Goal: Task Accomplishment & Management: Use online tool/utility

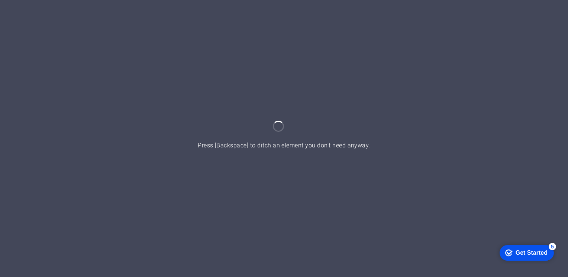
click at [361, 90] on div at bounding box center [284, 138] width 568 height 277
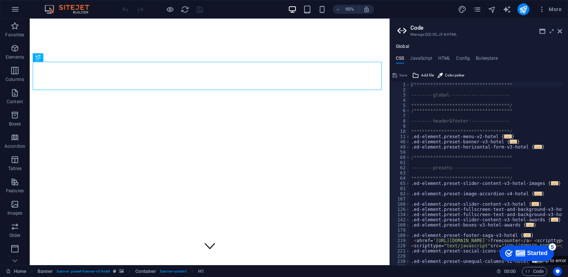
click at [557, 260] on div "checkmark Get Started 5 First Steps in the Editor Let's guide you through the t…" at bounding box center [525, 253] width 63 height 22
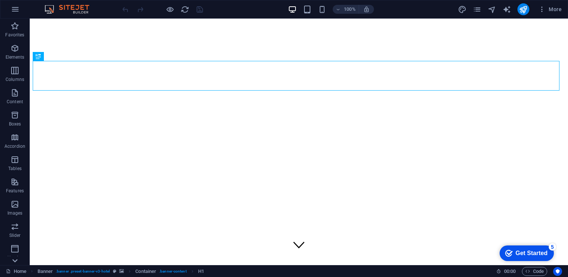
click at [12, 260] on icon at bounding box center [15, 261] width 10 height 10
click at [18, 9] on icon "button" at bounding box center [15, 9] width 9 height 9
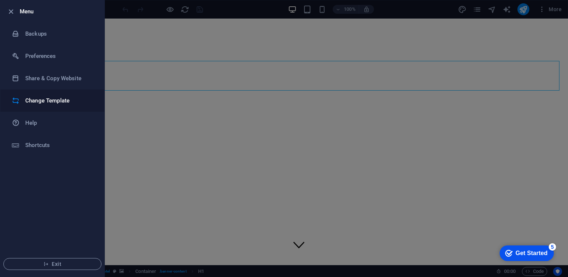
click at [36, 104] on h6 "Change Template" at bounding box center [59, 100] width 69 height 9
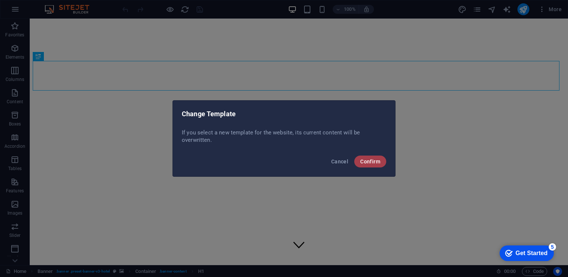
click at [366, 160] on span "Confirm" at bounding box center [370, 162] width 20 height 6
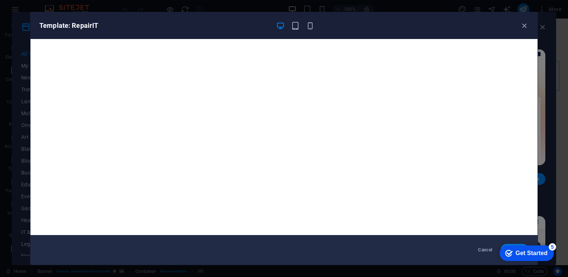
click at [516, 244] on div "checkmark Get Started 5 First Steps in the Editor Let's guide you through the t…" at bounding box center [525, 253] width 63 height 22
click at [518, 245] on div "checkmark Get Started 5 First Steps in the Editor Let's guide you through the t…" at bounding box center [525, 253] width 63 height 22
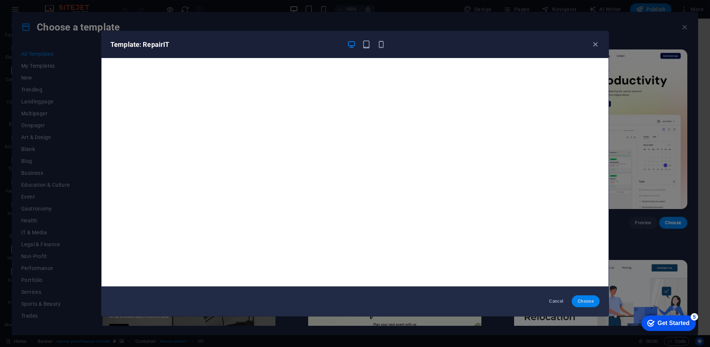
drag, startPoint x: 543, startPoint y: 0, endPoint x: 584, endPoint y: 301, distance: 303.2
click at [568, 277] on span "Choose" at bounding box center [586, 301] width 16 height 6
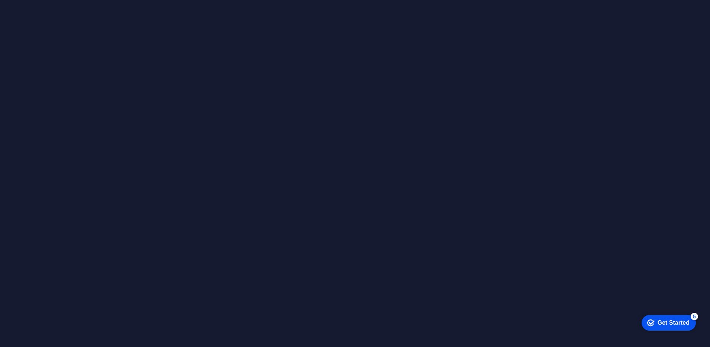
click at [425, 165] on div at bounding box center [355, 173] width 710 height 347
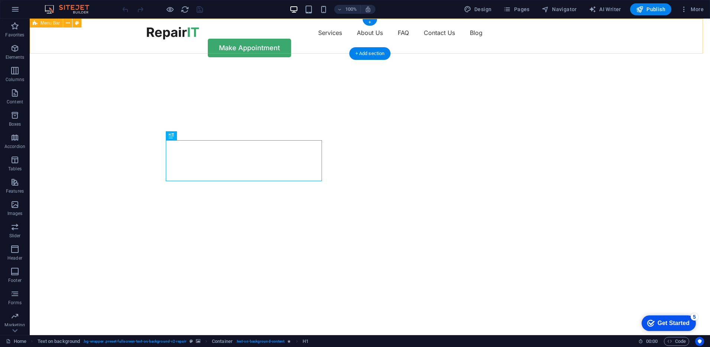
click at [110, 45] on div "Services About Us FAQ Contact Us Blog Make Appointment" at bounding box center [370, 42] width 680 height 47
click at [110, 45] on div "Drag here to replace the existing content. Press “Ctrl” if you want to create a…" at bounding box center [370, 177] width 680 height 316
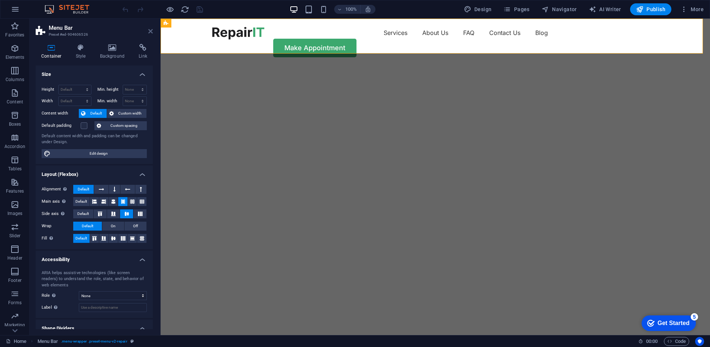
drag, startPoint x: 80, startPoint y: 26, endPoint x: 150, endPoint y: 32, distance: 69.8
click at [150, 32] on icon at bounding box center [150, 31] width 4 height 6
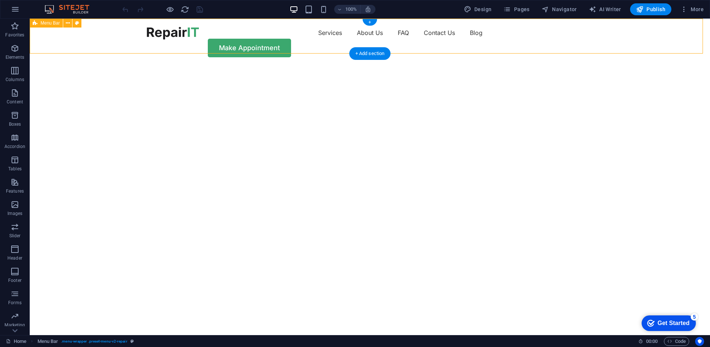
click at [103, 49] on div "Services About Us FAQ Contact Us Blog Make Appointment" at bounding box center [370, 42] width 680 height 47
select select "rem"
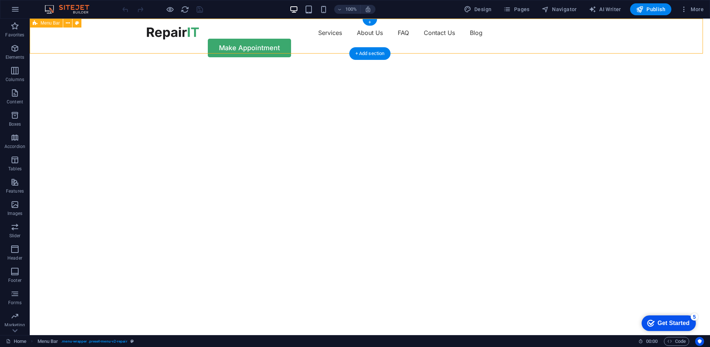
select select "rem"
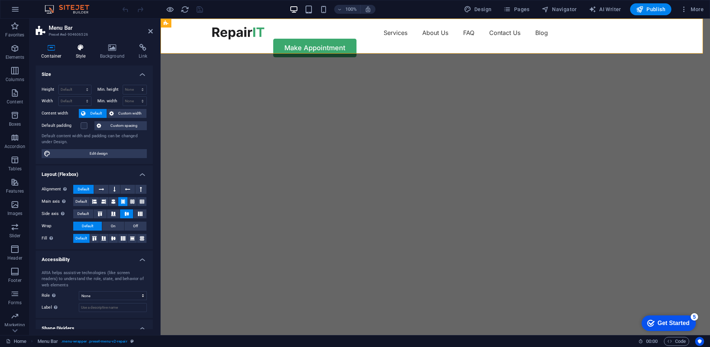
click at [85, 51] on icon at bounding box center [80, 47] width 21 height 7
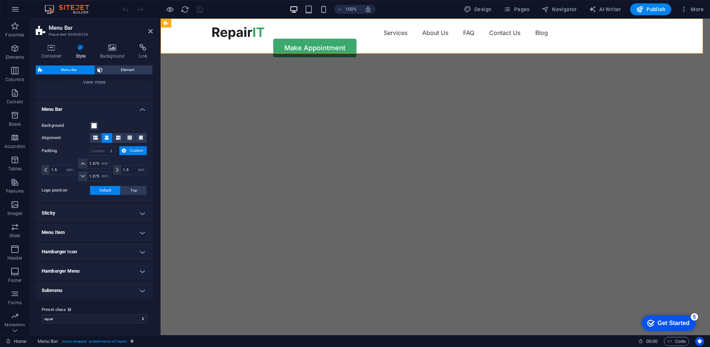
scroll to position [47, 0]
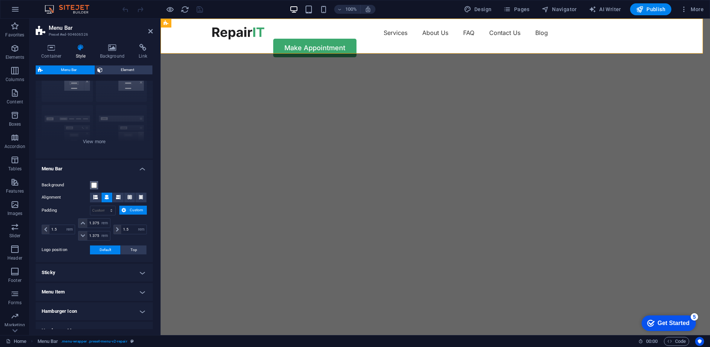
click at [95, 188] on button "Background" at bounding box center [94, 185] width 8 height 8
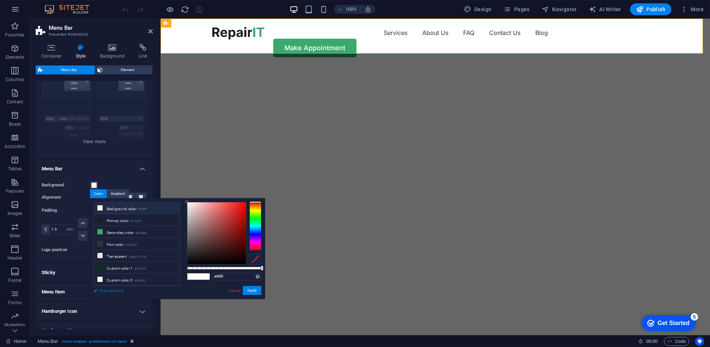
click at [114, 289] on link "Change colors" at bounding box center [133, 290] width 86 height 9
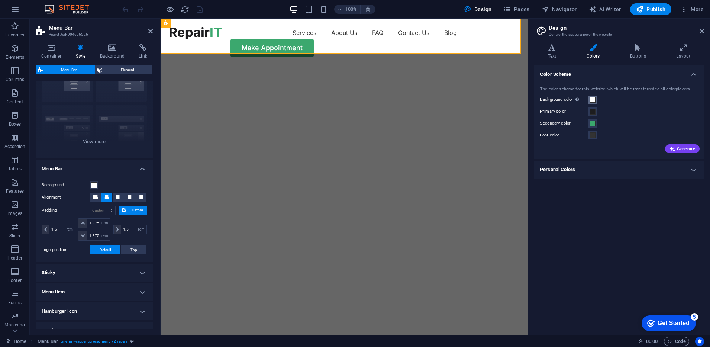
click at [593, 99] on span at bounding box center [593, 100] width 6 height 6
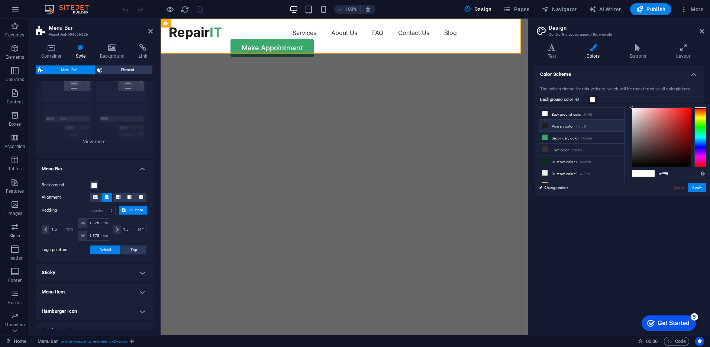
click at [544, 125] on icon at bounding box center [544, 125] width 5 height 5
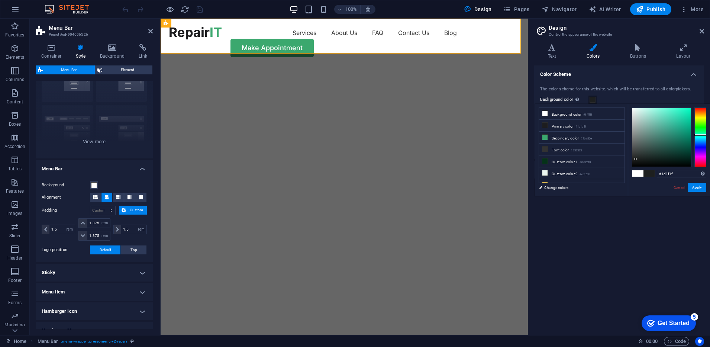
click at [697, 135] on div at bounding box center [700, 136] width 12 height 59
click at [699, 129] on div at bounding box center [700, 136] width 12 height 59
click at [676, 142] on div at bounding box center [661, 137] width 59 height 59
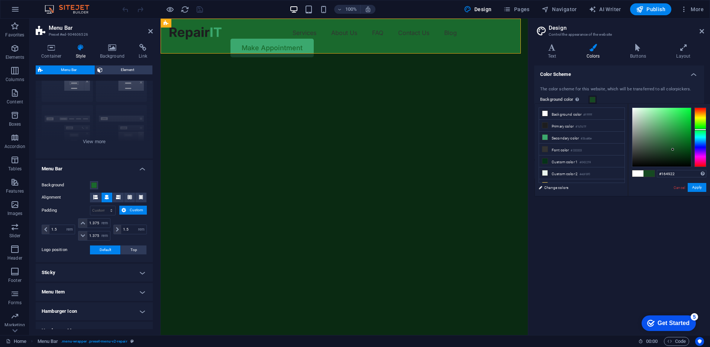
drag, startPoint x: 676, startPoint y: 142, endPoint x: 673, endPoint y: 149, distance: 8.2
click at [673, 149] on div at bounding box center [672, 149] width 3 height 3
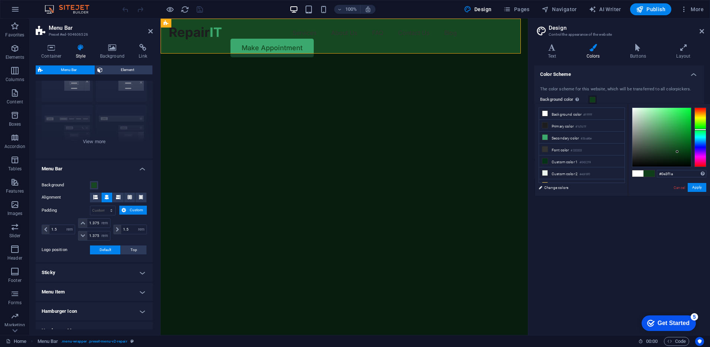
drag, startPoint x: 671, startPoint y: 148, endPoint x: 677, endPoint y: 152, distance: 7.0
click at [677, 152] on div at bounding box center [661, 137] width 59 height 59
click at [697, 187] on button "Apply" at bounding box center [697, 187] width 19 height 9
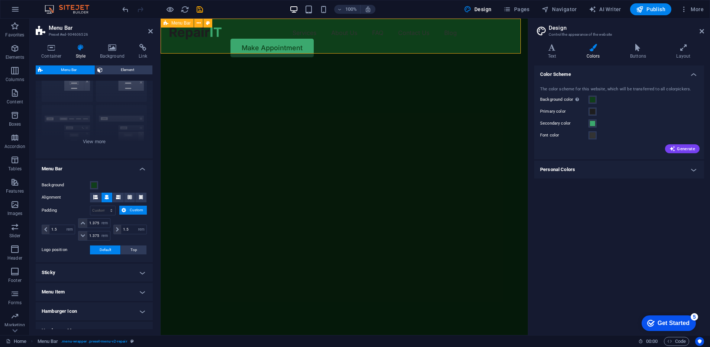
click at [346, 43] on div "Services About Us FAQ Contact Us Blog Make Appointment" at bounding box center [344, 42] width 367 height 47
click at [592, 99] on span at bounding box center [593, 100] width 6 height 6
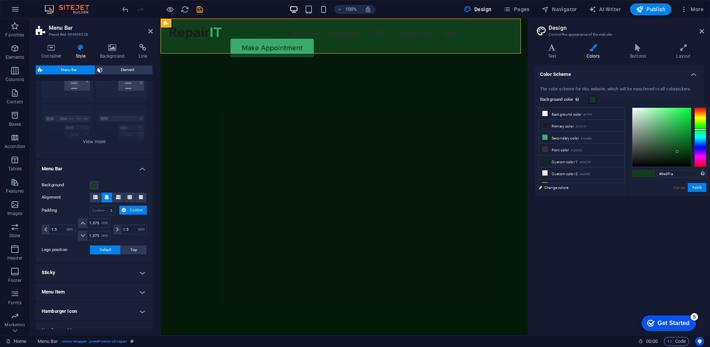
click at [592, 99] on span at bounding box center [593, 100] width 6 height 6
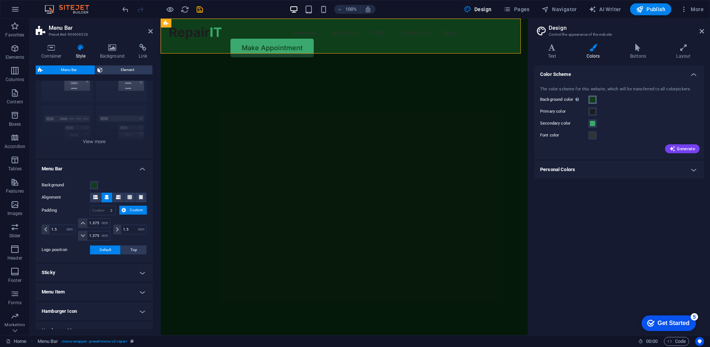
click at [592, 99] on span at bounding box center [593, 100] width 6 height 6
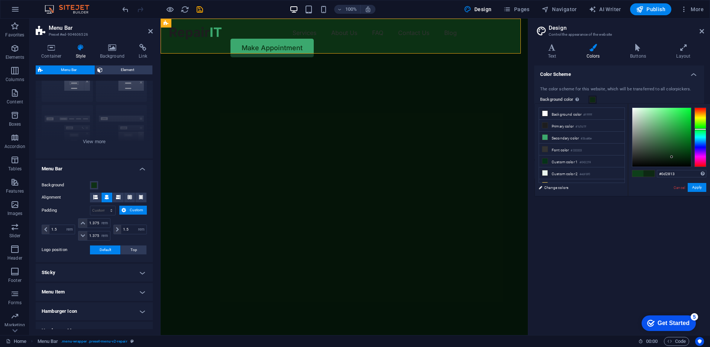
type input "#0d2712"
drag, startPoint x: 677, startPoint y: 151, endPoint x: 672, endPoint y: 157, distance: 8.0
click at [672, 157] on div at bounding box center [671, 157] width 3 height 3
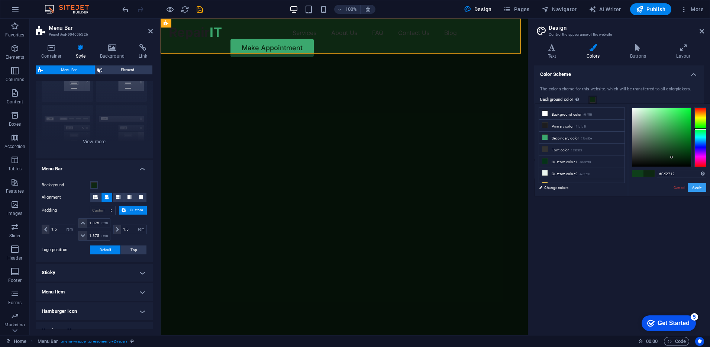
click at [700, 191] on button "Apply" at bounding box center [697, 187] width 19 height 9
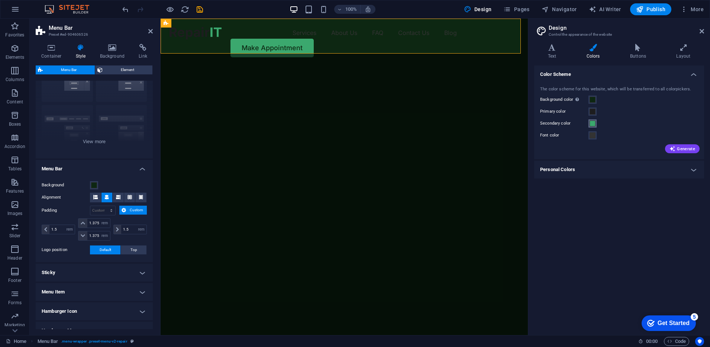
click at [593, 124] on span at bounding box center [593, 123] width 6 height 6
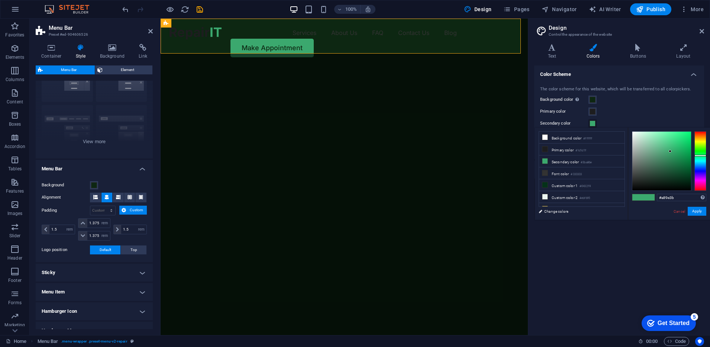
click at [703, 140] on div at bounding box center [700, 160] width 12 height 59
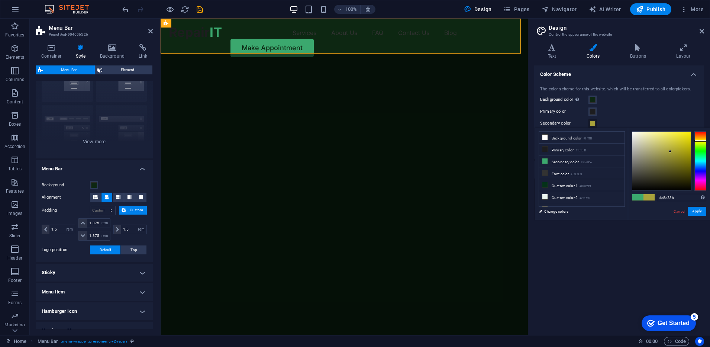
click at [703, 141] on div at bounding box center [700, 141] width 12 height 2
type input "#bbb54b"
click at [667, 147] on div at bounding box center [667, 146] width 3 height 3
click at [696, 207] on button "Apply" at bounding box center [697, 211] width 19 height 9
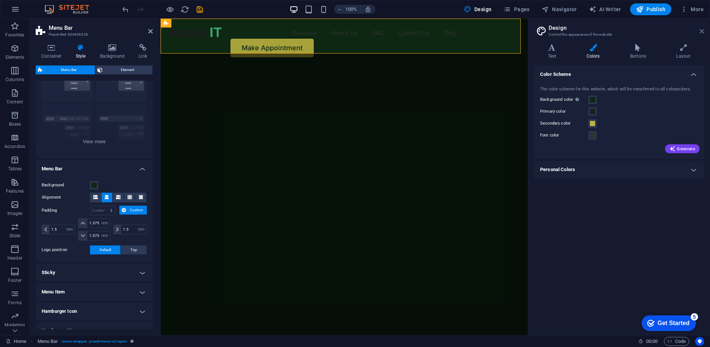
drag, startPoint x: 453, startPoint y: 66, endPoint x: 702, endPoint y: 30, distance: 250.8
click at [702, 30] on icon at bounding box center [702, 31] width 4 height 6
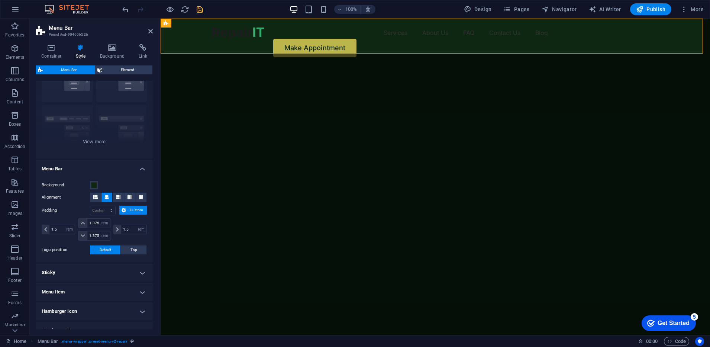
click at [200, 11] on icon "save" at bounding box center [200, 9] width 9 height 9
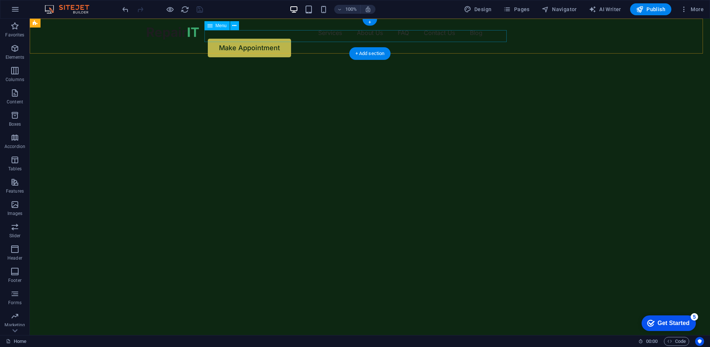
click at [284, 39] on nav "Services About Us FAQ Contact Us Blog" at bounding box center [370, 33] width 446 height 12
select select "1"
select select
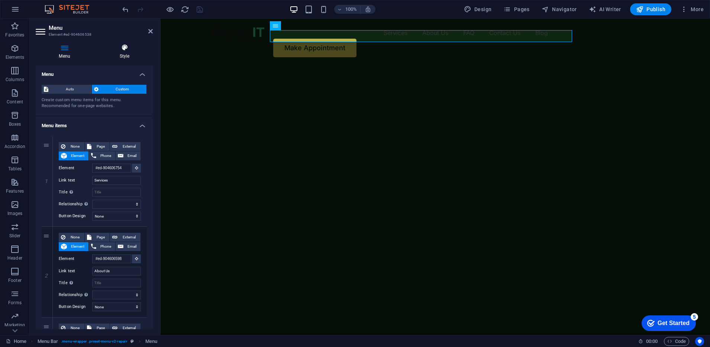
click at [126, 55] on h4 "Style" at bounding box center [124, 52] width 57 height 16
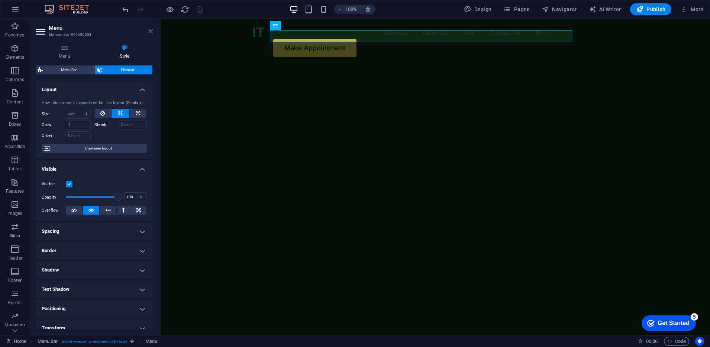
click at [151, 32] on icon at bounding box center [150, 31] width 4 height 6
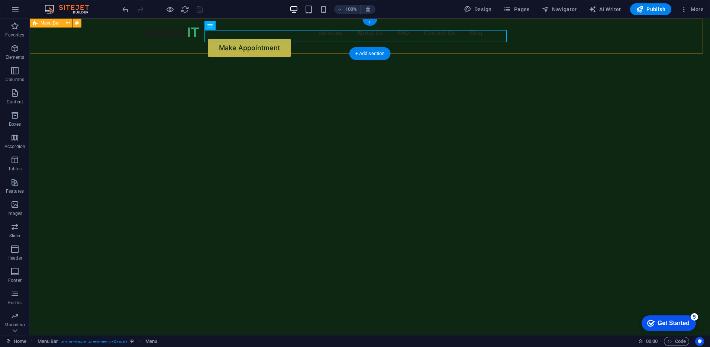
click at [161, 44] on div "Services About Us FAQ Contact Us Blog Make Appointment" at bounding box center [370, 42] width 680 height 47
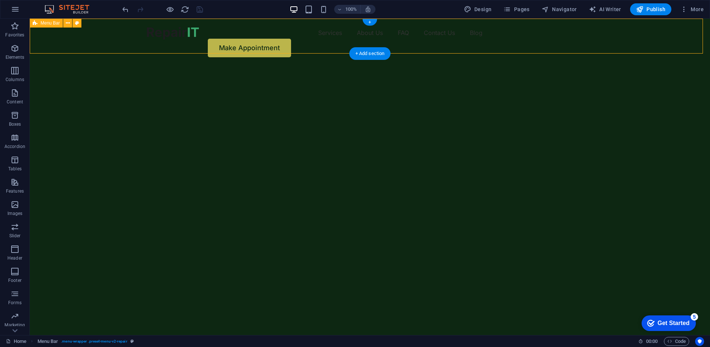
click at [161, 44] on div "Services About Us FAQ Contact Us Blog Make Appointment" at bounding box center [370, 42] width 680 height 47
select select "rem"
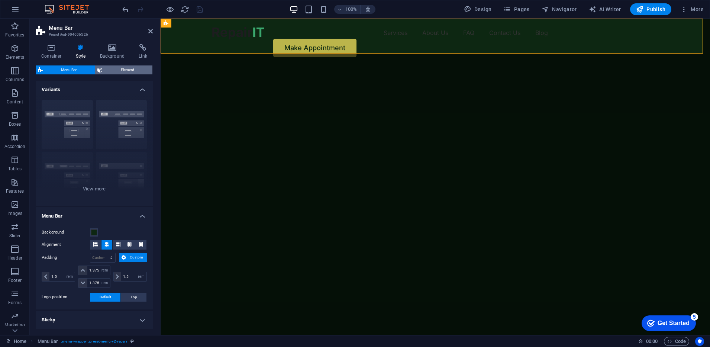
click at [123, 65] on span "Element" at bounding box center [127, 69] width 45 height 9
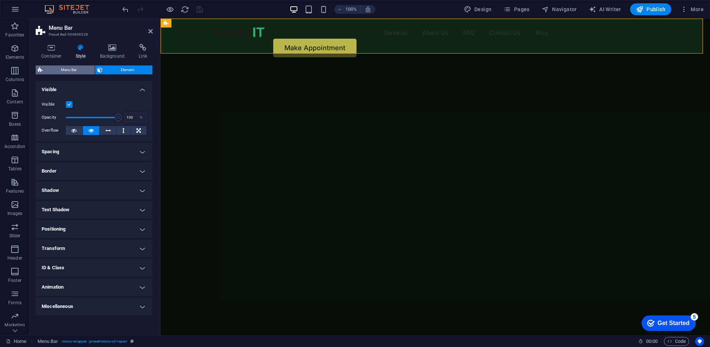
click at [71, 66] on span "Menu Bar" at bounding box center [69, 69] width 48 height 9
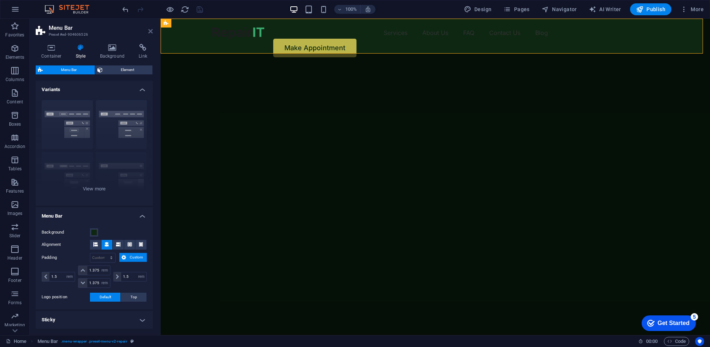
click at [151, 32] on icon at bounding box center [150, 31] width 4 height 6
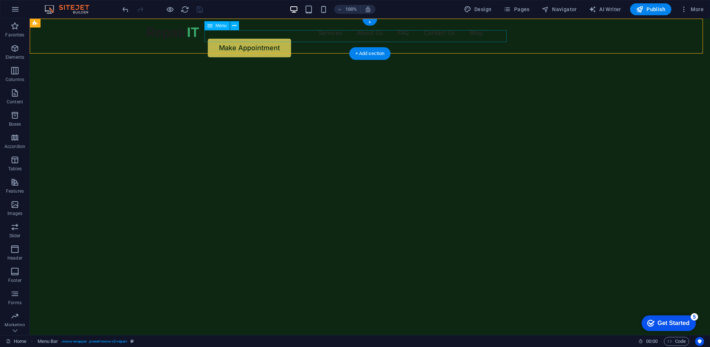
click at [290, 35] on nav "Services About Us FAQ Contact Us Blog" at bounding box center [370, 33] width 446 height 12
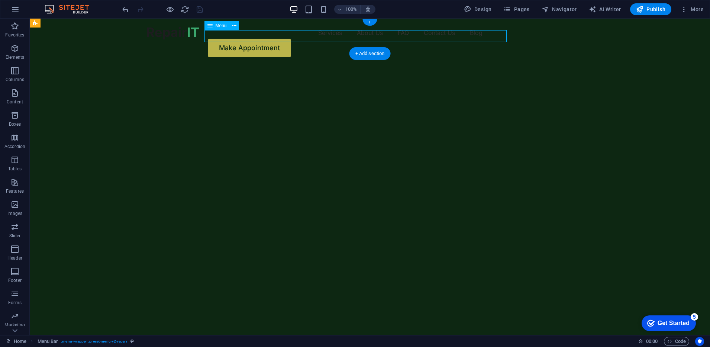
click at [290, 35] on nav "Services About Us FAQ Contact Us Blog" at bounding box center [370, 33] width 446 height 12
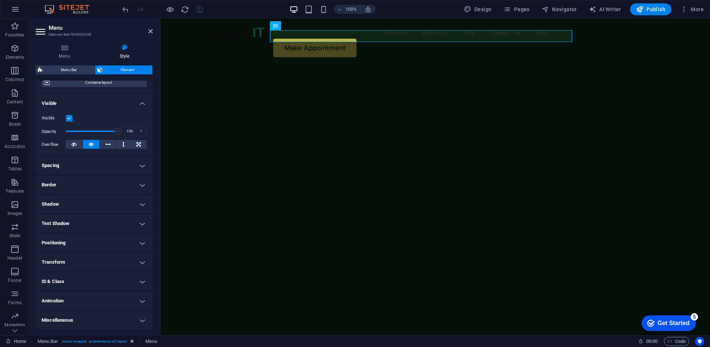
scroll to position [0, 0]
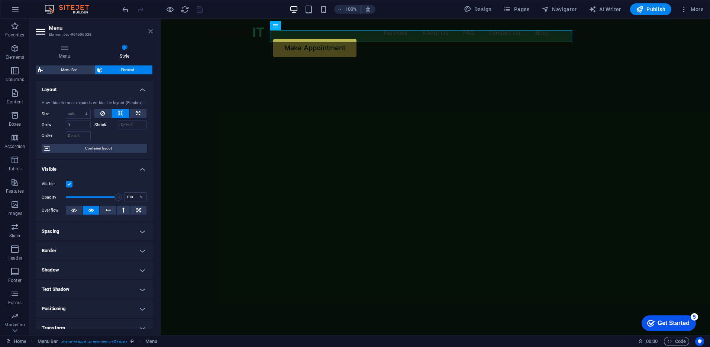
click at [151, 32] on icon at bounding box center [150, 31] width 4 height 6
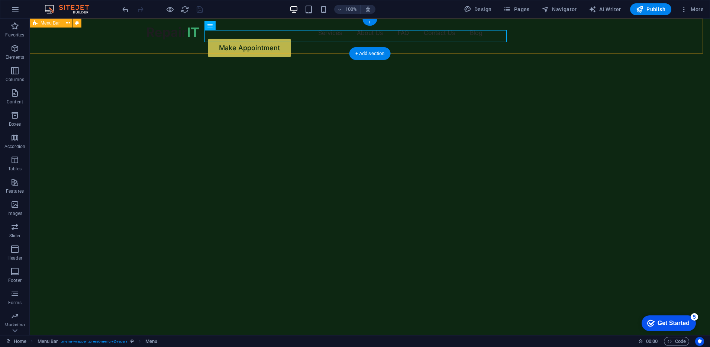
click at [634, 34] on div "Services About Us FAQ Contact Us Blog Make Appointment" at bounding box center [370, 42] width 680 height 47
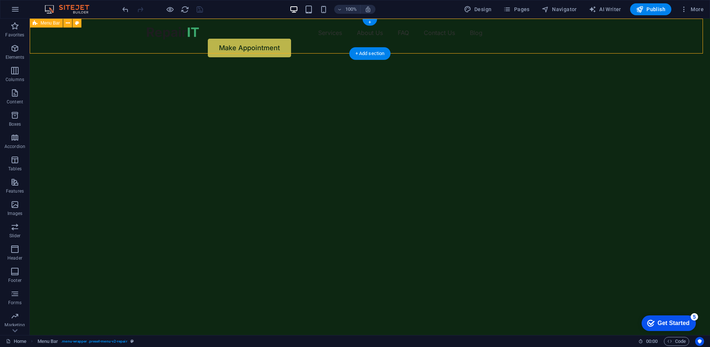
click at [634, 34] on div "Services About Us FAQ Contact Us Blog Make Appointment" at bounding box center [370, 42] width 680 height 47
select select "rem"
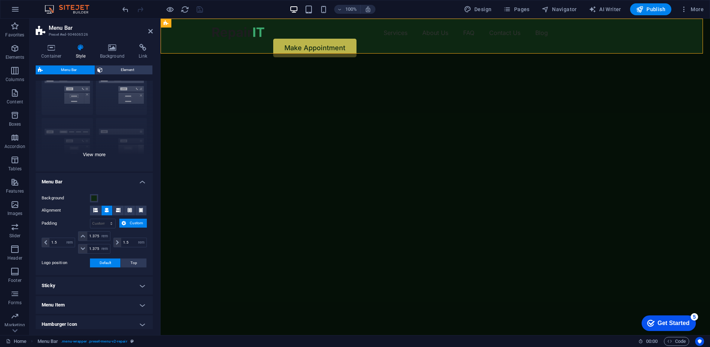
scroll to position [32, 0]
click at [91, 199] on span at bounding box center [94, 200] width 6 height 6
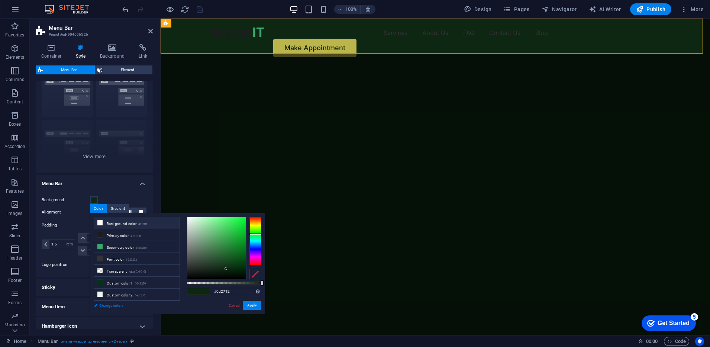
click at [111, 306] on link "Change colors" at bounding box center [133, 305] width 86 height 9
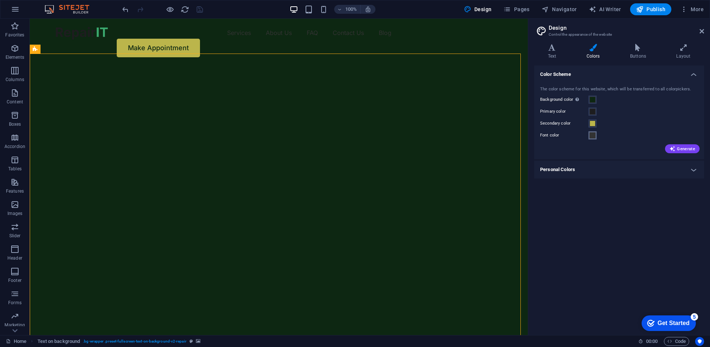
click at [593, 135] on span at bounding box center [593, 135] width 6 height 6
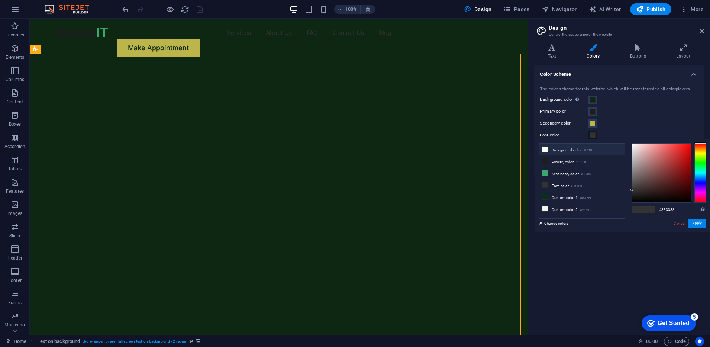
click at [577, 150] on li "Background color #ffffff" at bounding box center [582, 150] width 86 height 12
type input "#ffffff"
click at [594, 101] on span at bounding box center [593, 100] width 6 height 6
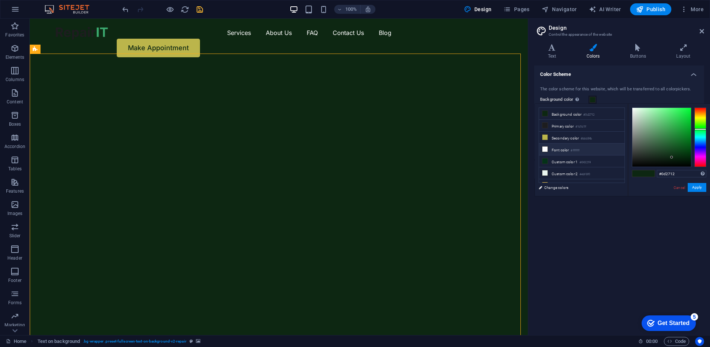
click at [563, 149] on li "Font color #ffffff" at bounding box center [582, 150] width 86 height 12
type input "#ffffff"
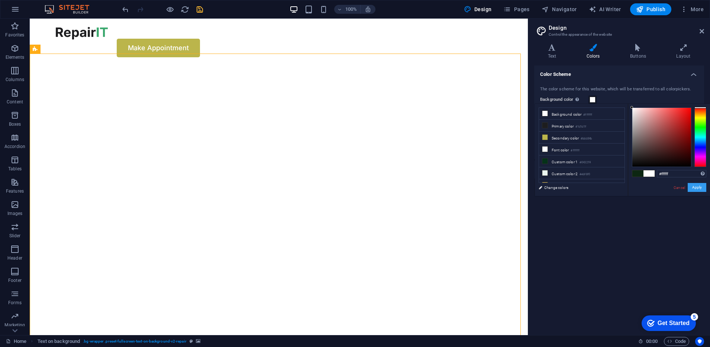
click at [698, 190] on button "Apply" at bounding box center [697, 187] width 19 height 9
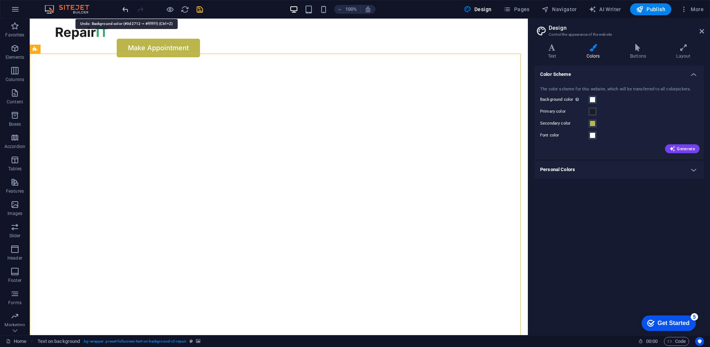
click at [125, 10] on icon "undo" at bounding box center [125, 9] width 9 height 9
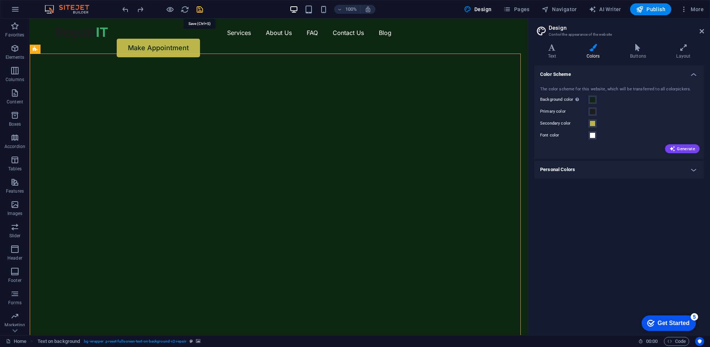
click at [199, 11] on icon "save" at bounding box center [200, 9] width 9 height 9
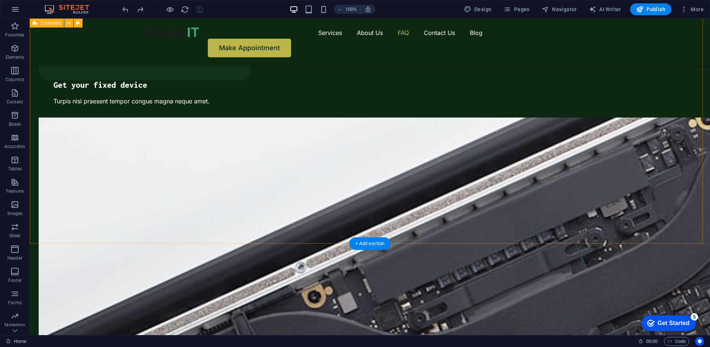
scroll to position [1439, 0]
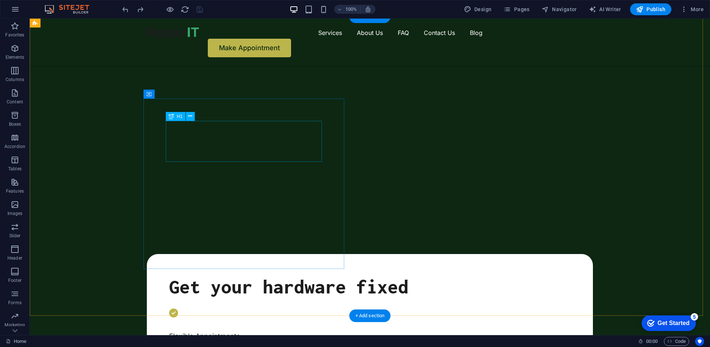
scroll to position [0, 0]
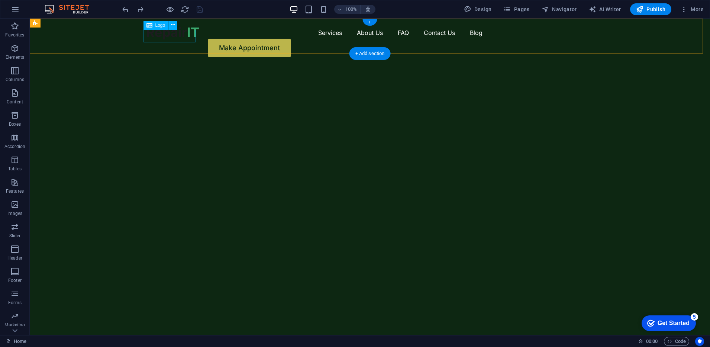
click at [153, 33] on div at bounding box center [173, 33] width 52 height 13
select select "px"
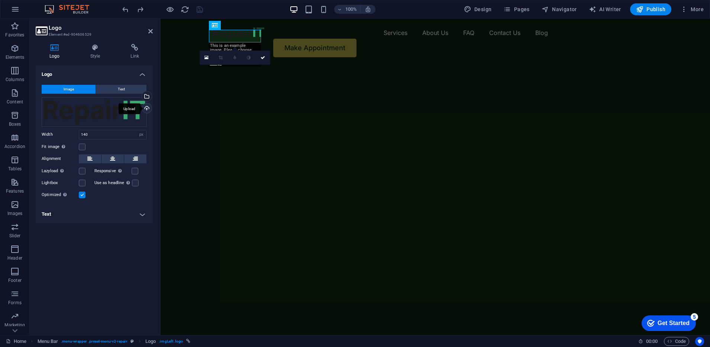
click at [147, 106] on div "Upload" at bounding box center [146, 108] width 11 height 11
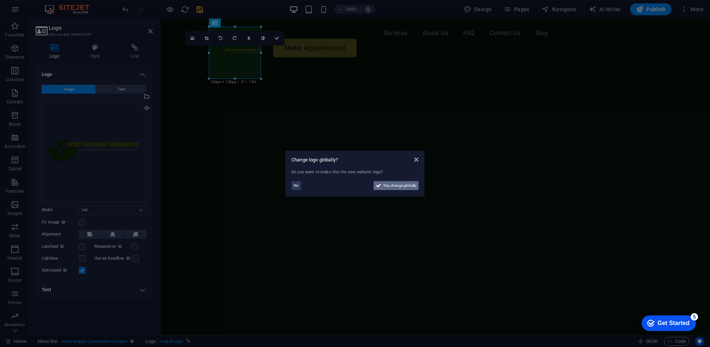
click at [385, 183] on span "Yes, change globally" at bounding box center [399, 185] width 33 height 9
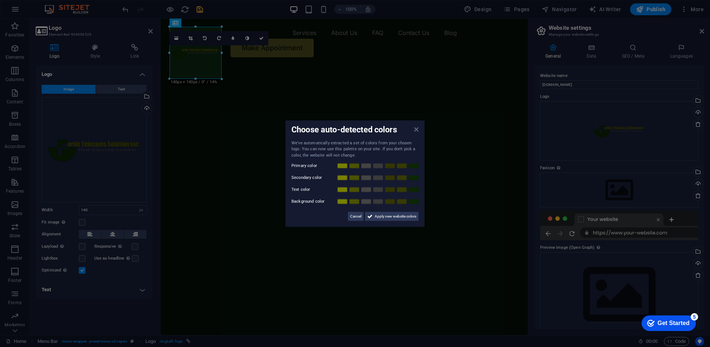
click at [416, 128] on icon at bounding box center [416, 129] width 4 height 6
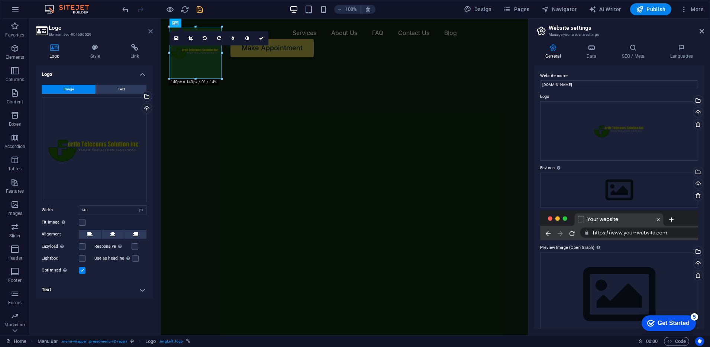
click at [148, 33] on icon at bounding box center [150, 31] width 4 height 6
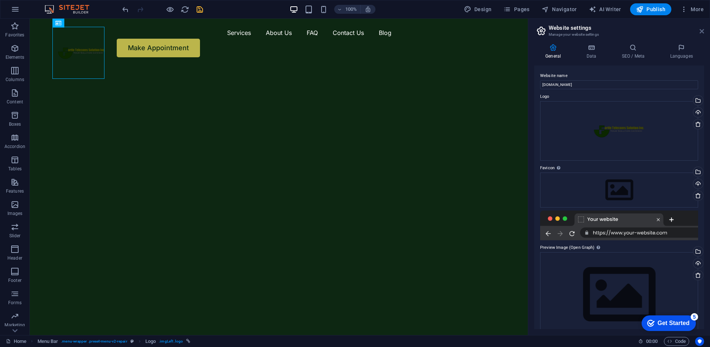
click at [704, 30] on icon at bounding box center [702, 31] width 4 height 6
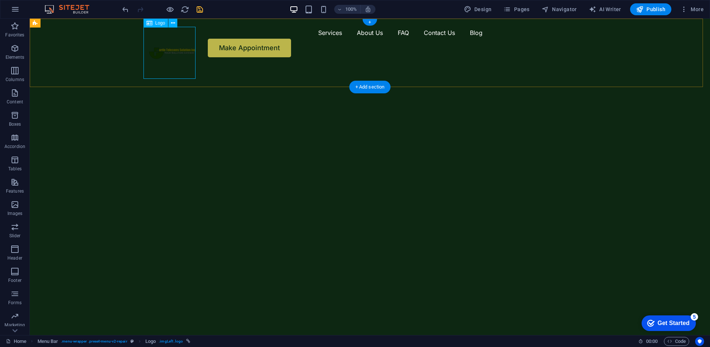
click at [163, 52] on div at bounding box center [173, 53] width 52 height 52
select select "px"
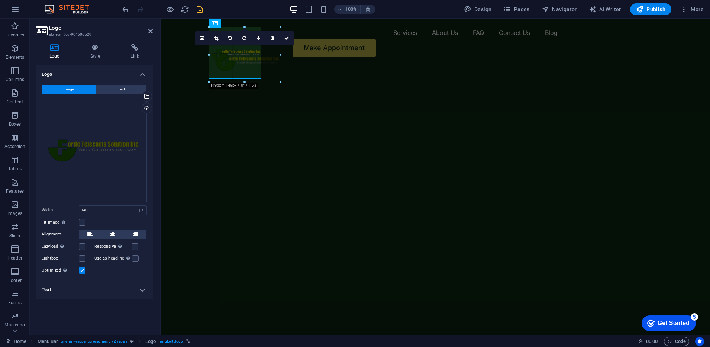
drag, startPoint x: 261, startPoint y: 78, endPoint x: 277, endPoint y: 97, distance: 25.3
click at [234, 45] on div "16:10 16:9 4:3 1:1 1:2 0" at bounding box center [243, 38] width 99 height 14
click at [147, 109] on div "Upload" at bounding box center [146, 108] width 11 height 11
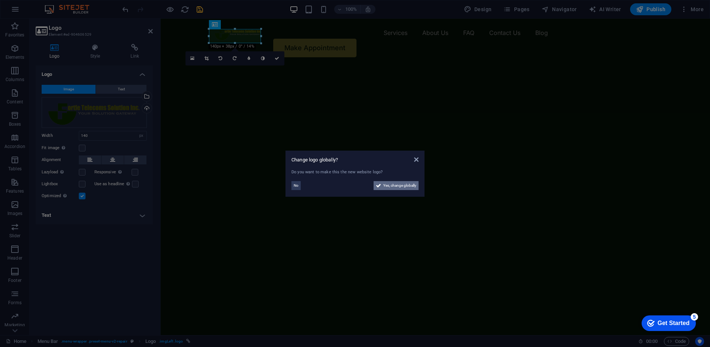
click at [393, 185] on span "Yes, change globally" at bounding box center [399, 185] width 33 height 9
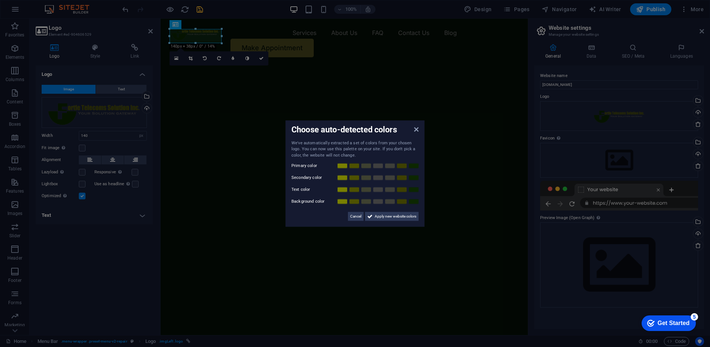
click at [419, 131] on div "Choose auto-detected colors We've automatically extracted a set of colors from …" at bounding box center [355, 173] width 139 height 107
click at [414, 130] on icon at bounding box center [416, 129] width 4 height 6
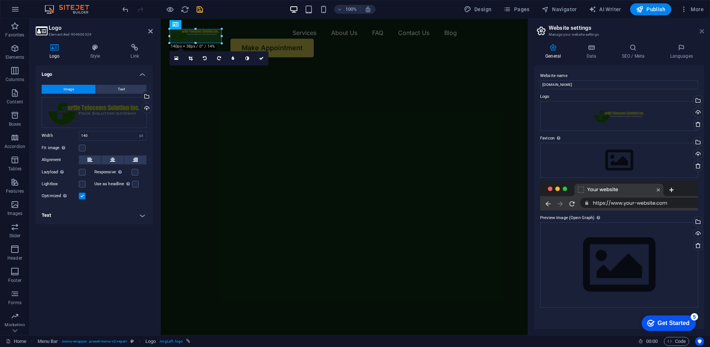
click at [704, 31] on icon at bounding box center [702, 31] width 4 height 6
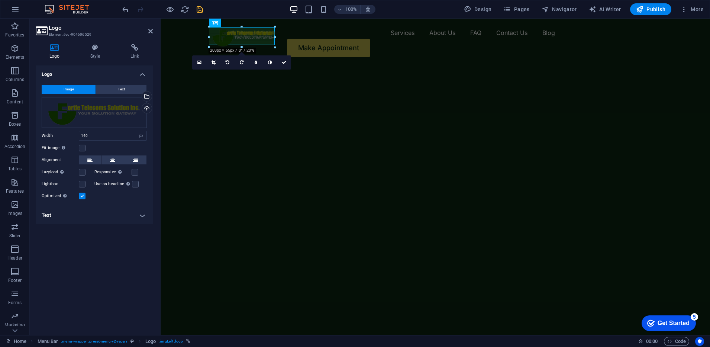
drag, startPoint x: 262, startPoint y: 43, endPoint x: 103, endPoint y: 28, distance: 159.4
type input "177"
click at [151, 31] on icon at bounding box center [150, 31] width 4 height 6
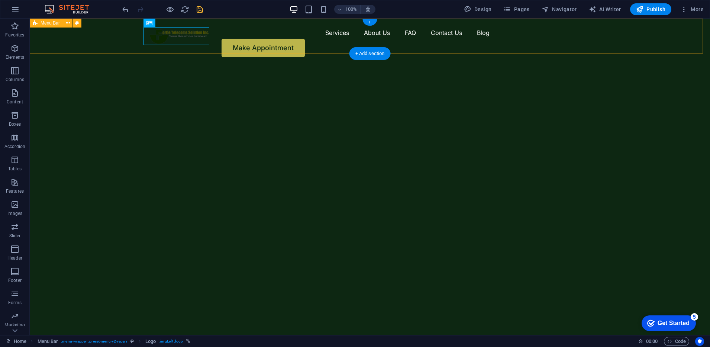
click at [113, 45] on div "Services About Us FAQ Contact Us Blog Make Appointment" at bounding box center [370, 42] width 680 height 47
select select "rem"
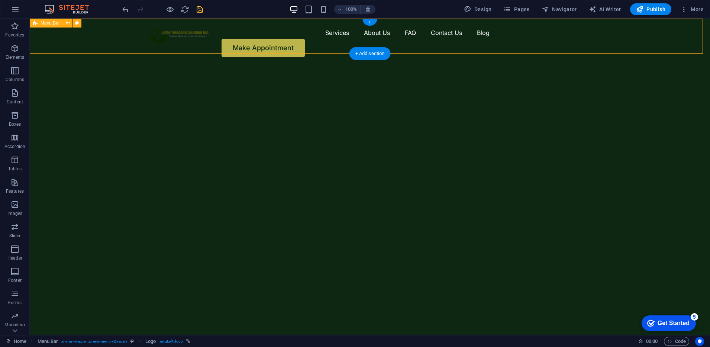
select select "rem"
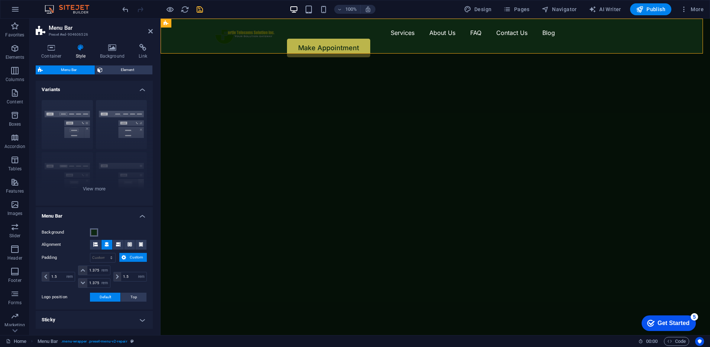
click at [95, 232] on span at bounding box center [94, 232] width 6 height 6
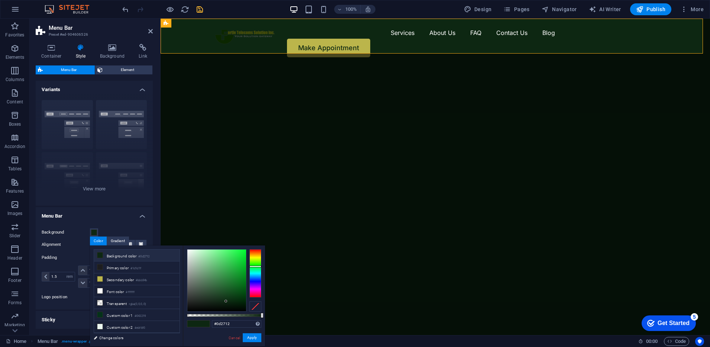
click at [125, 257] on li "Background color #0d2712" at bounding box center [137, 255] width 86 height 12
click at [99, 254] on icon at bounding box center [99, 254] width 5 height 5
type input "#f4f8f4"
click at [188, 251] on div at bounding box center [216, 280] width 59 height 62
drag, startPoint x: 188, startPoint y: 251, endPoint x: 255, endPoint y: 337, distance: 109.7
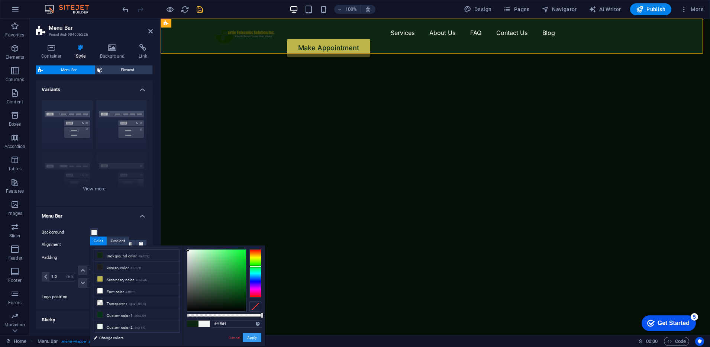
click at [255, 337] on button "Apply" at bounding box center [252, 337] width 19 height 9
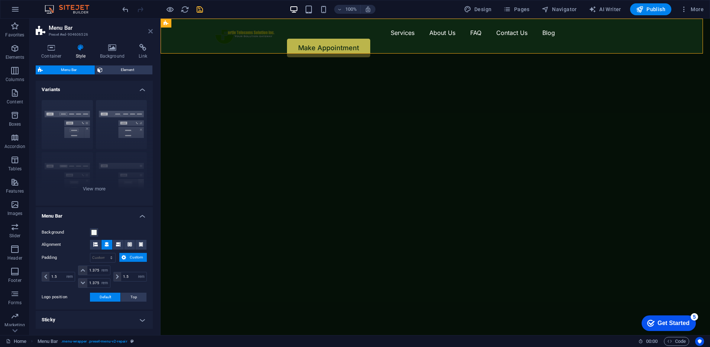
click at [151, 31] on icon at bounding box center [150, 31] width 4 height 6
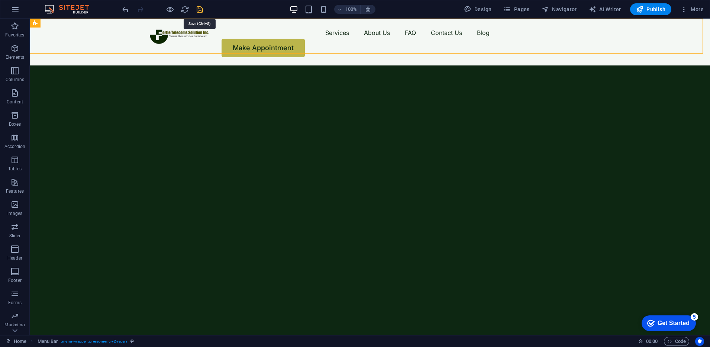
click at [199, 9] on icon "save" at bounding box center [200, 9] width 9 height 9
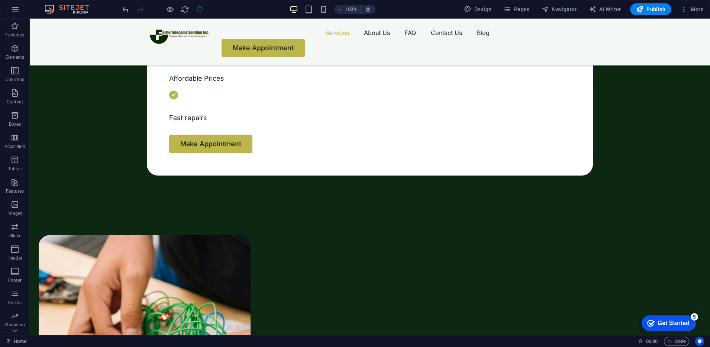
scroll to position [362, 0]
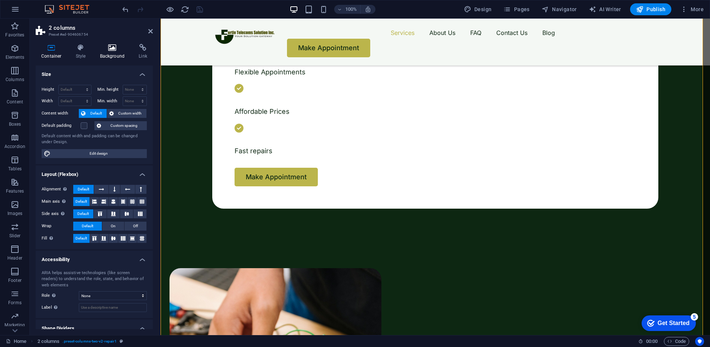
click at [112, 55] on h4 "Background" at bounding box center [113, 52] width 39 height 16
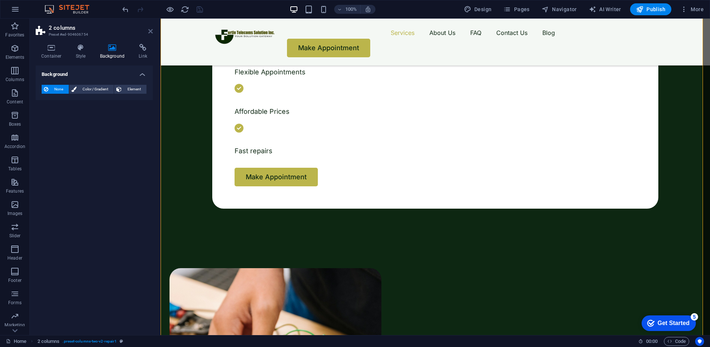
click at [150, 32] on icon at bounding box center [150, 31] width 4 height 6
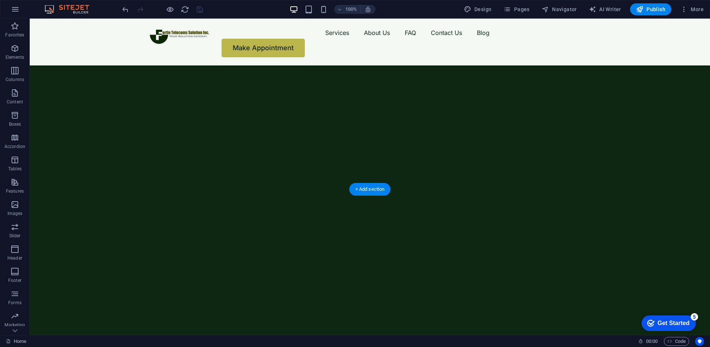
scroll to position [128, 0]
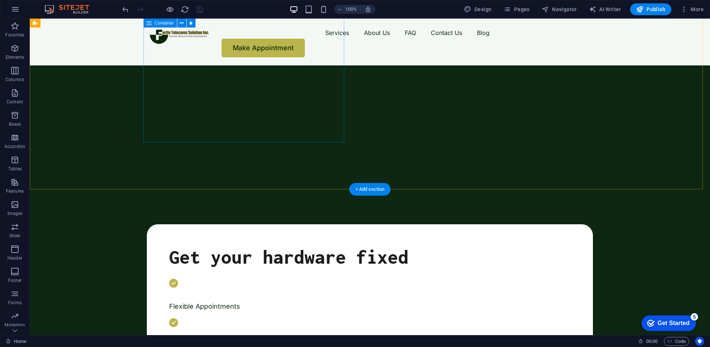
click at [147, 224] on div "Get your hardware fixed Flexible Appointments Affordable Prices Fast repairs Ma…" at bounding box center [370, 333] width 446 height 219
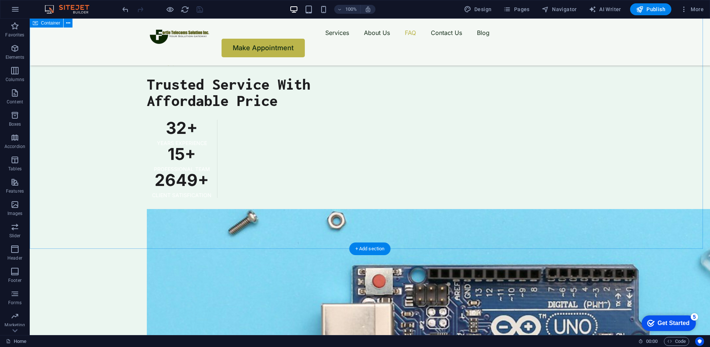
scroll to position [1300, 0]
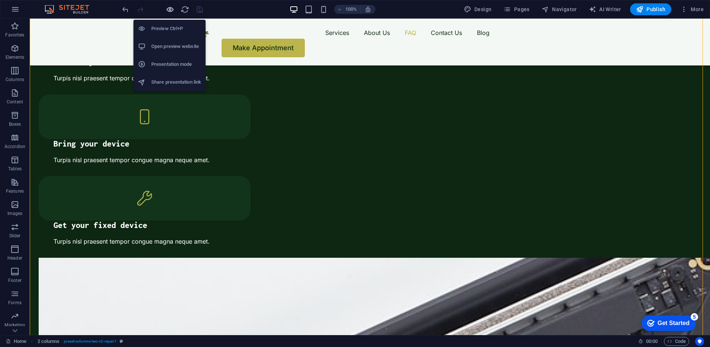
click at [0, 0] on icon "button" at bounding box center [0, 0] width 0 height 0
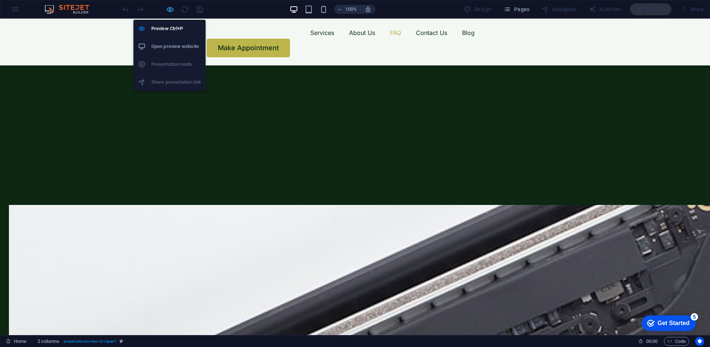
click at [0, 0] on icon "button" at bounding box center [0, 0] width 0 height 0
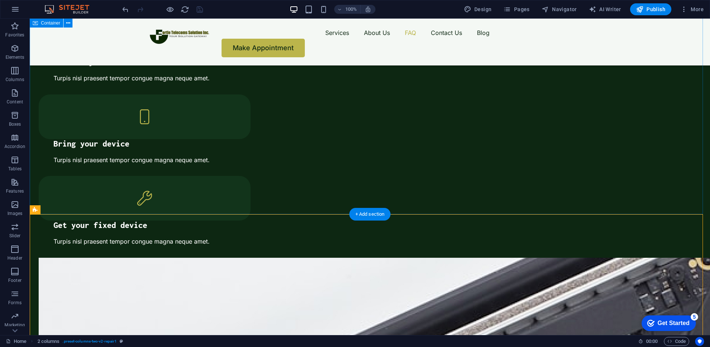
scroll to position [1064, 0]
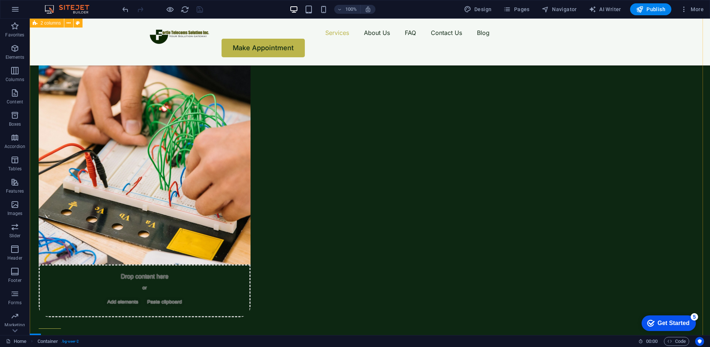
scroll to position [589, 0]
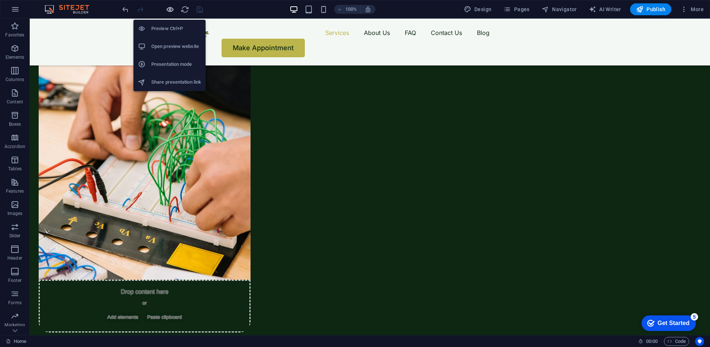
click at [0, 0] on icon "button" at bounding box center [0, 0] width 0 height 0
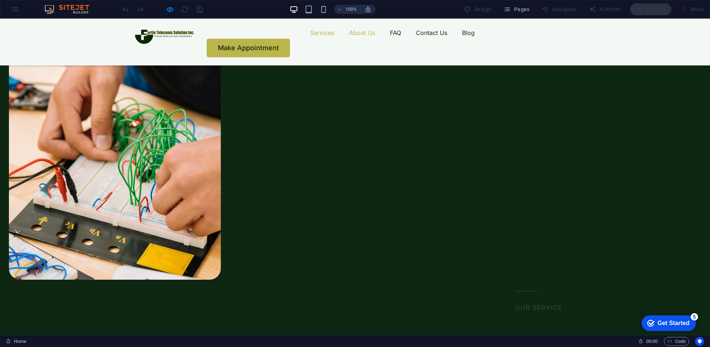
click at [349, 34] on link "About Us" at bounding box center [362, 33] width 26 height 12
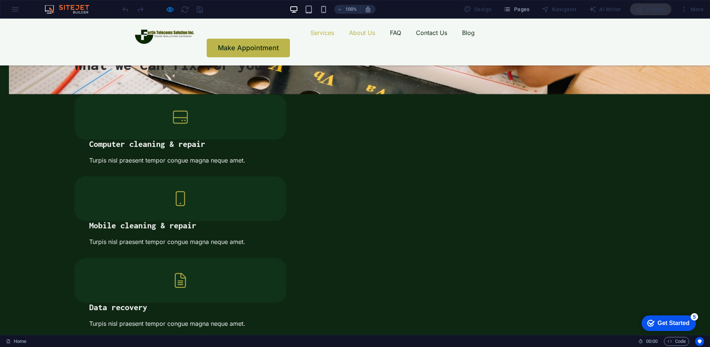
scroll to position [881, 0]
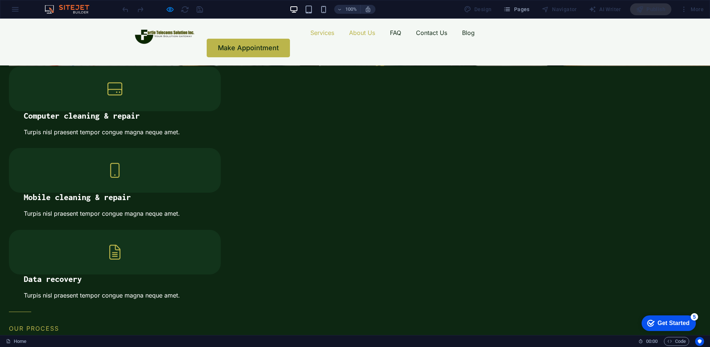
click at [310, 39] on link "Services" at bounding box center [322, 33] width 24 height 12
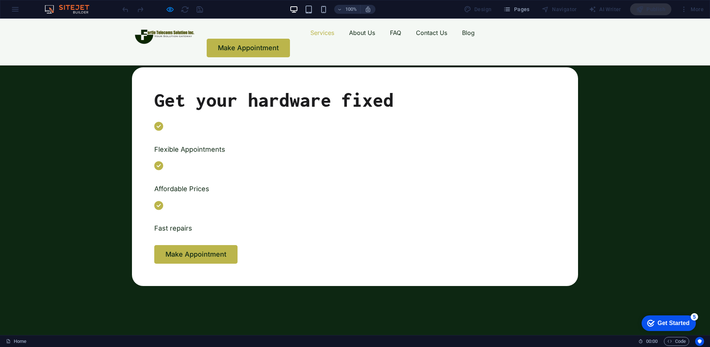
scroll to position [264, 0]
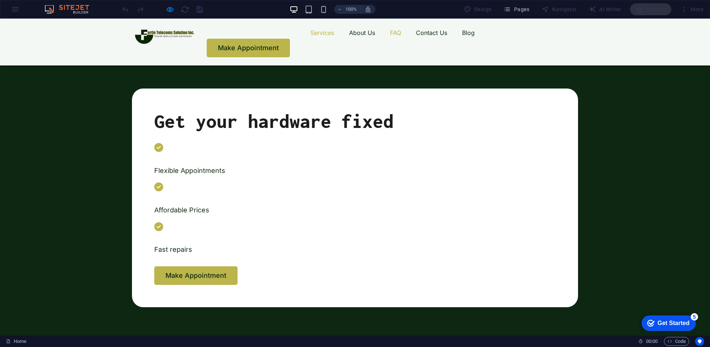
click at [390, 34] on link "FAQ" at bounding box center [395, 33] width 11 height 12
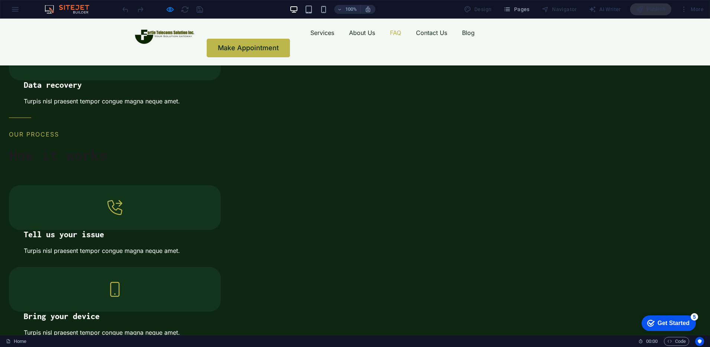
scroll to position [1230, 0]
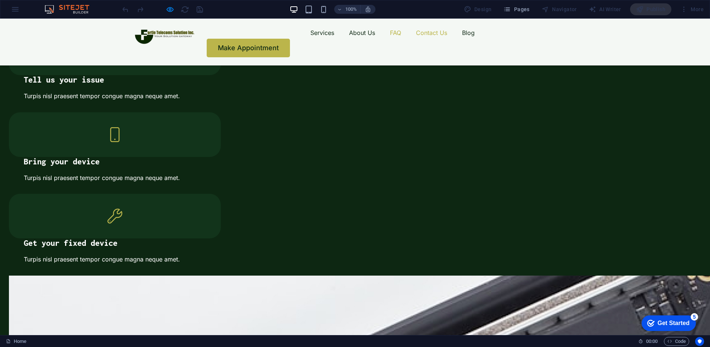
click at [416, 33] on link "Contact Us" at bounding box center [431, 33] width 31 height 12
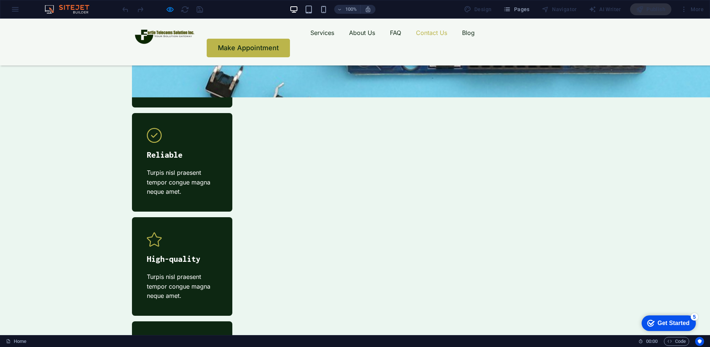
scroll to position [2227, 0]
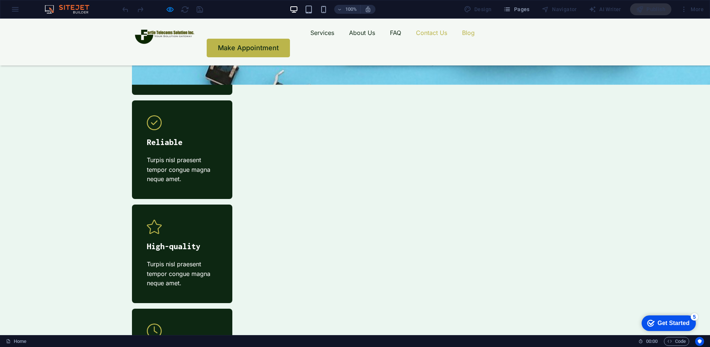
click at [462, 37] on link "Blog" at bounding box center [468, 33] width 13 height 12
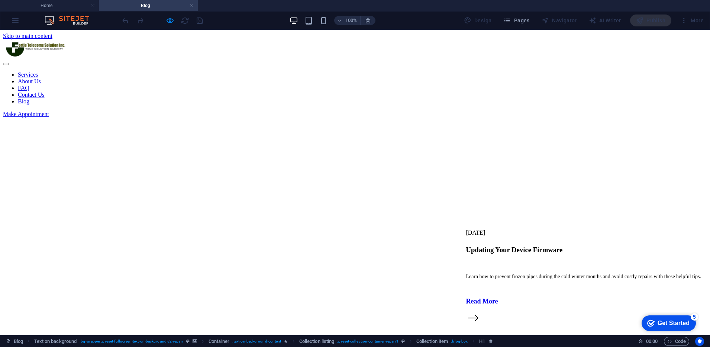
scroll to position [0, 0]
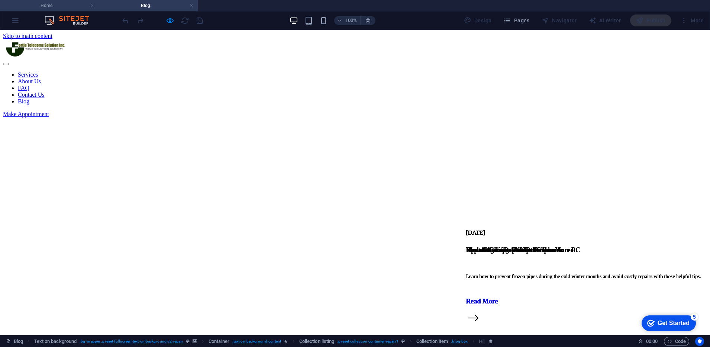
click at [41, 0] on li "Home" at bounding box center [49, 5] width 99 height 11
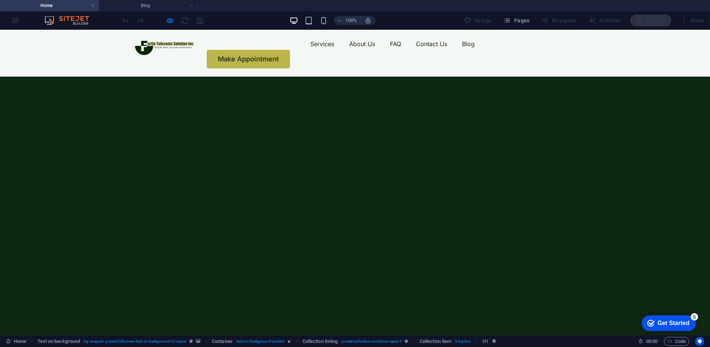
scroll to position [2244, 0]
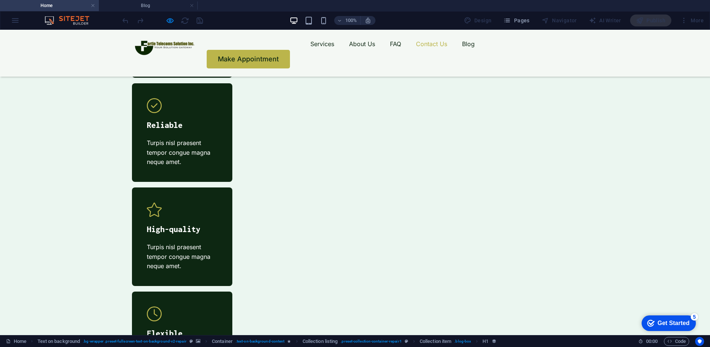
click at [104, 56] on div "Services About Us FAQ Contact Us Blog Make Appointment" at bounding box center [355, 53] width 710 height 47
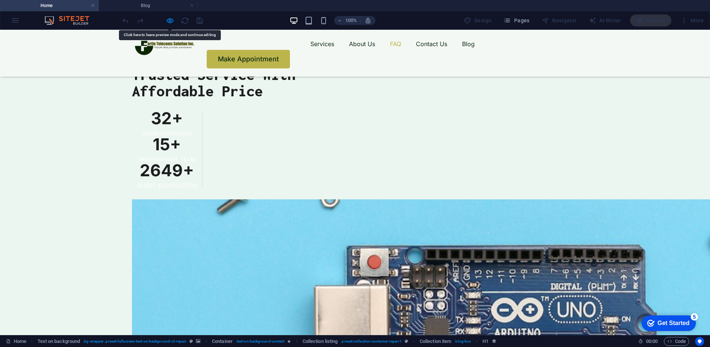
scroll to position [1744, 0]
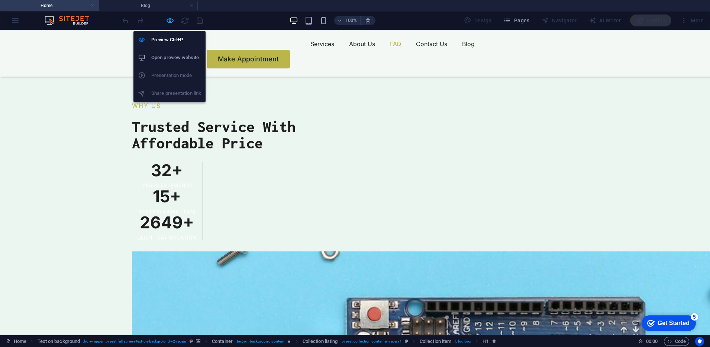
click at [0, 0] on icon "button" at bounding box center [0, 0] width 0 height 0
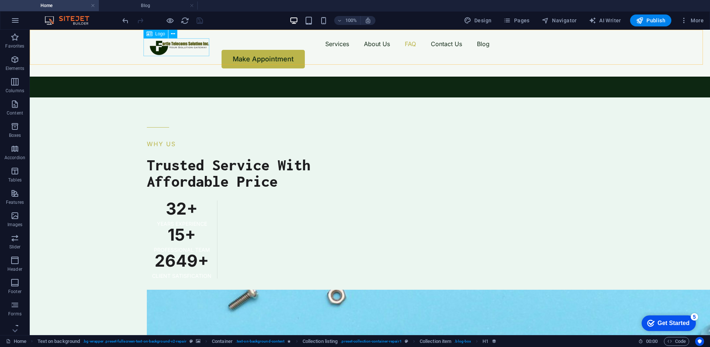
click at [168, 48] on div at bounding box center [180, 47] width 66 height 18
select select "px"
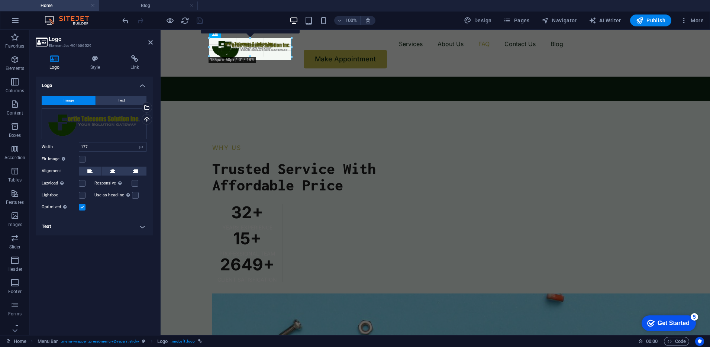
drag, startPoint x: 274, startPoint y: 56, endPoint x: 282, endPoint y: 61, distance: 8.7
type input "222"
click at [151, 42] on icon at bounding box center [150, 42] width 4 height 6
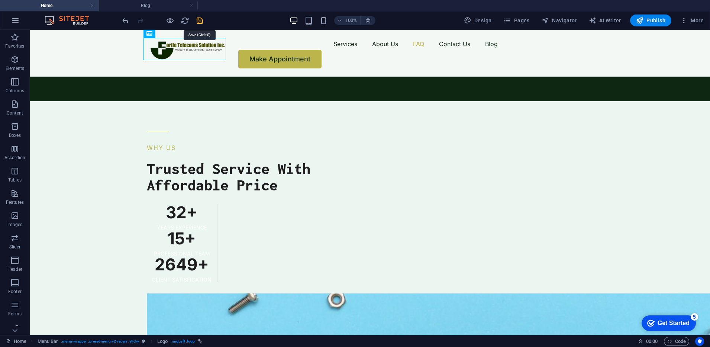
click at [199, 19] on icon "save" at bounding box center [200, 20] width 9 height 9
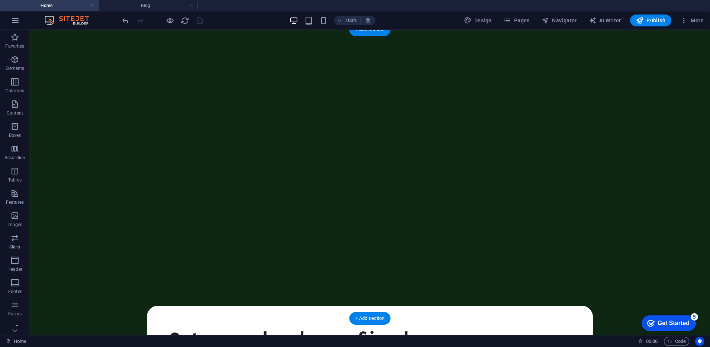
scroll to position [0, 0]
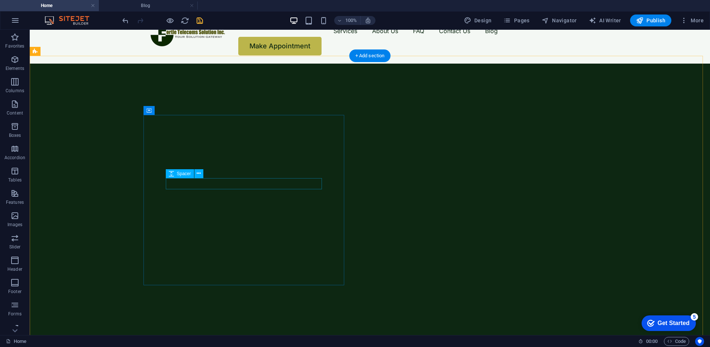
scroll to position [13, 0]
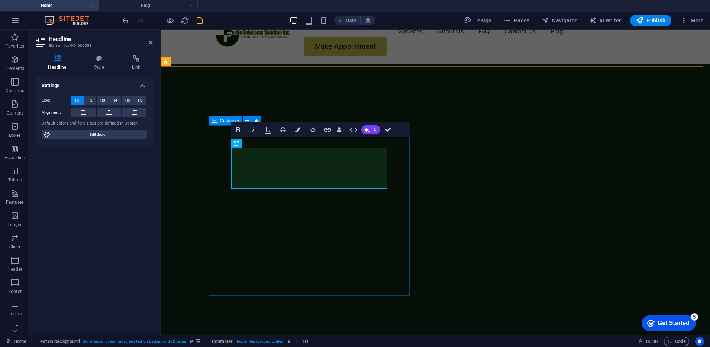
scroll to position [2, 0]
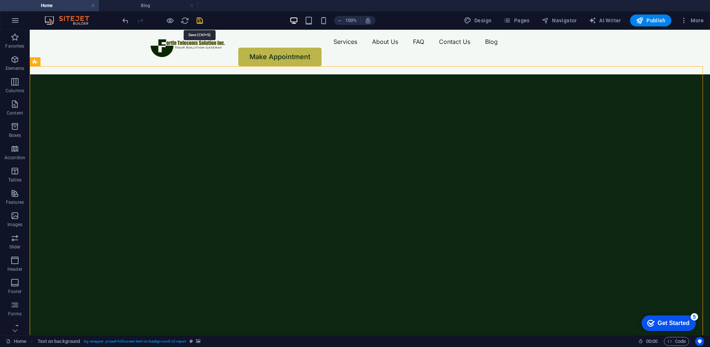
click at [199, 22] on icon "save" at bounding box center [200, 20] width 9 height 9
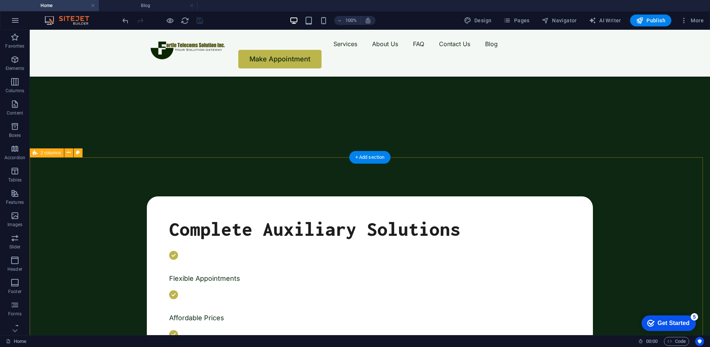
scroll to position [161, 0]
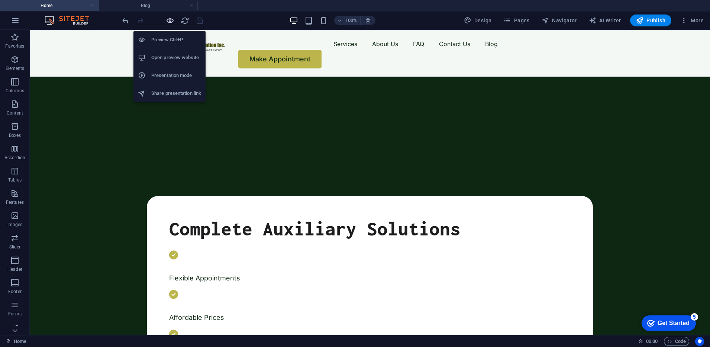
click at [0, 0] on icon "button" at bounding box center [0, 0] width 0 height 0
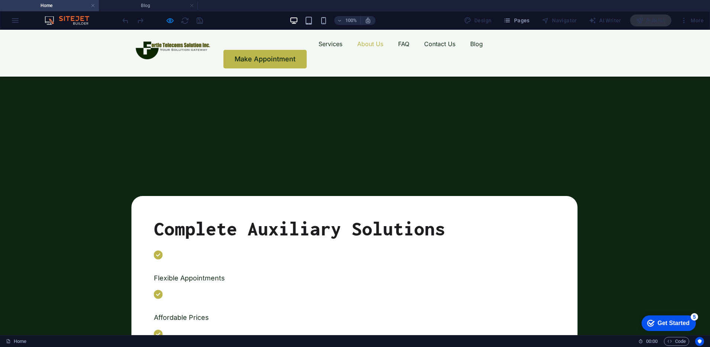
click at [357, 48] on link "About Us" at bounding box center [370, 44] width 26 height 12
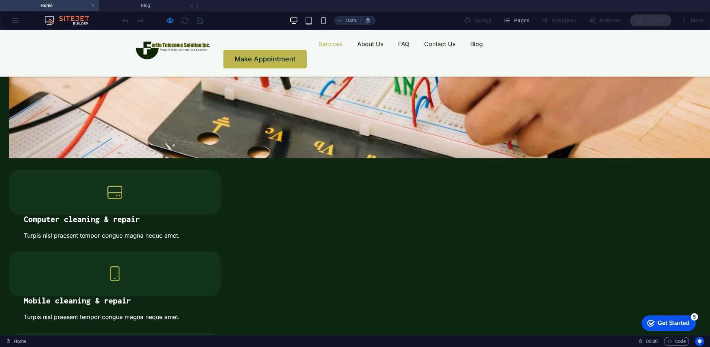
scroll to position [777, 0]
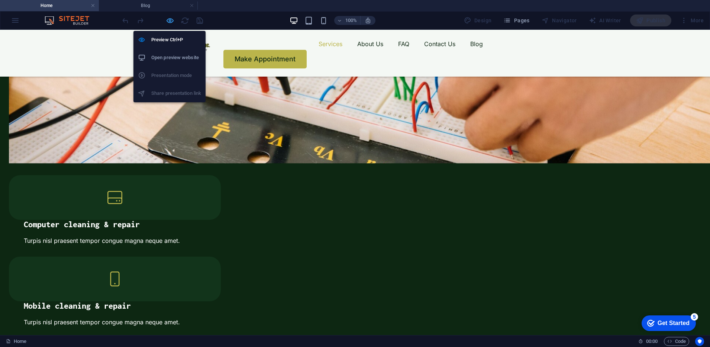
click at [0, 0] on icon "button" at bounding box center [0, 0] width 0 height 0
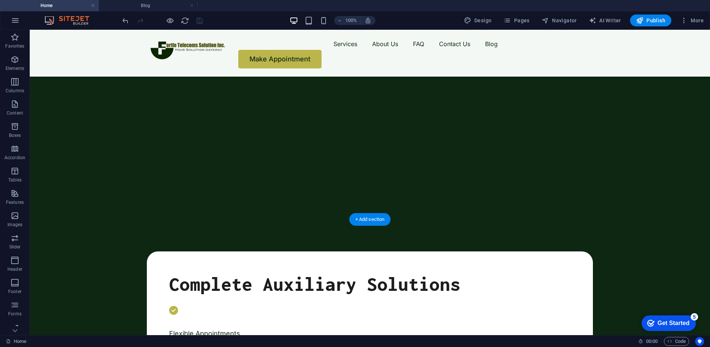
scroll to position [98, 0]
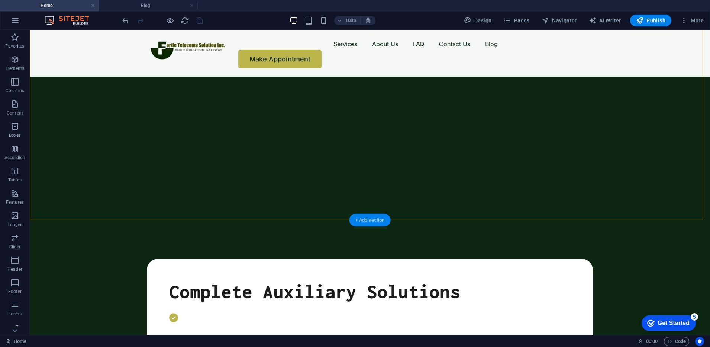
click at [370, 217] on div "+ Add section" at bounding box center [369, 220] width 41 height 13
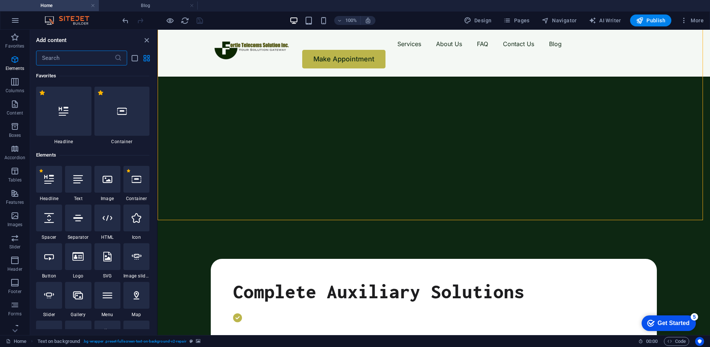
scroll to position [1301, 0]
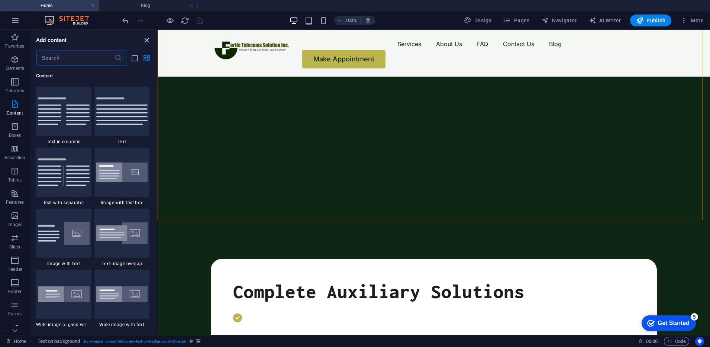
click at [145, 41] on icon "close panel" at bounding box center [146, 40] width 9 height 9
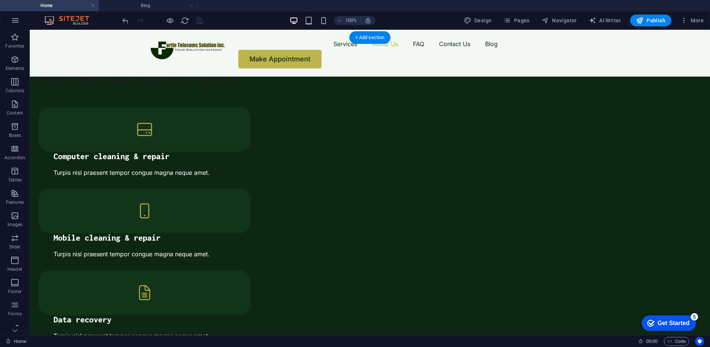
scroll to position [898, 0]
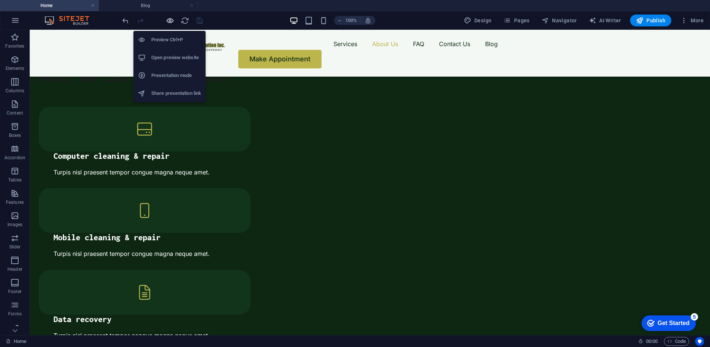
click at [0, 0] on icon "button" at bounding box center [0, 0] width 0 height 0
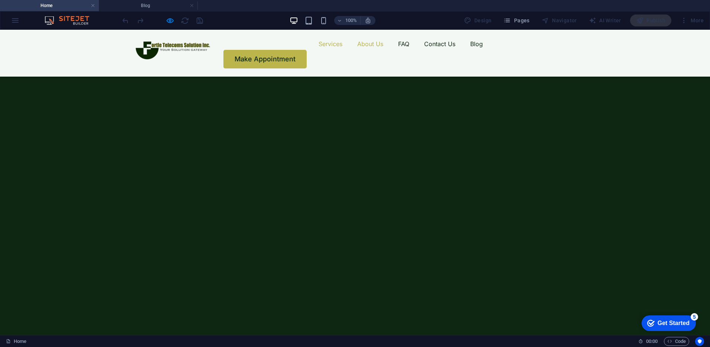
click at [319, 48] on link "Services" at bounding box center [331, 44] width 24 height 12
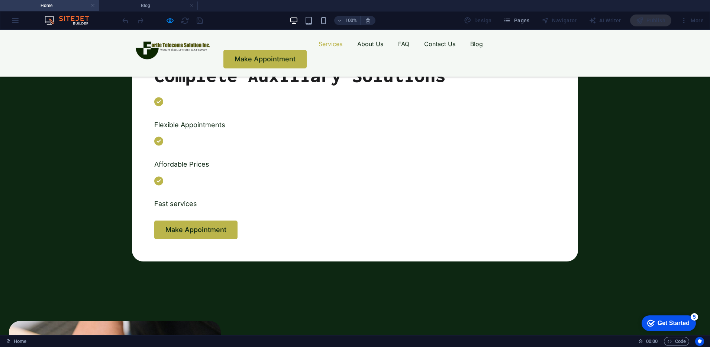
scroll to position [250, 0]
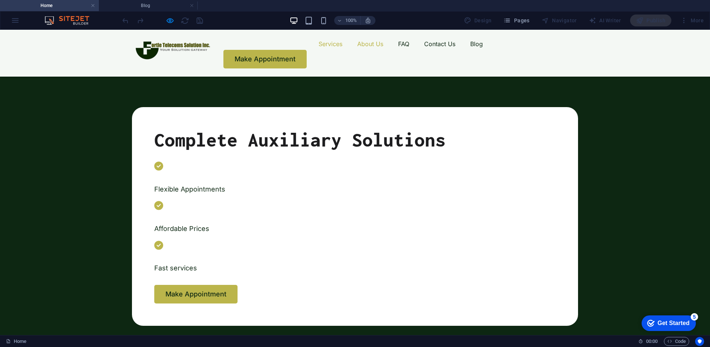
click at [357, 49] on link "About Us" at bounding box center [370, 44] width 26 height 12
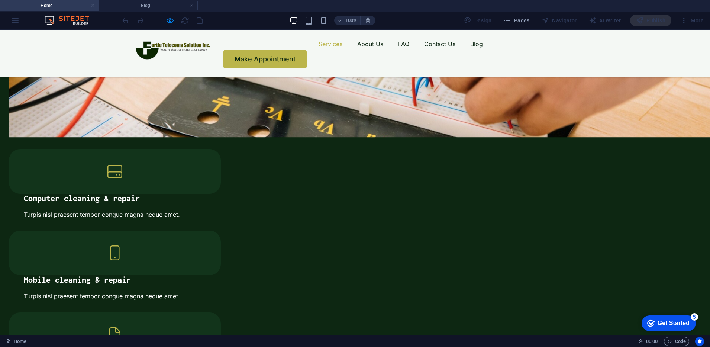
scroll to position [798, 0]
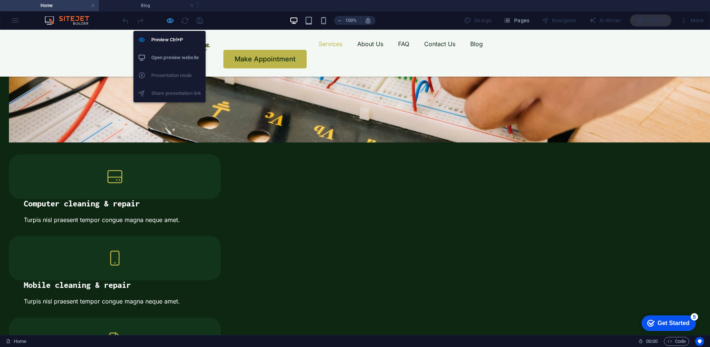
click at [0, 0] on icon "button" at bounding box center [0, 0] width 0 height 0
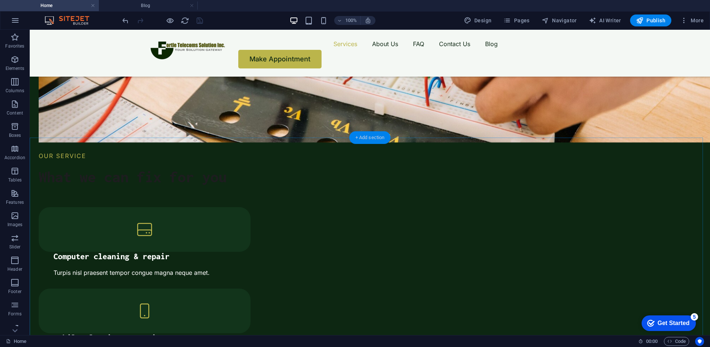
click at [377, 138] on div "+ Add section" at bounding box center [369, 137] width 41 height 13
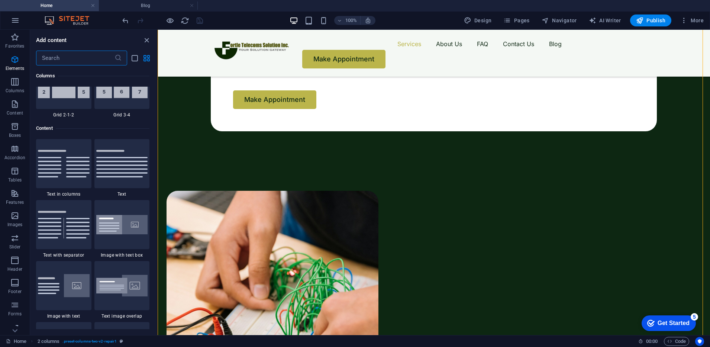
scroll to position [1301, 0]
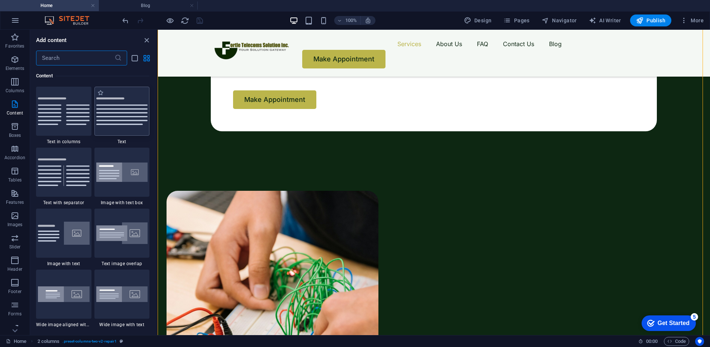
click at [113, 120] on img at bounding box center [122, 111] width 52 height 28
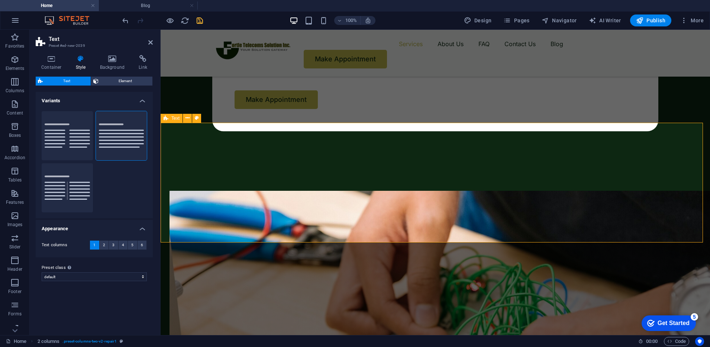
scroll to position [813, 0]
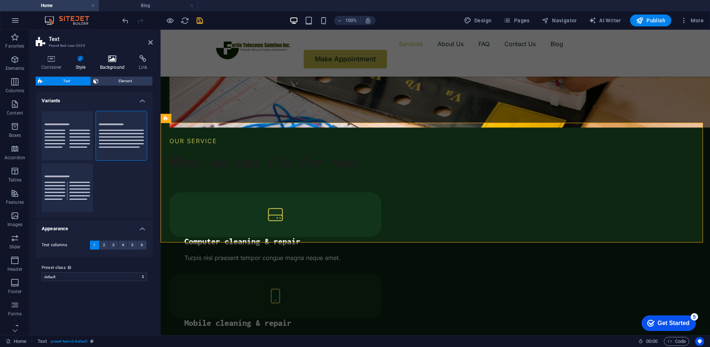
click at [115, 63] on h4 "Background" at bounding box center [113, 63] width 39 height 16
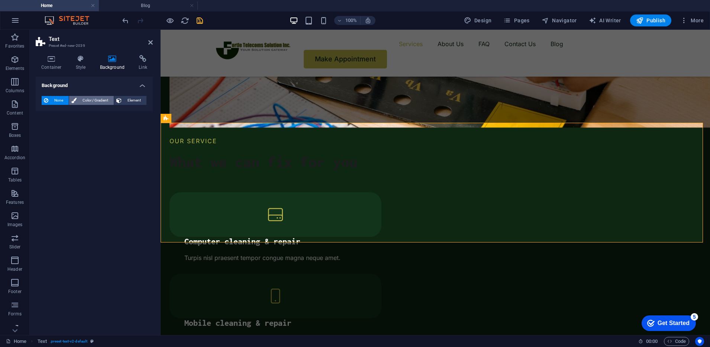
click at [104, 98] on span "Color / Gradient" at bounding box center [95, 100] width 33 height 9
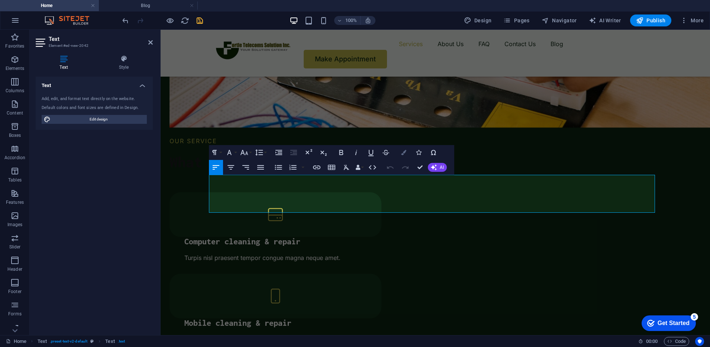
click at [405, 154] on icon "button" at bounding box center [403, 152] width 5 height 5
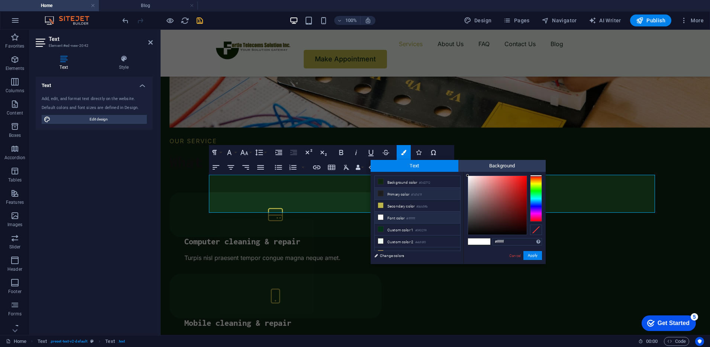
click at [422, 194] on small "#1d1d1f" at bounding box center [416, 194] width 11 height 5
type input "#1d1d1f"
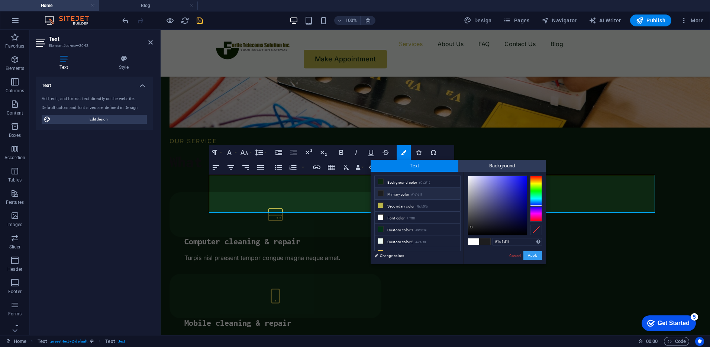
click at [538, 251] on button "Apply" at bounding box center [532, 255] width 19 height 9
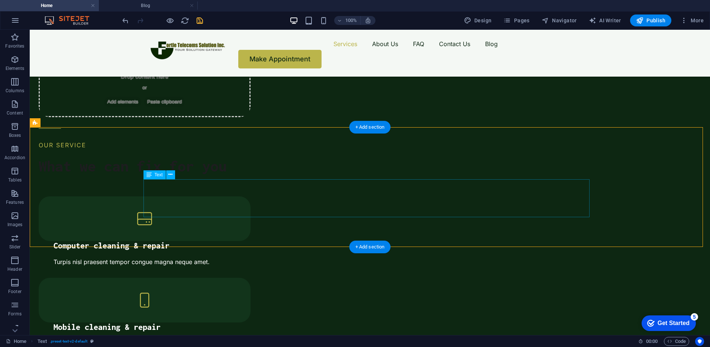
scroll to position [808, 0]
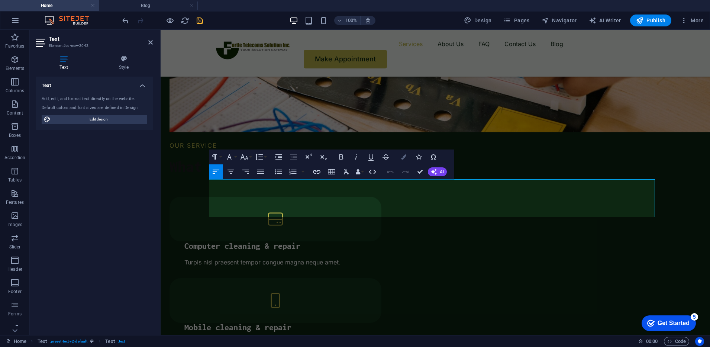
click at [405, 156] on icon "button" at bounding box center [403, 156] width 5 height 5
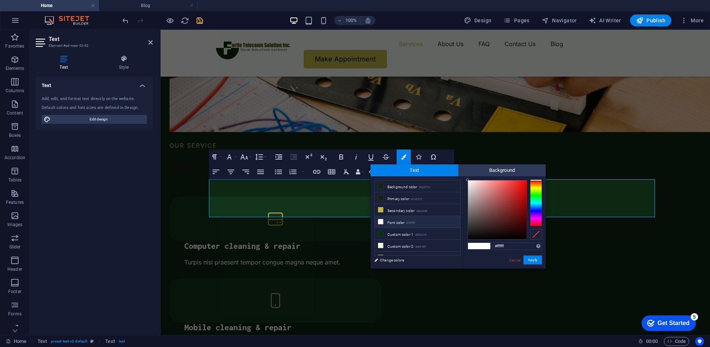
click at [481, 246] on span at bounding box center [484, 246] width 11 height 6
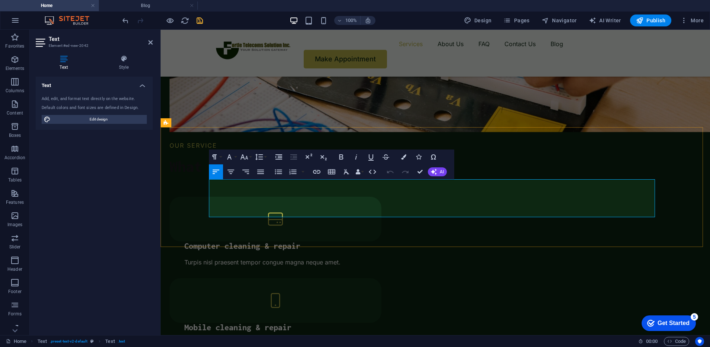
drag, startPoint x: 240, startPoint y: 182, endPoint x: 422, endPoint y: 204, distance: 182.8
drag, startPoint x: 218, startPoint y: 183, endPoint x: 394, endPoint y: 220, distance: 180.1
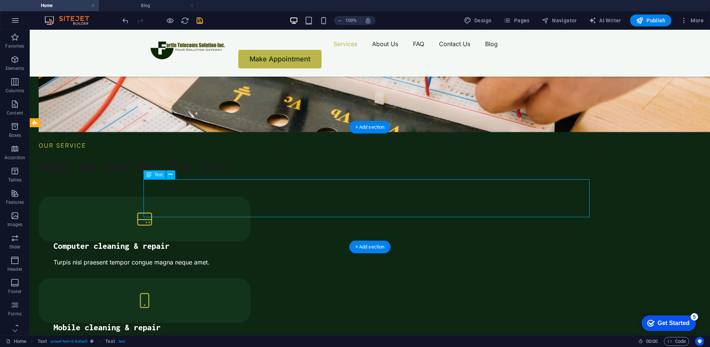
drag, startPoint x: 161, startPoint y: 188, endPoint x: 32, endPoint y: 183, distance: 129.1
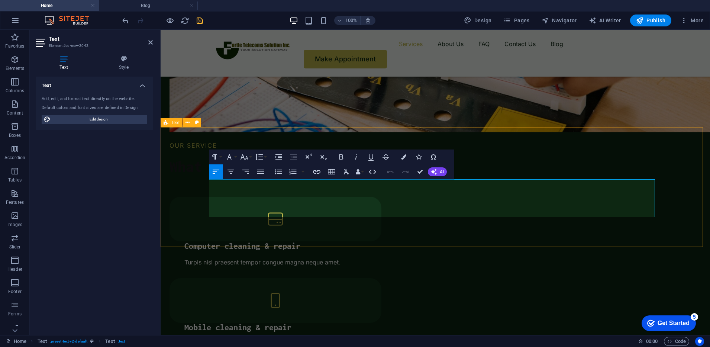
drag, startPoint x: 215, startPoint y: 185, endPoint x: 701, endPoint y: 228, distance: 487.5
click at [408, 155] on button "Colors" at bounding box center [404, 156] width 14 height 15
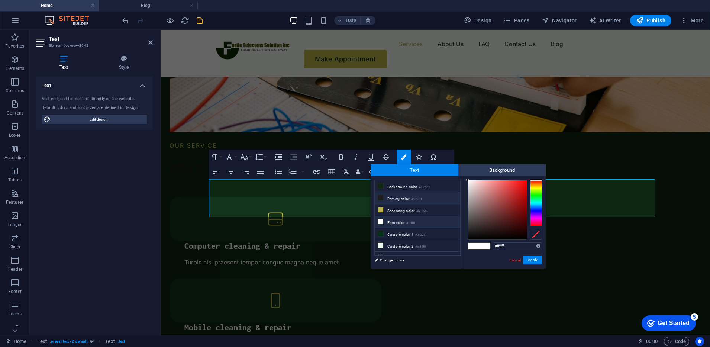
click at [389, 197] on li "Primary color #1d1d1f" at bounding box center [418, 198] width 86 height 12
type input "#1d1d1f"
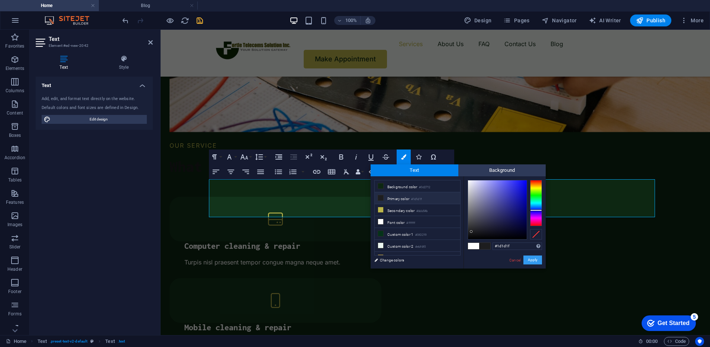
click at [536, 259] on button "Apply" at bounding box center [532, 259] width 19 height 9
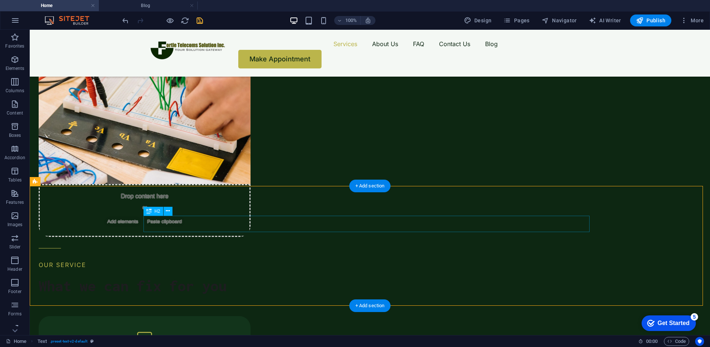
scroll to position [804, 0]
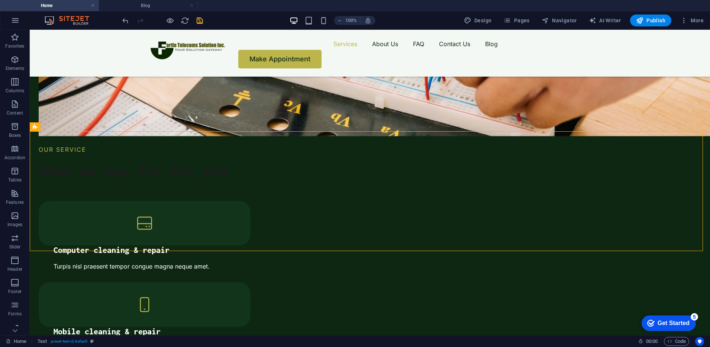
click at [200, 18] on icon "save" at bounding box center [200, 20] width 9 height 9
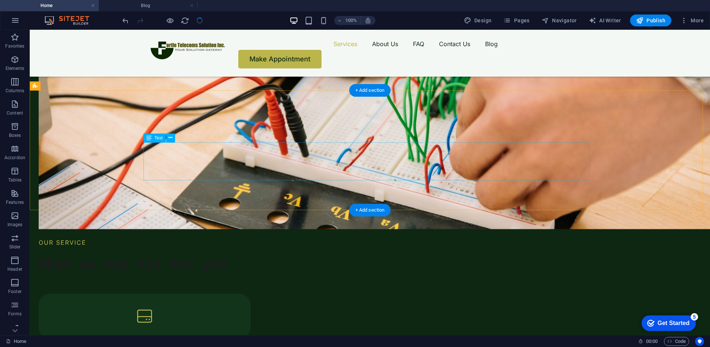
scroll to position [845, 0]
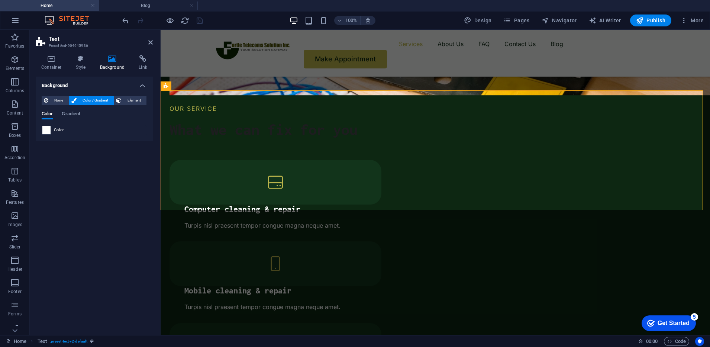
click at [45, 127] on span at bounding box center [46, 130] width 8 height 8
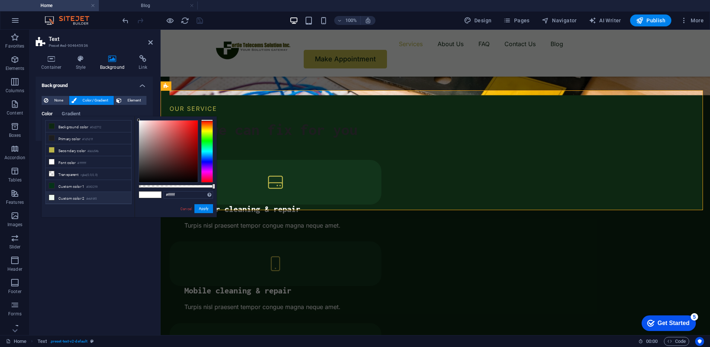
click at [75, 200] on li "Custom color 2 #ebf6f0" at bounding box center [89, 198] width 86 height 12
type input "#ebf6f0"
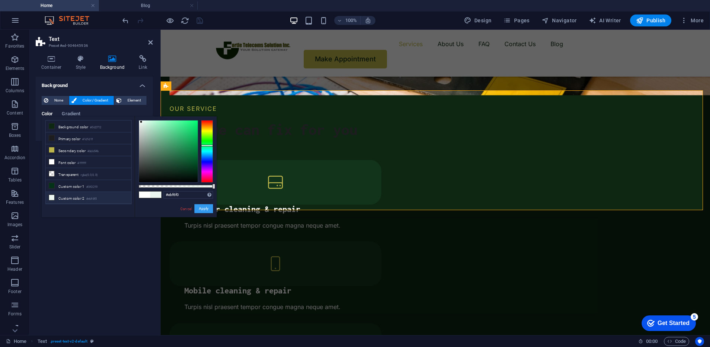
click at [202, 207] on button "Apply" at bounding box center [203, 208] width 19 height 9
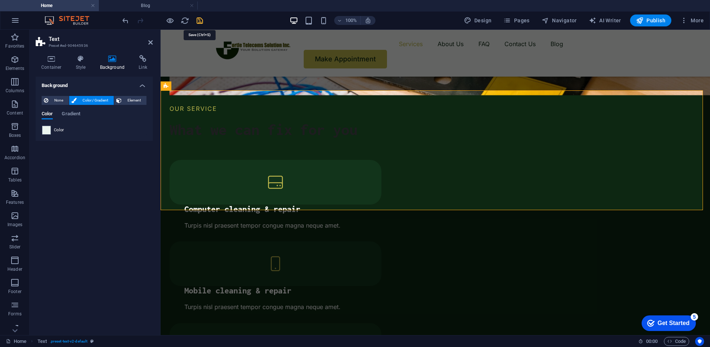
drag, startPoint x: 198, startPoint y: 23, endPoint x: 151, endPoint y: 92, distance: 83.8
click at [198, 23] on icon "save" at bounding box center [200, 20] width 9 height 9
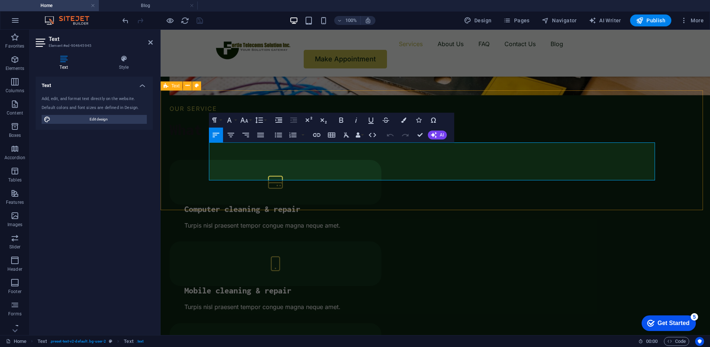
drag, startPoint x: 216, startPoint y: 146, endPoint x: 206, endPoint y: 146, distance: 9.7
click at [405, 122] on icon "button" at bounding box center [403, 119] width 5 height 5
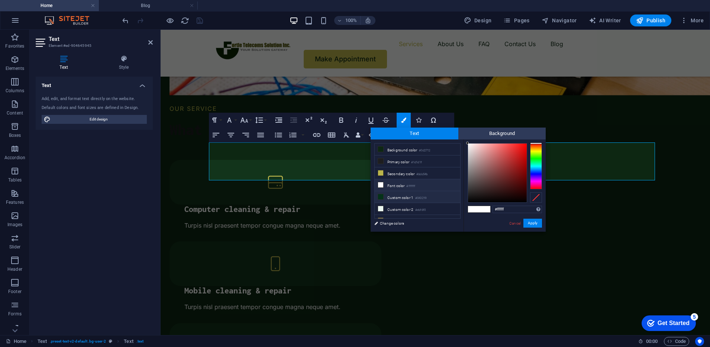
click at [386, 197] on li "Custom color 1 #043219" at bounding box center [418, 197] width 86 height 12
type input "#043219"
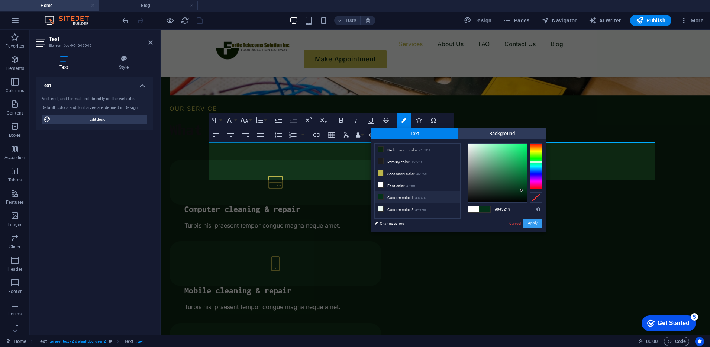
click at [536, 223] on button "Apply" at bounding box center [532, 223] width 19 height 9
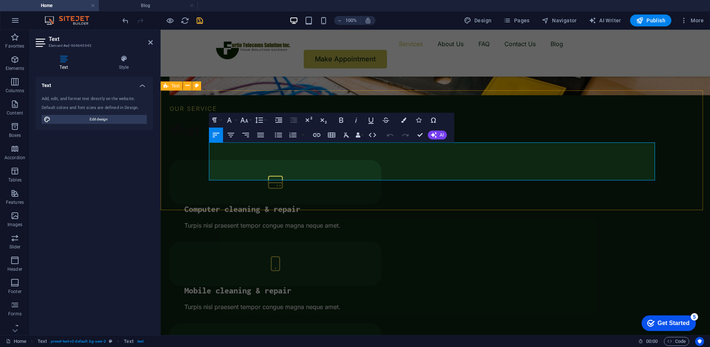
drag, startPoint x: 639, startPoint y: 175, endPoint x: 205, endPoint y: 142, distance: 435.1
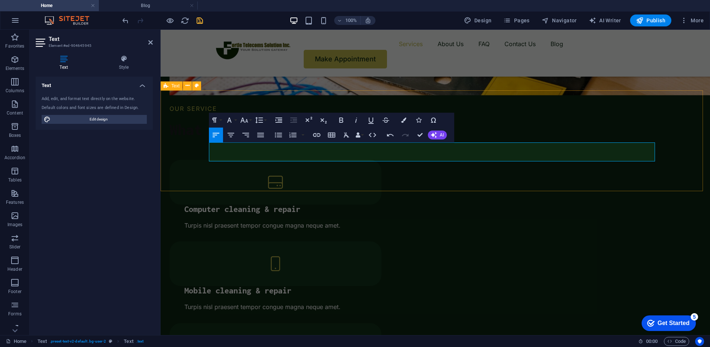
drag, startPoint x: 331, startPoint y: 159, endPoint x: 207, endPoint y: 147, distance: 124.4
click at [199, 22] on icon "save" at bounding box center [200, 20] width 9 height 9
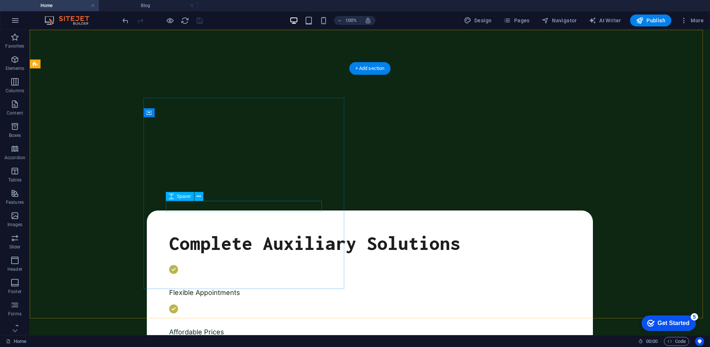
scroll to position [0, 0]
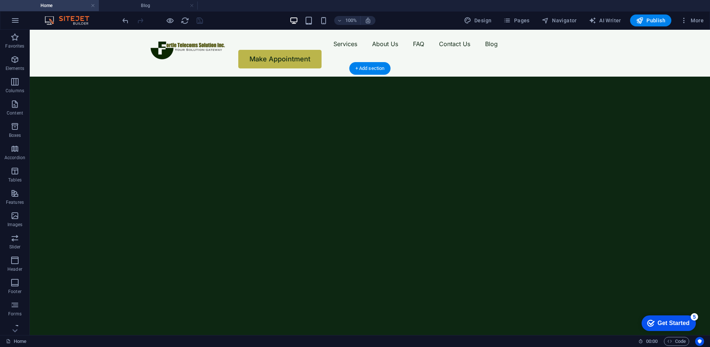
click at [132, 77] on img "1/2" at bounding box center [366, 77] width 673 height 0
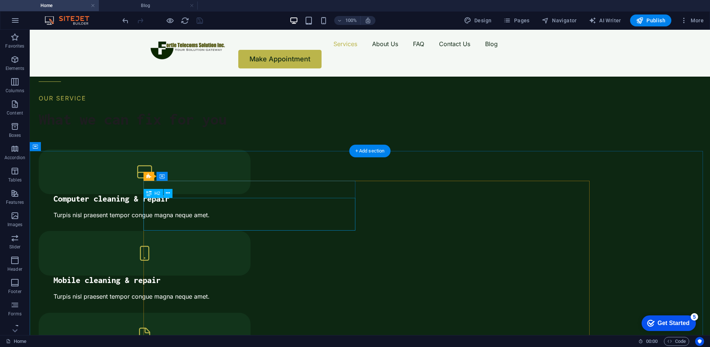
scroll to position [896, 0]
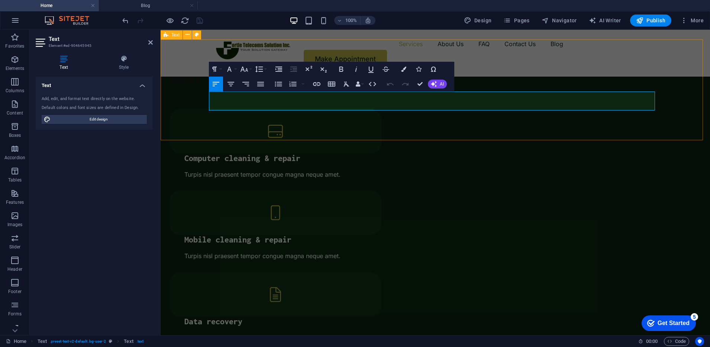
drag, startPoint x: 307, startPoint y: 103, endPoint x: 200, endPoint y: 94, distance: 107.1
click at [402, 68] on icon "button" at bounding box center [403, 69] width 5 height 5
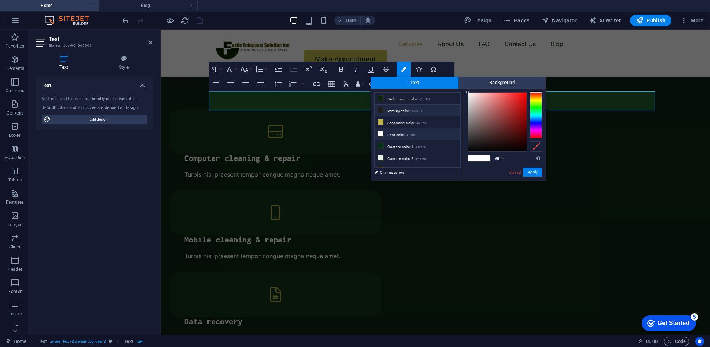
click at [402, 111] on li "Primary color #1d1d1f" at bounding box center [418, 110] width 86 height 12
type input "#1d1d1f"
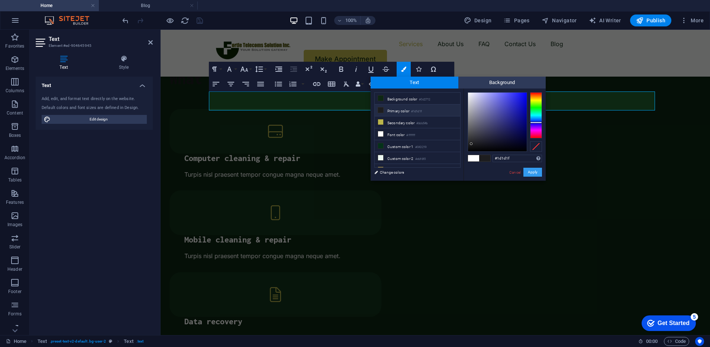
click at [528, 171] on button "Apply" at bounding box center [532, 172] width 19 height 9
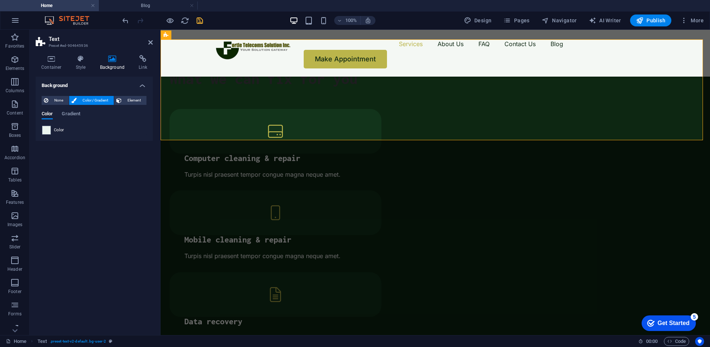
click at [150, 39] on h2 "Text" at bounding box center [101, 39] width 104 height 7
click at [152, 44] on icon at bounding box center [150, 42] width 4 height 6
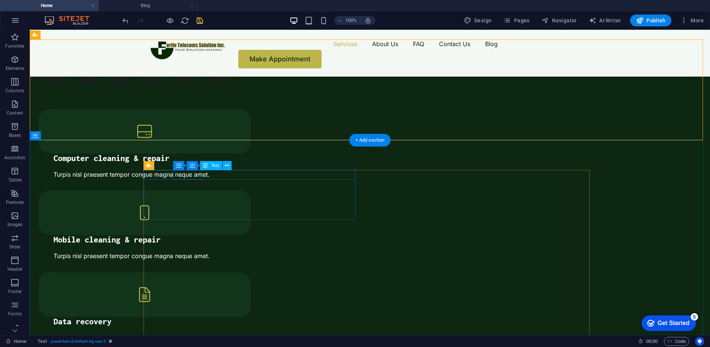
scroll to position [805, 0]
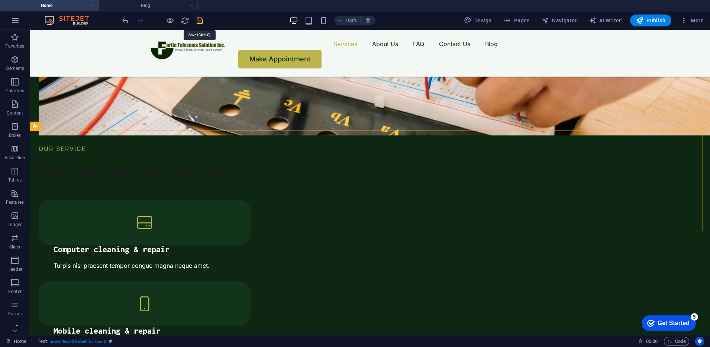
click at [202, 18] on icon "save" at bounding box center [200, 20] width 9 height 9
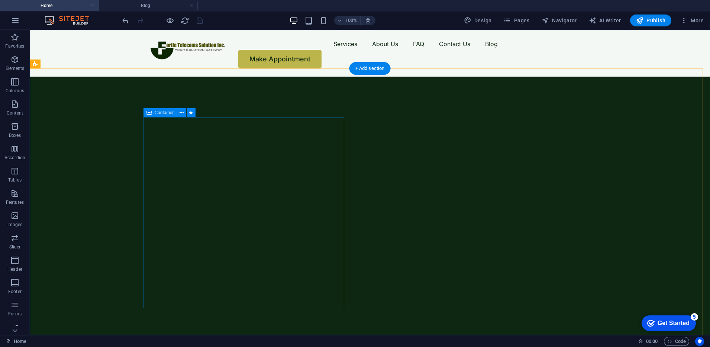
scroll to position [0, 0]
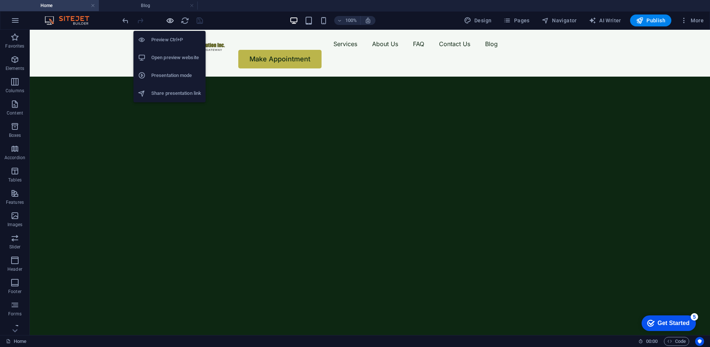
click at [0, 0] on icon "button" at bounding box center [0, 0] width 0 height 0
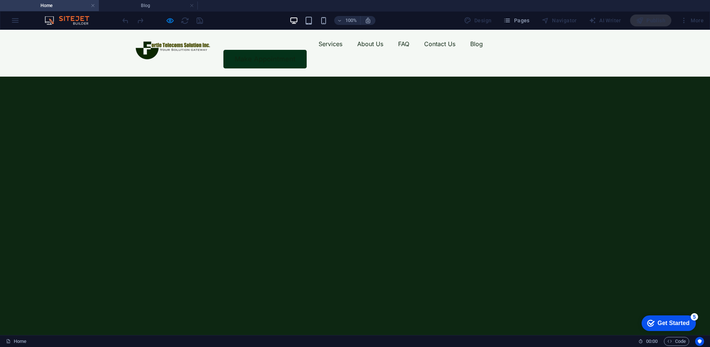
click at [307, 50] on link "Make Appointment" at bounding box center [264, 59] width 83 height 19
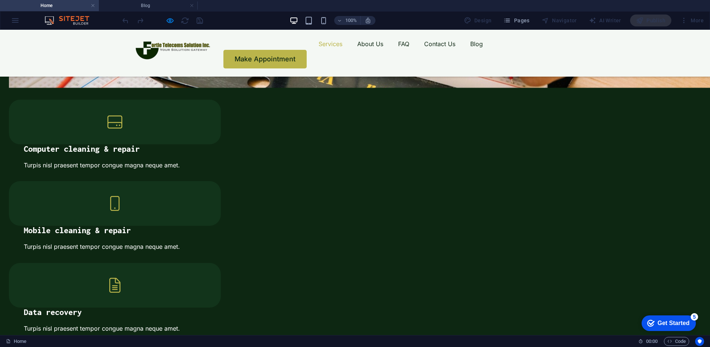
scroll to position [852, 0]
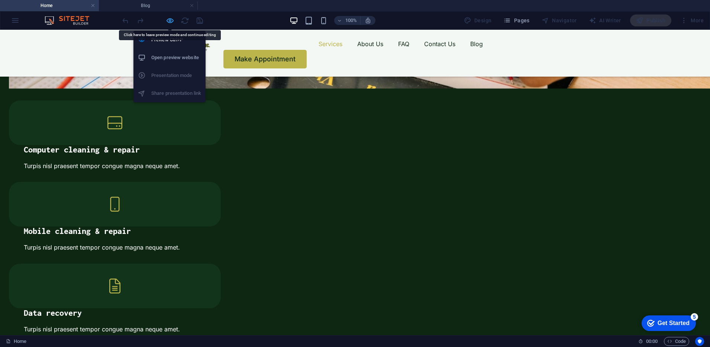
click at [0, 0] on icon "button" at bounding box center [0, 0] width 0 height 0
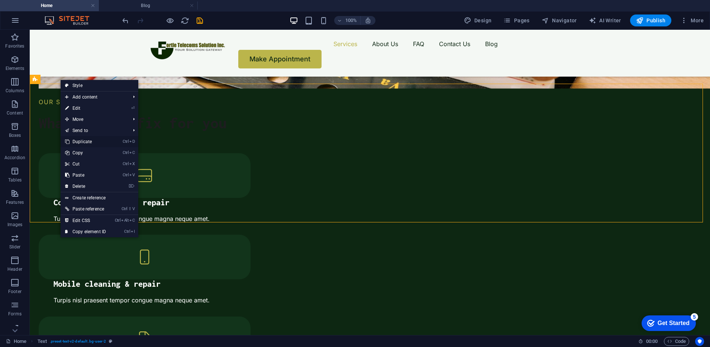
click at [86, 141] on link "Ctrl D Duplicate" at bounding box center [86, 141] width 50 height 11
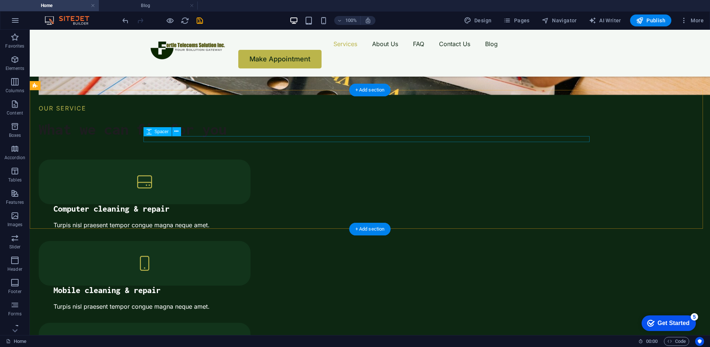
scroll to position [846, 0]
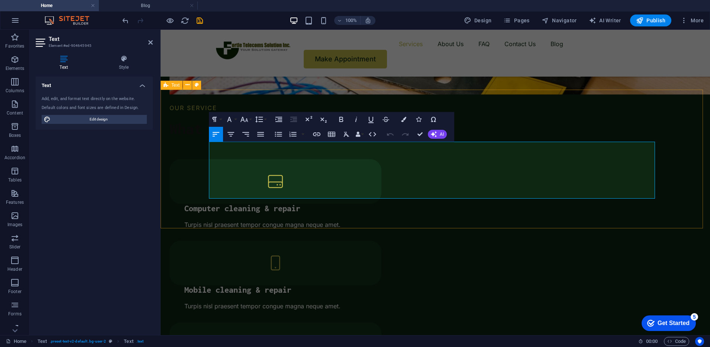
drag, startPoint x: 294, startPoint y: 152, endPoint x: 229, endPoint y: 145, distance: 65.4
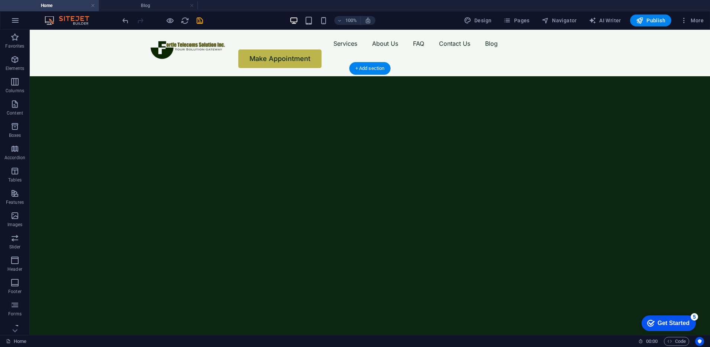
scroll to position [0, 0]
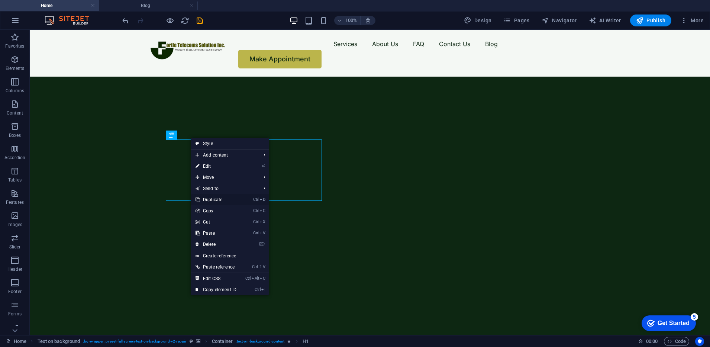
click at [212, 199] on link "Ctrl D Duplicate" at bounding box center [216, 199] width 50 height 11
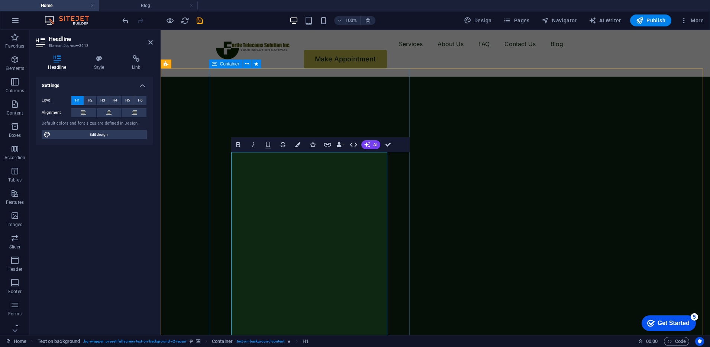
drag, startPoint x: 359, startPoint y: 251, endPoint x: 228, endPoint y: 157, distance: 161.2
click at [241, 146] on icon "button" at bounding box center [238, 144] width 9 height 9
drag, startPoint x: 299, startPoint y: 183, endPoint x: 270, endPoint y: 192, distance: 30.1
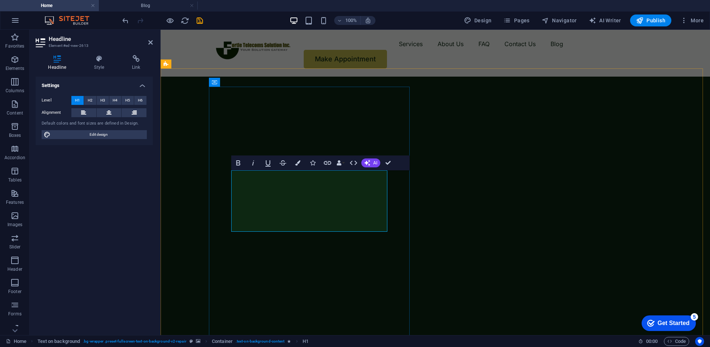
click at [150, 44] on icon at bounding box center [150, 42] width 4 height 6
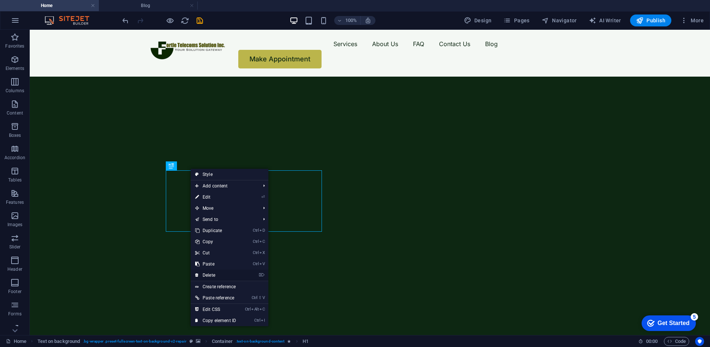
click at [210, 275] on link "⌦ Delete" at bounding box center [216, 275] width 50 height 11
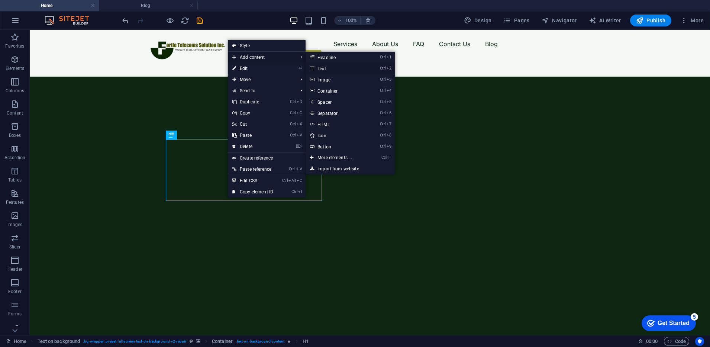
click at [323, 66] on link "Ctrl 2 Text" at bounding box center [336, 68] width 61 height 11
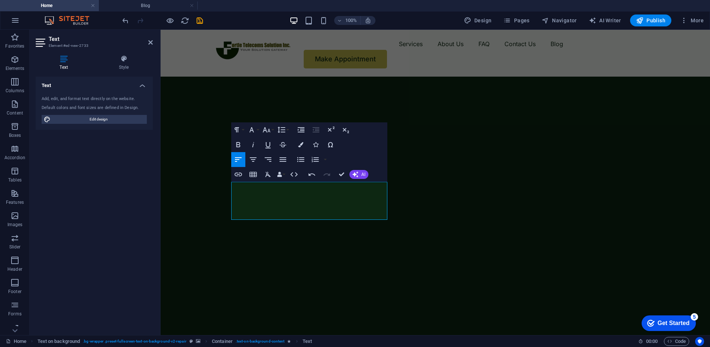
click at [181, 77] on img "1/2" at bounding box center [432, 77] width 542 height 0
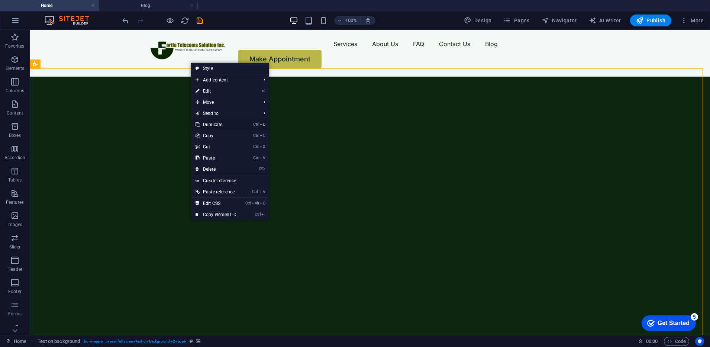
click at [211, 123] on link "Ctrl D Duplicate" at bounding box center [216, 124] width 50 height 11
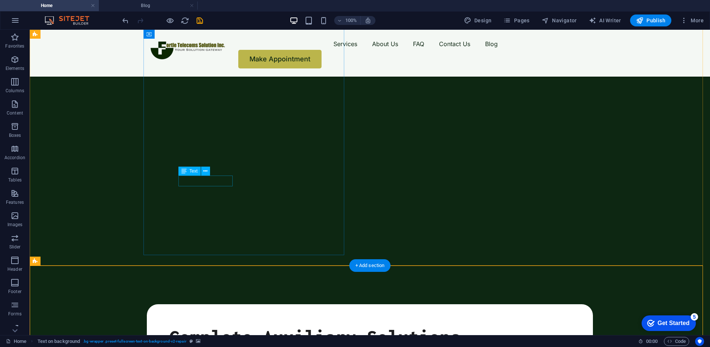
scroll to position [50, 0]
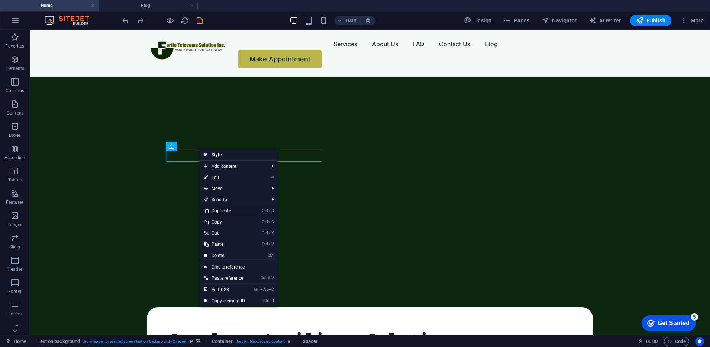
click at [222, 210] on link "Ctrl D Duplicate" at bounding box center [225, 210] width 50 height 11
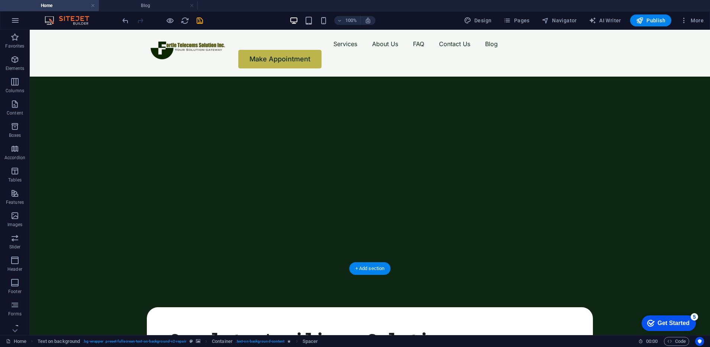
drag, startPoint x: 220, startPoint y: 162, endPoint x: 223, endPoint y: 113, distance: 48.8
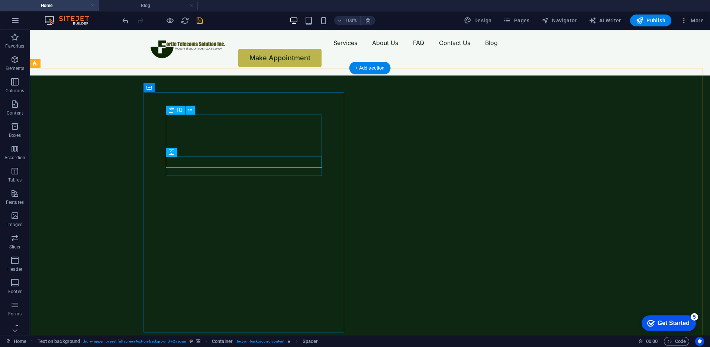
scroll to position [0, 0]
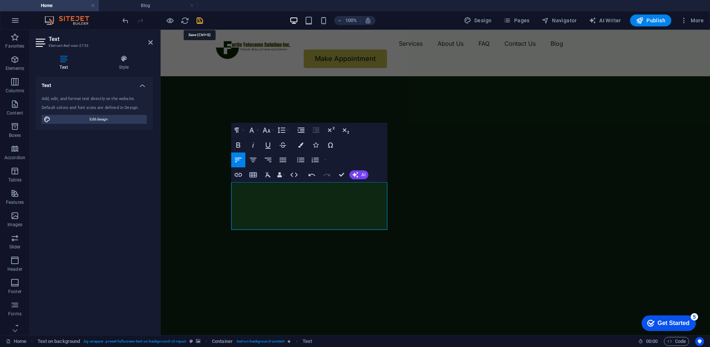
click at [200, 23] on icon "save" at bounding box center [200, 20] width 9 height 9
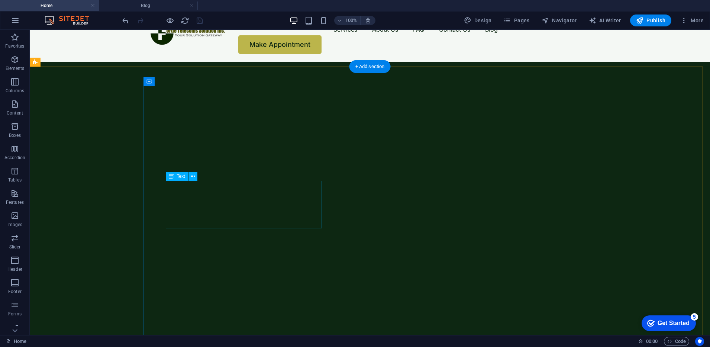
scroll to position [2, 0]
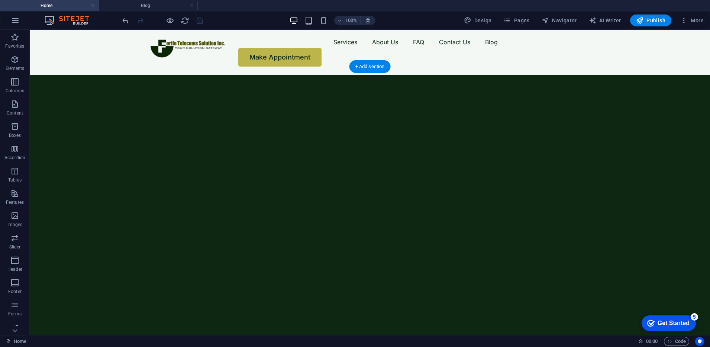
select select "vh"
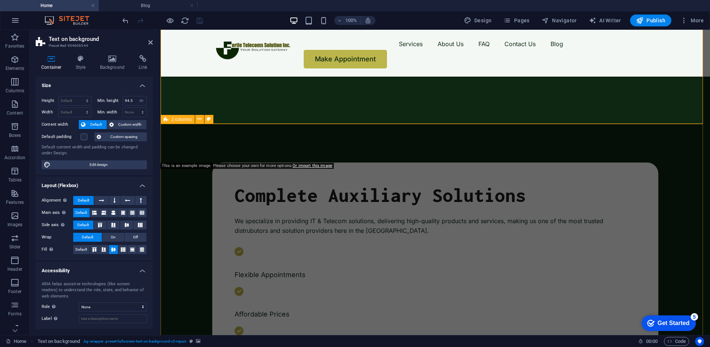
scroll to position [0, 0]
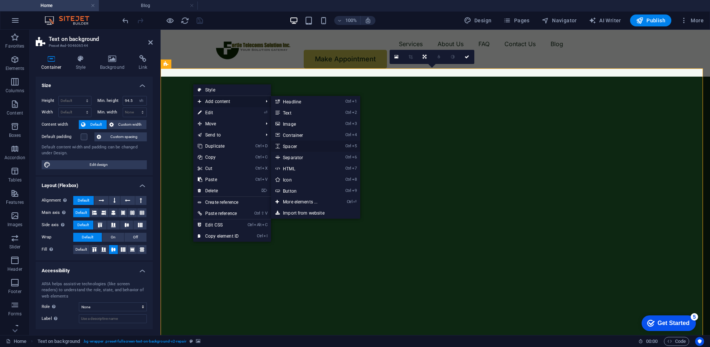
click at [296, 145] on link "Ctrl 5 Spacer" at bounding box center [301, 146] width 61 height 11
select select "px"
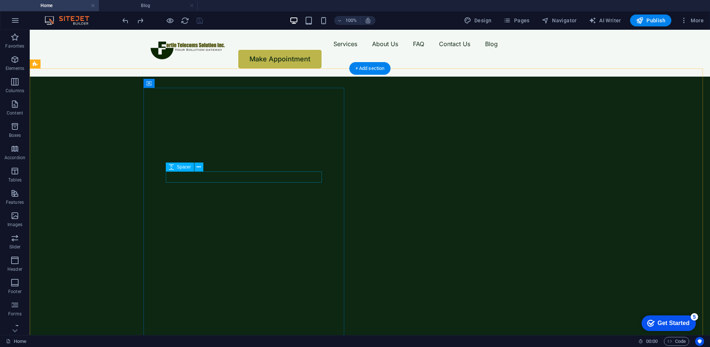
select select "px"
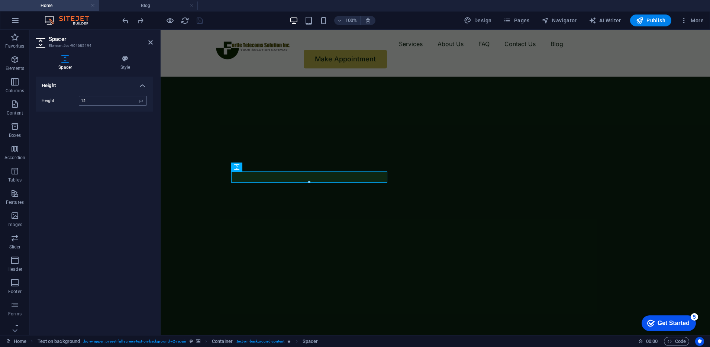
type input "15"
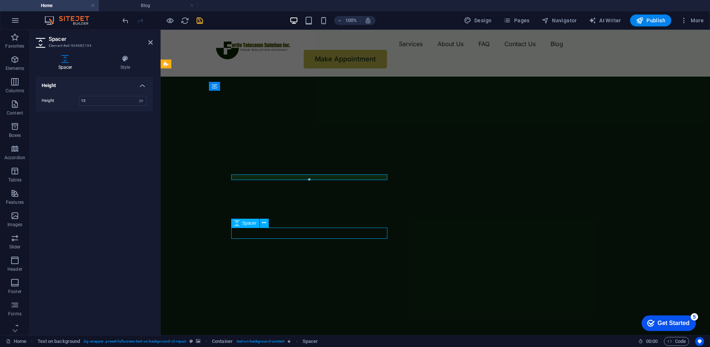
select select "px"
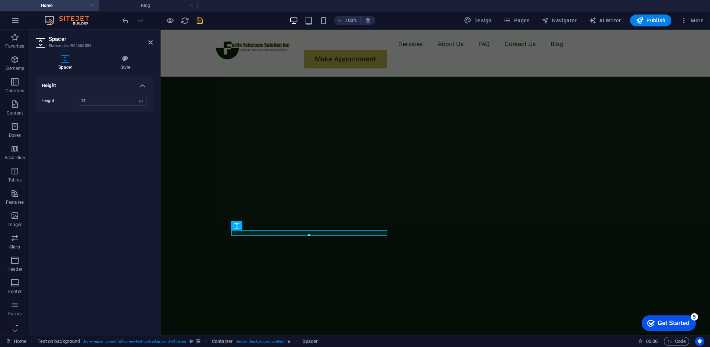
type input "15"
click at [173, 77] on img "1/2" at bounding box center [432, 77] width 542 height 0
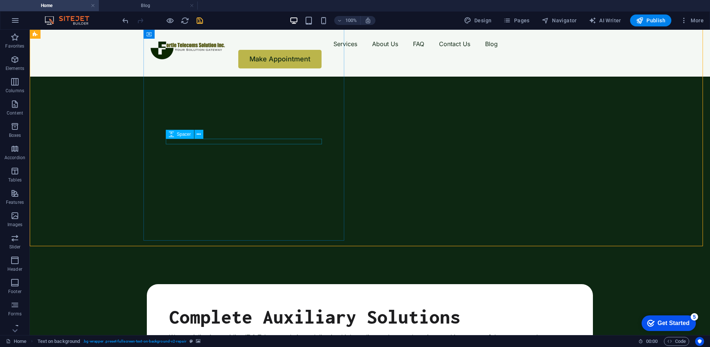
scroll to position [72, 0]
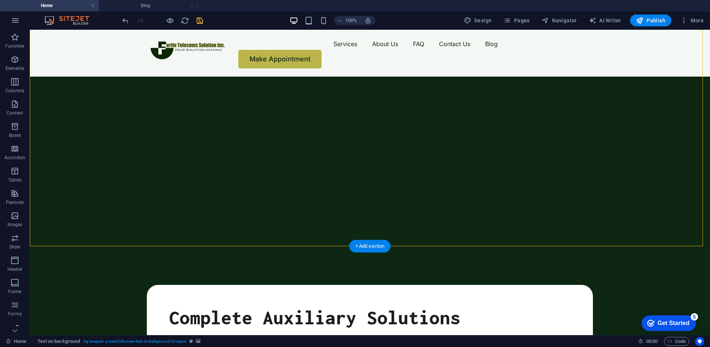
select select "vh"
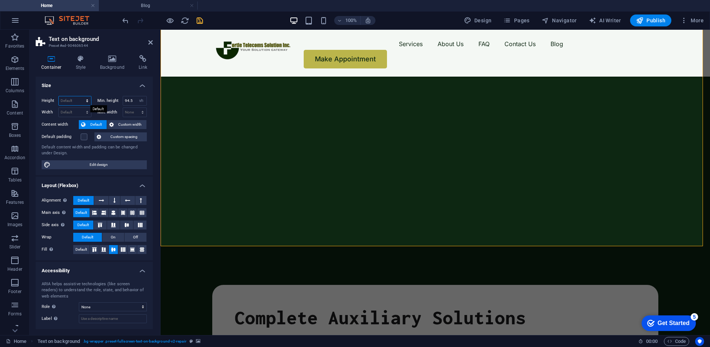
click at [76, 102] on select "Default px rem % vh vw" at bounding box center [75, 100] width 32 height 9
select select "px"
click at [80, 96] on select "Default px rem % vh vw" at bounding box center [75, 100] width 32 height 9
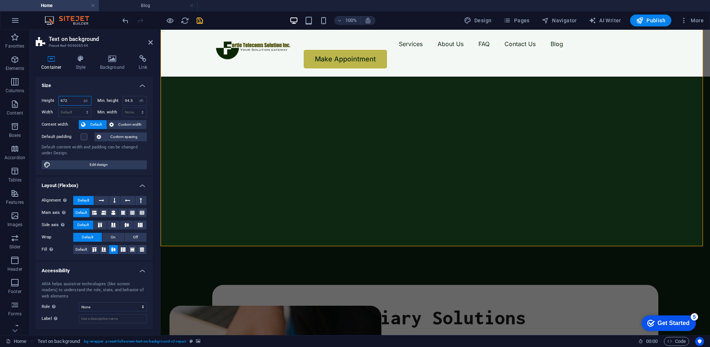
click at [75, 101] on input "672" at bounding box center [75, 100] width 32 height 9
type input "6"
type input "700"
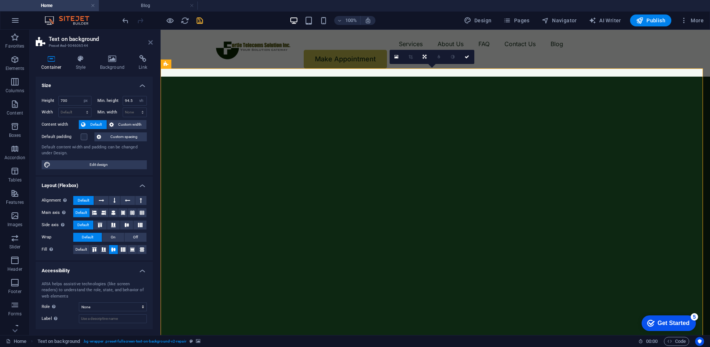
click at [149, 42] on icon at bounding box center [150, 42] width 4 height 6
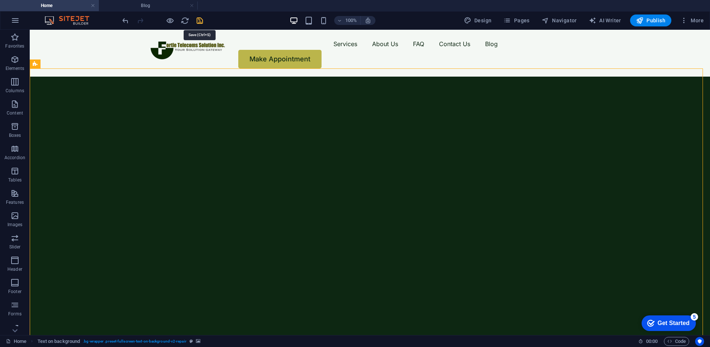
click at [198, 17] on icon "save" at bounding box center [200, 20] width 9 height 9
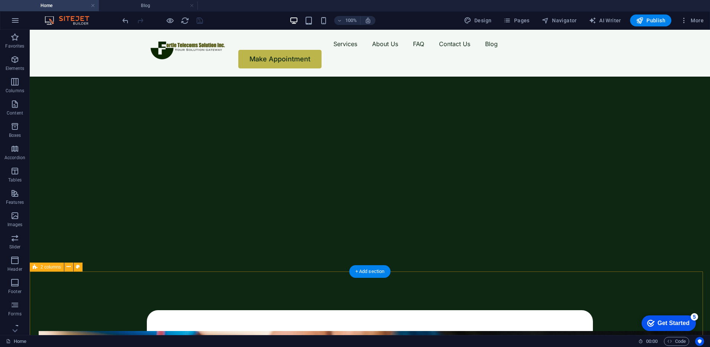
scroll to position [46, 0]
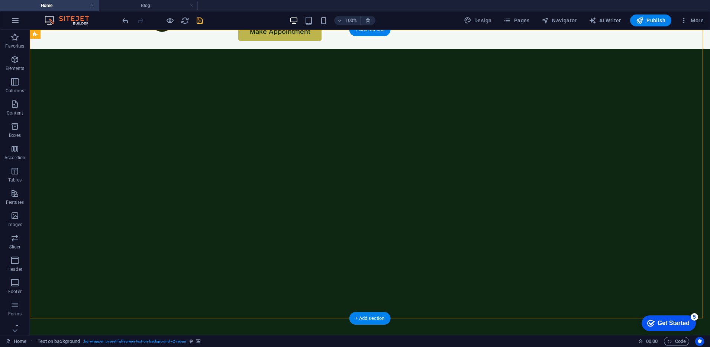
scroll to position [0, 0]
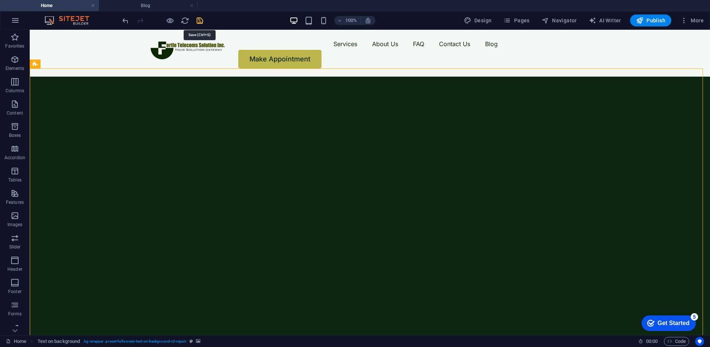
click at [201, 19] on icon "save" at bounding box center [200, 20] width 9 height 9
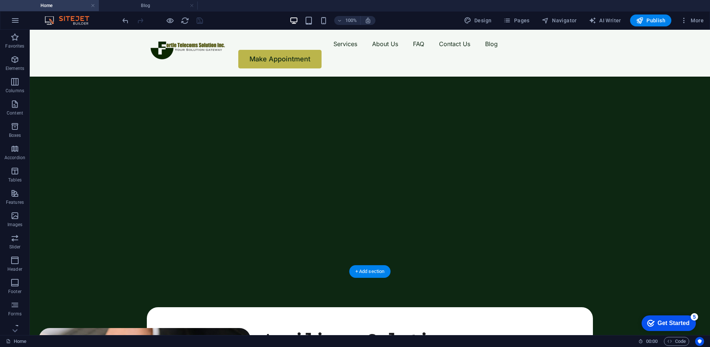
scroll to position [47, 0]
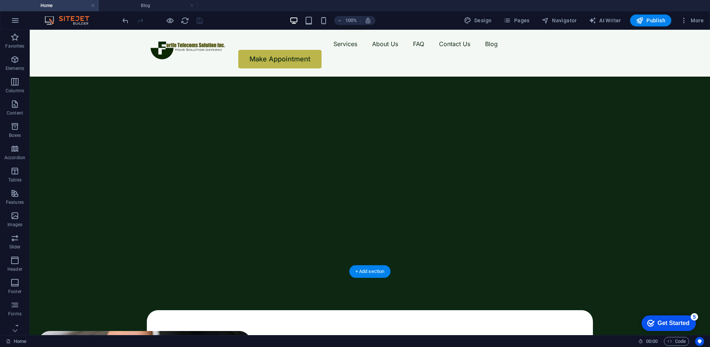
click at [79, 22] on img "1/2" at bounding box center [366, 22] width 673 height 0
select select "px"
select select "vh"
select select "fade"
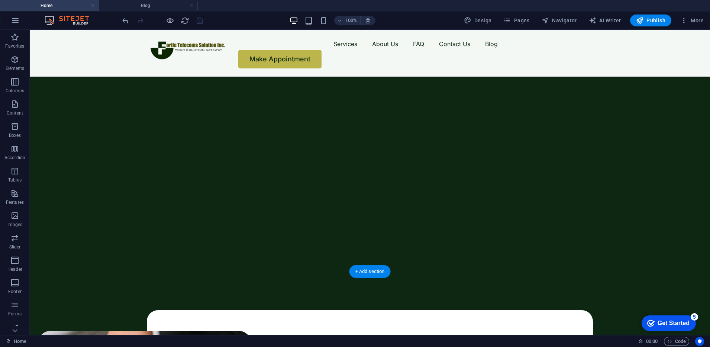
select select "ms"
select select "s"
select select "progressive"
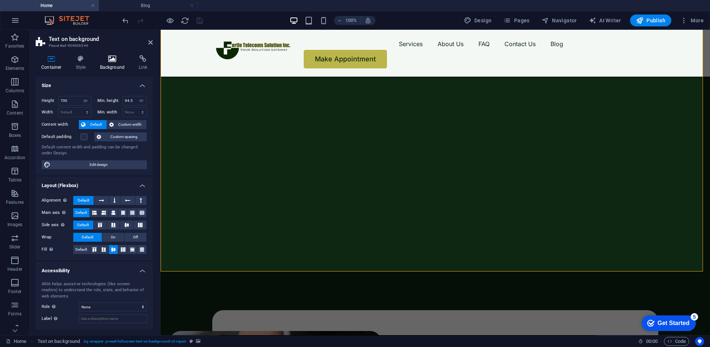
click at [109, 63] on h4 "Background" at bounding box center [113, 63] width 39 height 16
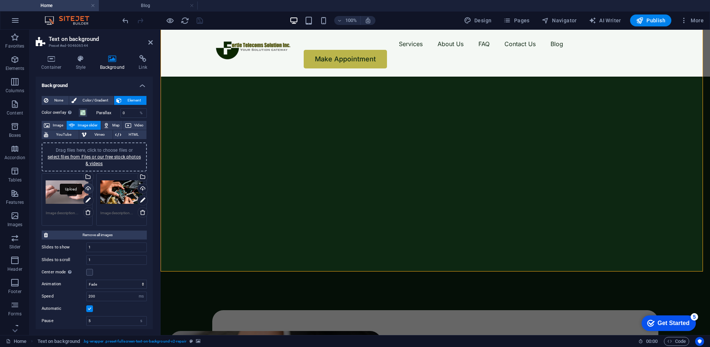
click at [88, 189] on div "Upload" at bounding box center [87, 189] width 11 height 11
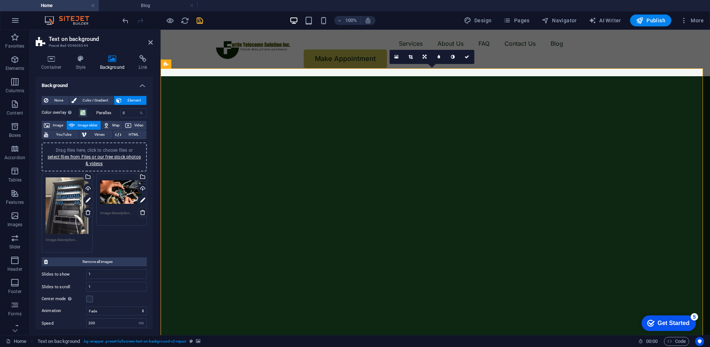
scroll to position [0, 0]
click at [149, 42] on icon at bounding box center [150, 42] width 4 height 6
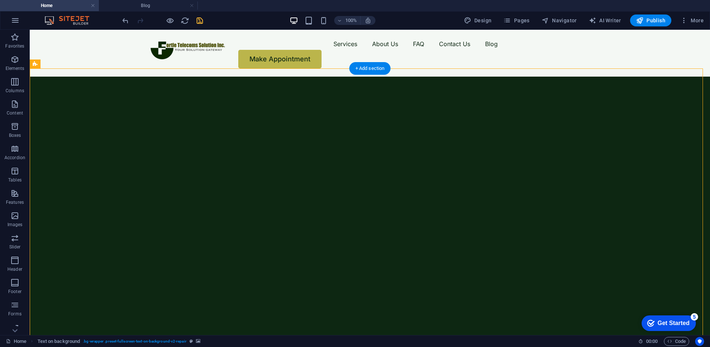
click at [94, 77] on img "1/2" at bounding box center [366, 77] width 673 height 0
select select "fade"
select select "ms"
select select "s"
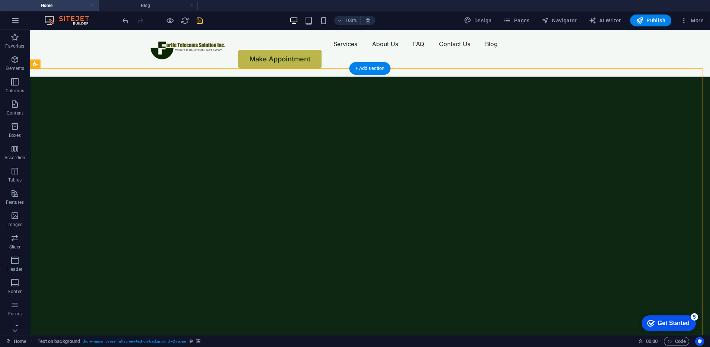
select select "progressive"
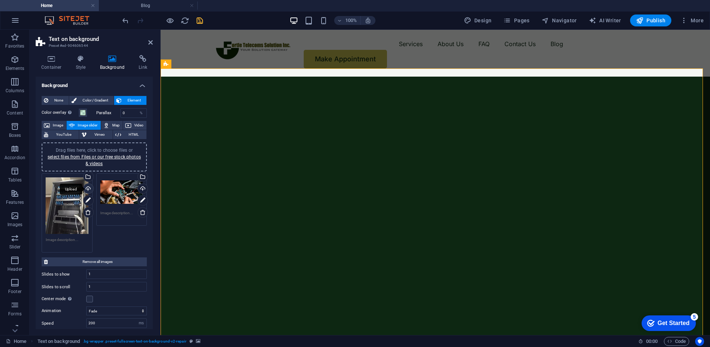
click at [88, 187] on div "Upload" at bounding box center [87, 189] width 11 height 11
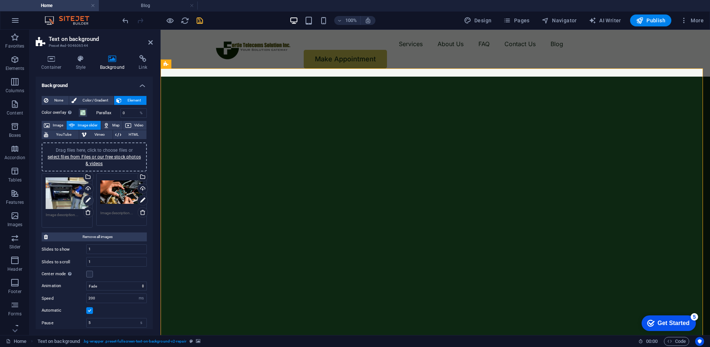
click at [86, 200] on icon at bounding box center [88, 200] width 5 height 9
click at [86, 203] on icon at bounding box center [88, 200] width 5 height 9
click at [87, 188] on div "Upload" at bounding box center [87, 189] width 11 height 11
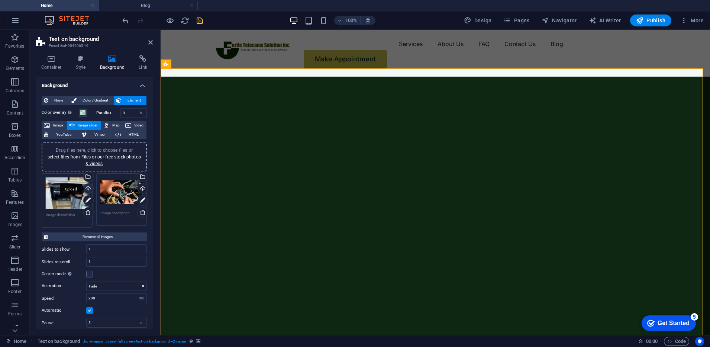
click at [89, 191] on div "Upload" at bounding box center [87, 189] width 11 height 11
click at [152, 45] on link at bounding box center [150, 42] width 4 height 6
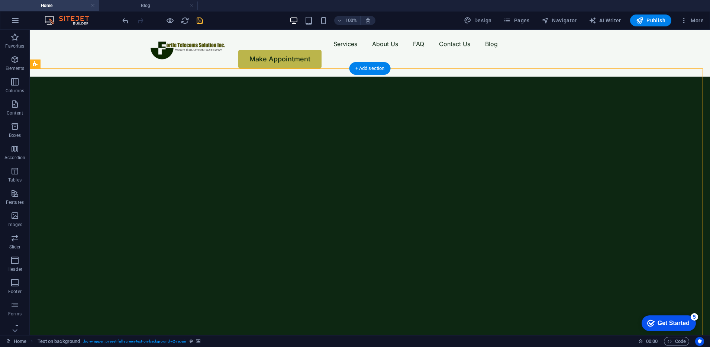
click at [78, 77] on img "1/2" at bounding box center [366, 77] width 673 height 0
select select "fade"
select select "ms"
select select "s"
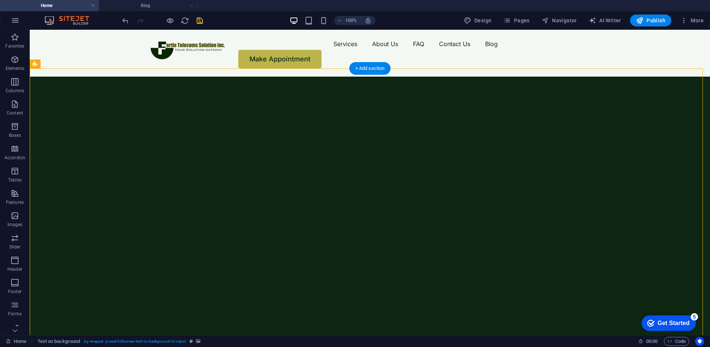
select select "progressive"
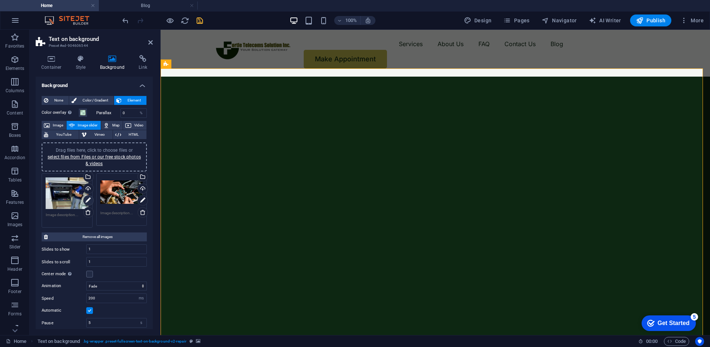
click at [90, 200] on icon at bounding box center [88, 200] width 5 height 9
click at [89, 214] on icon at bounding box center [88, 212] width 6 height 6
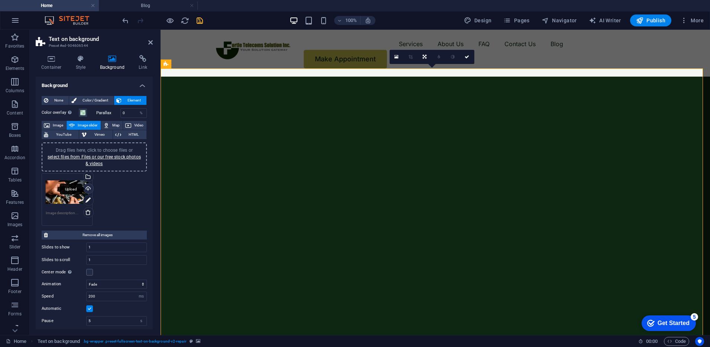
click at [87, 189] on div "Upload" at bounding box center [87, 189] width 11 height 11
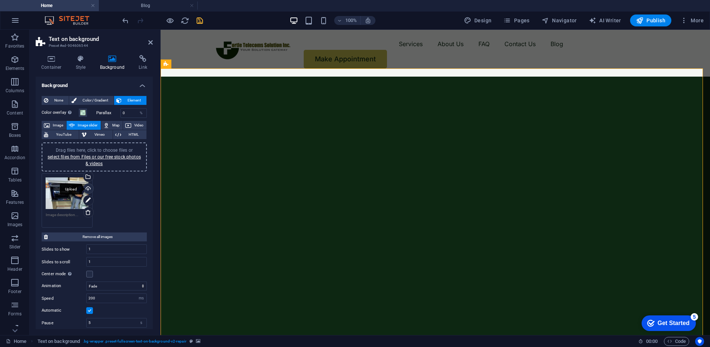
click at [88, 188] on div "Upload" at bounding box center [87, 189] width 11 height 11
click at [199, 19] on icon "save" at bounding box center [200, 20] width 9 height 9
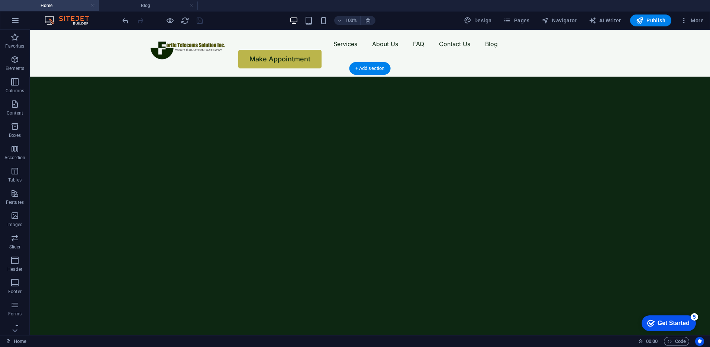
click at [94, 77] on img "1/1" at bounding box center [366, 77] width 673 height 0
select select "fade"
select select "ms"
select select "s"
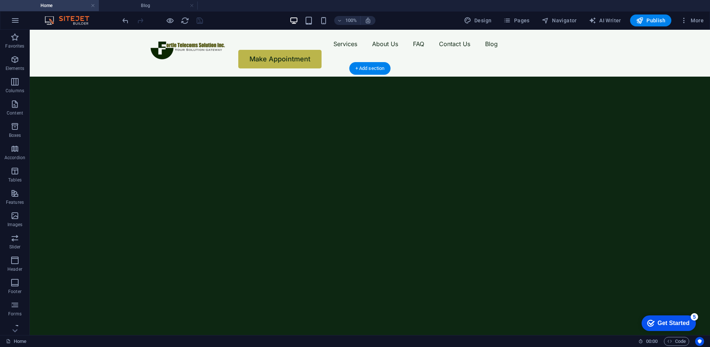
select select "progressive"
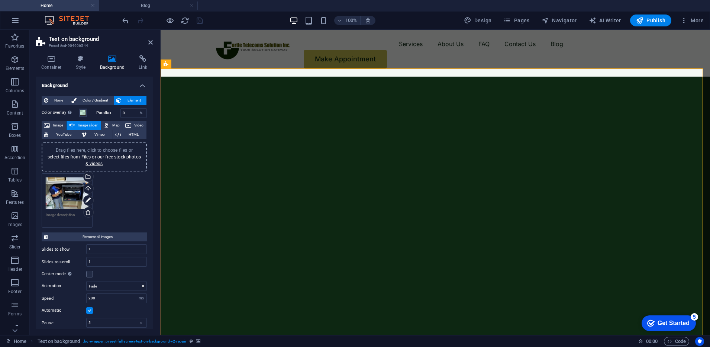
click at [95, 160] on div "Drag files here, click to choose files or select files from Files or our free s…" at bounding box center [94, 157] width 96 height 20
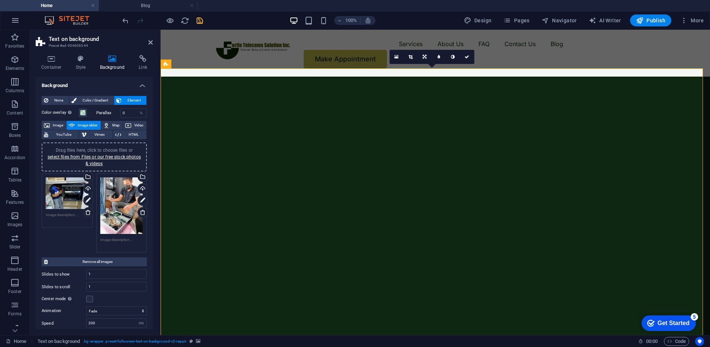
scroll to position [80, 0]
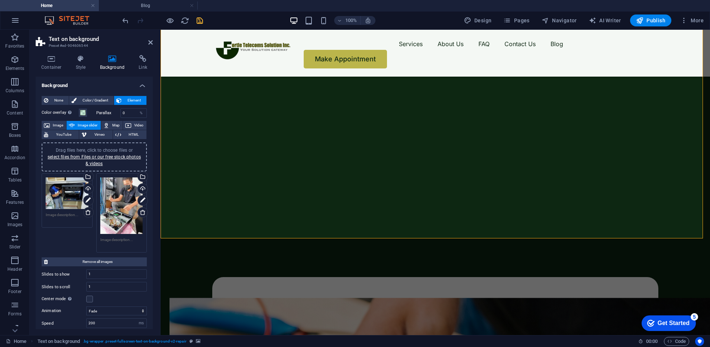
click at [117, 215] on div "Drag files here, click to choose files or select files from Files or our free s…" at bounding box center [121, 205] width 43 height 57
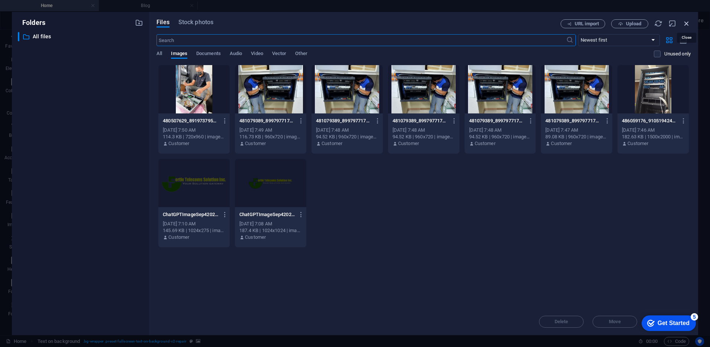
click at [684, 22] on icon "button" at bounding box center [687, 23] width 8 height 8
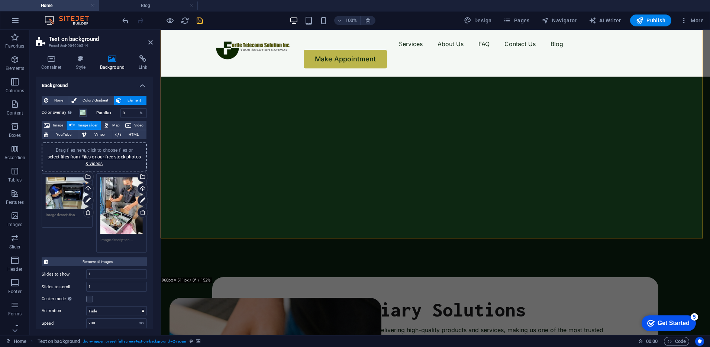
scroll to position [0, 0]
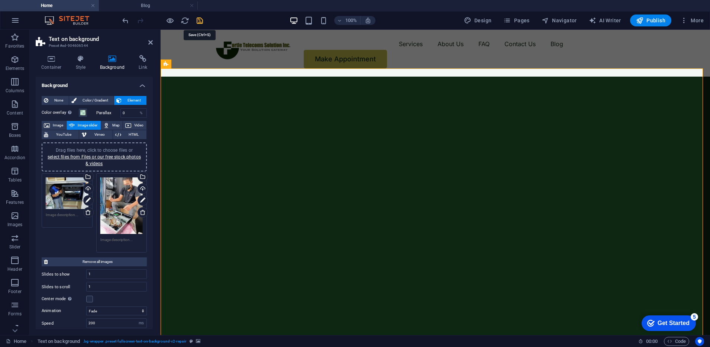
click at [197, 20] on icon "save" at bounding box center [200, 20] width 9 height 9
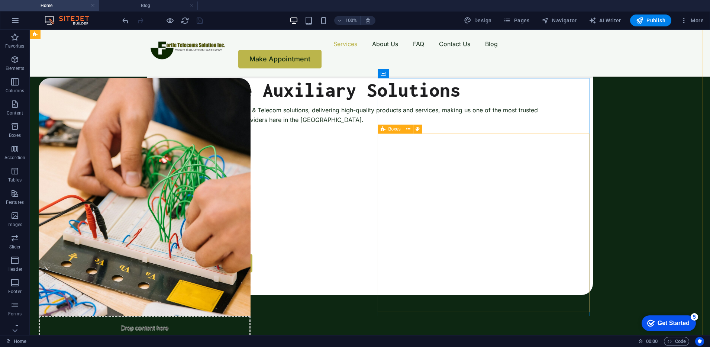
scroll to position [299, 0]
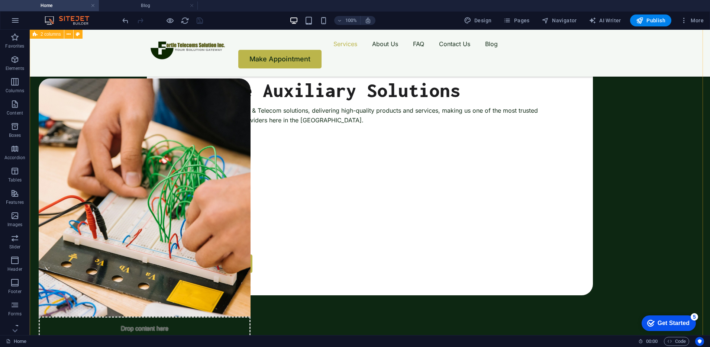
click at [251, 177] on figure at bounding box center [145, 197] width 212 height 238
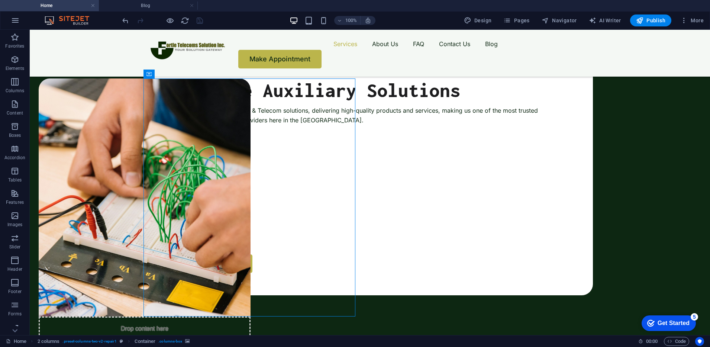
click at [251, 216] on figure at bounding box center [145, 197] width 212 height 238
select select "px"
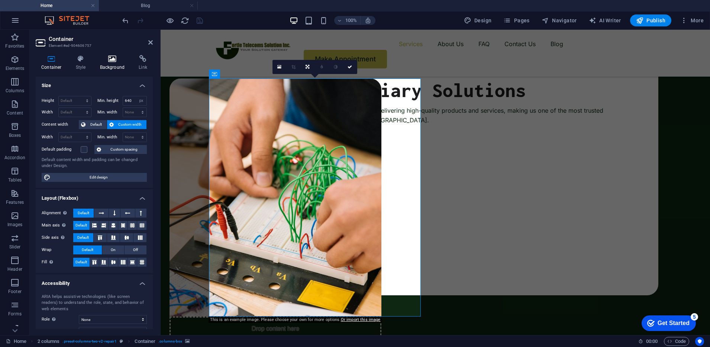
click at [115, 63] on h4 "Background" at bounding box center [113, 63] width 39 height 16
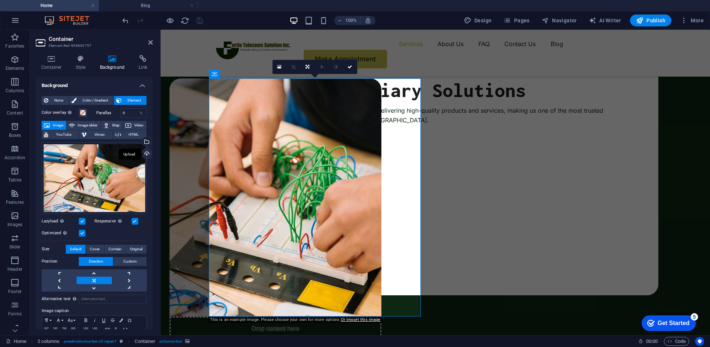
click at [144, 154] on div "Upload" at bounding box center [146, 154] width 11 height 11
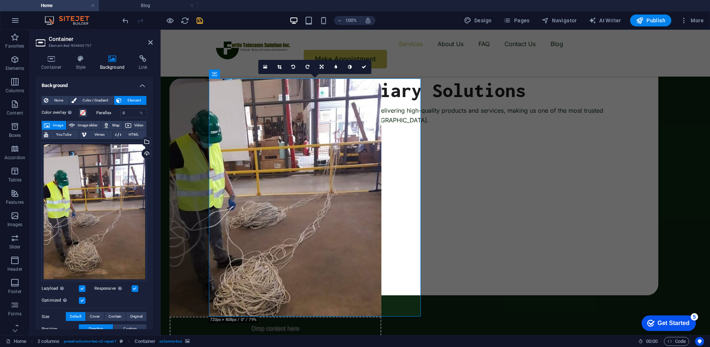
click at [249, 188] on figure at bounding box center [276, 197] width 212 height 238
click at [144, 153] on div "Upload" at bounding box center [146, 154] width 11 height 11
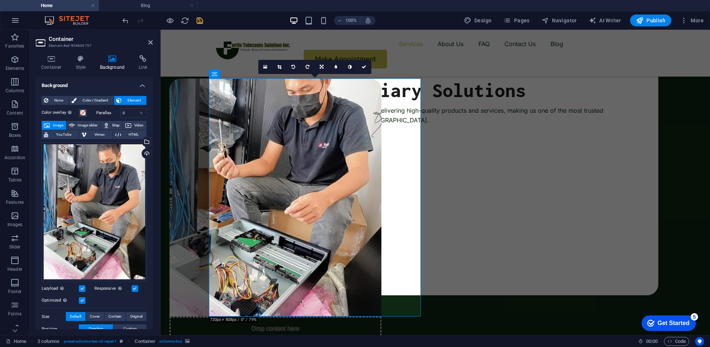
click at [200, 16] on button "save" at bounding box center [199, 20] width 9 height 9
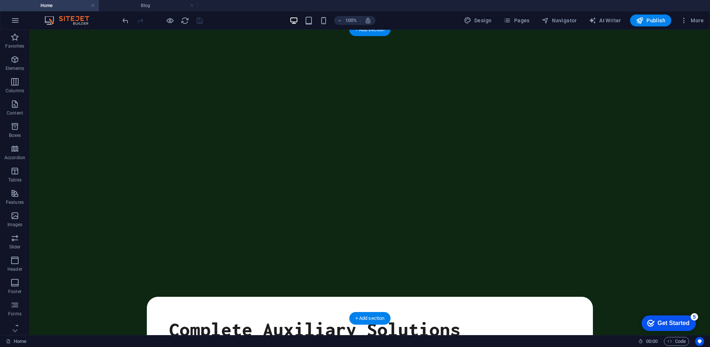
scroll to position [0, 0]
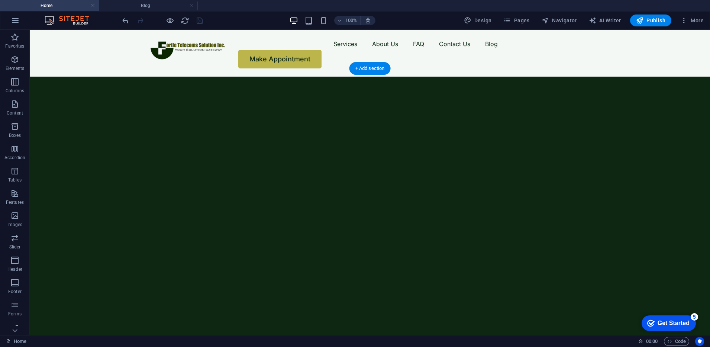
select select "fade"
select select "ms"
select select "s"
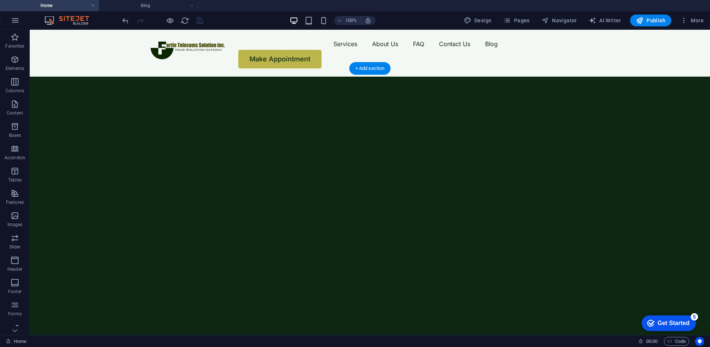
select select "progressive"
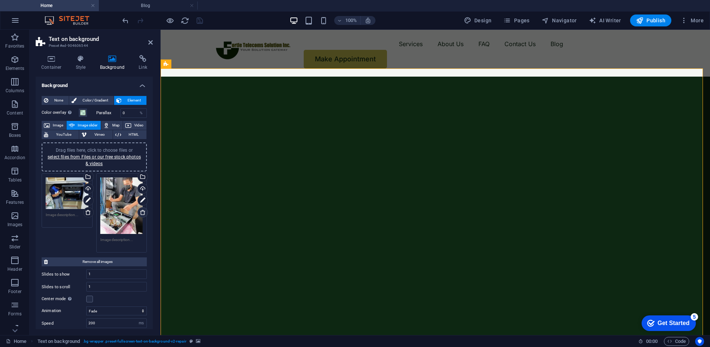
click at [143, 210] on icon at bounding box center [143, 212] width 6 height 6
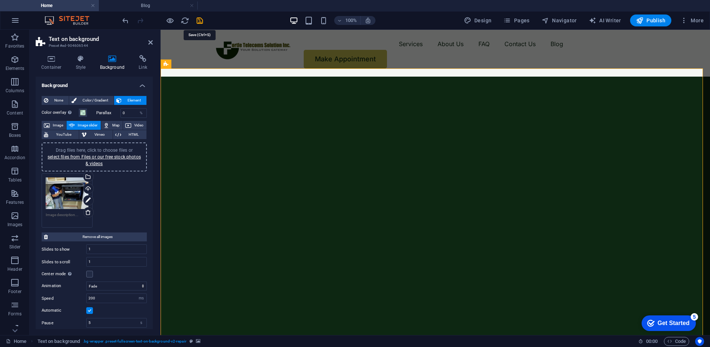
click at [202, 21] on icon "save" at bounding box center [200, 20] width 9 height 9
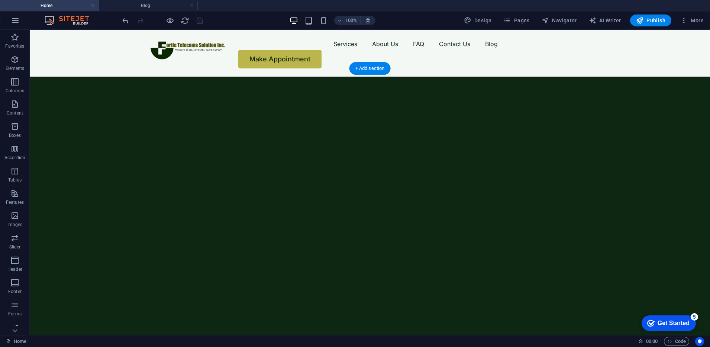
click at [109, 77] on img "1/1" at bounding box center [366, 77] width 673 height 0
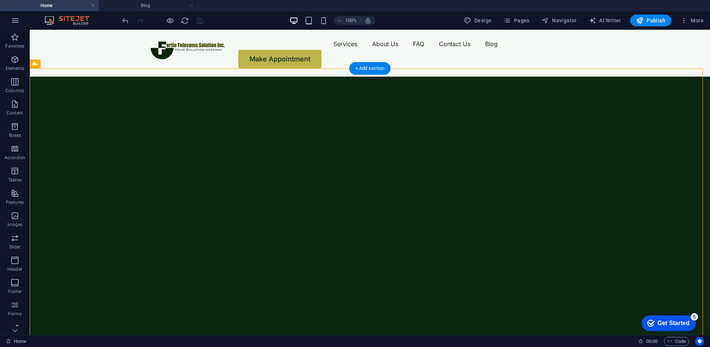
click at [109, 77] on img "1/1" at bounding box center [366, 77] width 673 height 0
select select "fade"
select select "ms"
select select "s"
select select "progressive"
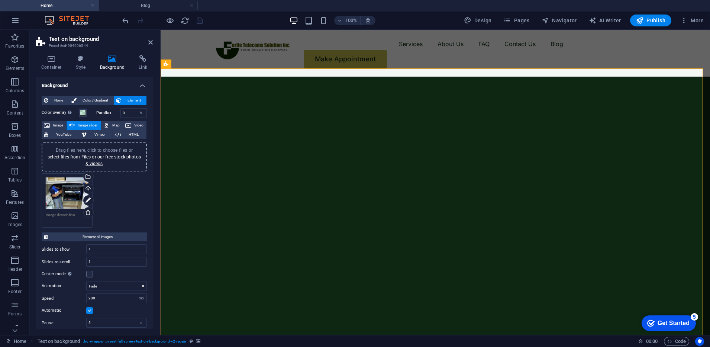
click at [74, 193] on div "Drag files here, click to choose files or select files from Files or our free s…" at bounding box center [67, 193] width 43 height 32
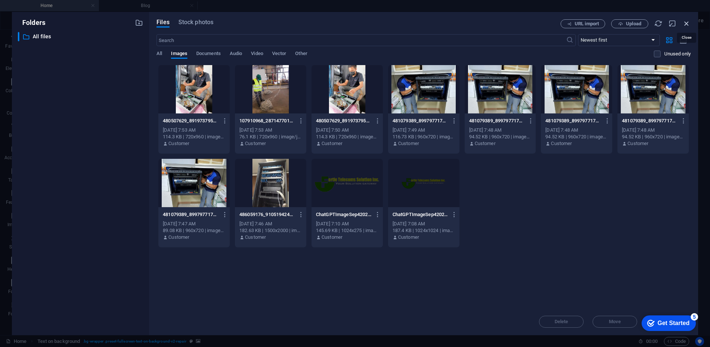
click at [689, 23] on icon "button" at bounding box center [687, 23] width 8 height 8
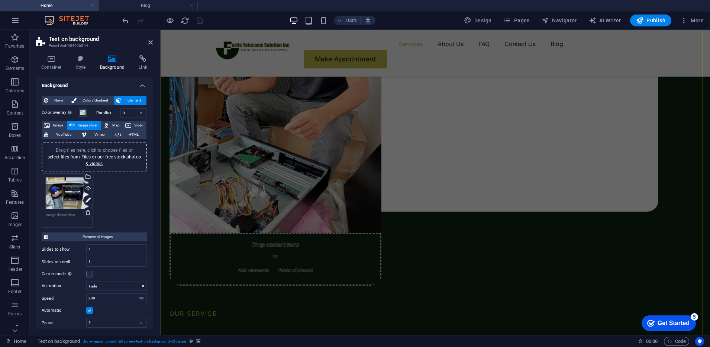
scroll to position [389, 0]
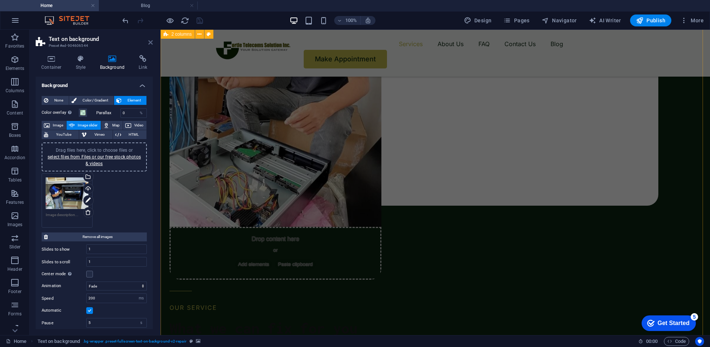
click at [149, 43] on icon at bounding box center [150, 42] width 4 height 6
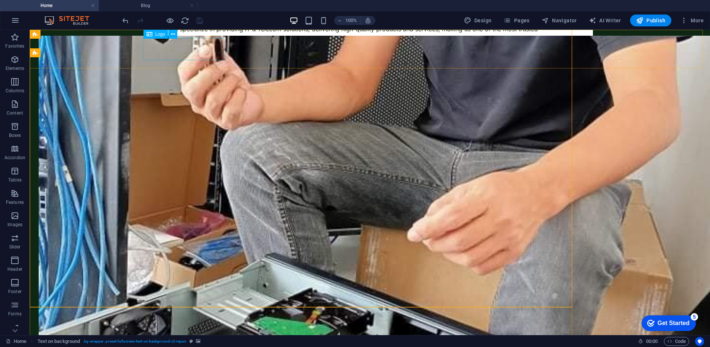
scroll to position [11, 0]
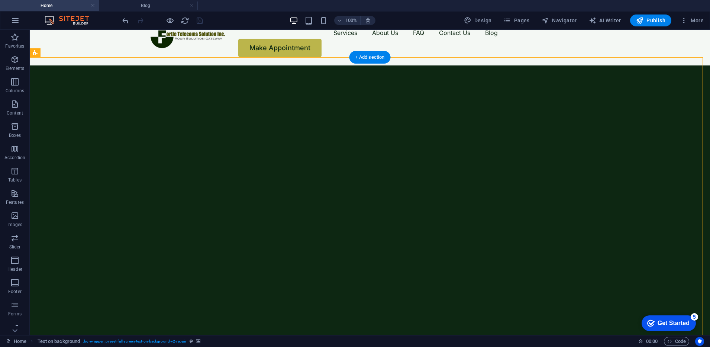
click at [47, 65] on img "1/1" at bounding box center [366, 65] width 673 height 0
select select "fade"
select select "ms"
select select "s"
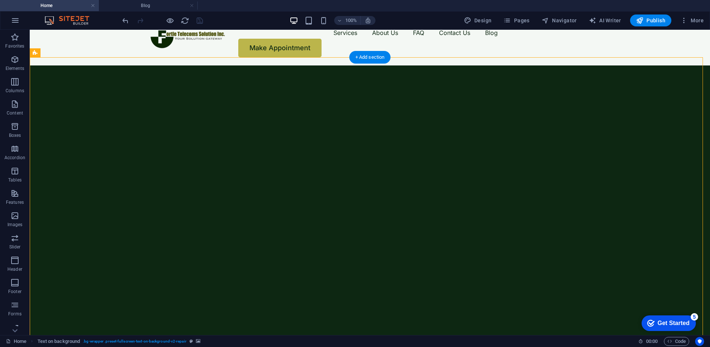
select select "progressive"
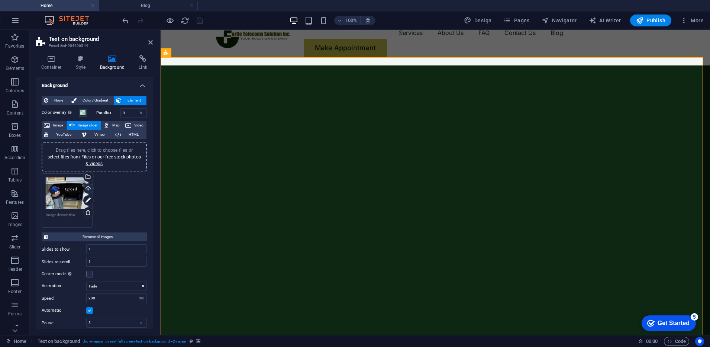
click at [90, 190] on div "Upload" at bounding box center [87, 189] width 11 height 11
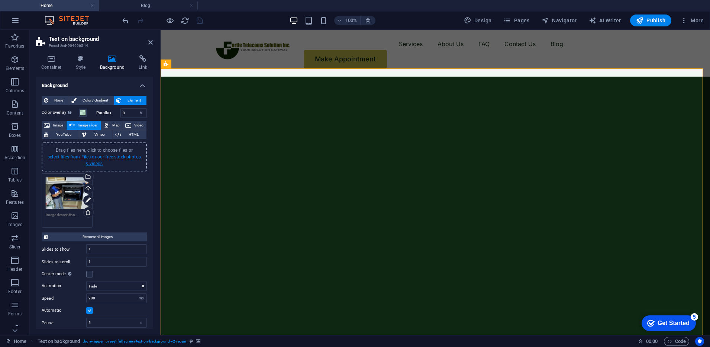
click at [97, 161] on link "select files from Files or our free stock photos & videos" at bounding box center [94, 160] width 93 height 12
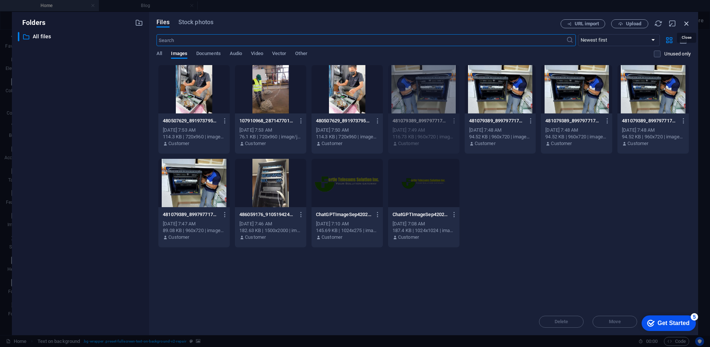
click at [685, 22] on icon "button" at bounding box center [687, 23] width 8 height 8
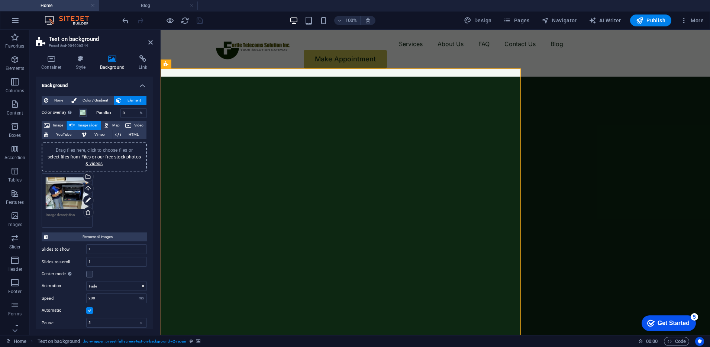
click at [685, 22] on icon "button" at bounding box center [683, 20] width 7 height 7
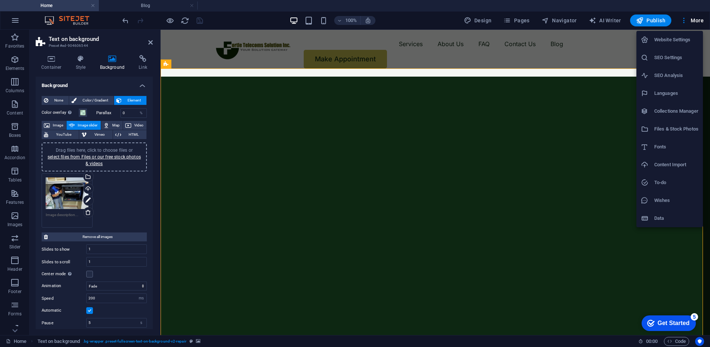
click at [95, 151] on div at bounding box center [355, 173] width 710 height 347
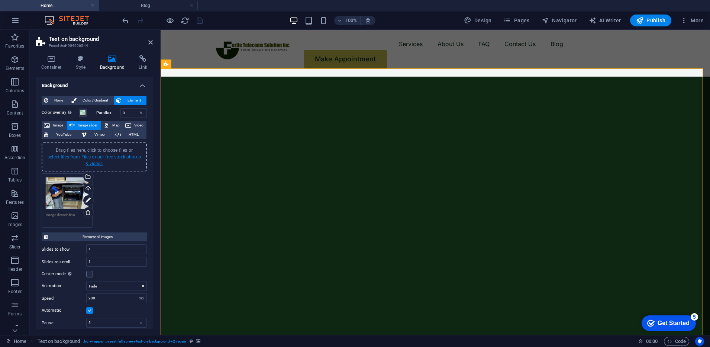
click at [97, 158] on link "select files from Files or our free stock photos & videos" at bounding box center [94, 160] width 93 height 12
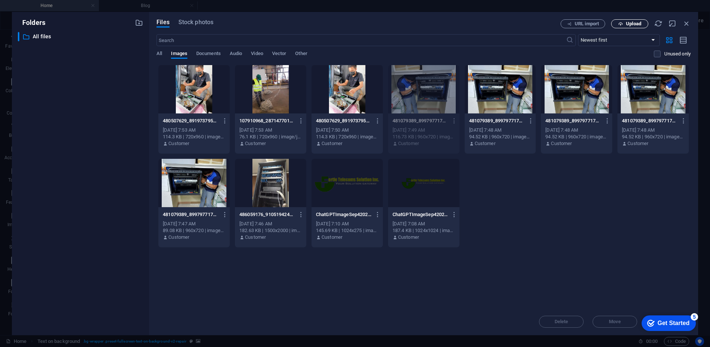
click at [628, 26] on button "Upload" at bounding box center [629, 23] width 37 height 9
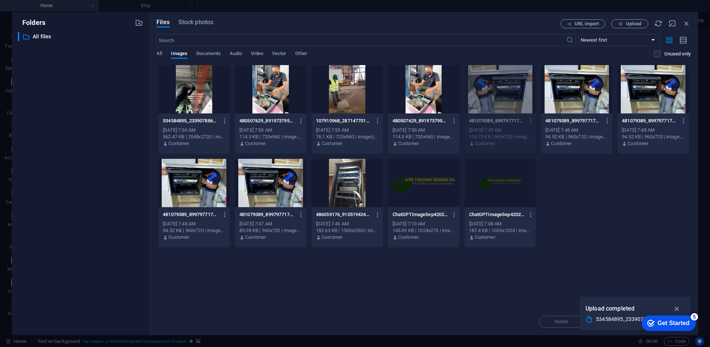
click at [209, 100] on div at bounding box center [193, 89] width 71 height 48
click at [678, 309] on icon "button" at bounding box center [677, 308] width 9 height 8
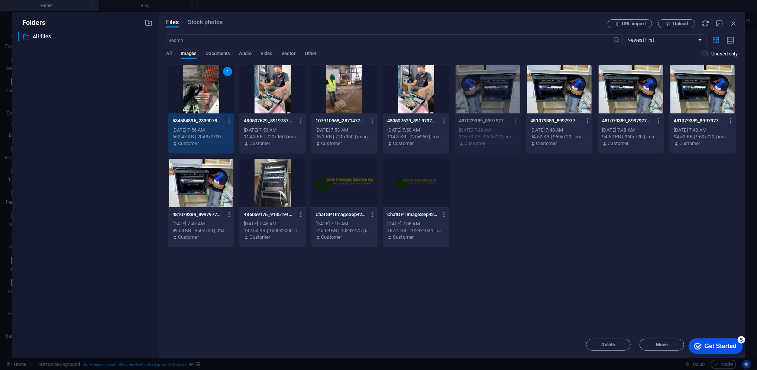
drag, startPoint x: 688, startPoint y: 3, endPoint x: 522, endPoint y: 255, distance: 301.1
click at [522, 255] on div "Drop files here to upload them instantly 1 534584895_2339078863216595_281151591…" at bounding box center [452, 198] width 572 height 267
click at [195, 126] on div "534584895_2339078863216595_2811515914676389790_n-laZy5lG10hGUYbcexTBxJg.jpg 534…" at bounding box center [202, 121] width 58 height 12
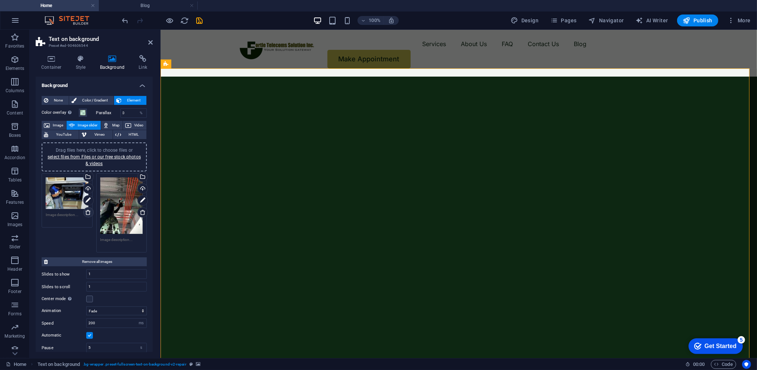
click at [88, 210] on icon at bounding box center [88, 212] width 6 height 6
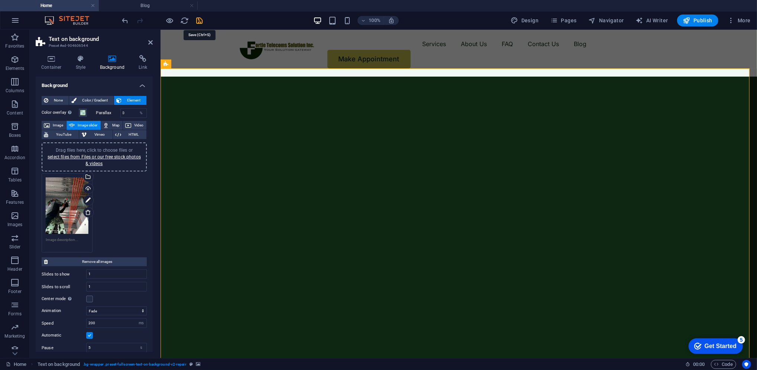
click at [201, 21] on icon "save" at bounding box center [200, 20] width 9 height 9
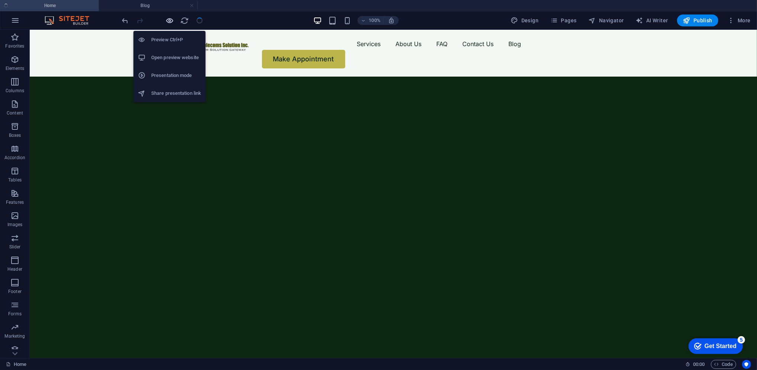
click at [169, 22] on icon "button" at bounding box center [170, 20] width 9 height 9
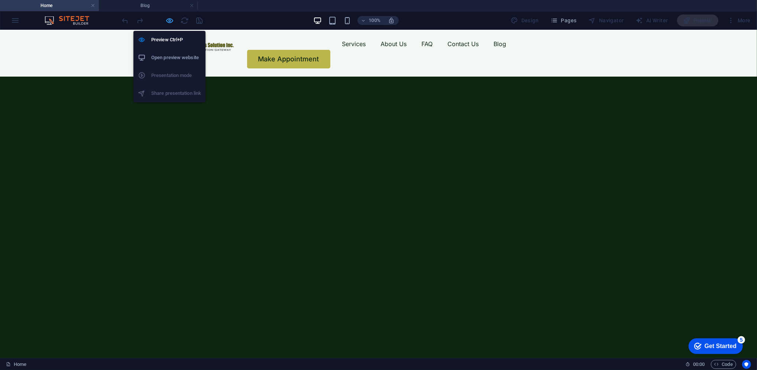
click at [170, 19] on icon "button" at bounding box center [170, 20] width 9 height 9
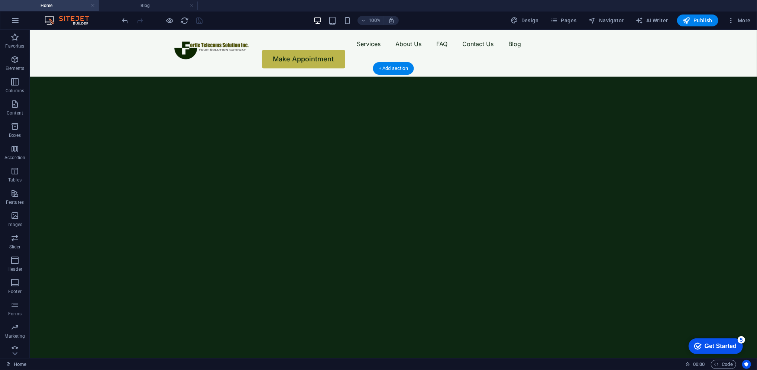
click at [134, 76] on img "1/1" at bounding box center [389, 76] width 721 height 0
select select "fade"
select select "ms"
select select "s"
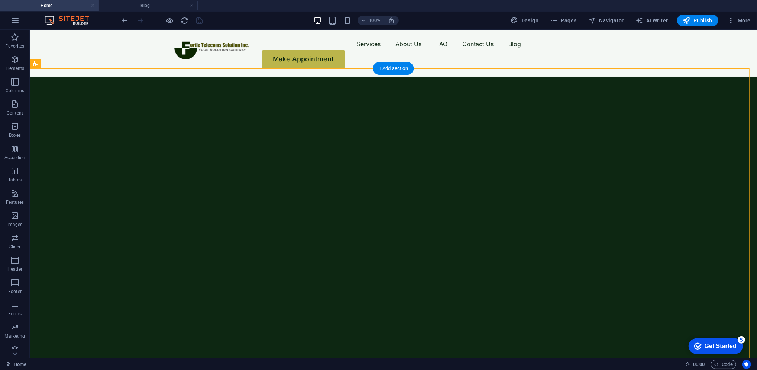
select select "progressive"
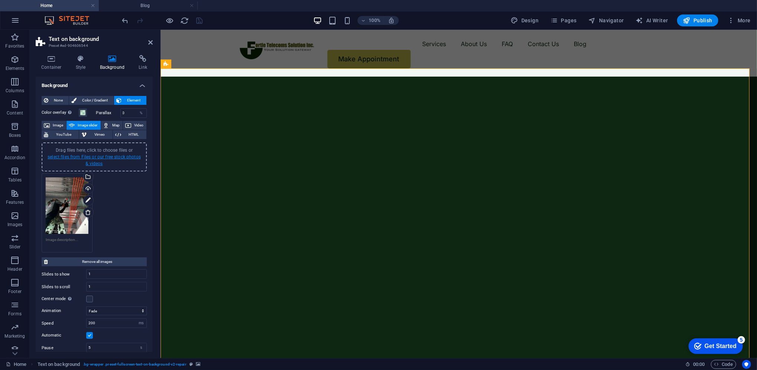
click at [100, 156] on link "select files from Files or our free stock photos & videos" at bounding box center [94, 160] width 93 height 12
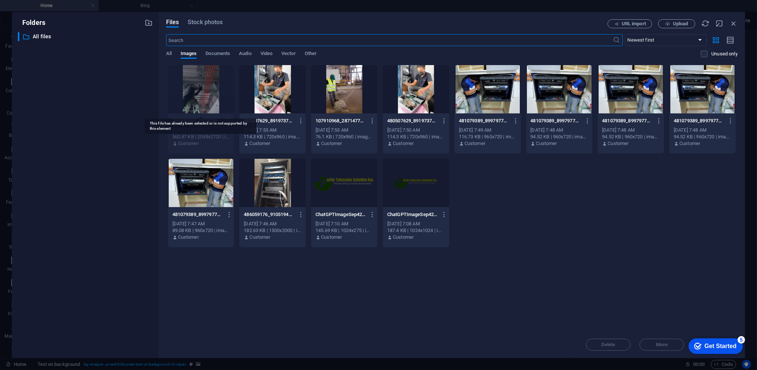
click at [203, 112] on div at bounding box center [201, 89] width 67 height 48
click at [676, 18] on div "Files Stock photos URL import Upload ​ Newest first Oldest first Name (A-Z) Nam…" at bounding box center [452, 185] width 587 height 346
click at [680, 25] on span "Upload" at bounding box center [680, 24] width 15 height 4
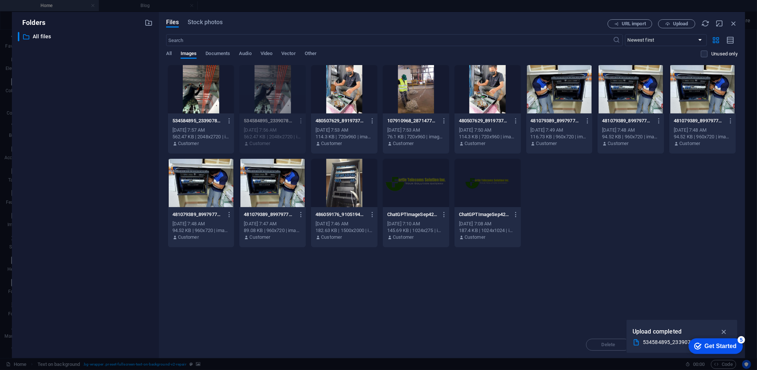
click at [205, 120] on p "534584895_2339078863216595_2811515914676389790_n-gAWoCQ3wkb7uVEqe5nKyPw.jpg" at bounding box center [198, 120] width 51 height 7
click at [208, 118] on p "534584895_2339078863216595_2811515914676389790_n-gAWoCQ3wkb7uVEqe5nKyPw.jpg" at bounding box center [198, 120] width 51 height 7
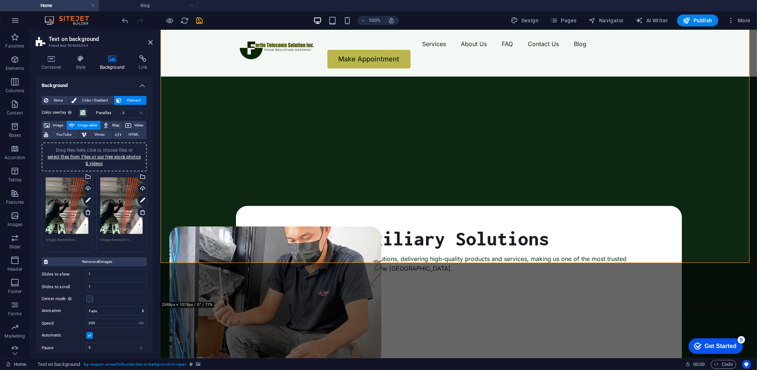
scroll to position [77, 0]
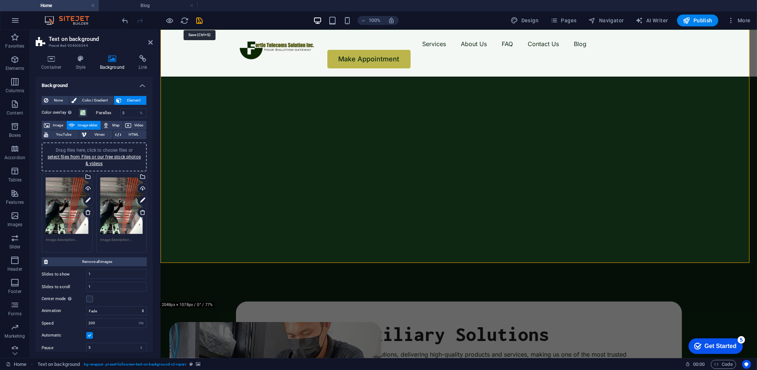
click at [200, 23] on icon "save" at bounding box center [200, 20] width 9 height 9
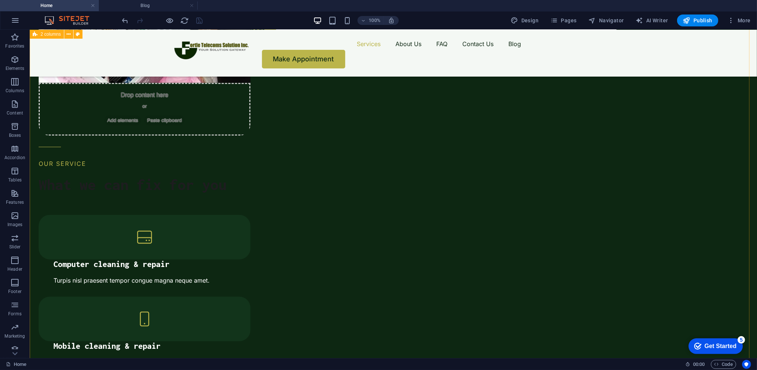
scroll to position [550, 0]
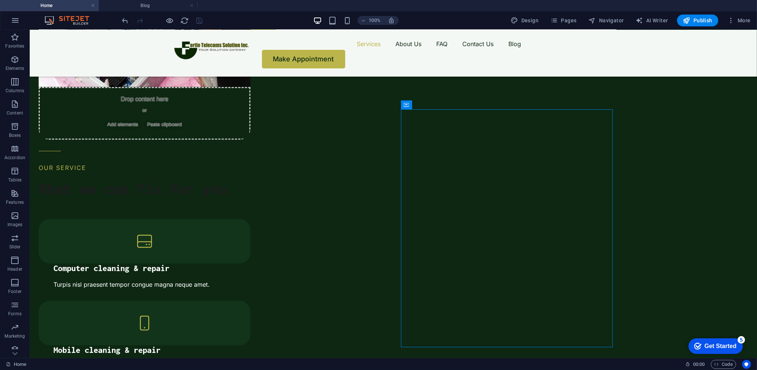
select select "px"
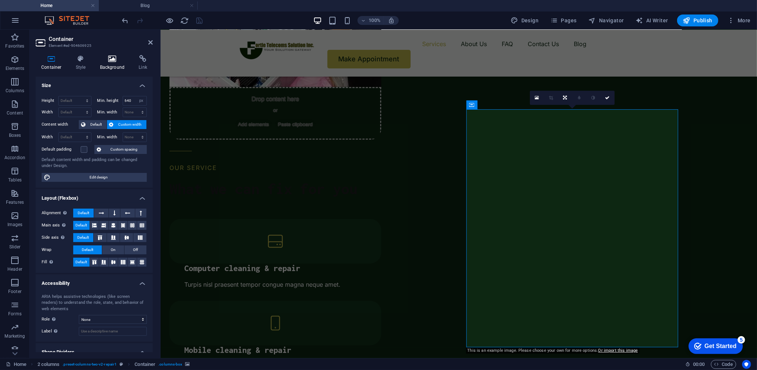
click at [110, 68] on h4 "Background" at bounding box center [113, 63] width 39 height 16
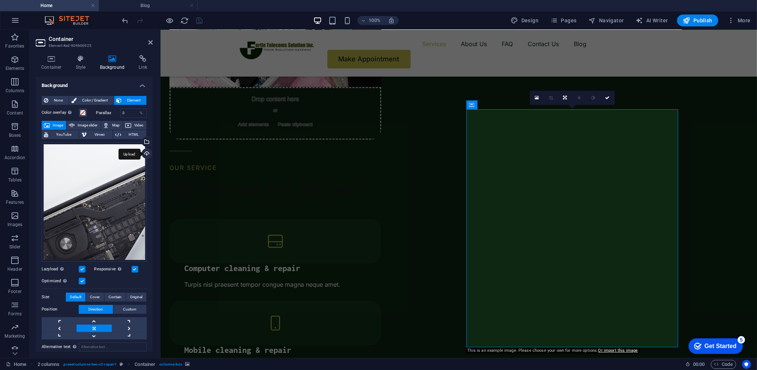
click at [144, 154] on div "Upload" at bounding box center [146, 154] width 11 height 11
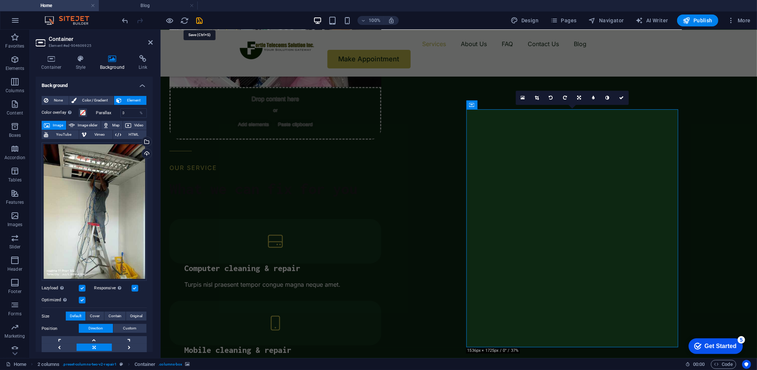
click at [200, 19] on icon "save" at bounding box center [200, 20] width 9 height 9
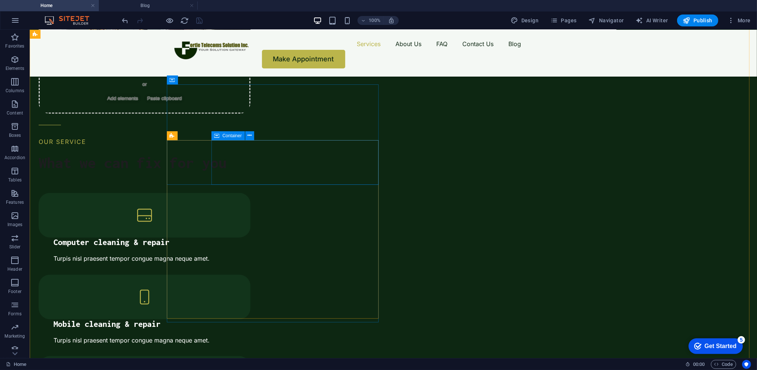
scroll to position [576, 0]
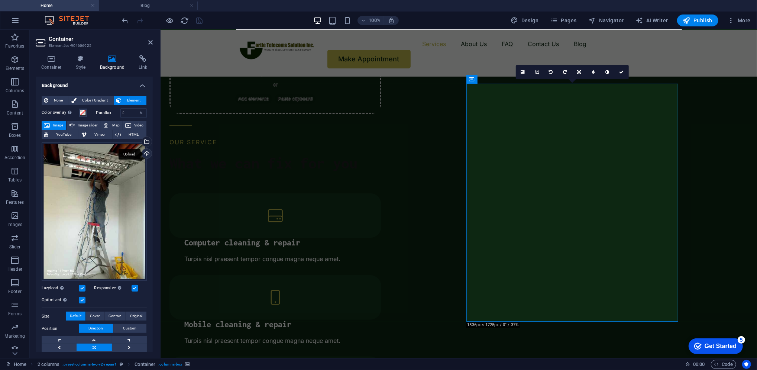
click at [144, 153] on div "Upload" at bounding box center [146, 154] width 11 height 11
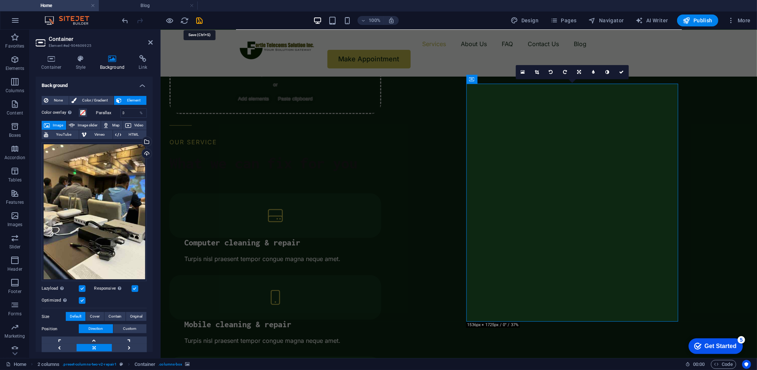
click at [200, 18] on icon "save" at bounding box center [200, 20] width 9 height 9
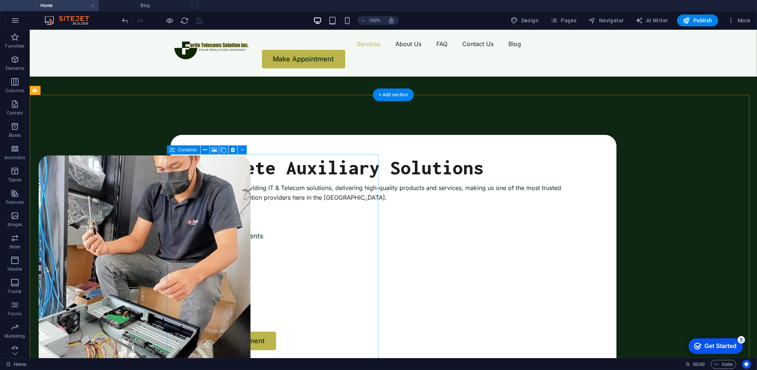
scroll to position [262, 0]
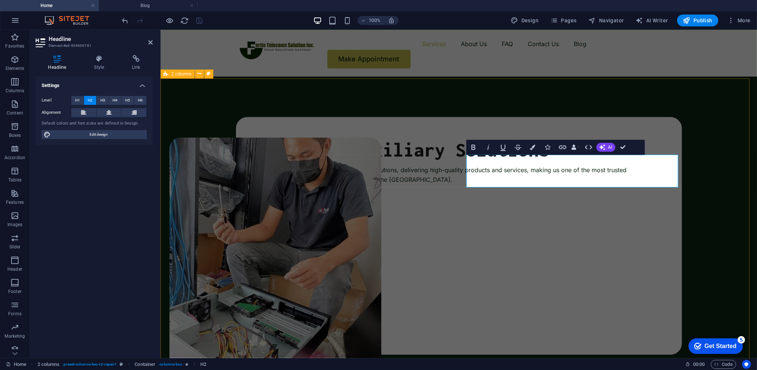
drag, startPoint x: 503, startPoint y: 178, endPoint x: 456, endPoint y: 158, distance: 50.5
click at [533, 148] on icon "button" at bounding box center [533, 147] width 5 height 5
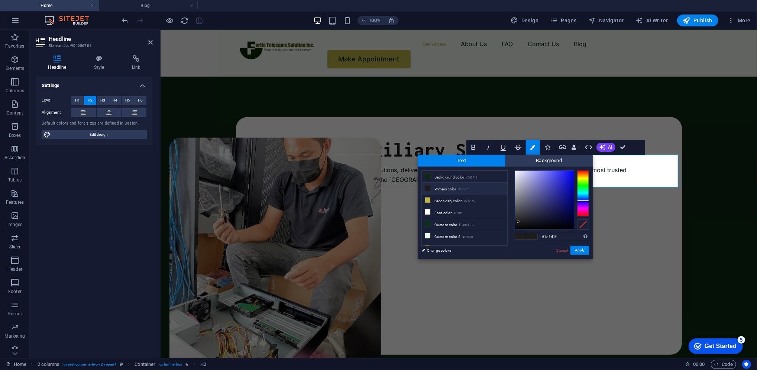
type input "#f4f4f4"
click at [515, 173] on div at bounding box center [544, 199] width 59 height 59
click at [581, 251] on button "Apply" at bounding box center [580, 250] width 19 height 9
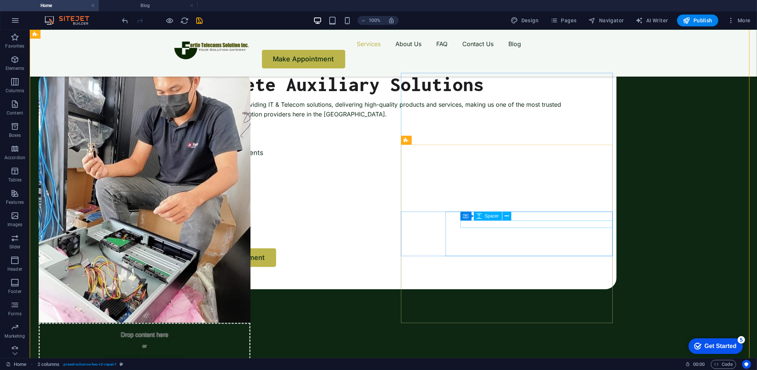
scroll to position [326, 0]
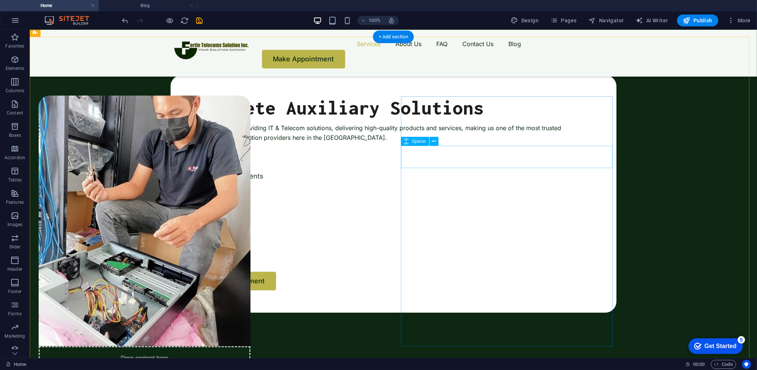
scroll to position [303, 0]
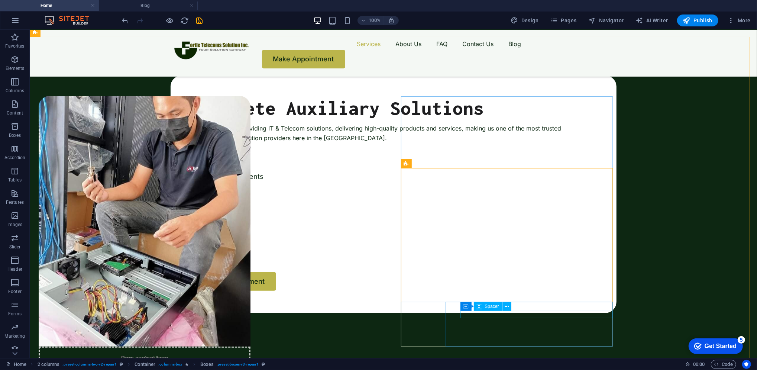
click at [516, 304] on div "Container Spacer" at bounding box center [489, 306] width 56 height 9
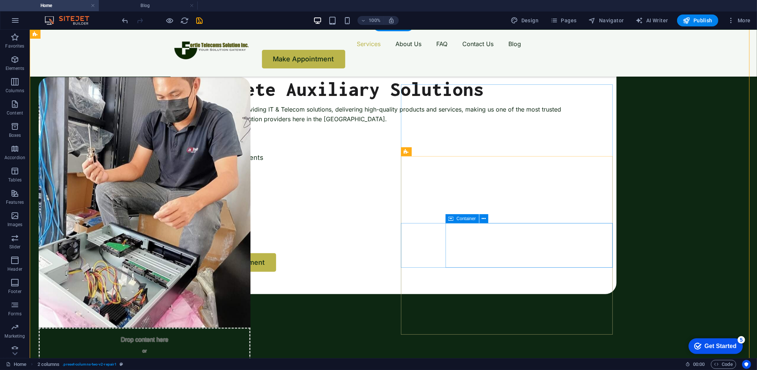
scroll to position [314, 0]
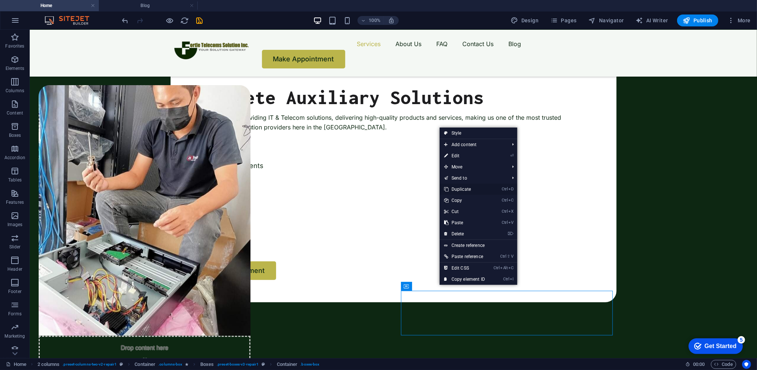
click at [470, 188] on link "Ctrl D Duplicate" at bounding box center [465, 189] width 50 height 11
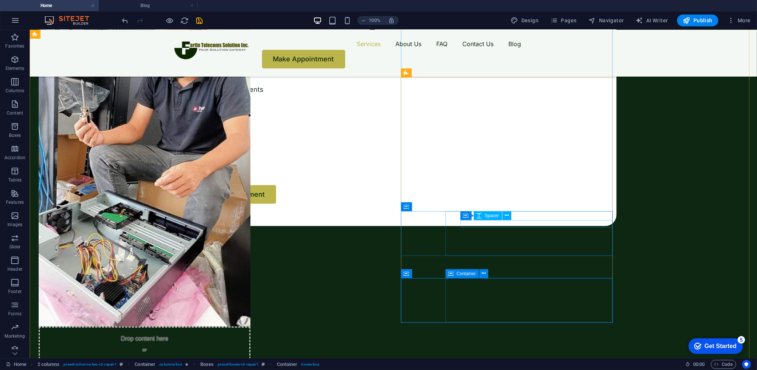
scroll to position [394, 0]
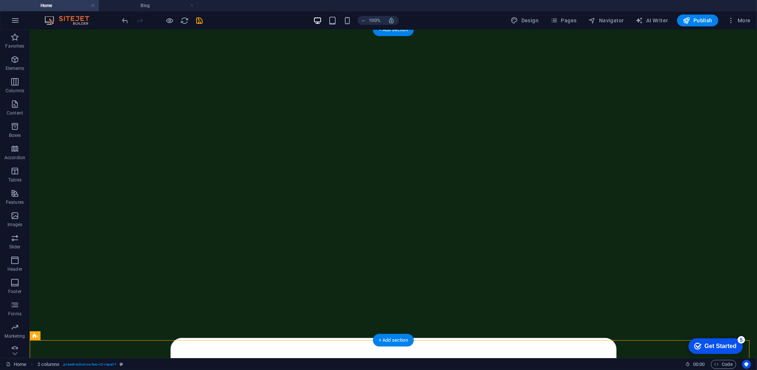
scroll to position [0, 0]
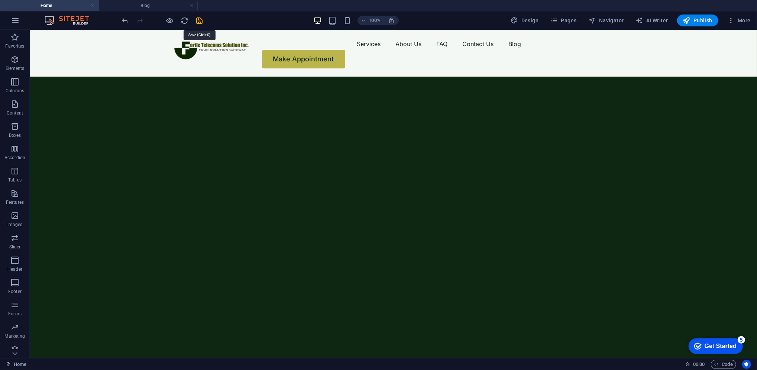
click at [199, 18] on icon "save" at bounding box center [200, 20] width 9 height 9
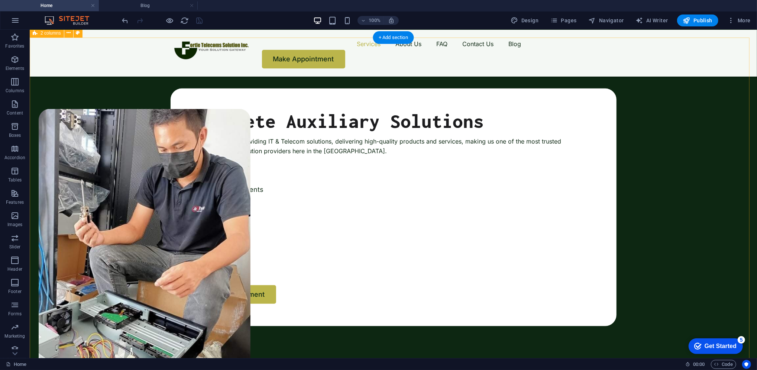
scroll to position [304, 0]
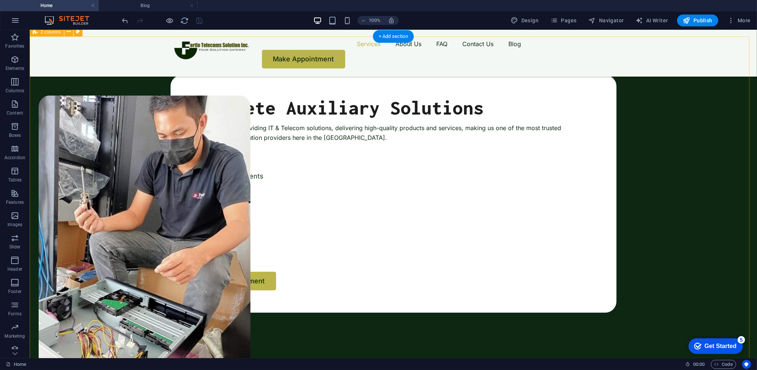
click at [250, 232] on figure at bounding box center [144, 254] width 212 height 318
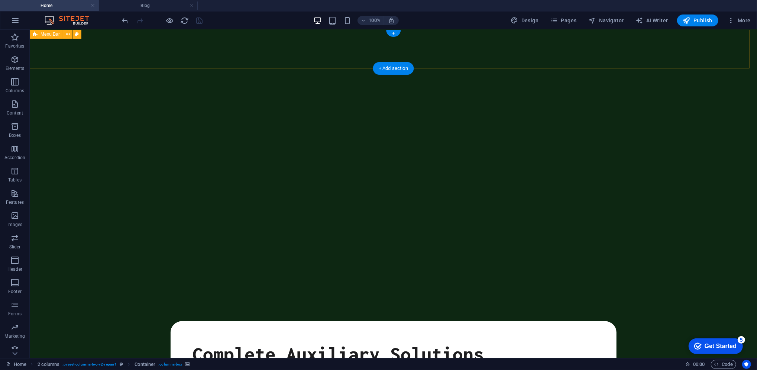
scroll to position [0, 0]
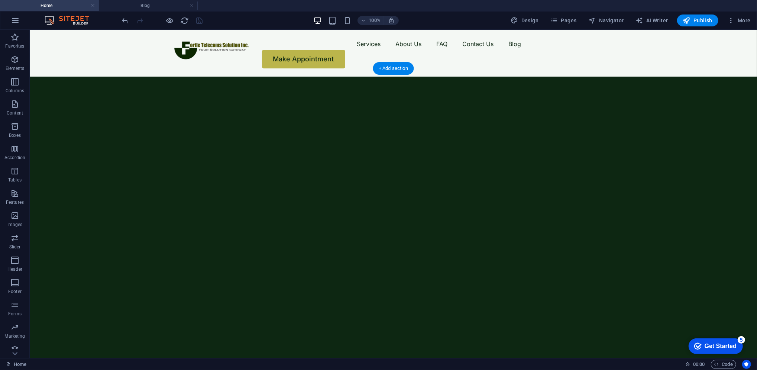
click at [431, 76] on img "1/2" at bounding box center [389, 76] width 721 height 0
select select "fade"
select select "ms"
select select "s"
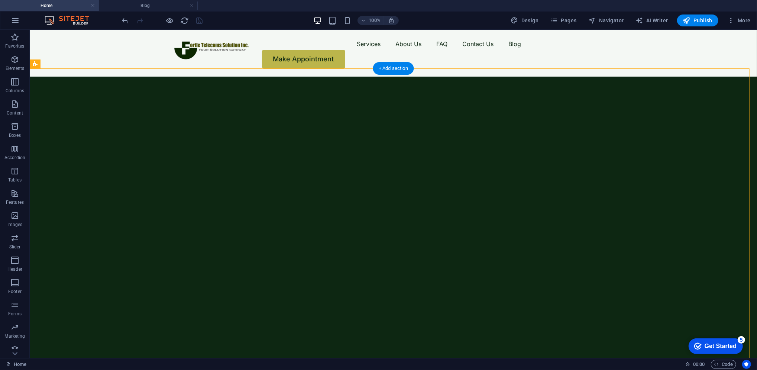
select select "progressive"
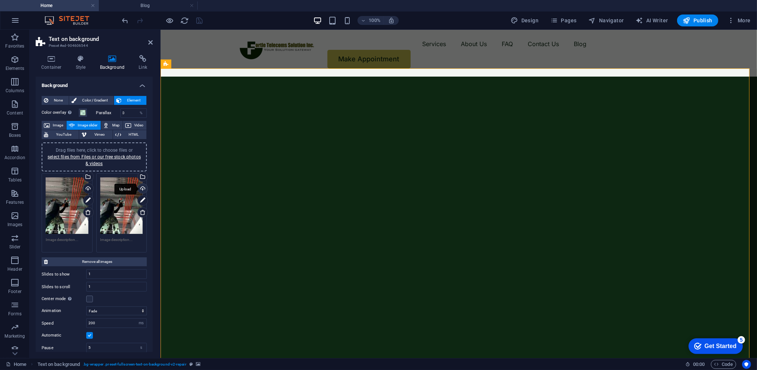
click at [140, 188] on div "Upload" at bounding box center [141, 189] width 11 height 11
click at [87, 212] on icon at bounding box center [88, 212] width 6 height 6
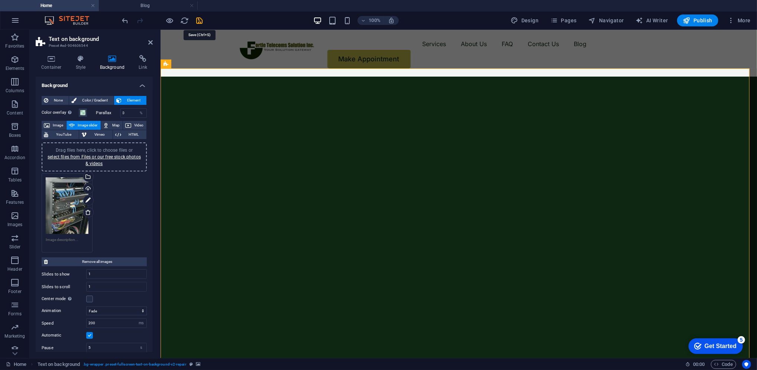
click at [201, 23] on icon "save" at bounding box center [200, 20] width 9 height 9
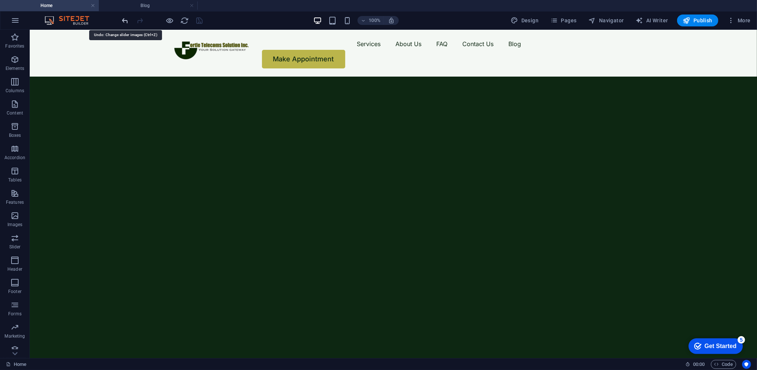
click at [128, 19] on icon "undo" at bounding box center [125, 20] width 9 height 9
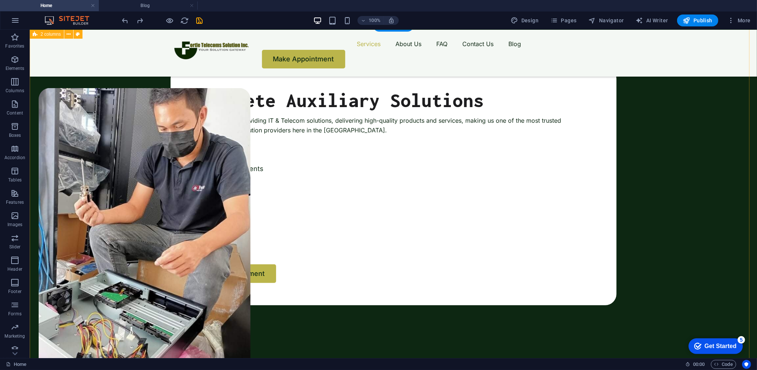
scroll to position [329, 0]
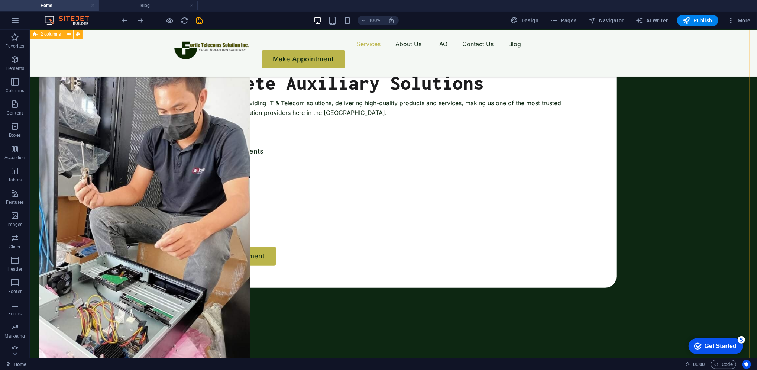
click at [250, 202] on figure at bounding box center [144, 229] width 212 height 318
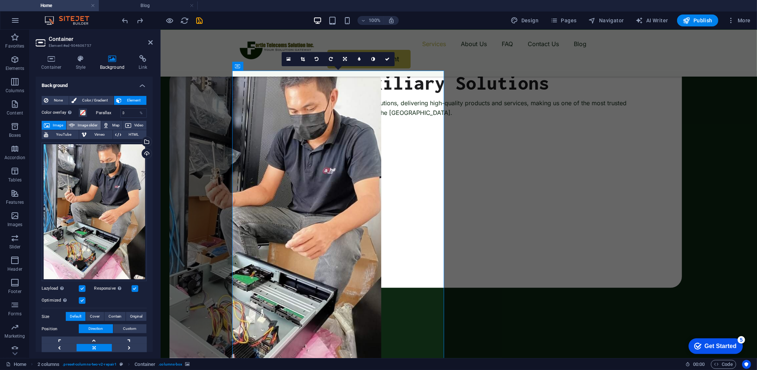
click at [91, 124] on span "Image slider" at bounding box center [87, 125] width 21 height 9
select select "ms"
select select "s"
select select "progressive"
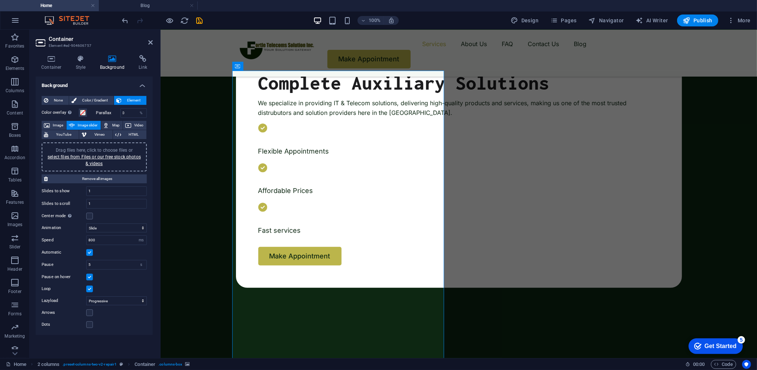
click at [124, 159] on div "Drag files here, click to choose files or select files from Files or our free s…" at bounding box center [94, 157] width 96 height 20
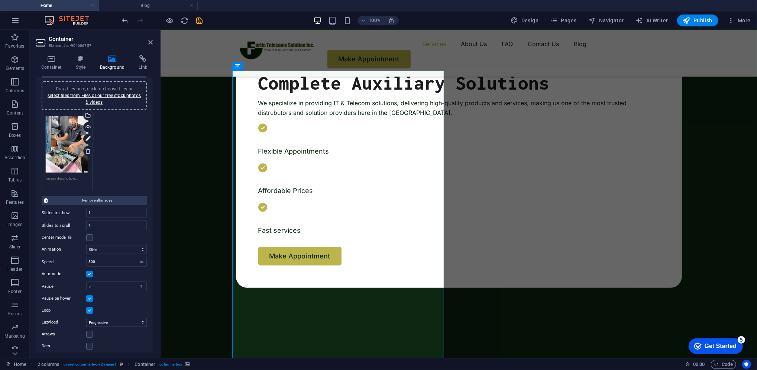
scroll to position [64, 0]
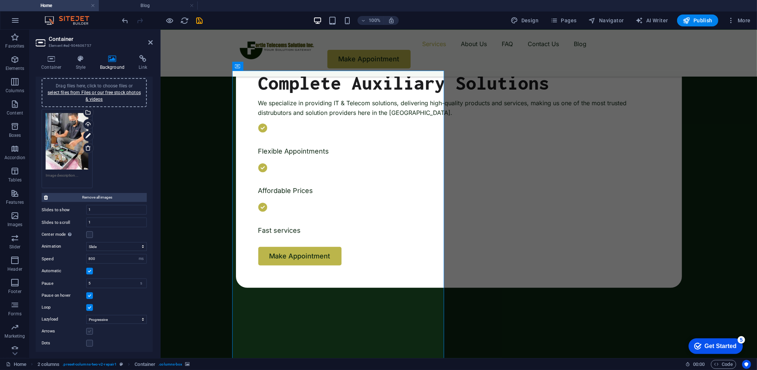
click at [89, 329] on label at bounding box center [89, 331] width 7 height 7
click at [0, 0] on input "Arrows" at bounding box center [0, 0] width 0 height 0
click at [99, 320] on select "Off On demand Progressive" at bounding box center [116, 319] width 61 height 9
select select
click at [86, 315] on select "Off On demand Progressive" at bounding box center [116, 319] width 61 height 9
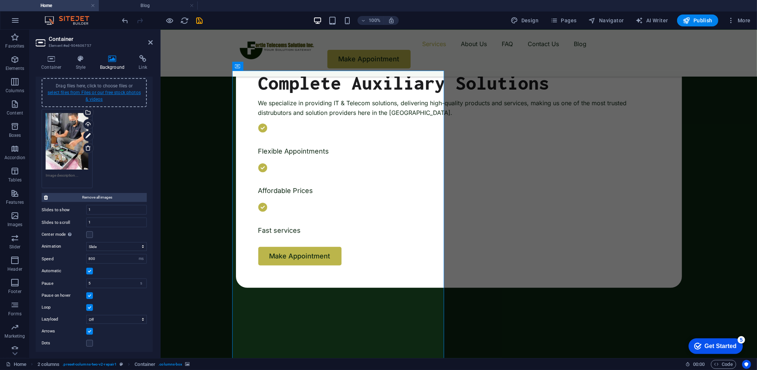
click at [107, 93] on link "select files from Files or our free stock photos & videos" at bounding box center [94, 96] width 93 height 12
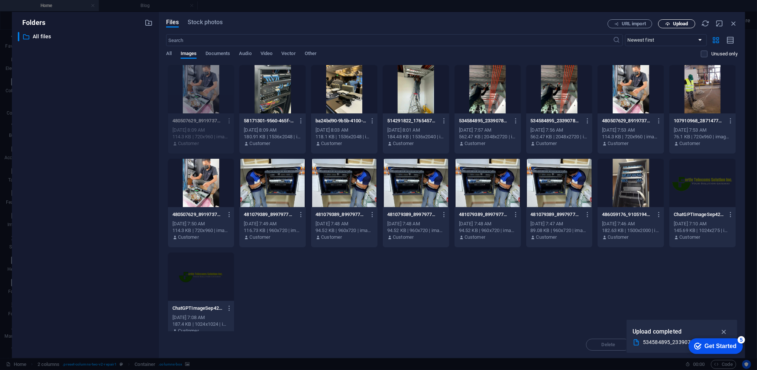
click at [676, 24] on span "Upload" at bounding box center [680, 24] width 15 height 4
click at [681, 25] on span "Upload" at bounding box center [680, 24] width 15 height 4
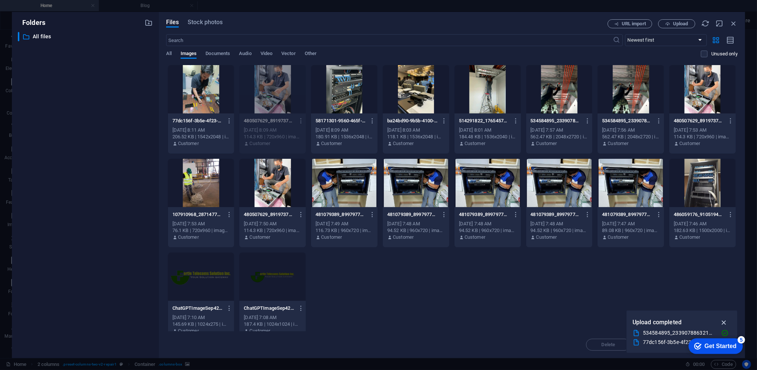
click at [710, 322] on icon "button" at bounding box center [724, 322] width 9 height 8
click at [176, 91] on div at bounding box center [201, 89] width 67 height 48
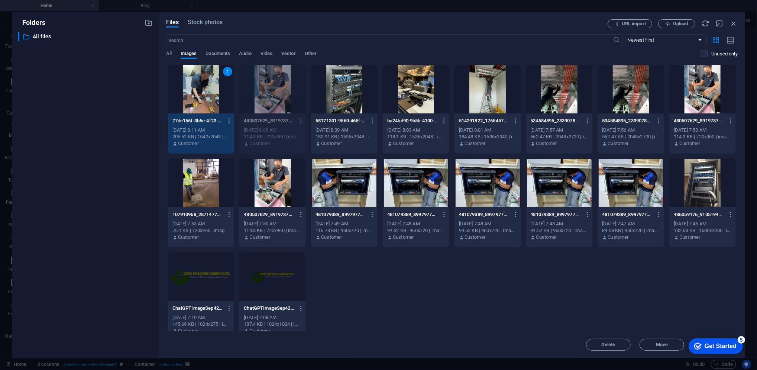
click at [176, 91] on div "1" at bounding box center [201, 89] width 67 height 48
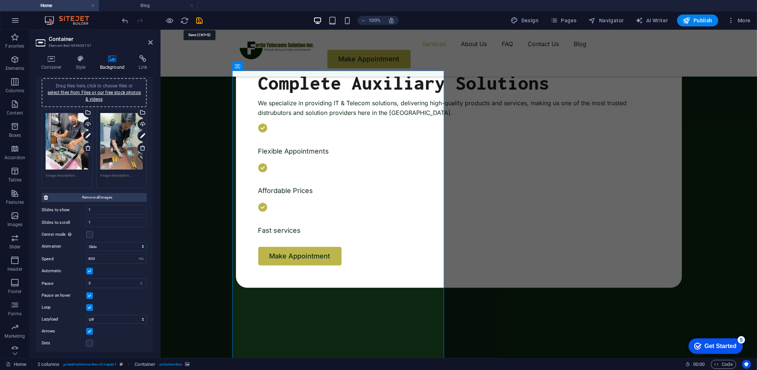
click at [201, 23] on icon "save" at bounding box center [200, 20] width 9 height 9
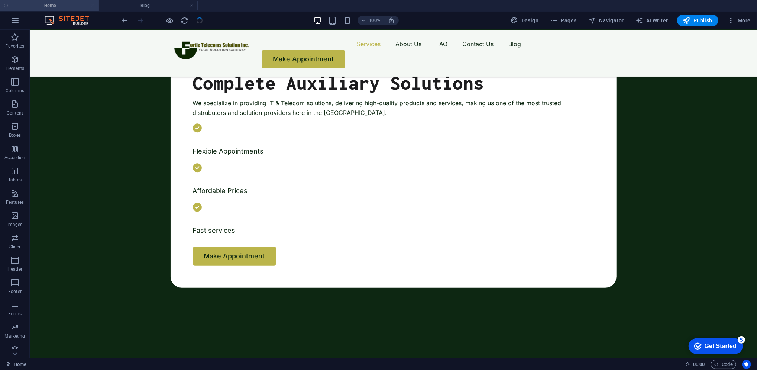
click at [38, 87] on button "button" at bounding box center [38, 87] width 0 height 0
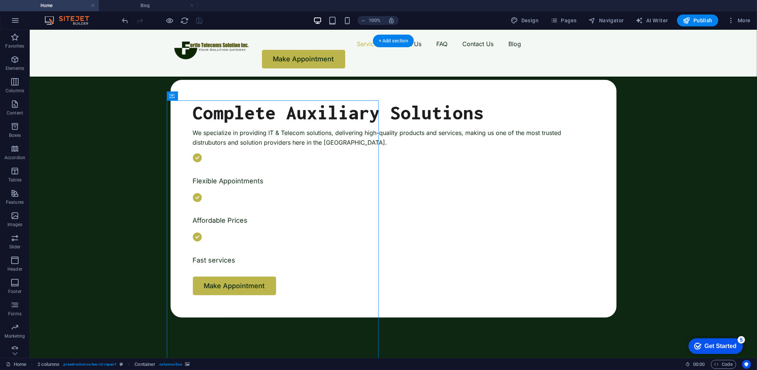
scroll to position [379, 0]
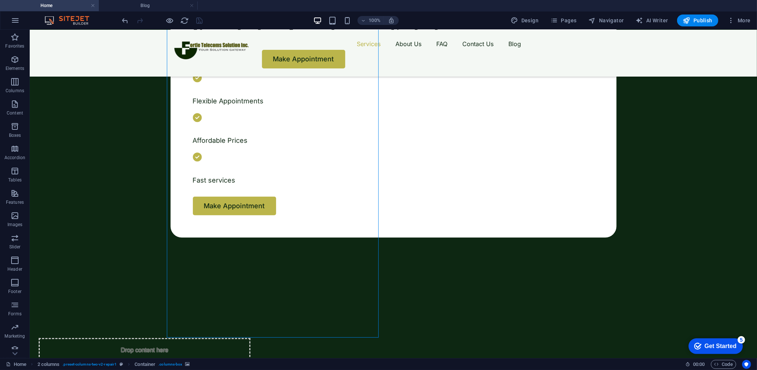
click at [38, 27] on button "button" at bounding box center [38, 27] width 0 height 0
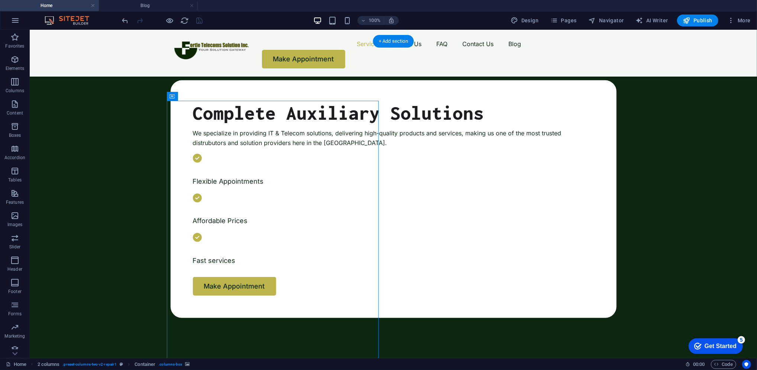
scroll to position [313, 0]
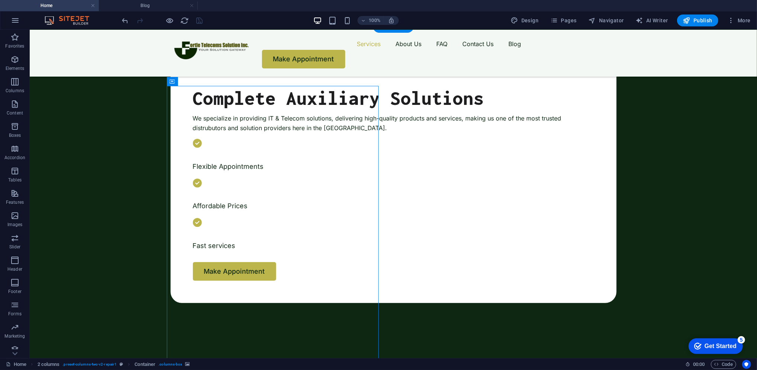
click at [38, 102] on button "button" at bounding box center [38, 102] width 0 height 0
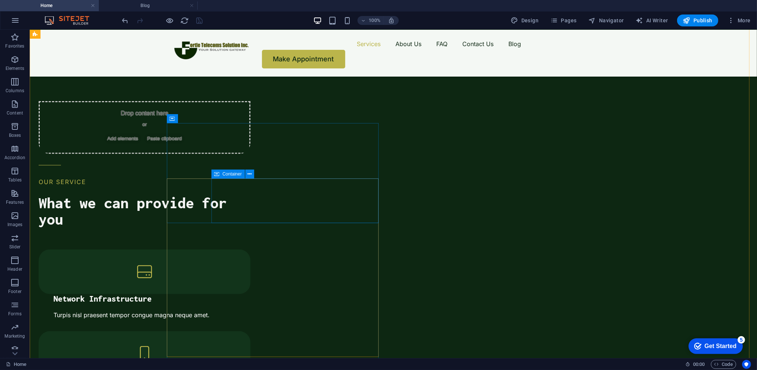
scroll to position [615, 0]
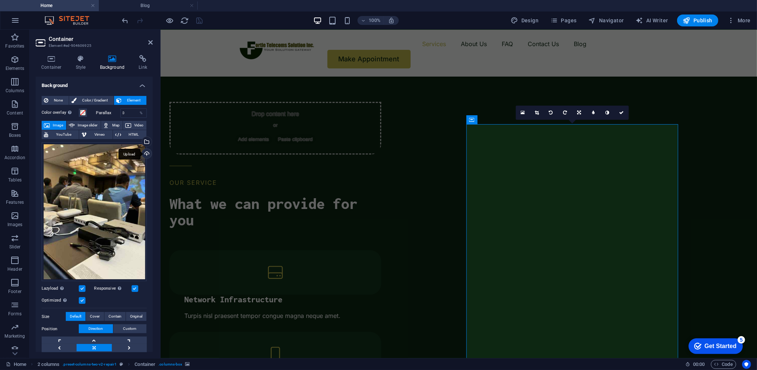
click at [143, 155] on div "Upload" at bounding box center [146, 154] width 11 height 11
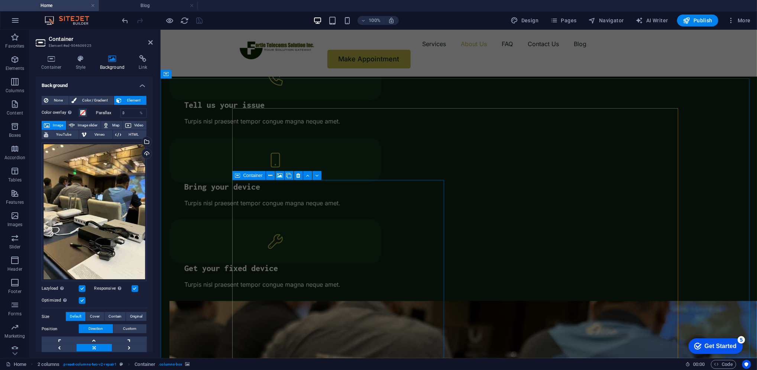
scroll to position [1254, 0]
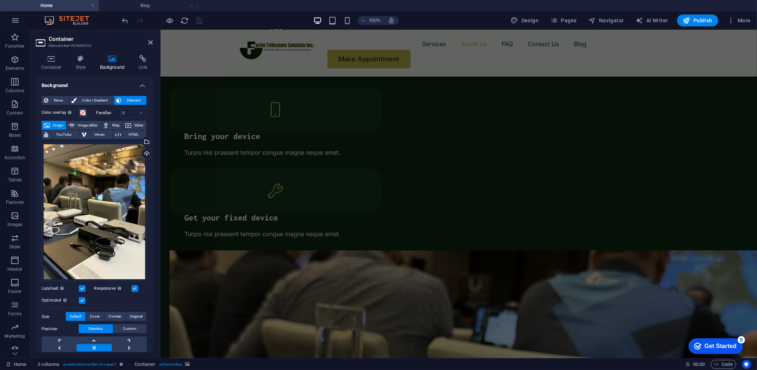
select select "px"
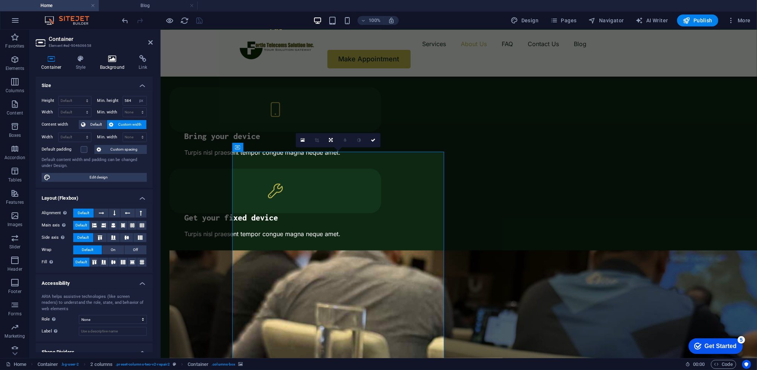
click at [111, 66] on h4 "Background" at bounding box center [113, 63] width 39 height 16
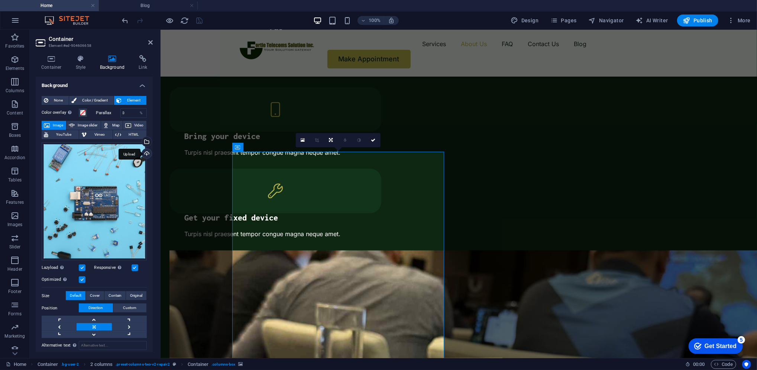
click at [146, 157] on div "Upload" at bounding box center [146, 154] width 11 height 11
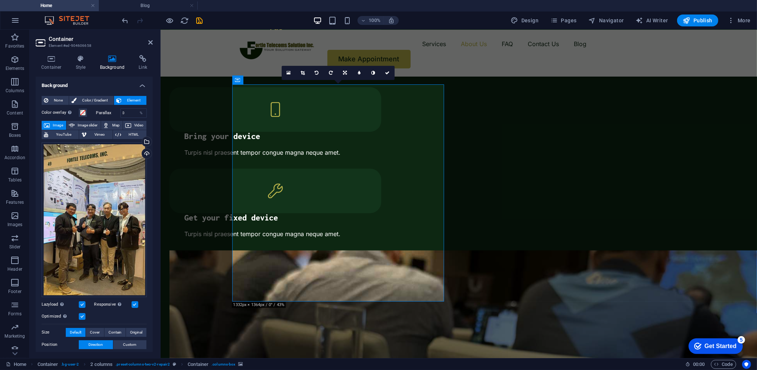
scroll to position [1322, 0]
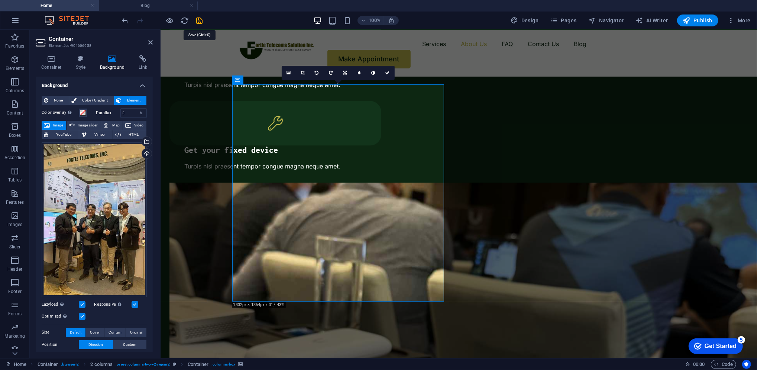
click at [197, 20] on icon "save" at bounding box center [200, 20] width 9 height 9
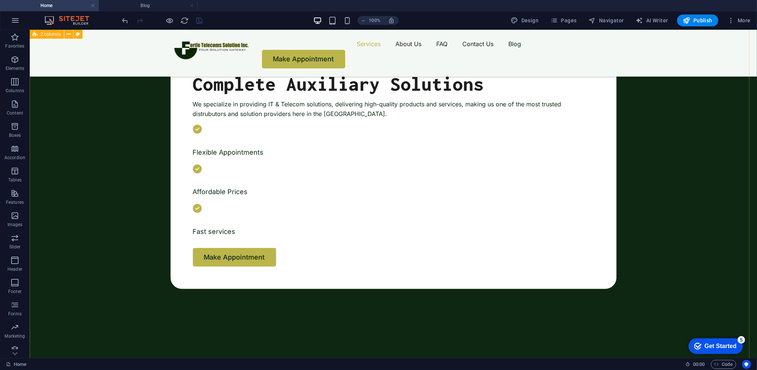
scroll to position [328, 0]
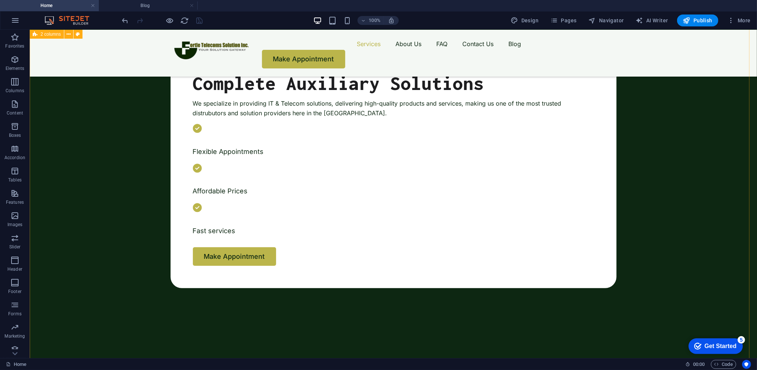
click at [38, 77] on button "button" at bounding box center [38, 77] width 0 height 0
click at [38, 87] on button "button" at bounding box center [38, 87] width 0 height 0
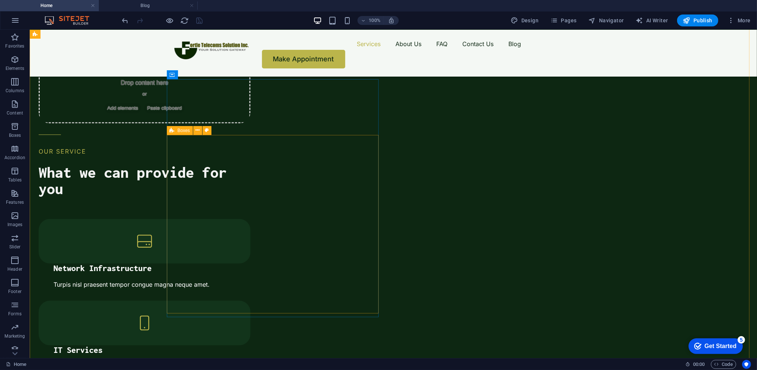
scroll to position [660, 0]
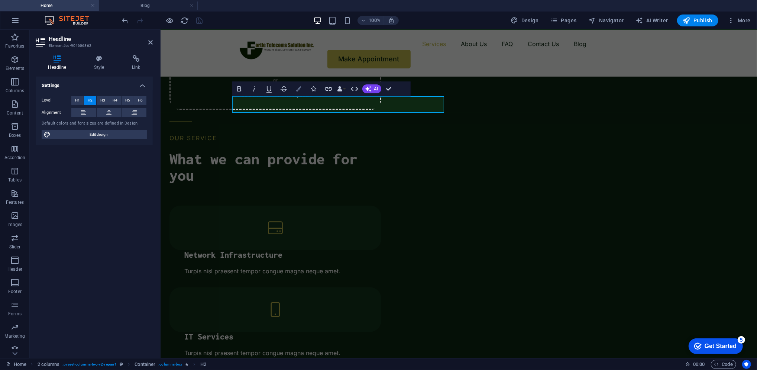
click at [302, 92] on button "Colors" at bounding box center [299, 88] width 14 height 15
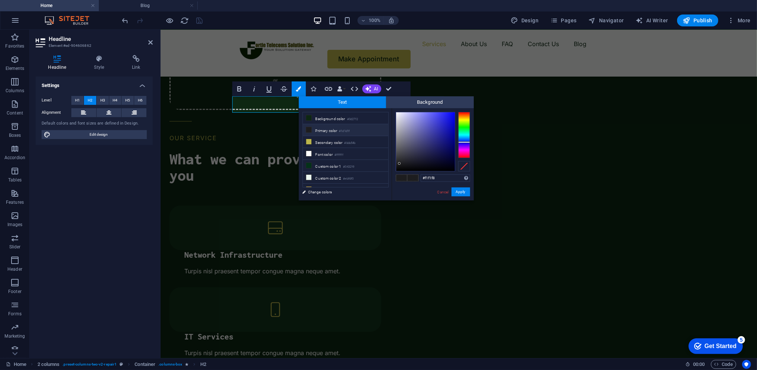
click at [397, 113] on div at bounding box center [425, 141] width 59 height 59
click at [397, 113] on div at bounding box center [397, 113] width 3 height 3
type input "#f0f0f8"
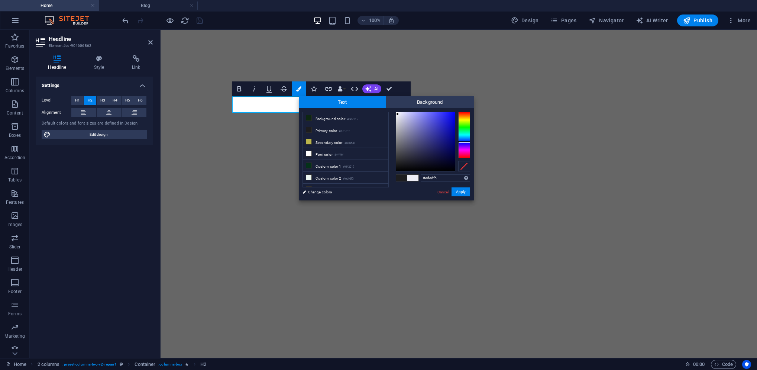
click at [398, 114] on div at bounding box center [397, 114] width 3 height 3
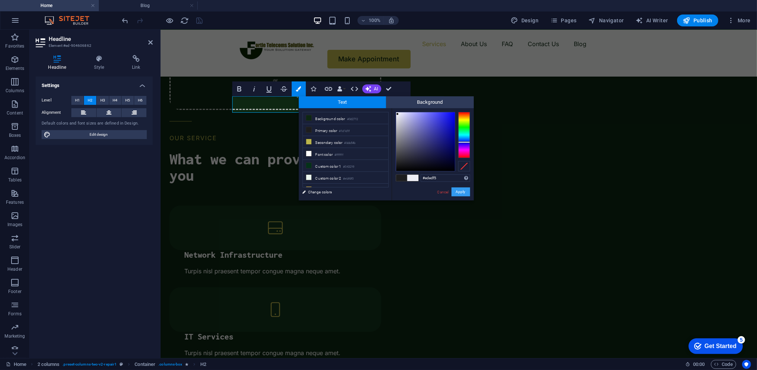
click at [461, 190] on button "Apply" at bounding box center [461, 191] width 19 height 9
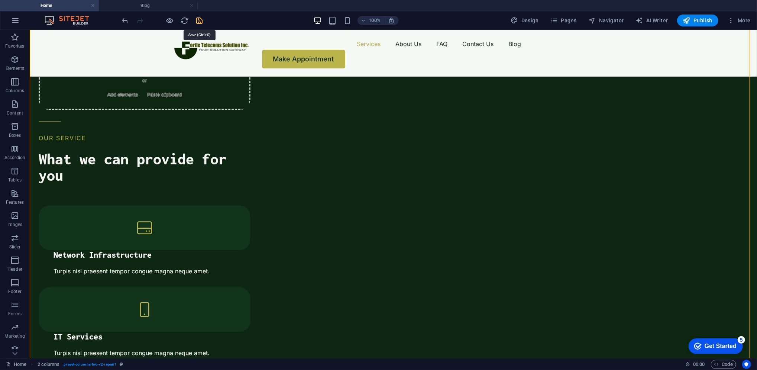
click at [203, 20] on icon "save" at bounding box center [200, 20] width 9 height 9
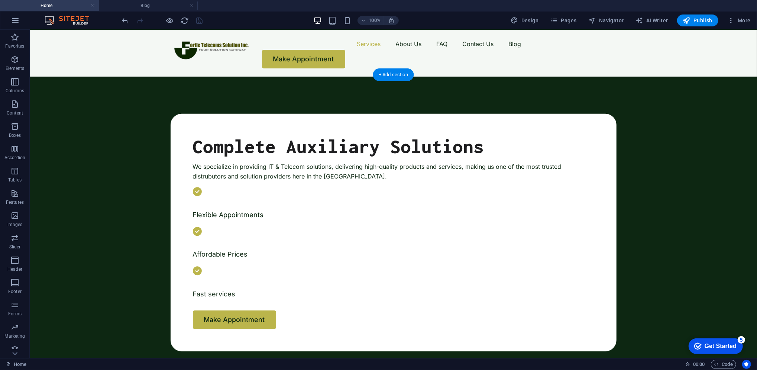
scroll to position [350, 0]
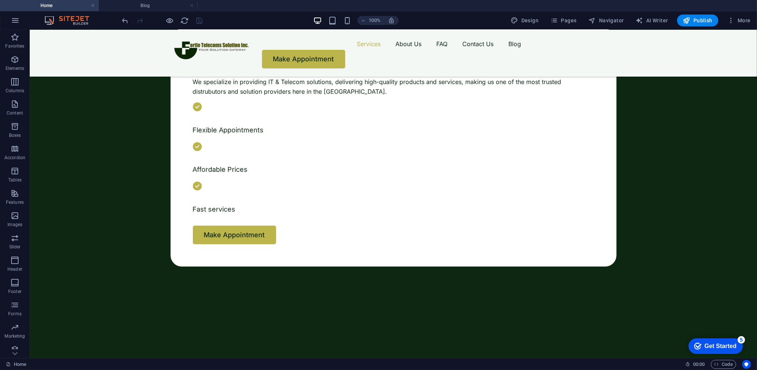
click at [38, 65] on button "button" at bounding box center [38, 65] width 0 height 0
click at [38, 56] on button "button" at bounding box center [38, 56] width 0 height 0
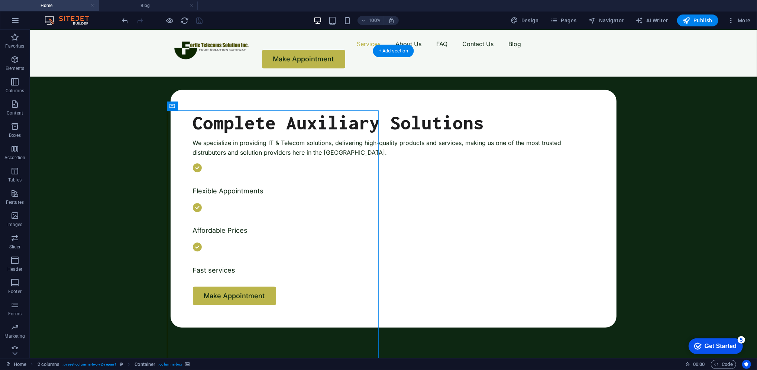
scroll to position [289, 0]
click at [38, 127] on button "button" at bounding box center [38, 127] width 0 height 0
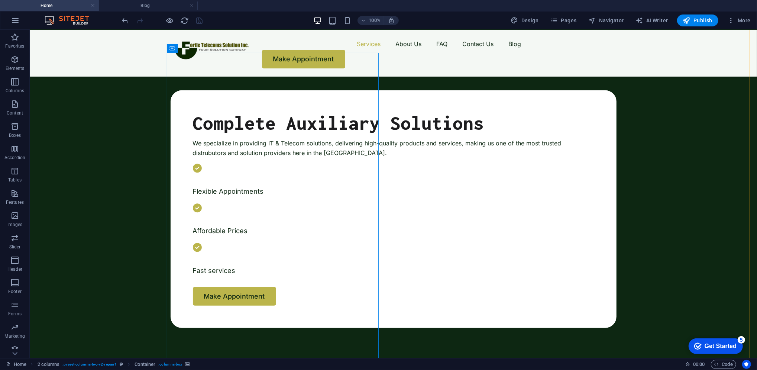
scroll to position [349, 0]
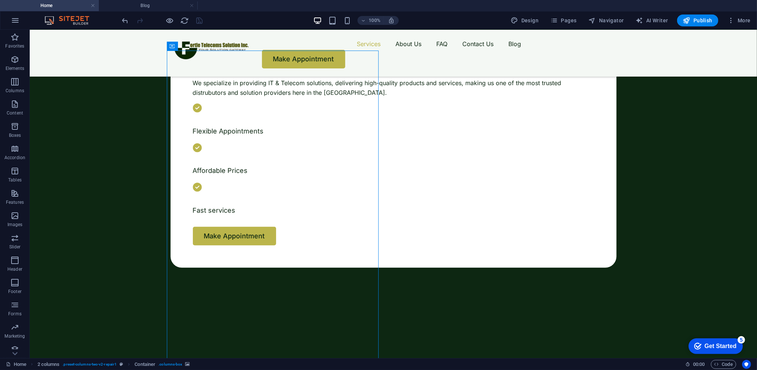
select select "ms"
select select "s"
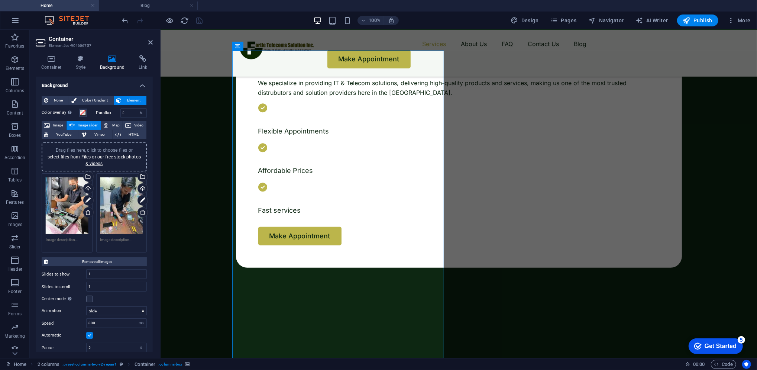
click at [106, 160] on div "Drag files here, click to choose files or select files from Files or our free s…" at bounding box center [94, 157] width 96 height 20
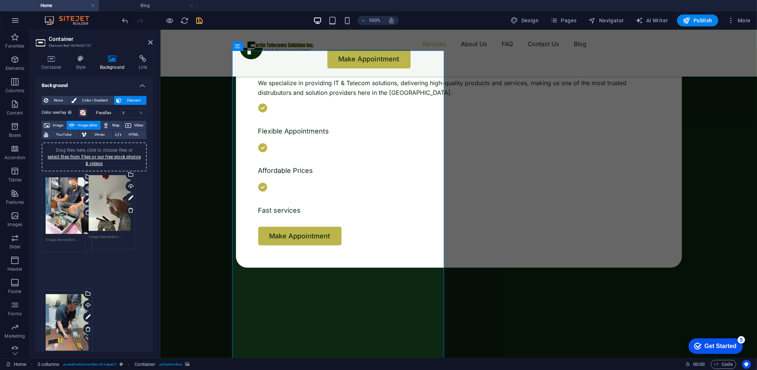
drag, startPoint x: 66, startPoint y: 270, endPoint x: 112, endPoint y: 182, distance: 98.8
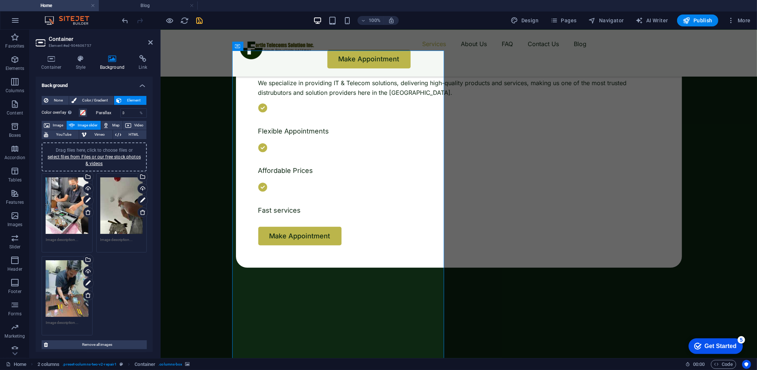
click at [201, 25] on div at bounding box center [162, 20] width 83 height 12
click at [200, 23] on icon "save" at bounding box center [200, 20] width 9 height 9
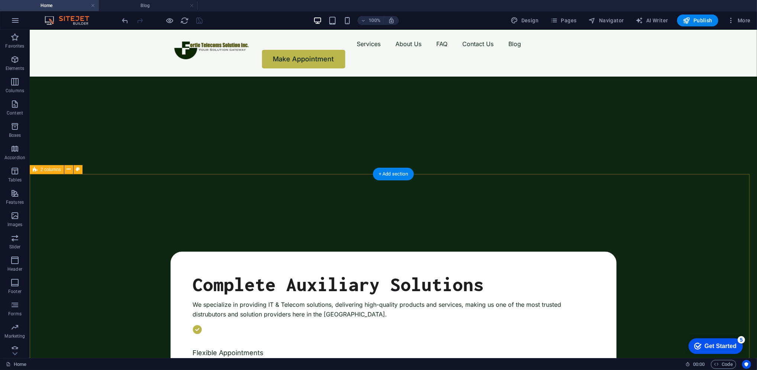
scroll to position [304, 0]
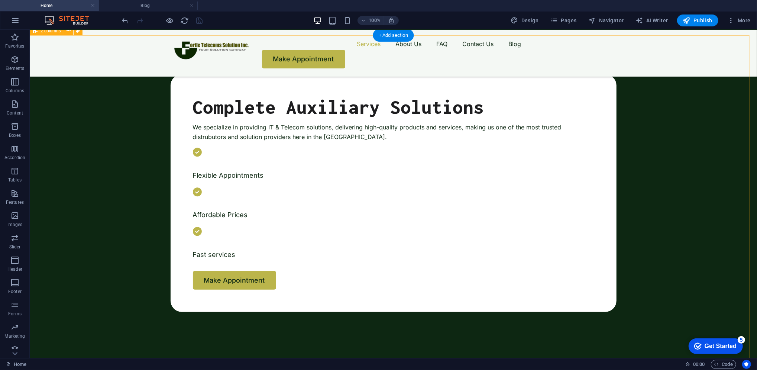
click at [38, 101] on button "button" at bounding box center [38, 101] width 0 height 0
click at [38, 111] on button "button" at bounding box center [38, 111] width 0 height 0
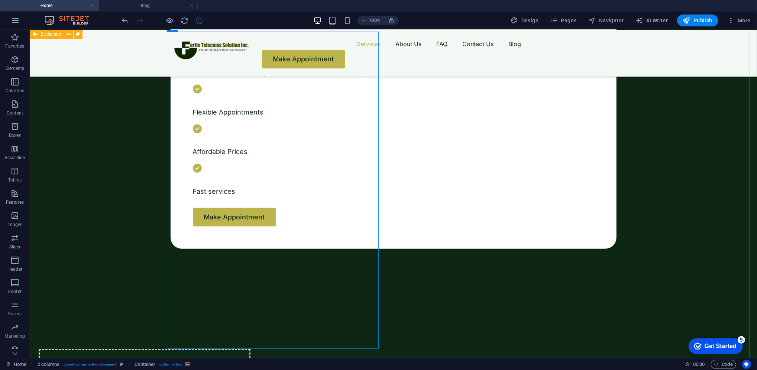
click at [38, 48] on button "button" at bounding box center [38, 48] width 0 height 0
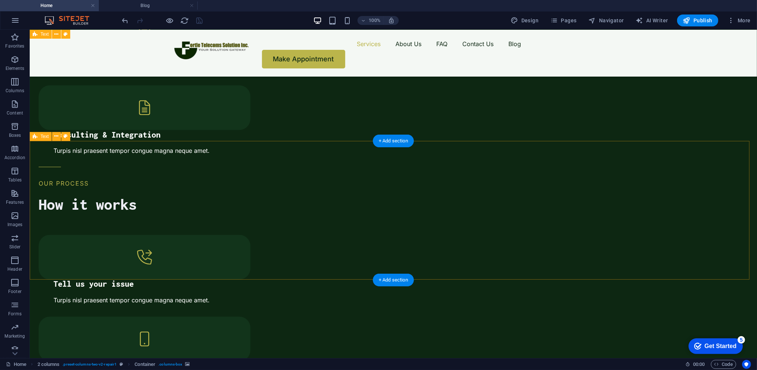
scroll to position [1025, 0]
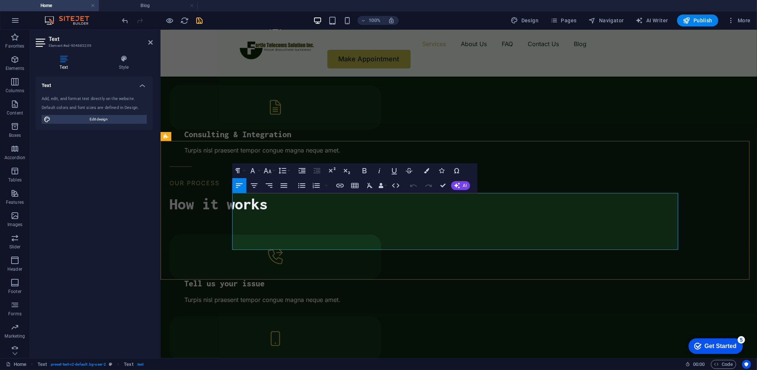
drag, startPoint x: 299, startPoint y: 241, endPoint x: 250, endPoint y: 198, distance: 65.6
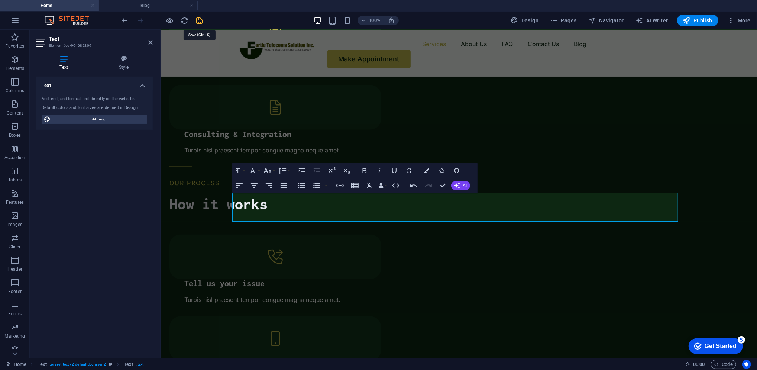
click at [200, 23] on icon "save" at bounding box center [200, 20] width 9 height 9
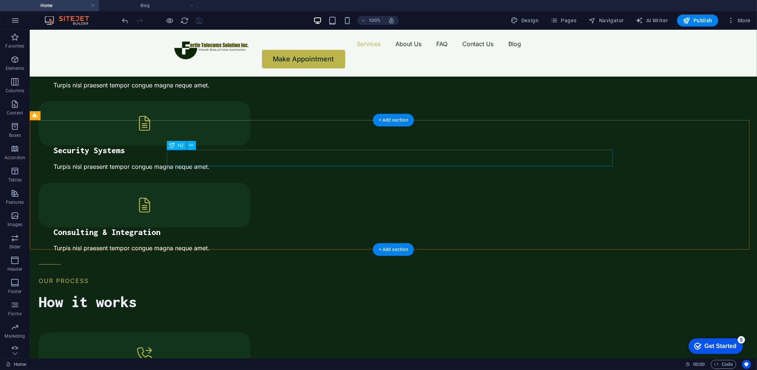
scroll to position [916, 0]
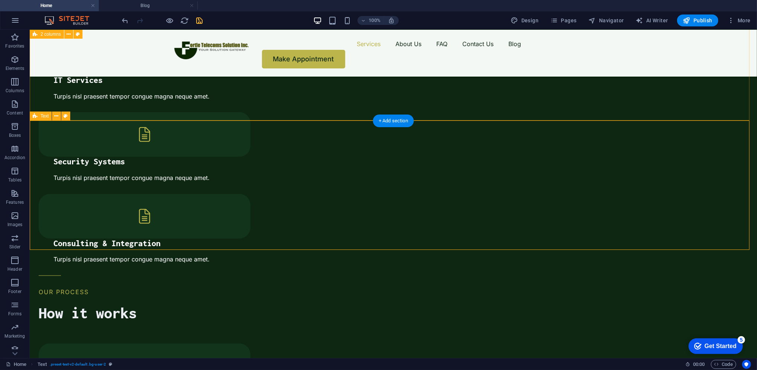
drag, startPoint x: 168, startPoint y: 78, endPoint x: 168, endPoint y: 38, distance: 40.9
click at [168, 78] on div "Drop content here or Add elements Paste clipboard OUR SERVICE What we can provi…" at bounding box center [393, 180] width 728 height 1515
click at [199, 17] on icon "save" at bounding box center [200, 20] width 9 height 9
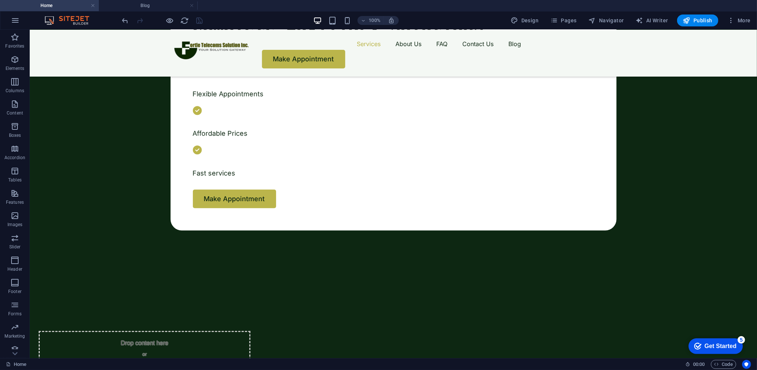
scroll to position [434, 0]
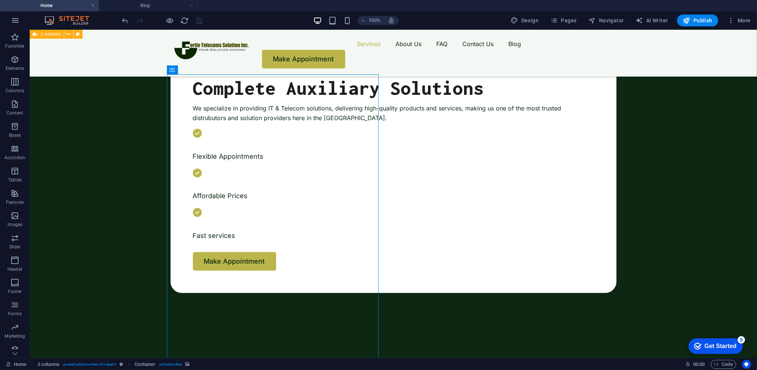
scroll to position [323, 0]
click at [38, 83] on button "button" at bounding box center [38, 83] width 0 height 0
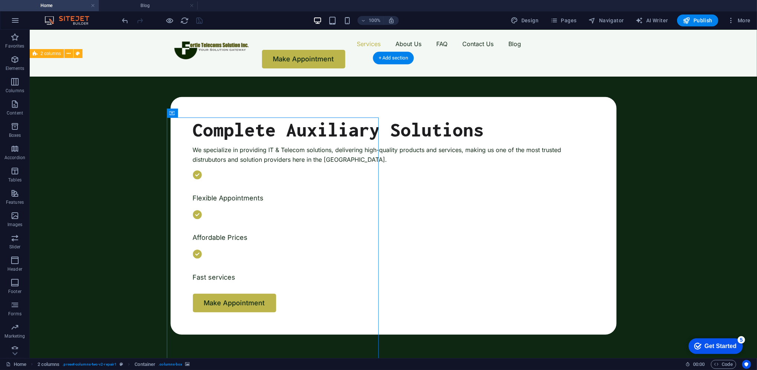
scroll to position [329, 0]
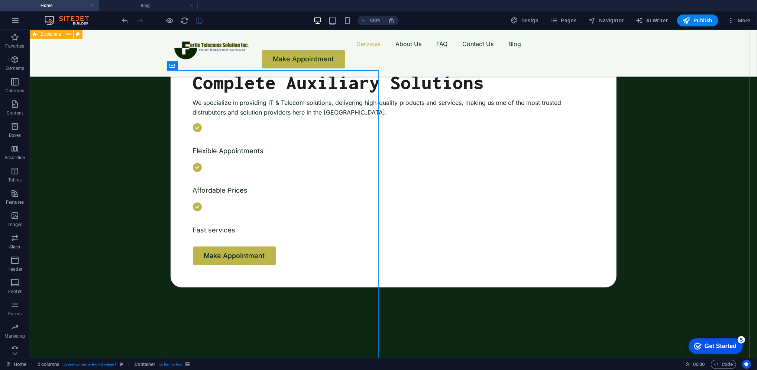
click at [38, 86] on button "button" at bounding box center [38, 86] width 0 height 0
select select "ms"
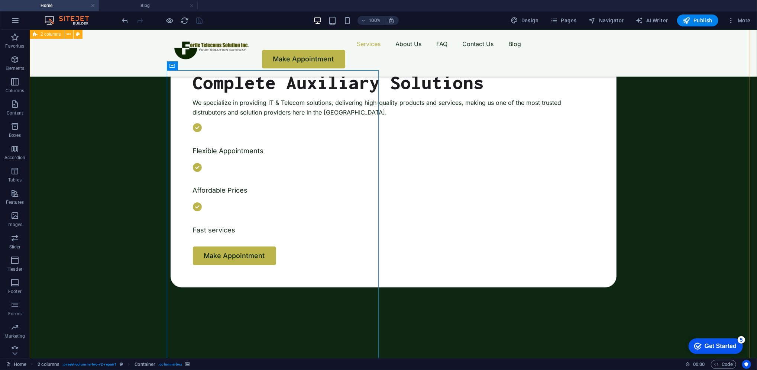
select select "s"
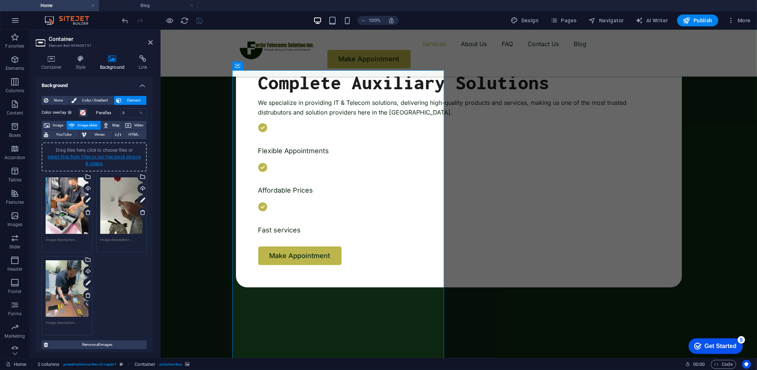
click at [122, 156] on link "select files from Files or our free stock photos & videos" at bounding box center [94, 160] width 93 height 12
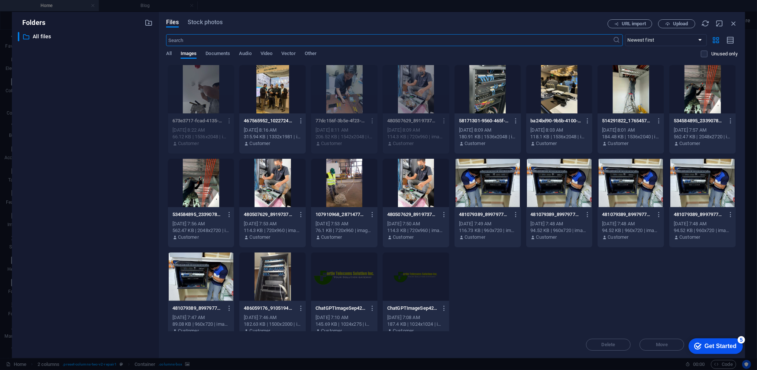
click at [209, 176] on div at bounding box center [201, 183] width 67 height 48
click at [341, 180] on div at bounding box center [344, 183] width 67 height 48
click at [342, 188] on div "1" at bounding box center [344, 183] width 67 height 48
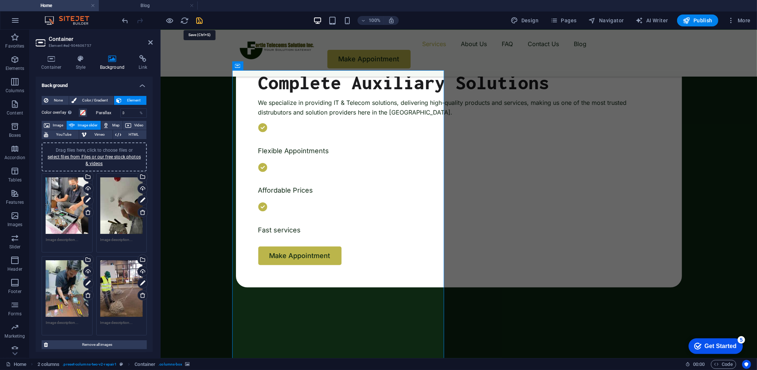
click at [199, 21] on icon "save" at bounding box center [200, 20] width 9 height 9
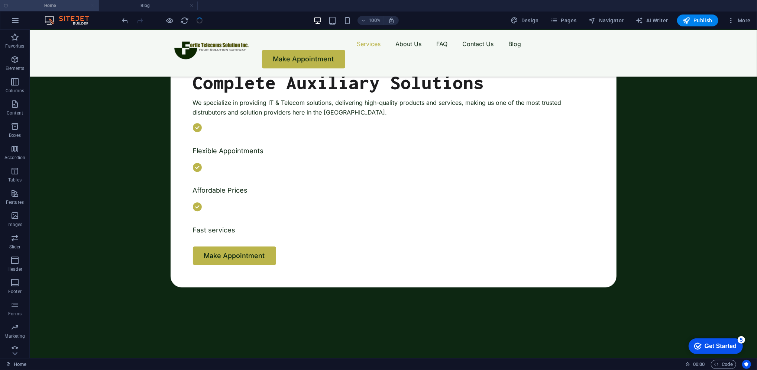
click at [38, 86] on button "button" at bounding box center [38, 86] width 0 height 0
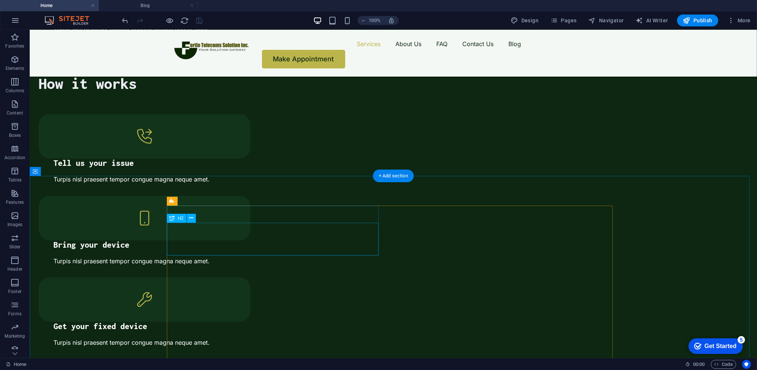
scroll to position [1021, 0]
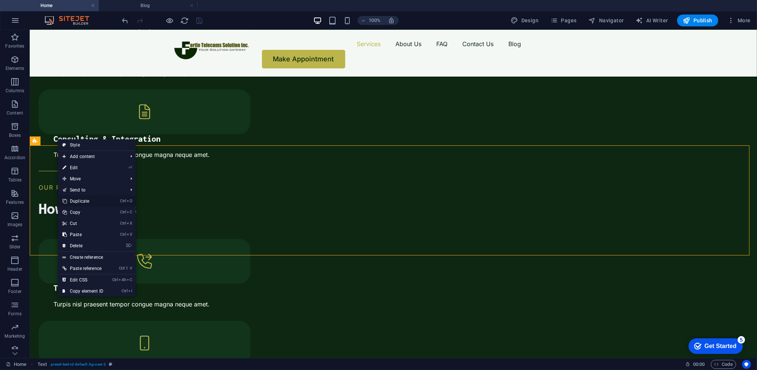
click at [86, 202] on link "Ctrl D Duplicate" at bounding box center [83, 201] width 50 height 11
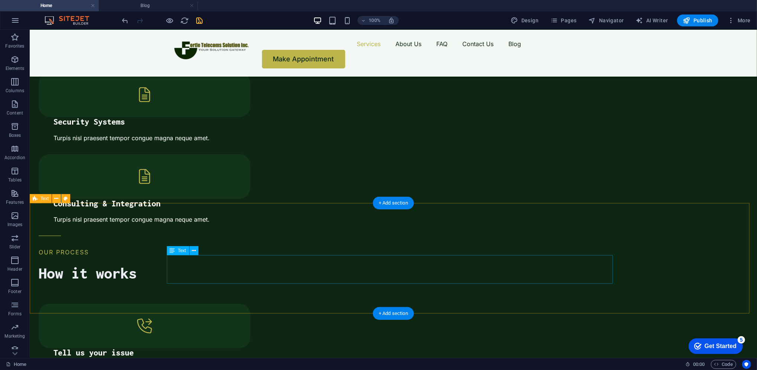
scroll to position [963, 0]
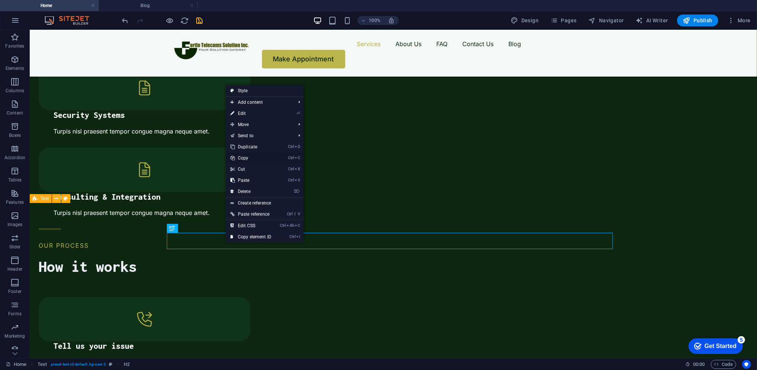
click at [252, 154] on link "Ctrl C Copy" at bounding box center [251, 157] width 50 height 11
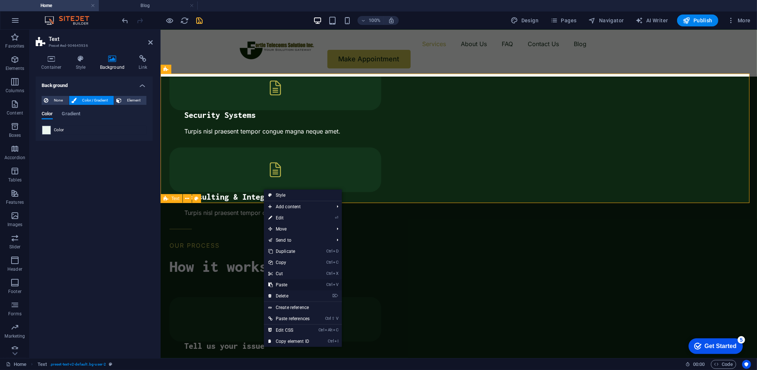
click at [283, 285] on link "Ctrl V Paste" at bounding box center [289, 284] width 50 height 11
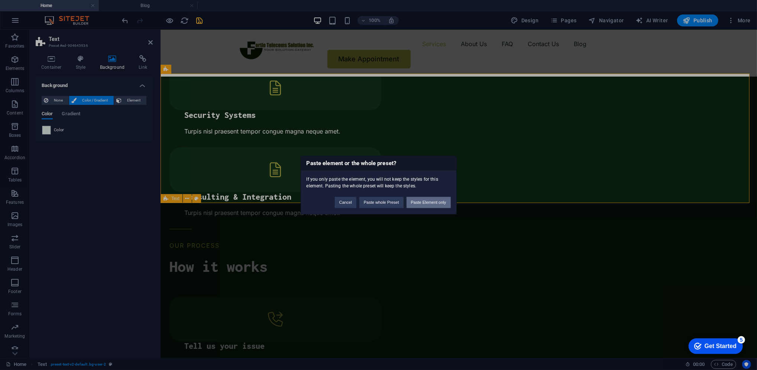
click at [429, 203] on button "Paste Element only" at bounding box center [429, 202] width 44 height 11
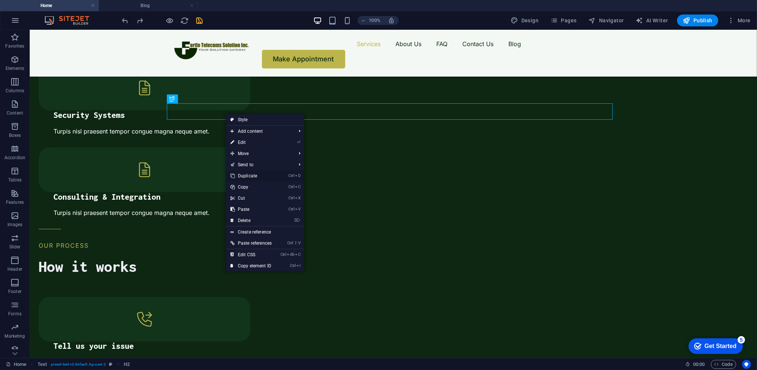
click at [245, 179] on link "Ctrl D Duplicate" at bounding box center [251, 175] width 50 height 11
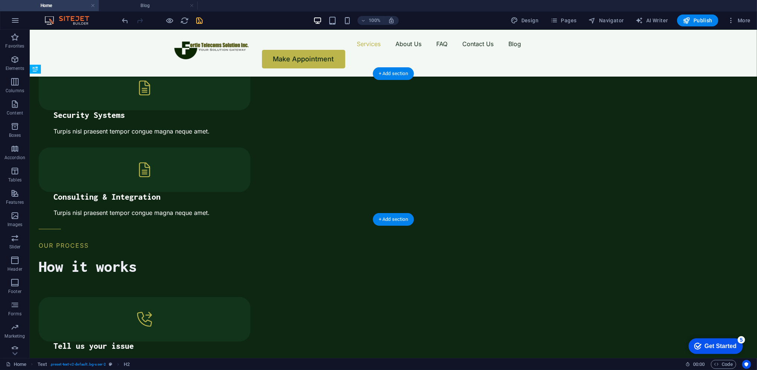
drag, startPoint x: 223, startPoint y: 125, endPoint x: 220, endPoint y: 156, distance: 30.6
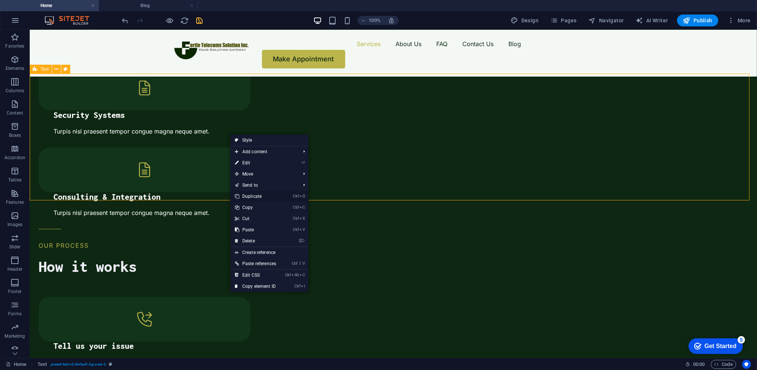
click at [252, 199] on link "Ctrl D Duplicate" at bounding box center [256, 196] width 50 height 11
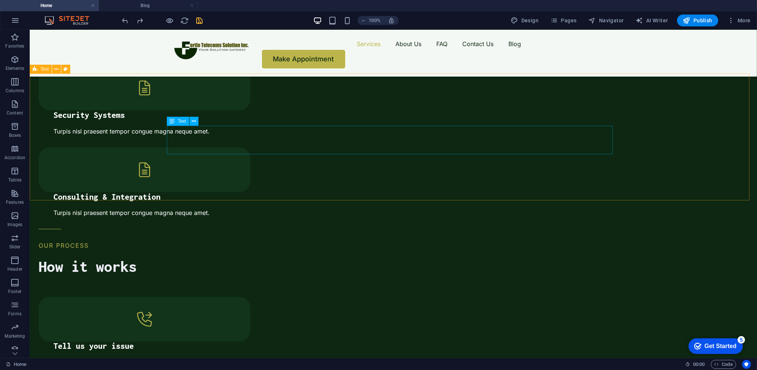
click at [187, 121] on div "Text" at bounding box center [178, 121] width 22 height 9
click at [193, 123] on icon at bounding box center [194, 121] width 4 height 8
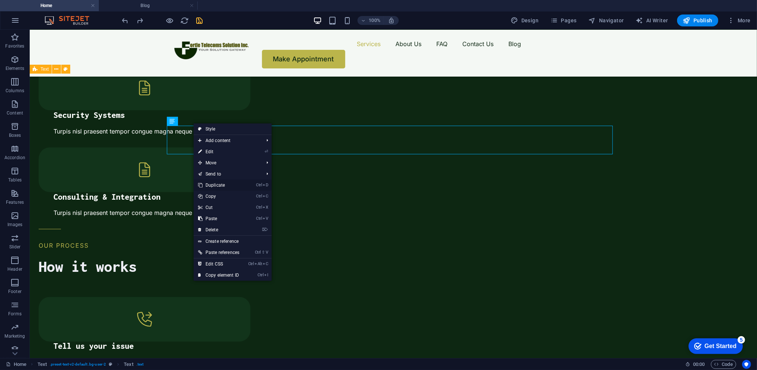
click at [213, 189] on link "Ctrl D Duplicate" at bounding box center [219, 185] width 50 height 11
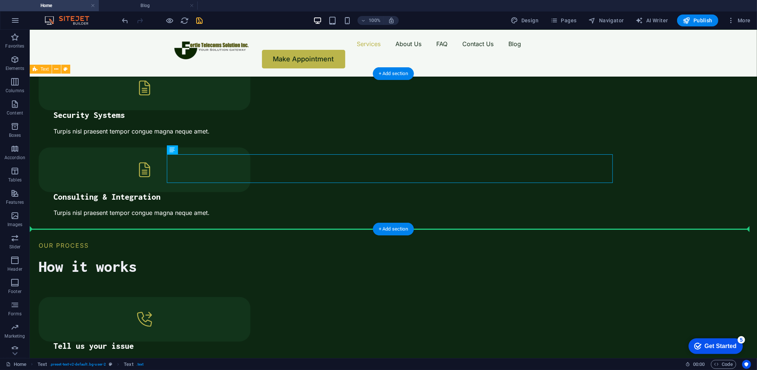
drag, startPoint x: 209, startPoint y: 165, endPoint x: 207, endPoint y: 199, distance: 33.5
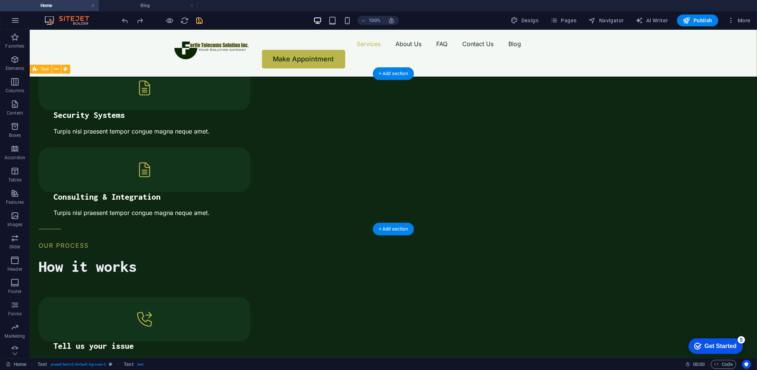
drag, startPoint x: 223, startPoint y: 160, endPoint x: 217, endPoint y: 197, distance: 36.9
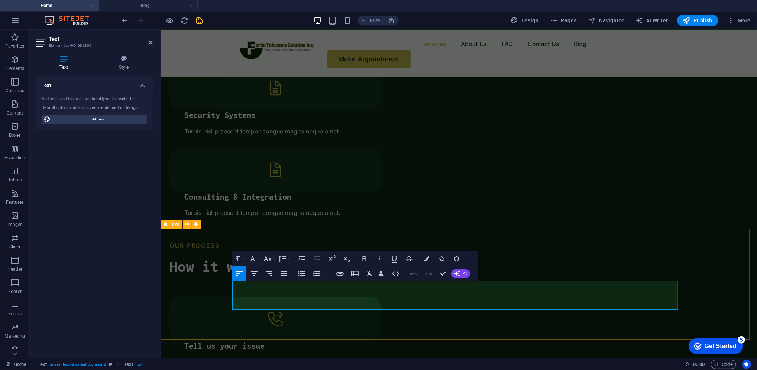
drag, startPoint x: 480, startPoint y: 304, endPoint x: 251, endPoint y: 286, distance: 229.0
copy span "Fortle Telecoms Solution, Inc. is an eZee hotel & POS reseller, NEC telephone S…"
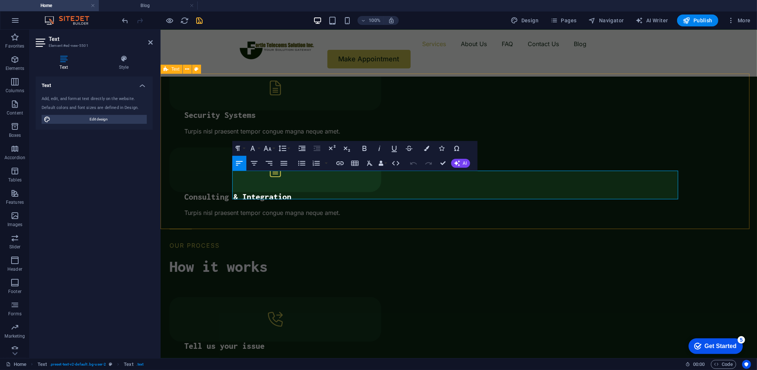
drag, startPoint x: 289, startPoint y: 194, endPoint x: 254, endPoint y: 177, distance: 39.9
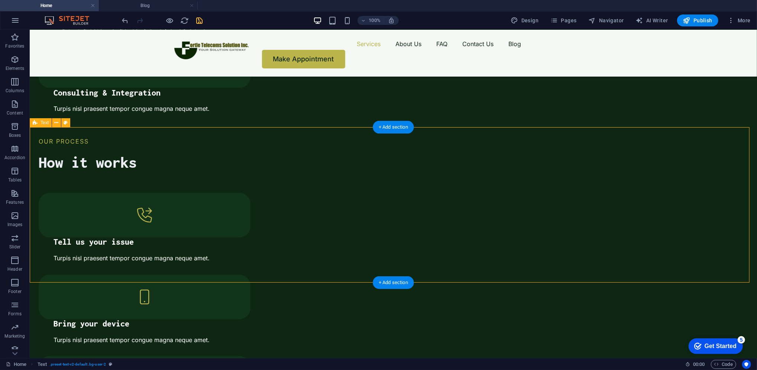
scroll to position [900, 0]
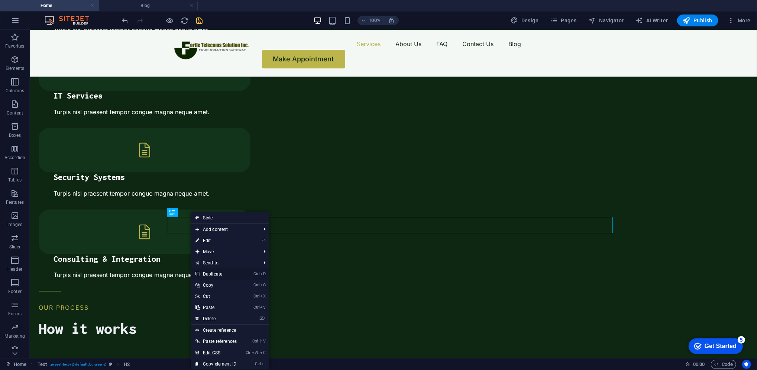
click at [210, 278] on link "Ctrl D Duplicate" at bounding box center [216, 273] width 50 height 11
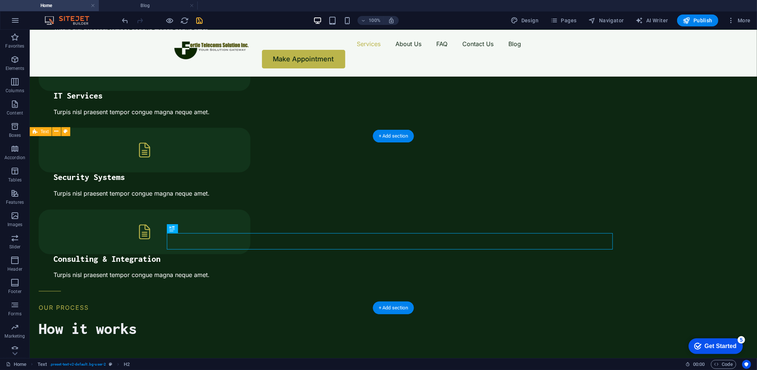
drag, startPoint x: 216, startPoint y: 245, endPoint x: 217, endPoint y: 284, distance: 39.0
drag, startPoint x: 200, startPoint y: 241, endPoint x: 196, endPoint y: 283, distance: 41.9
drag, startPoint x: 177, startPoint y: 237, endPoint x: 178, endPoint y: 274, distance: 37.6
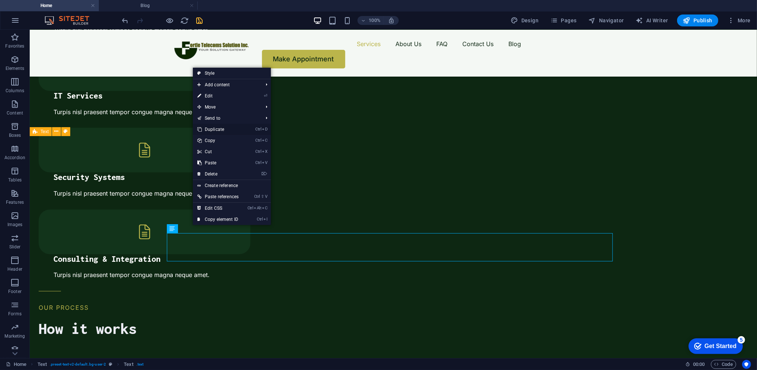
click at [222, 127] on link "Ctrl D Duplicate" at bounding box center [218, 129] width 50 height 11
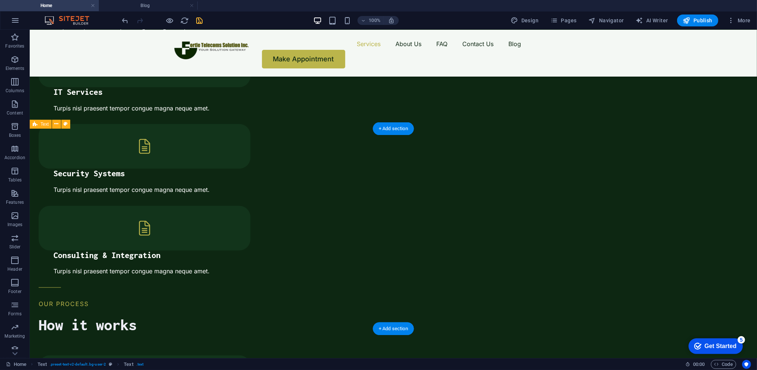
scroll to position [908, 0]
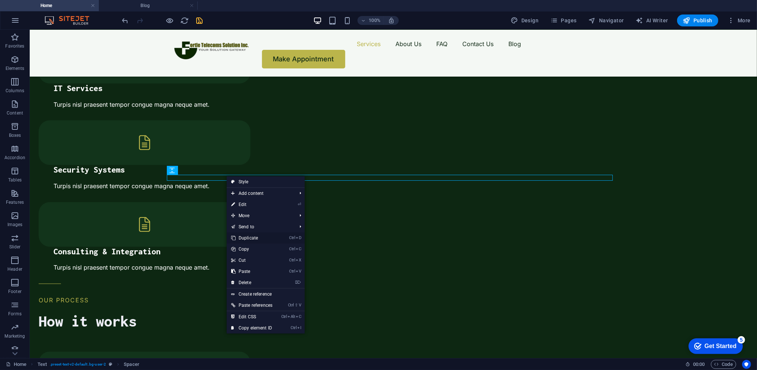
click at [250, 233] on link "Ctrl D Duplicate" at bounding box center [252, 237] width 50 height 11
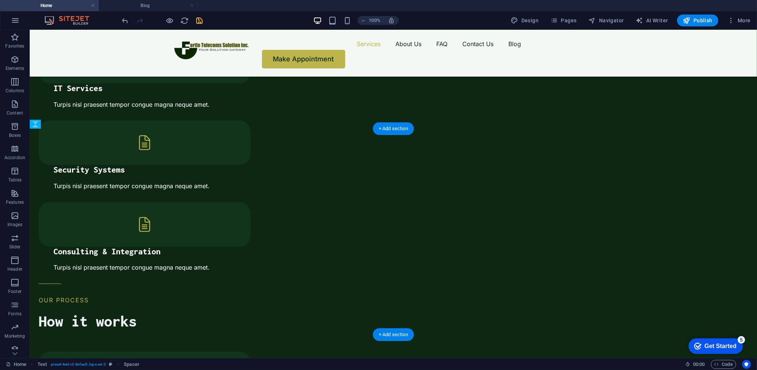
drag, startPoint x: 214, startPoint y: 182, endPoint x: 208, endPoint y: 227, distance: 45.0
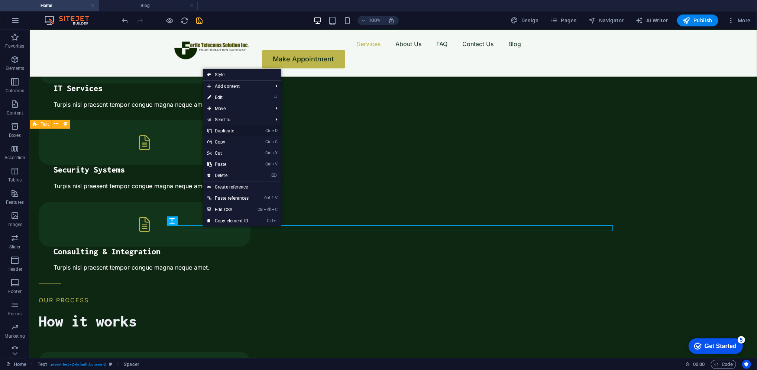
click at [227, 133] on link "Ctrl D Duplicate" at bounding box center [228, 130] width 50 height 11
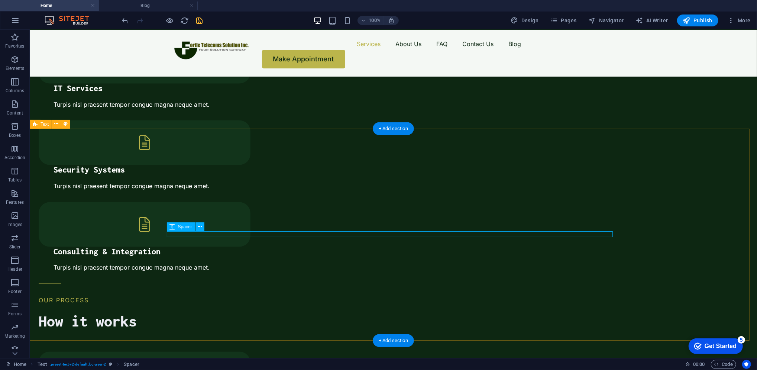
drag, startPoint x: 213, startPoint y: 232, endPoint x: 210, endPoint y: 277, distance: 44.3
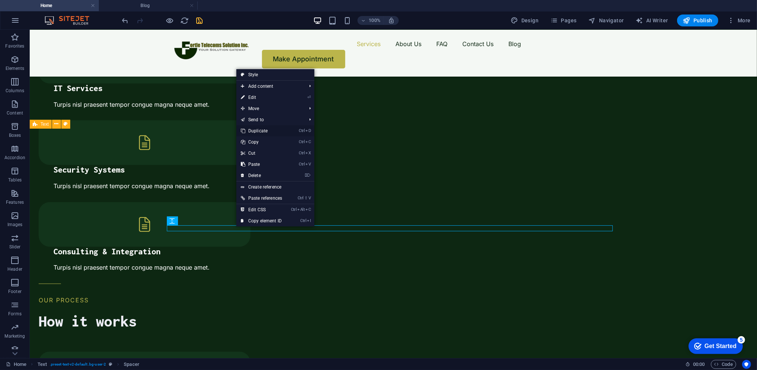
click at [263, 131] on link "Ctrl D Duplicate" at bounding box center [261, 130] width 50 height 11
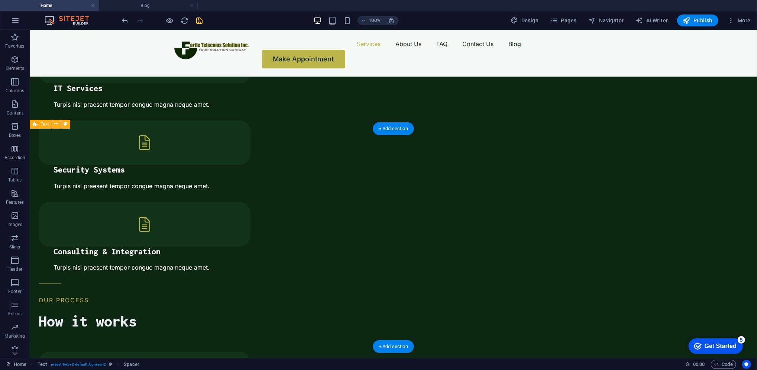
drag, startPoint x: 221, startPoint y: 233, endPoint x: 219, endPoint y: 254, distance: 21.3
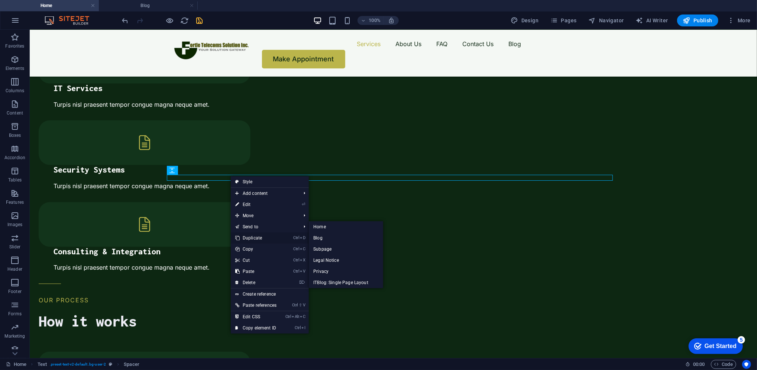
click at [250, 238] on link "Ctrl D Duplicate" at bounding box center [256, 237] width 50 height 11
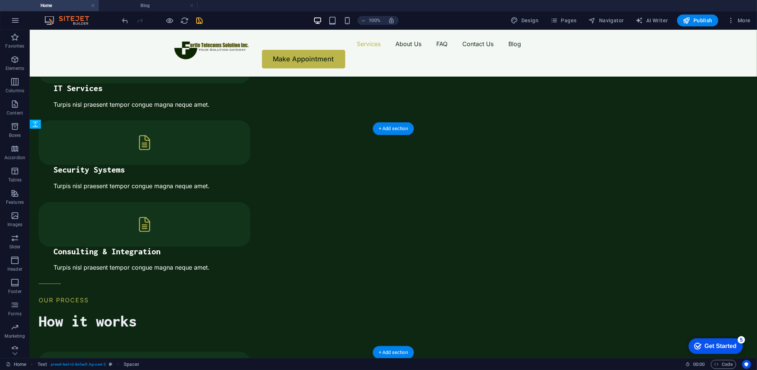
drag, startPoint x: 212, startPoint y: 181, endPoint x: 210, endPoint y: 214, distance: 32.8
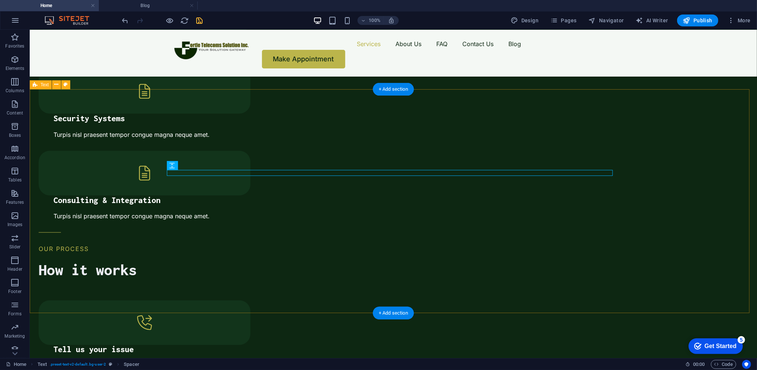
scroll to position [960, 0]
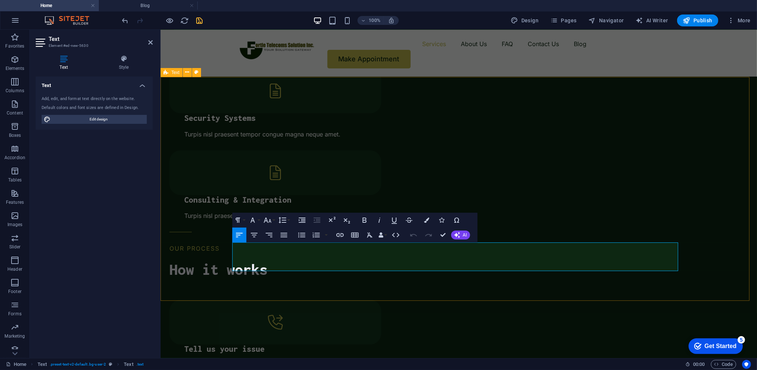
drag, startPoint x: 467, startPoint y: 269, endPoint x: 254, endPoint y: 248, distance: 214.0
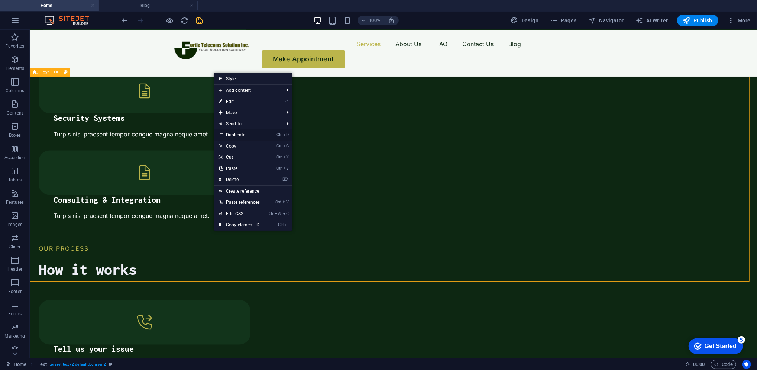
click at [242, 135] on link "Ctrl D Duplicate" at bounding box center [239, 134] width 50 height 11
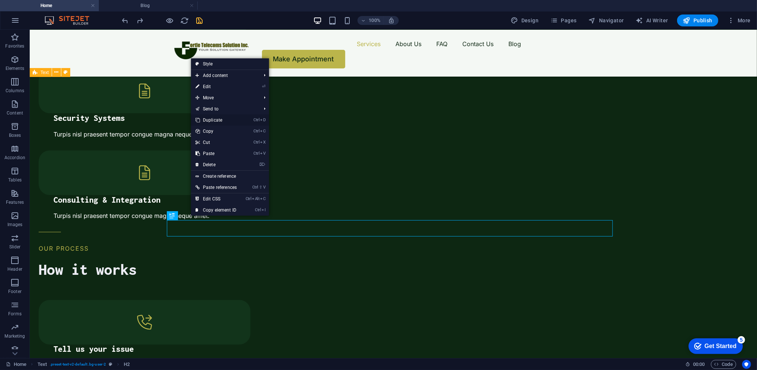
click at [210, 123] on link "Ctrl D Duplicate" at bounding box center [216, 120] width 50 height 11
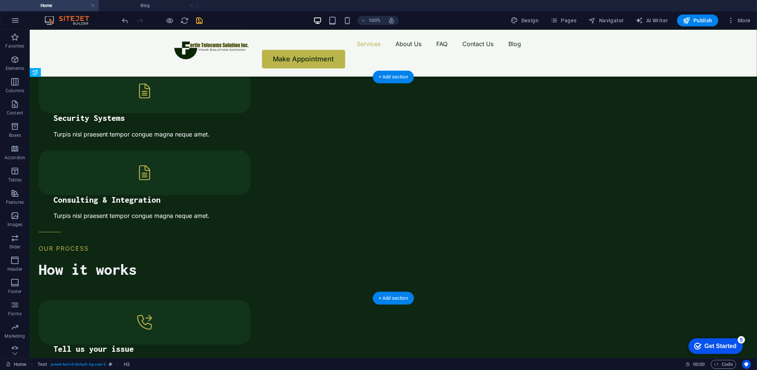
drag, startPoint x: 207, startPoint y: 239, endPoint x: 198, endPoint y: 265, distance: 27.4
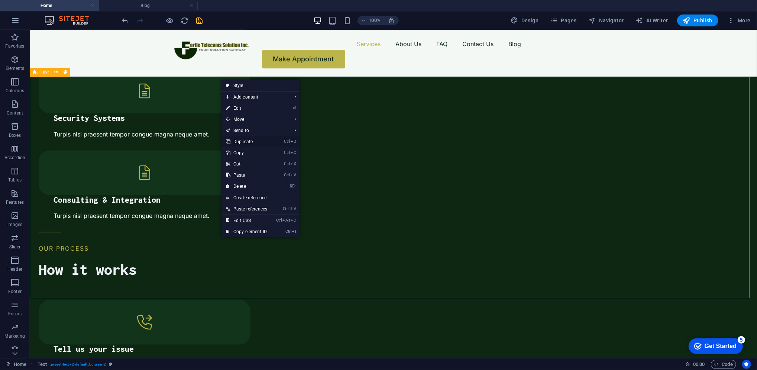
click at [254, 144] on link "Ctrl D Duplicate" at bounding box center [247, 141] width 50 height 11
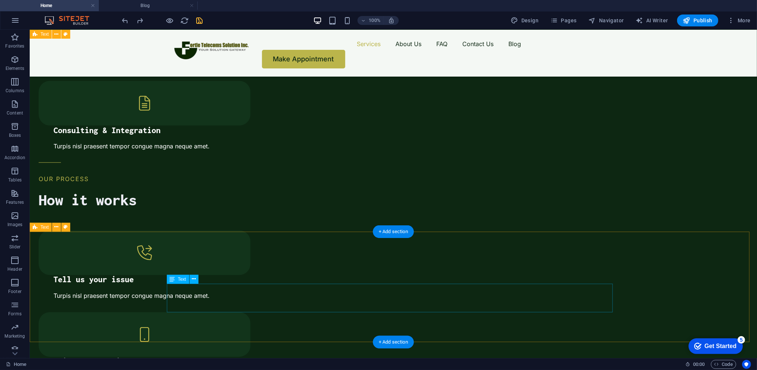
scroll to position [1026, 0]
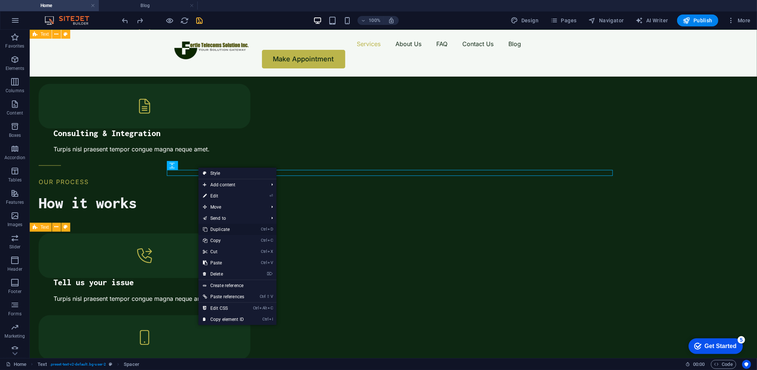
click at [217, 231] on link "Ctrl D Duplicate" at bounding box center [224, 229] width 50 height 11
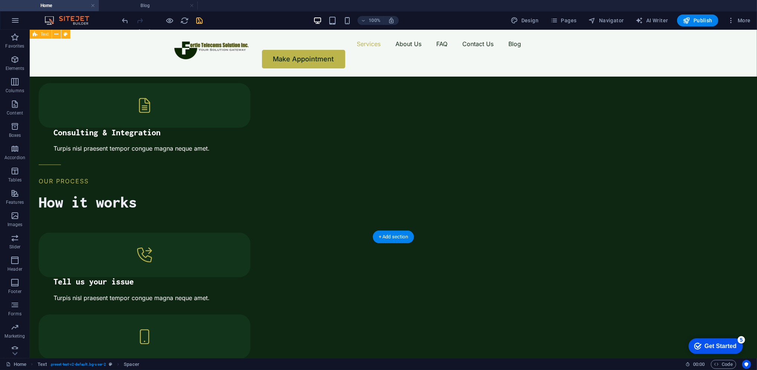
drag, startPoint x: 221, startPoint y: 177, endPoint x: 204, endPoint y: 185, distance: 18.5
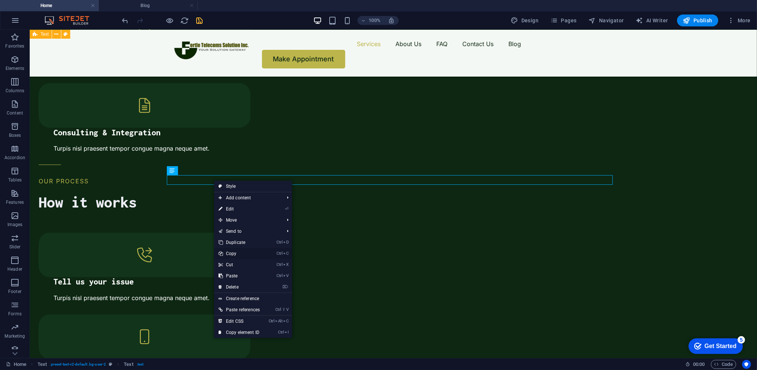
click at [229, 249] on link "Ctrl C Copy" at bounding box center [239, 253] width 50 height 11
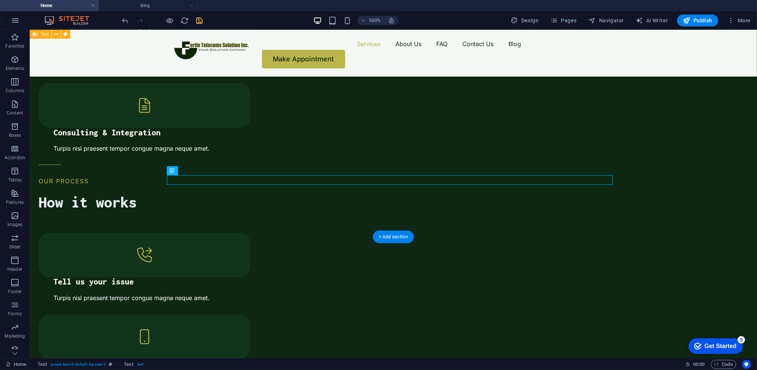
drag, startPoint x: 234, startPoint y: 211, endPoint x: 107, endPoint y: 191, distance: 128.7
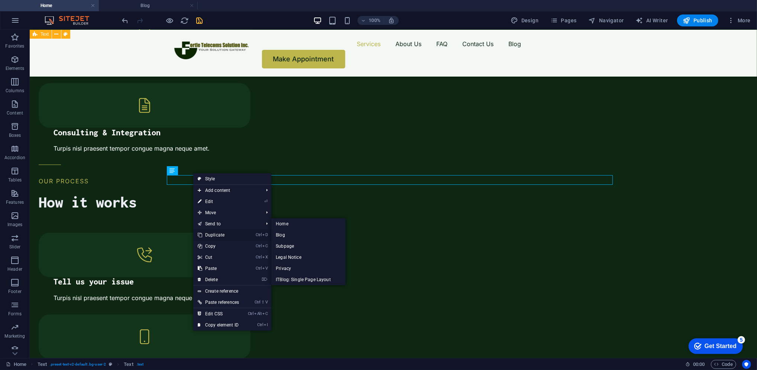
click at [212, 238] on link "Ctrl D Duplicate" at bounding box center [218, 234] width 50 height 11
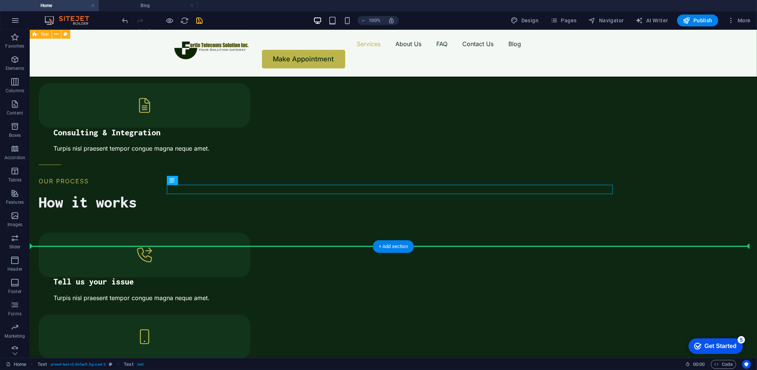
drag, startPoint x: 215, startPoint y: 191, endPoint x: 217, endPoint y: 216, distance: 25.0
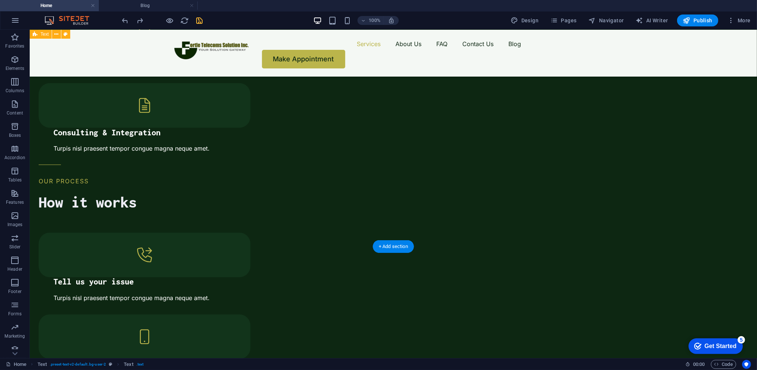
drag, startPoint x: 223, startPoint y: 187, endPoint x: 222, endPoint y: 206, distance: 19.0
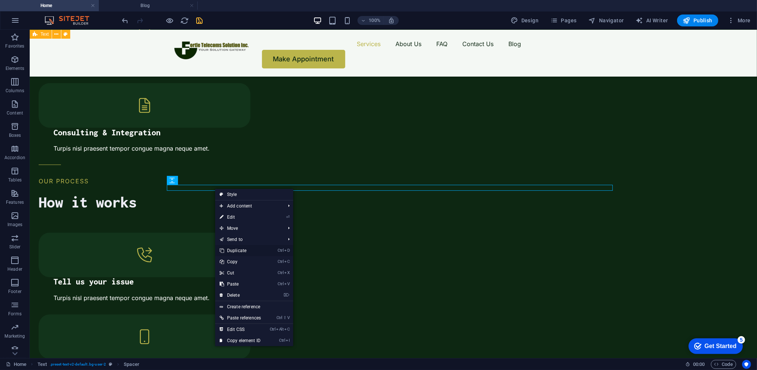
click at [239, 250] on link "Ctrl D Duplicate" at bounding box center [240, 250] width 50 height 11
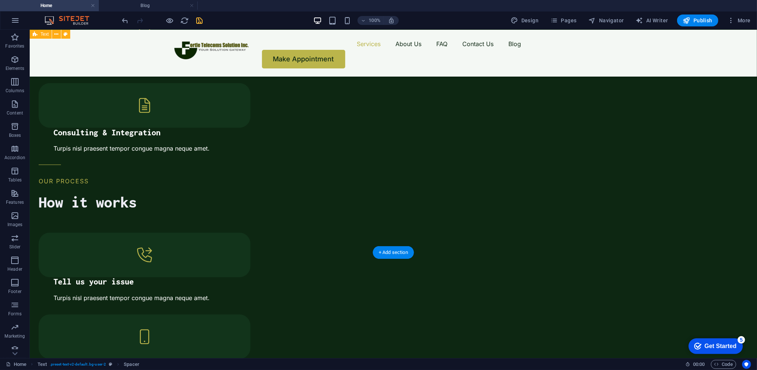
drag, startPoint x: 211, startPoint y: 193, endPoint x: 210, endPoint y: 209, distance: 16.0
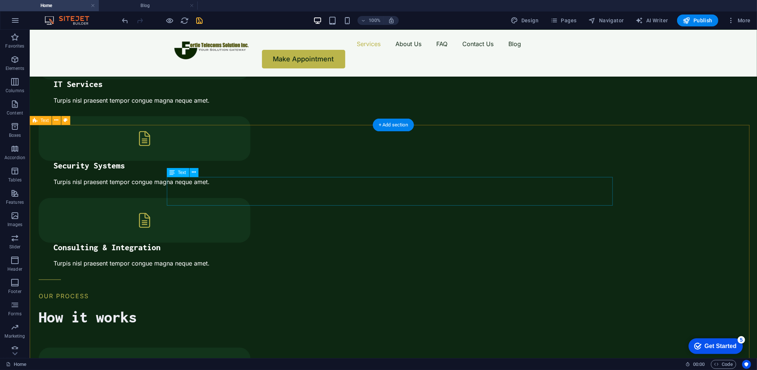
scroll to position [912, 0]
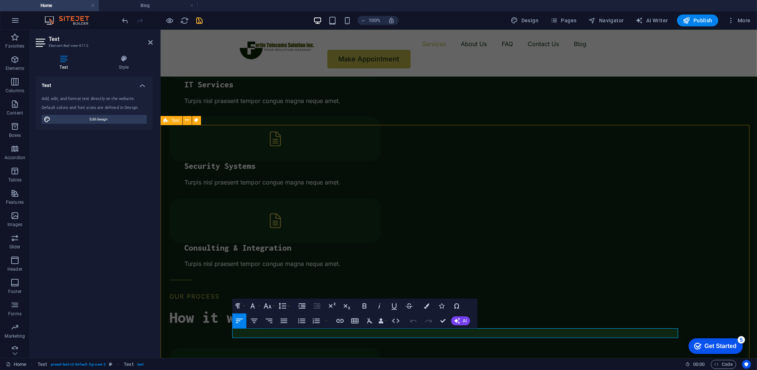
drag, startPoint x: 547, startPoint y: 335, endPoint x: 260, endPoint y: 336, distance: 287.4
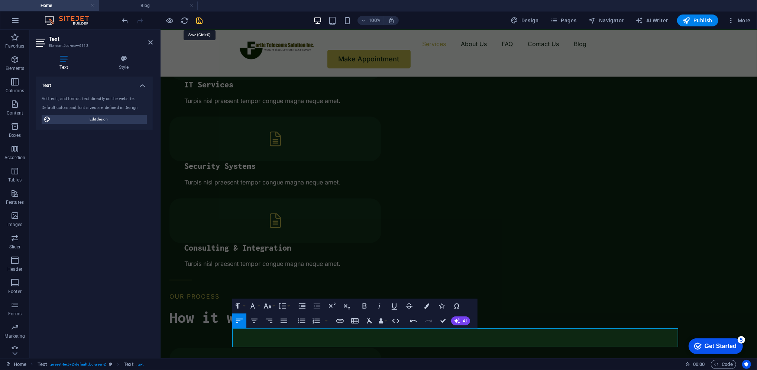
click at [199, 21] on icon "save" at bounding box center [200, 20] width 9 height 9
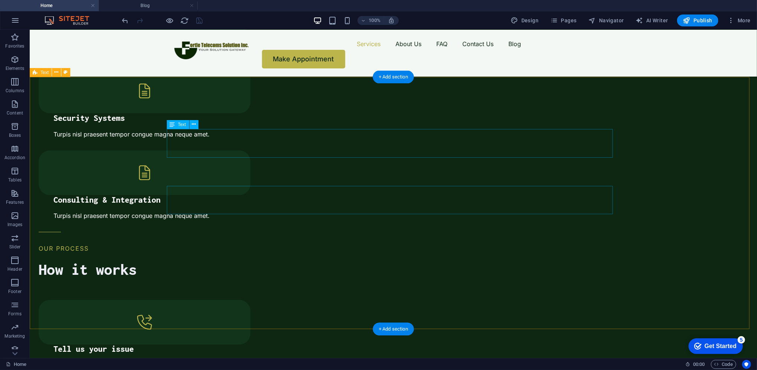
scroll to position [919, 0]
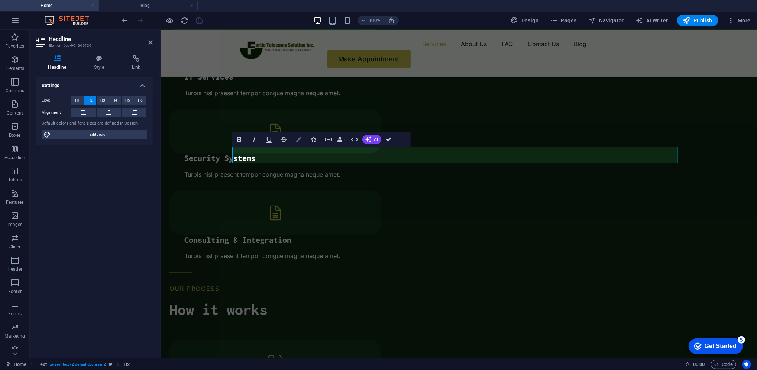
click at [296, 138] on icon "button" at bounding box center [298, 139] width 5 height 5
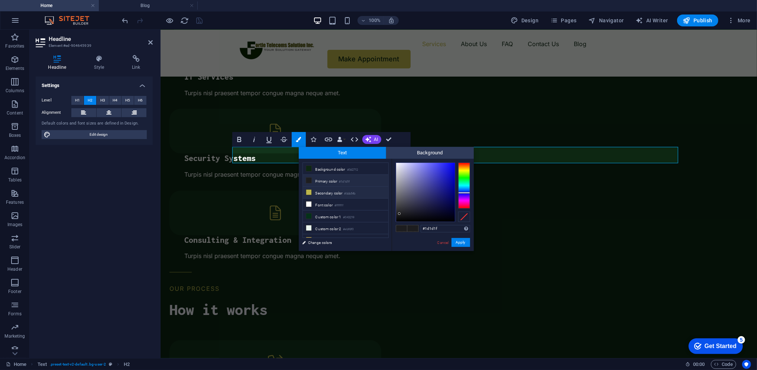
click at [312, 194] on span at bounding box center [309, 192] width 6 height 6
type input "#bbb54b"
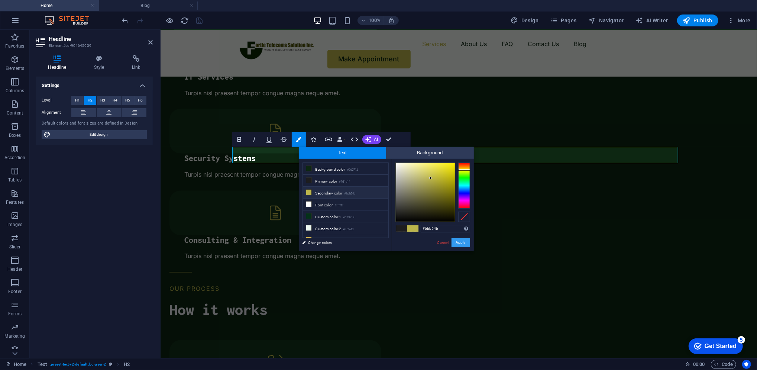
click at [462, 244] on button "Apply" at bounding box center [461, 242] width 19 height 9
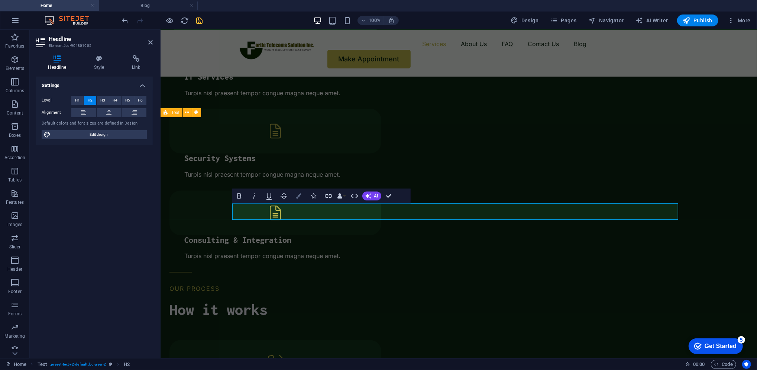
click at [299, 196] on icon "button" at bounding box center [298, 195] width 5 height 5
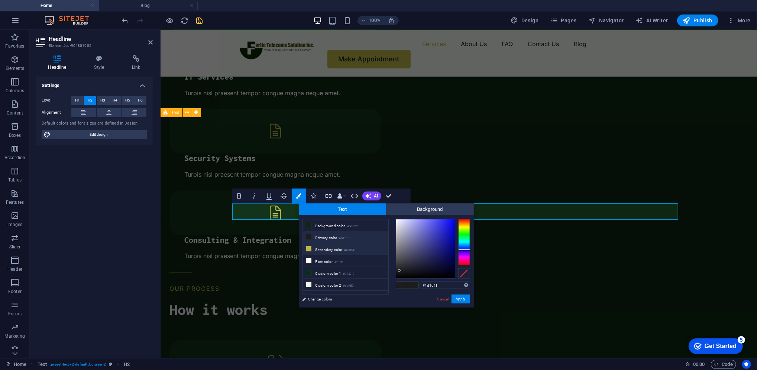
click at [336, 249] on li "Secondary color #bbb54b" at bounding box center [346, 249] width 86 height 12
type input "#bbb54b"
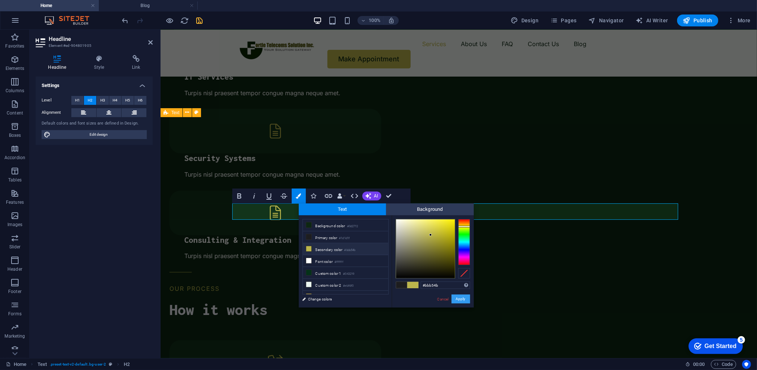
click at [457, 298] on button "Apply" at bounding box center [461, 298] width 19 height 9
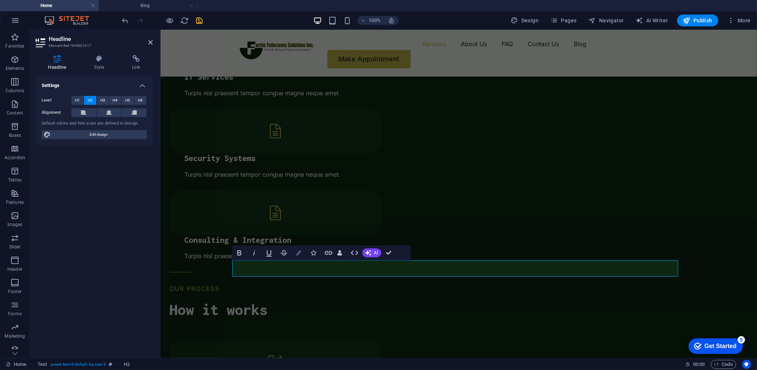
click at [299, 253] on icon "button" at bounding box center [298, 252] width 5 height 5
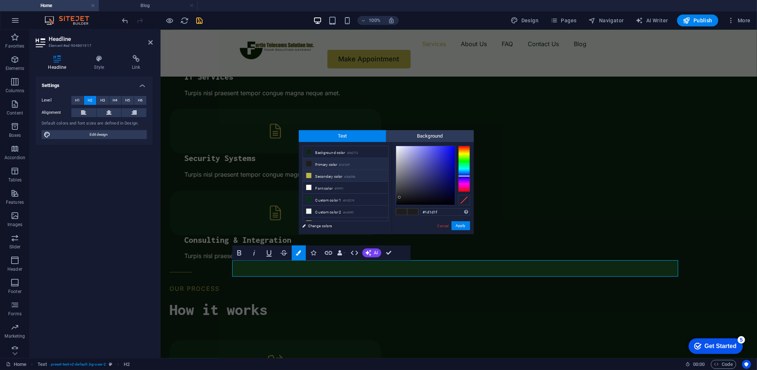
click at [331, 175] on li "Secondary color #bbb54b" at bounding box center [346, 176] width 86 height 12
type input "#bbb54b"
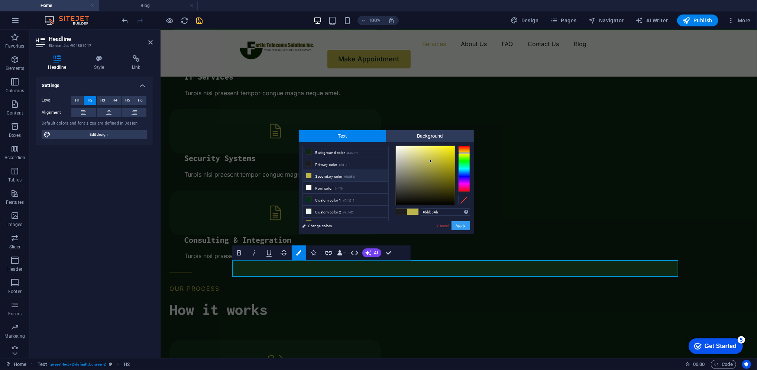
click at [466, 224] on button "Apply" at bounding box center [461, 225] width 19 height 9
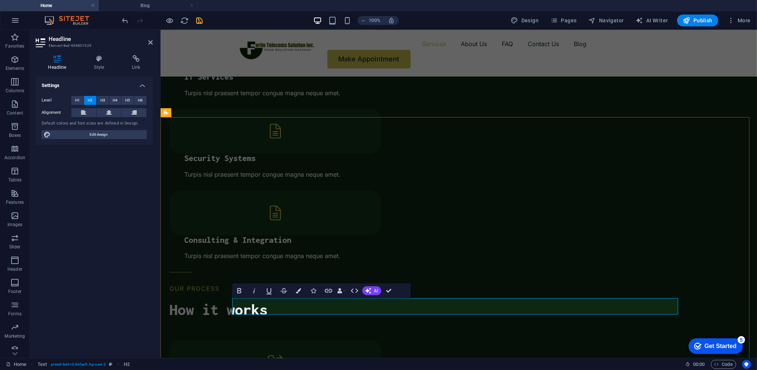
click at [297, 291] on icon "button" at bounding box center [298, 290] width 5 height 5
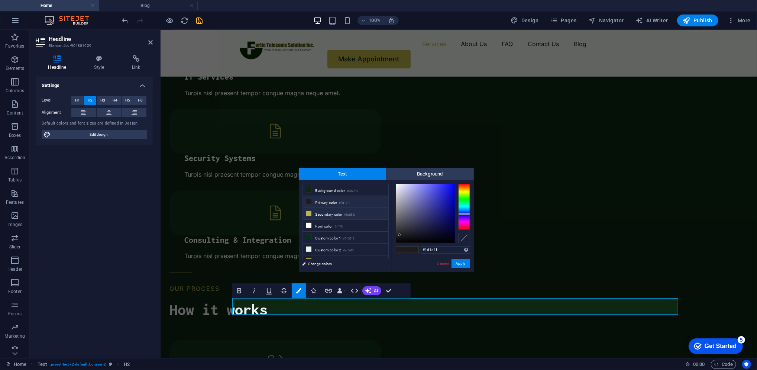
click at [340, 213] on li "Secondary color #bbb54b" at bounding box center [346, 214] width 86 height 12
type input "#bbb54b"
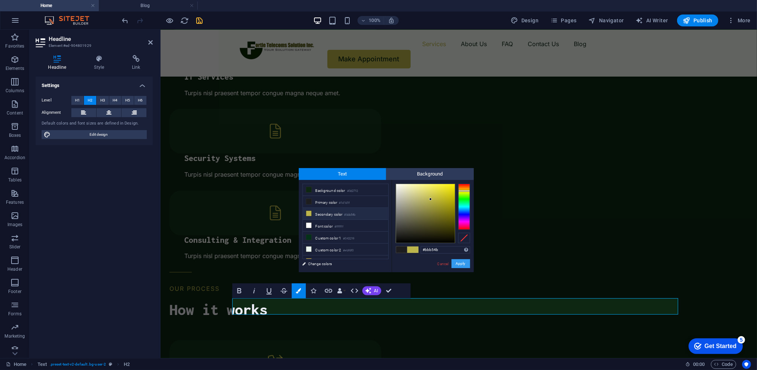
click at [462, 264] on button "Apply" at bounding box center [461, 263] width 19 height 9
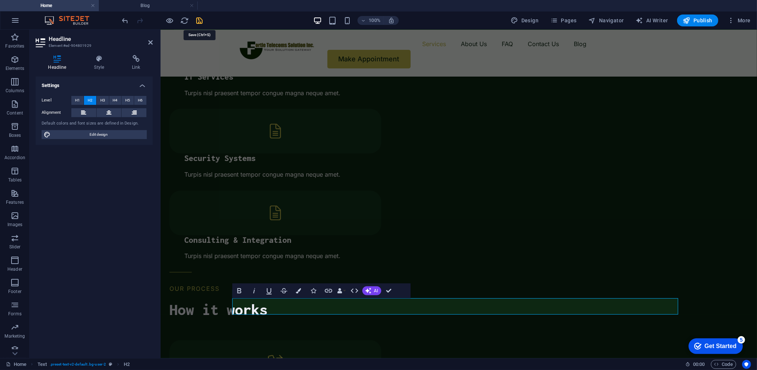
click at [201, 18] on icon "save" at bounding box center [200, 20] width 9 height 9
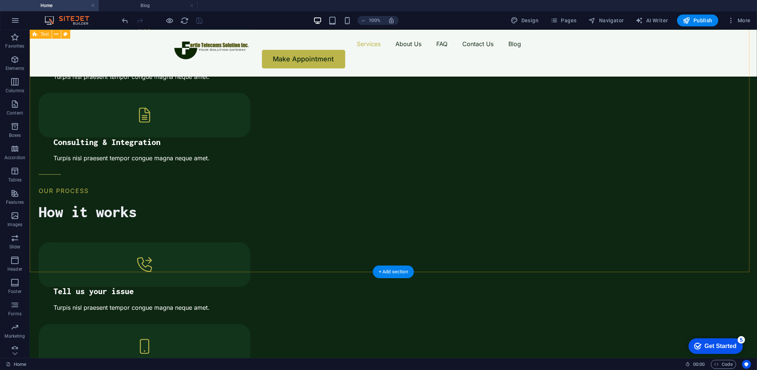
scroll to position [1016, 0]
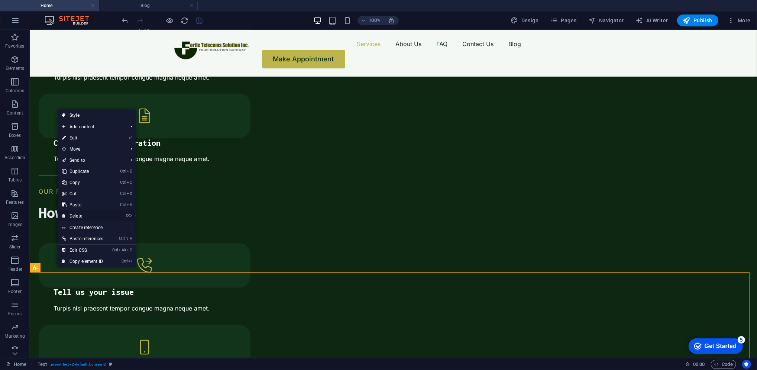
click at [79, 213] on link "⌦ Delete" at bounding box center [83, 215] width 50 height 11
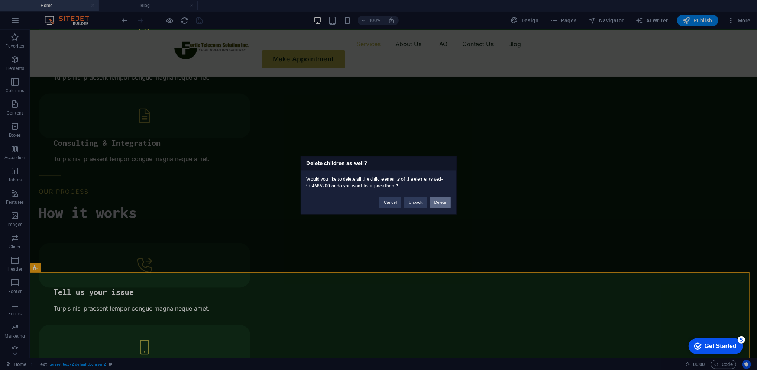
click at [445, 203] on button "Delete" at bounding box center [440, 202] width 21 height 11
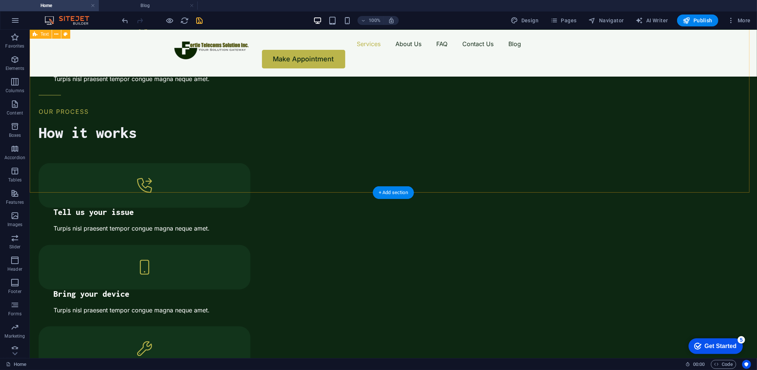
scroll to position [1102, 0]
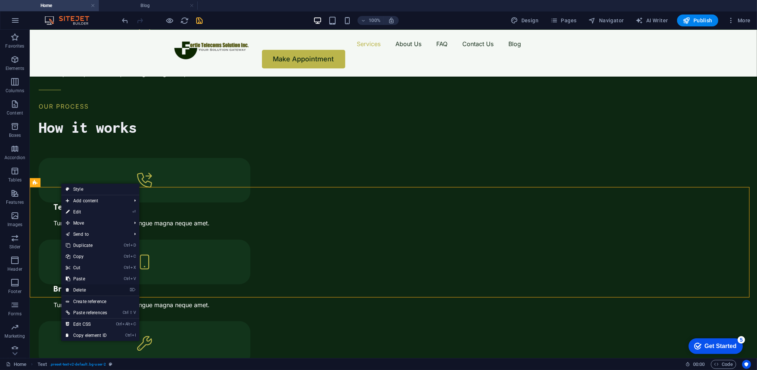
click at [82, 289] on link "⌦ Delete" at bounding box center [86, 289] width 50 height 11
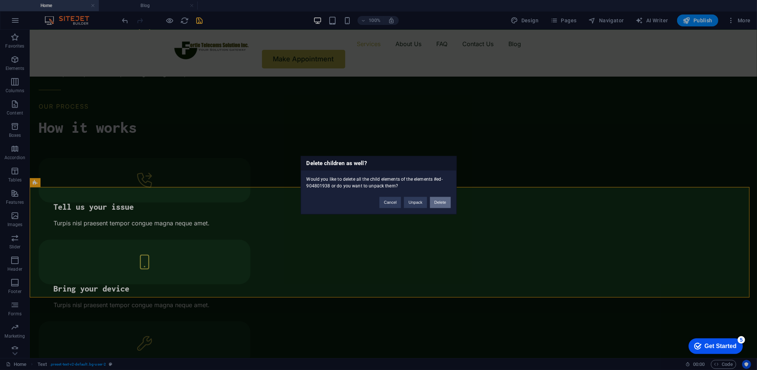
click at [439, 198] on button "Delete" at bounding box center [440, 202] width 21 height 11
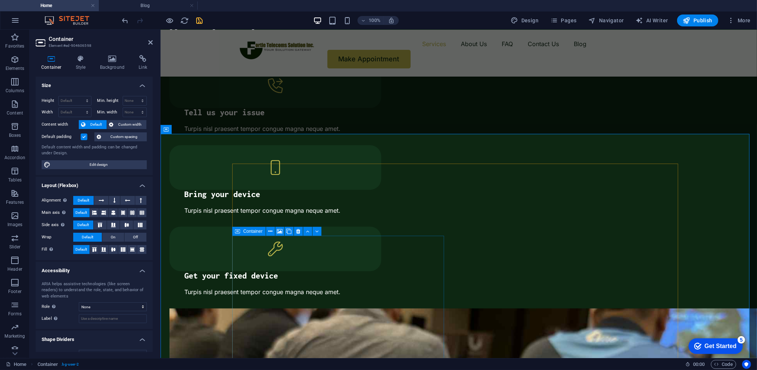
scroll to position [1122, 0]
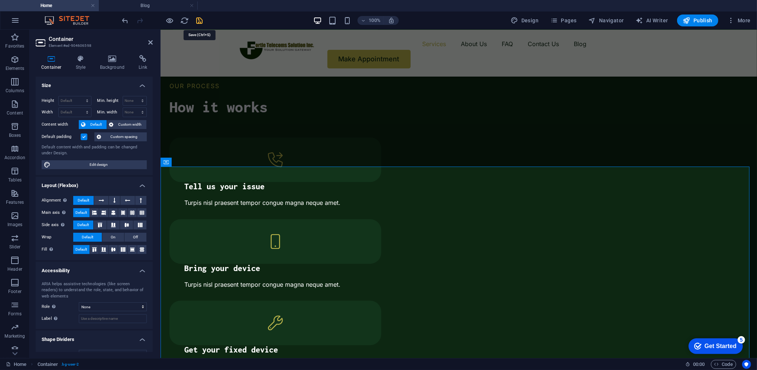
click at [199, 23] on icon "save" at bounding box center [200, 20] width 9 height 9
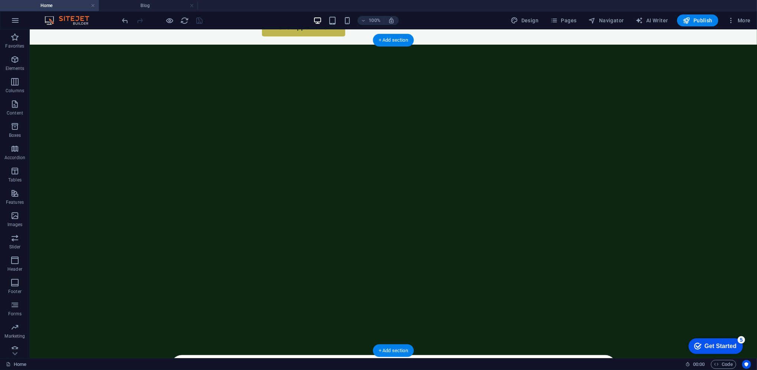
scroll to position [0, 0]
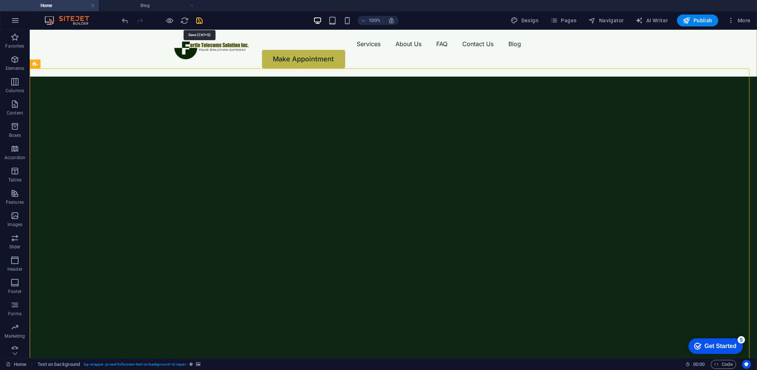
click at [200, 20] on icon "save" at bounding box center [200, 20] width 9 height 9
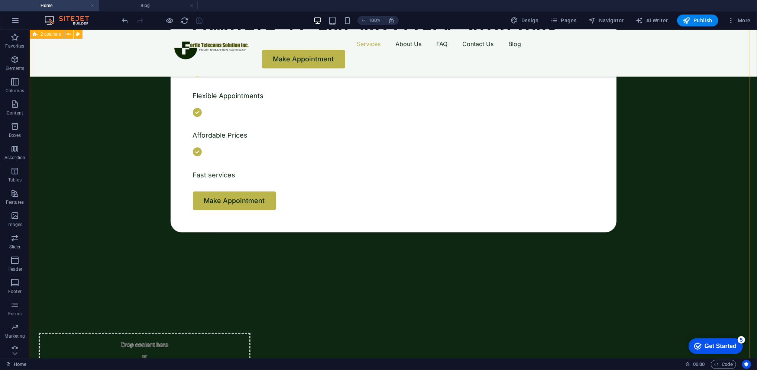
scroll to position [376, 0]
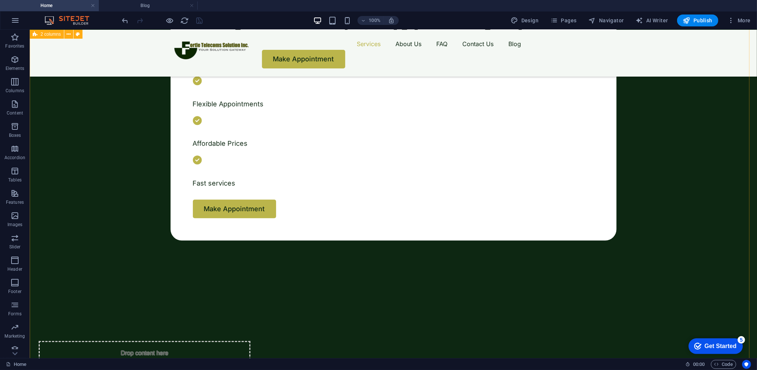
click at [38, 30] on button "button" at bounding box center [38, 30] width 0 height 0
select select "ms"
select select "s"
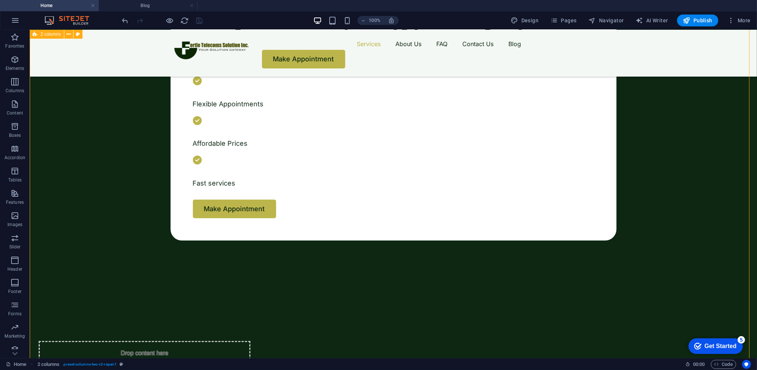
click at [38, 30] on button "button" at bounding box center [38, 30] width 0 height 0
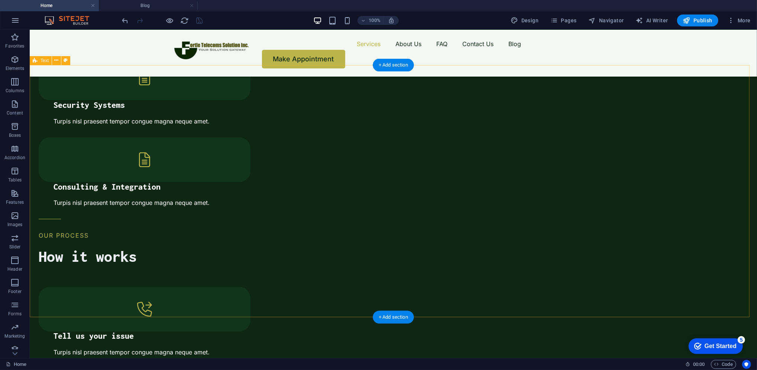
scroll to position [973, 0]
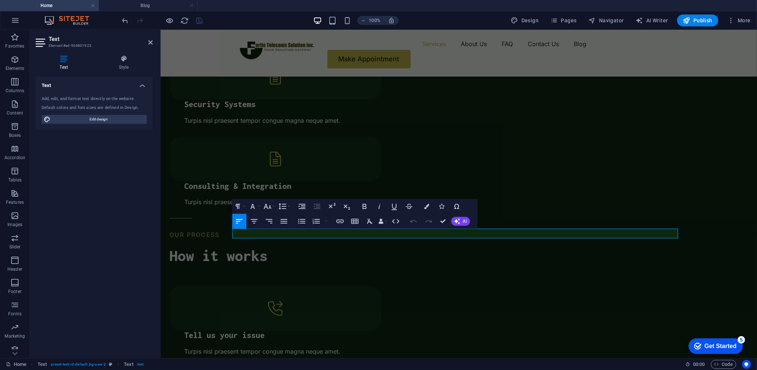
click at [241, 223] on icon "button" at bounding box center [239, 221] width 9 height 9
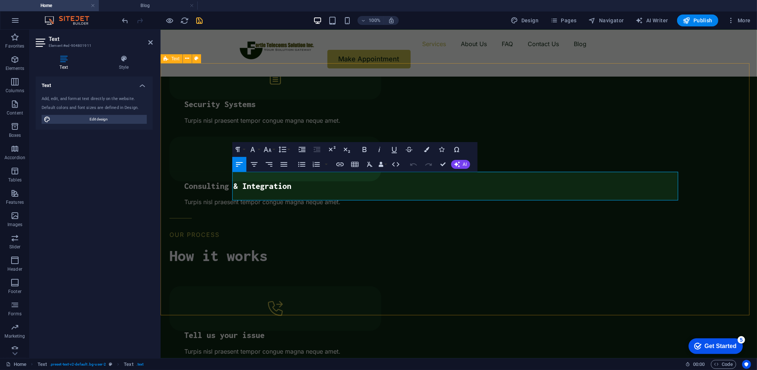
drag, startPoint x: 254, startPoint y: 177, endPoint x: 227, endPoint y: 172, distance: 26.8
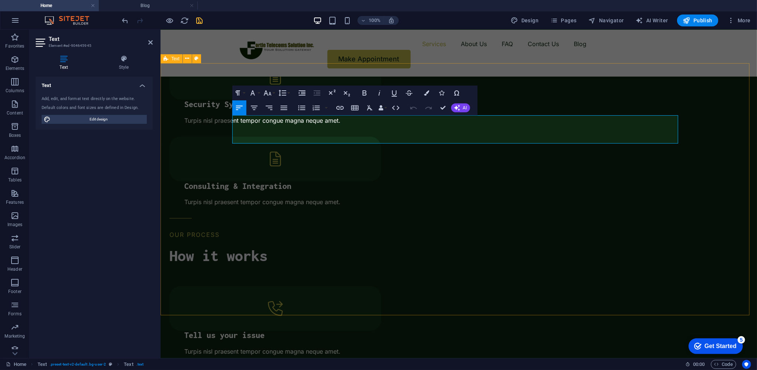
drag, startPoint x: 254, startPoint y: 120, endPoint x: 217, endPoint y: 120, distance: 37.2
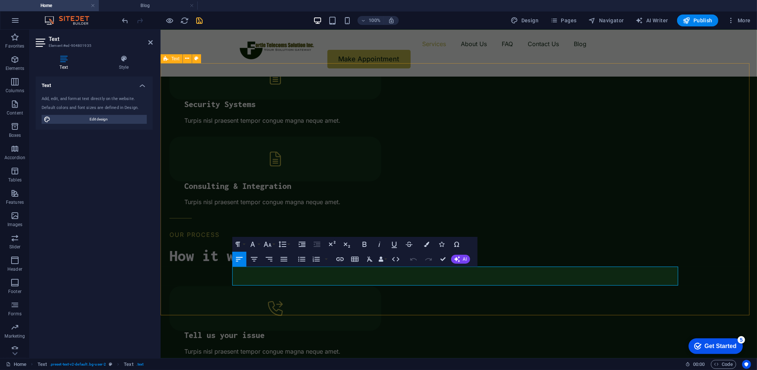
drag, startPoint x: 251, startPoint y: 273, endPoint x: 206, endPoint y: 272, distance: 45.4
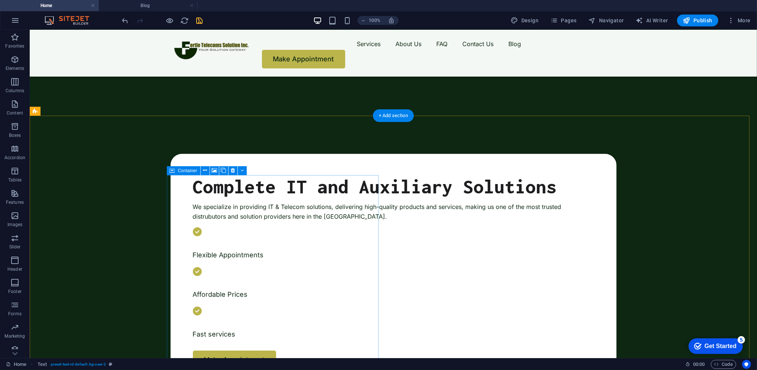
scroll to position [0, 0]
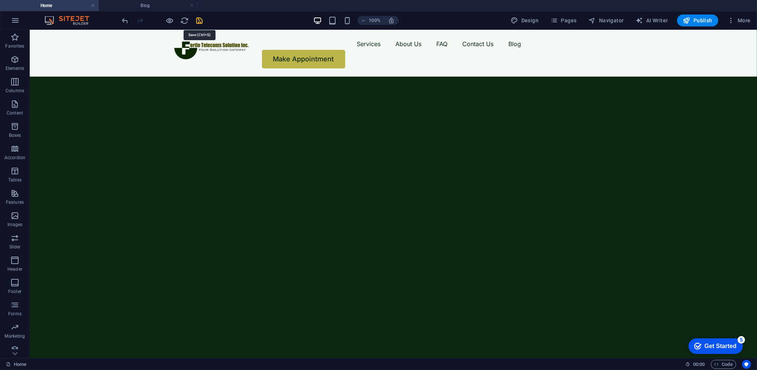
click at [200, 23] on icon "save" at bounding box center [200, 20] width 9 height 9
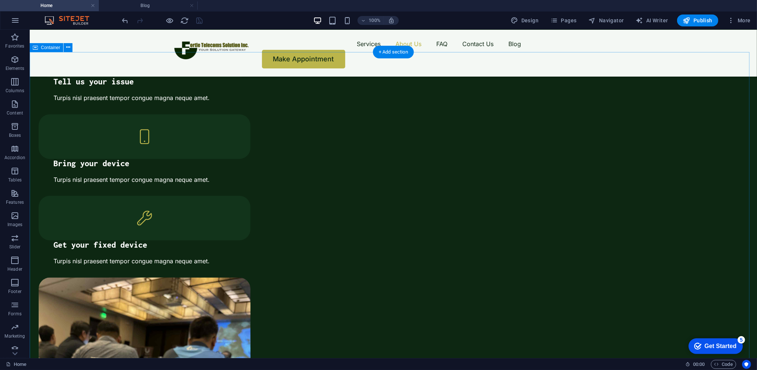
scroll to position [1227, 0]
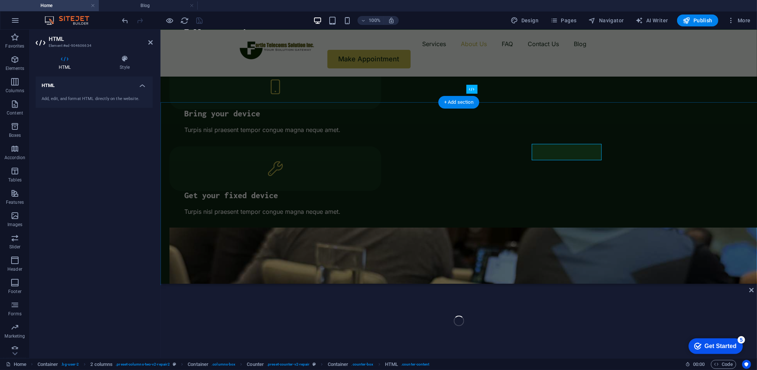
scroll to position [1177, 0]
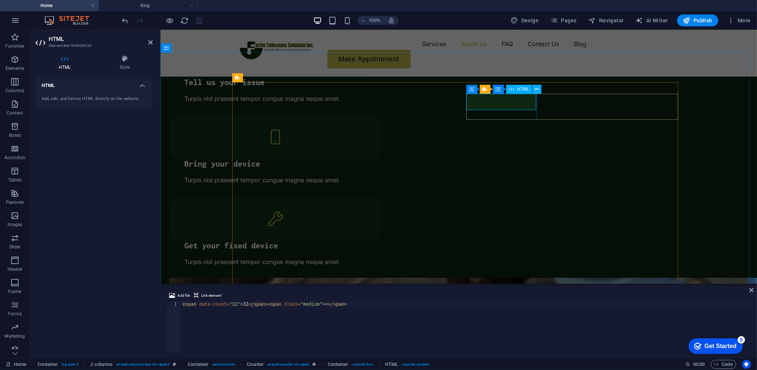
click at [493, 89] on span "Counter" at bounding box center [499, 89] width 16 height 4
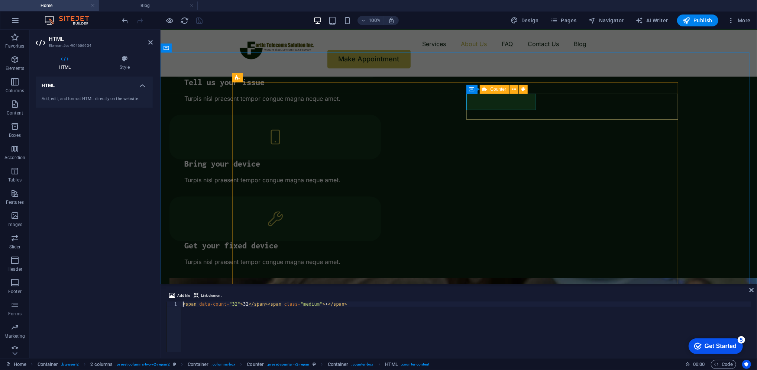
click at [493, 89] on span "Counter" at bounding box center [499, 89] width 16 height 4
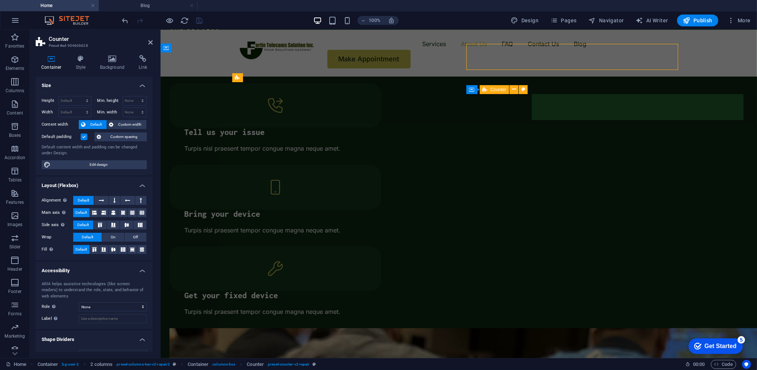
scroll to position [1227, 0]
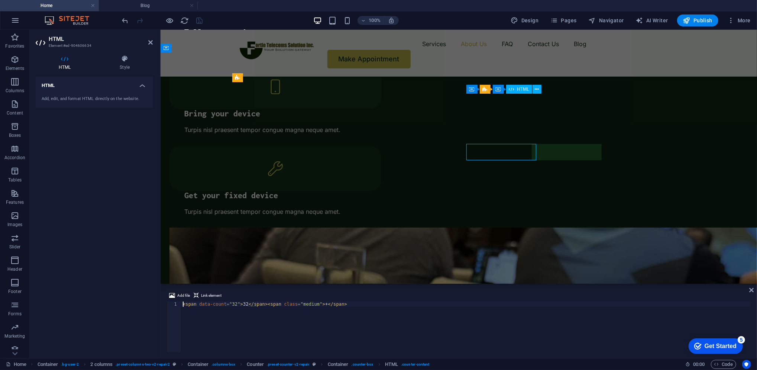
scroll to position [1177, 0]
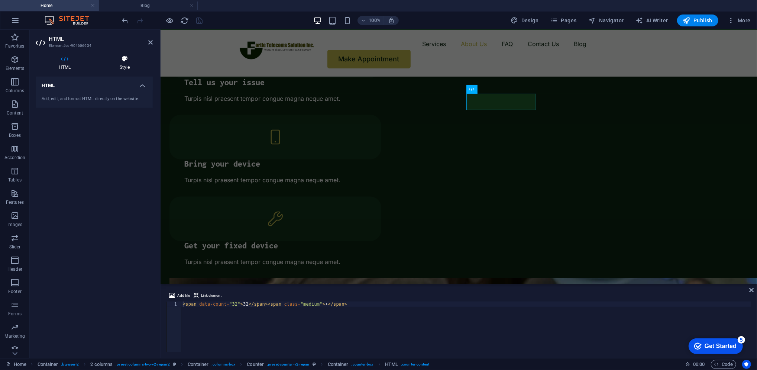
click at [133, 61] on icon at bounding box center [125, 58] width 56 height 7
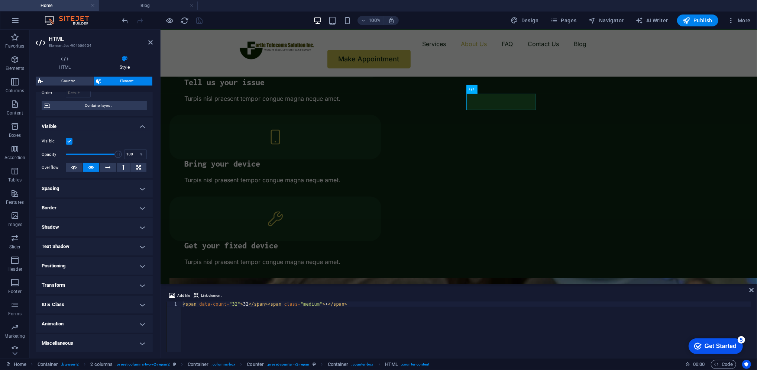
scroll to position [0, 0]
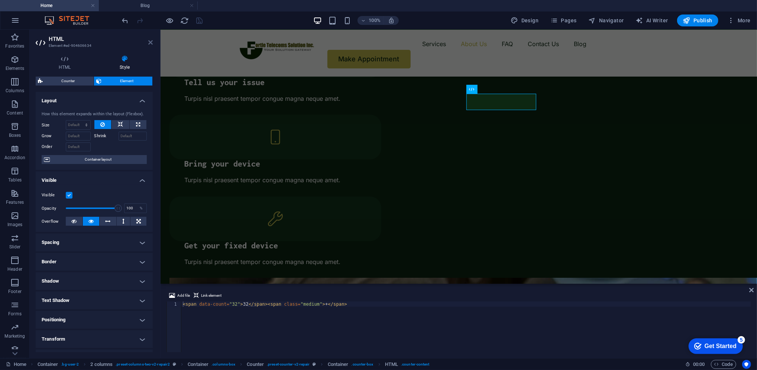
click at [151, 39] on icon at bounding box center [150, 42] width 4 height 6
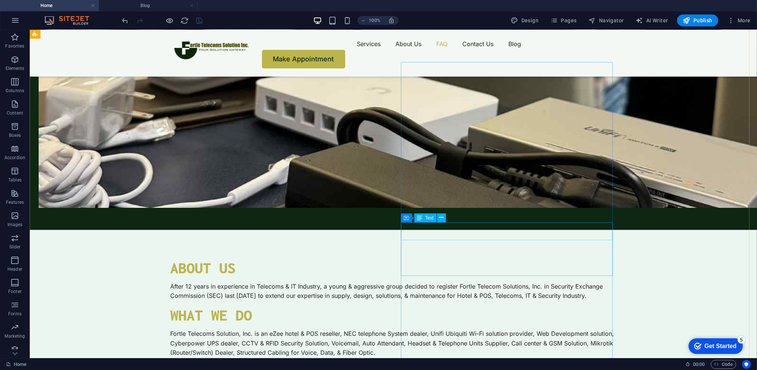
scroll to position [1540, 0]
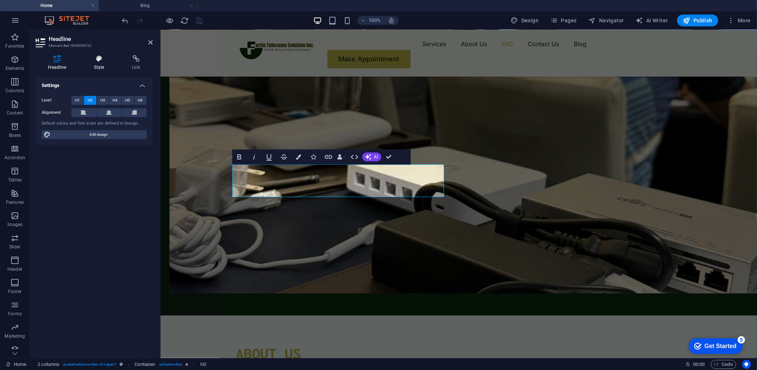
click at [97, 65] on h4 "Style" at bounding box center [101, 63] width 38 height 16
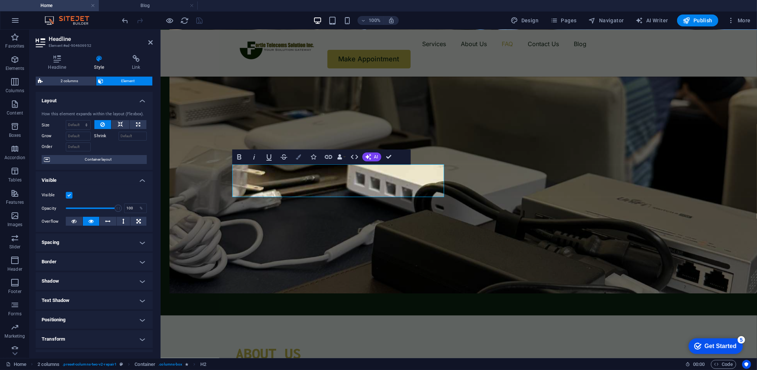
click at [299, 154] on button "Colors" at bounding box center [299, 156] width 14 height 15
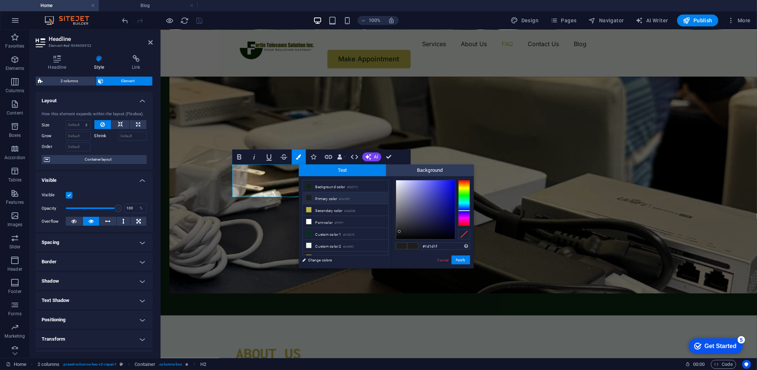
click at [395, 181] on div "#1d1d1f Supported formats #0852ed rgb(8, 82, 237) rgba(8, 82, 237, 90%) hsv(221…" at bounding box center [433, 276] width 82 height 200
type input "#e9e9f1"
click at [398, 183] on div at bounding box center [425, 209] width 59 height 59
click at [465, 262] on button "Apply" at bounding box center [461, 259] width 19 height 9
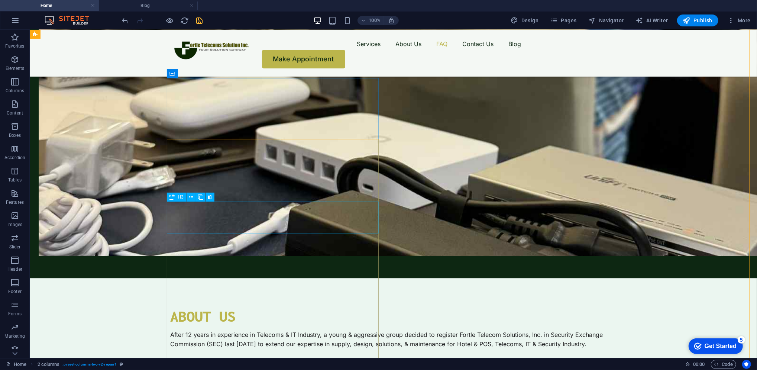
scroll to position [1612, 0]
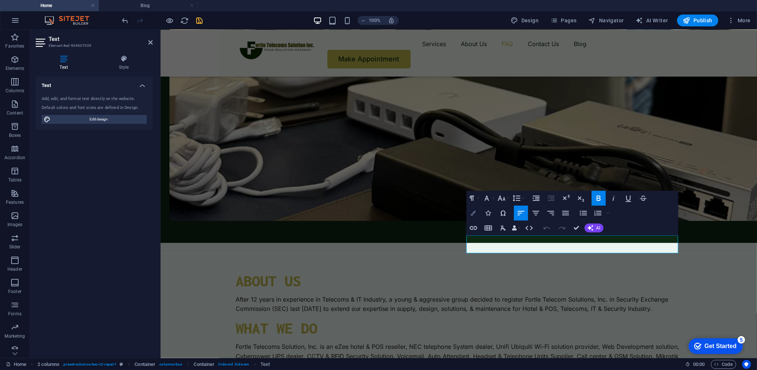
click at [477, 213] on button "Colors" at bounding box center [474, 213] width 14 height 15
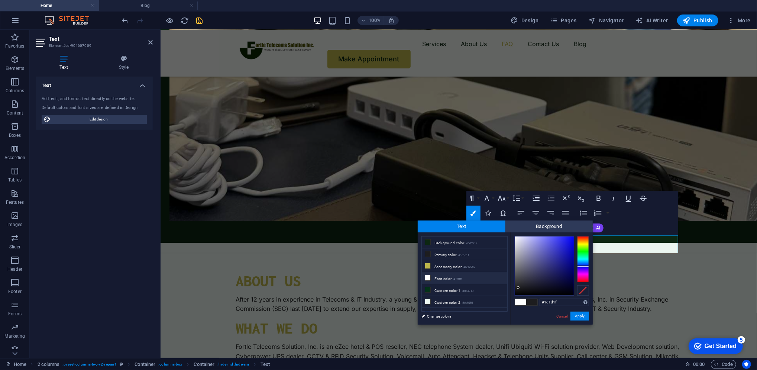
type input "#f0f0f7"
click at [516, 238] on div at bounding box center [544, 265] width 59 height 59
click at [577, 316] on button "Apply" at bounding box center [580, 316] width 19 height 9
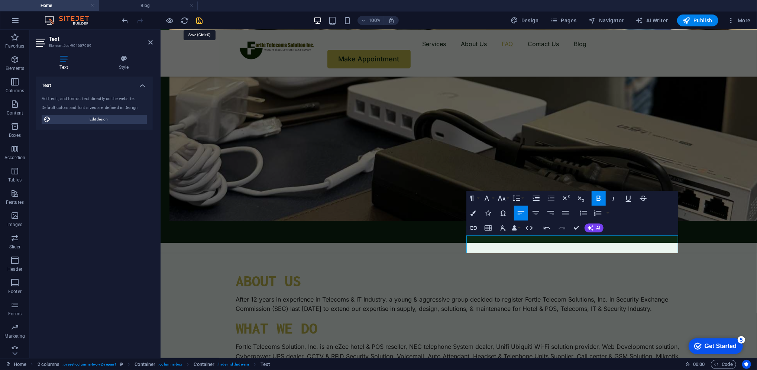
click at [202, 23] on icon "save" at bounding box center [200, 20] width 9 height 9
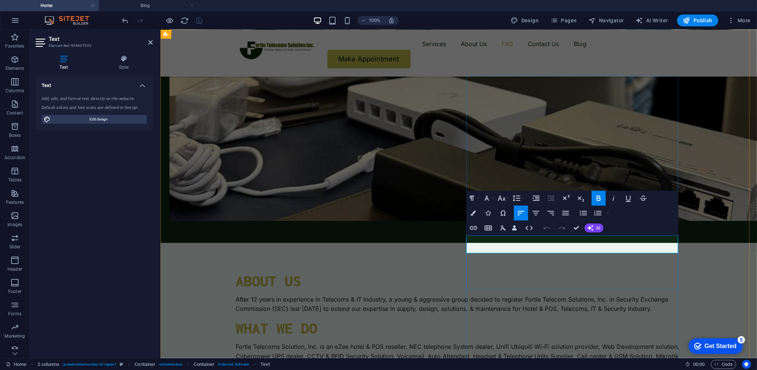
drag, startPoint x: 565, startPoint y: 246, endPoint x: 465, endPoint y: 245, distance: 100.4
click at [474, 213] on icon "button" at bounding box center [473, 212] width 5 height 5
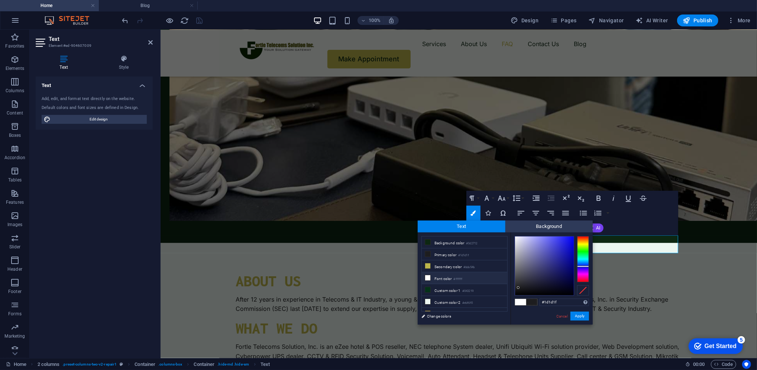
click at [457, 279] on small "#ffffff" at bounding box center [458, 279] width 9 height 5
type input "#ffffff"
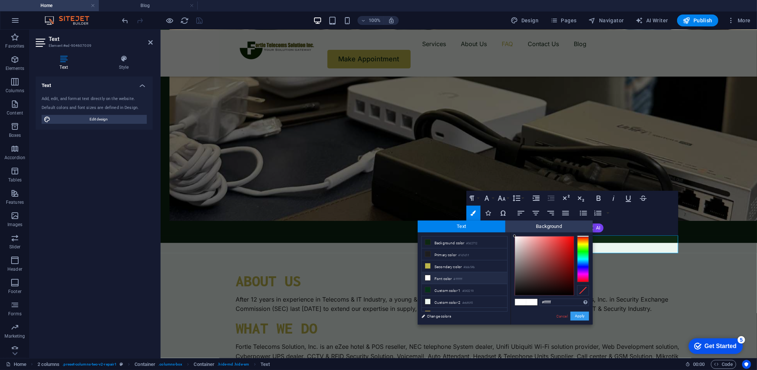
click at [576, 317] on button "Apply" at bounding box center [580, 316] width 19 height 9
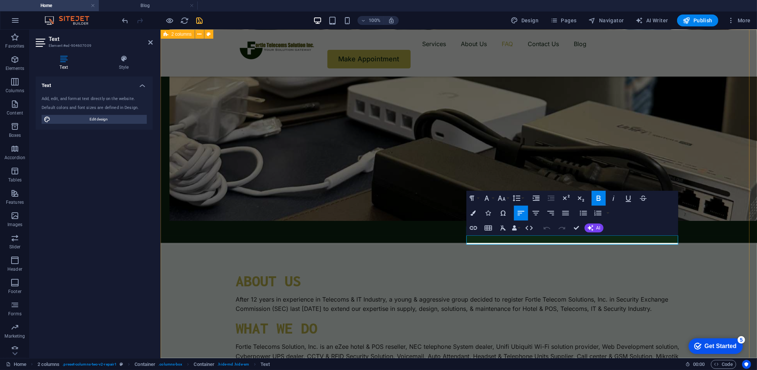
drag, startPoint x: 520, startPoint y: 239, endPoint x: 462, endPoint y: 240, distance: 58.0
click at [493, 199] on button "Font Family" at bounding box center [488, 198] width 14 height 15
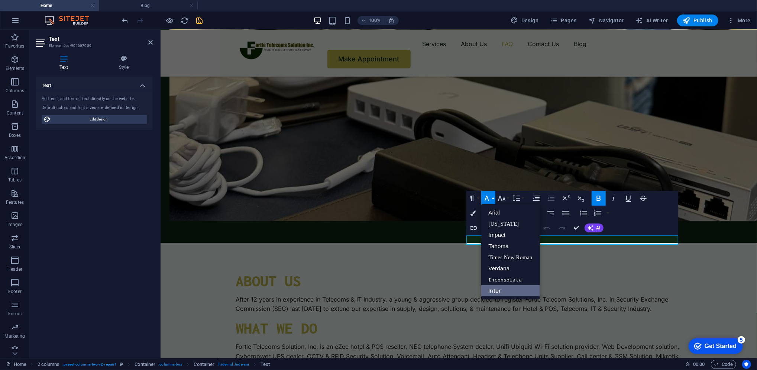
scroll to position [0, 0]
click at [493, 199] on button "Font Family" at bounding box center [488, 198] width 14 height 15
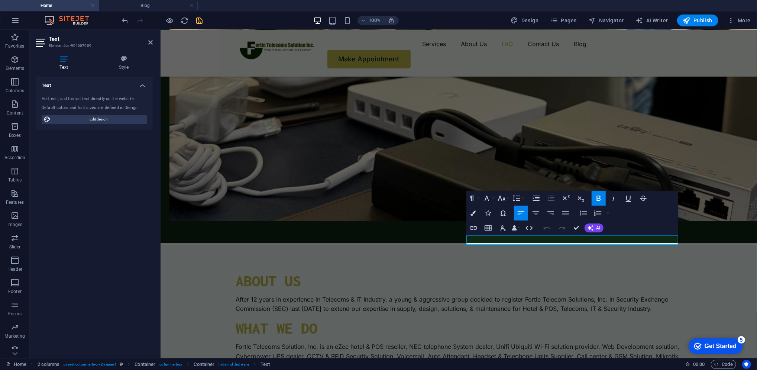
click at [510, 198] on div "Paragraph Format Normal Heading 1 Heading 2 Heading 3 Heading 4 Heading 5 Headi…" at bounding box center [496, 198] width 59 height 15
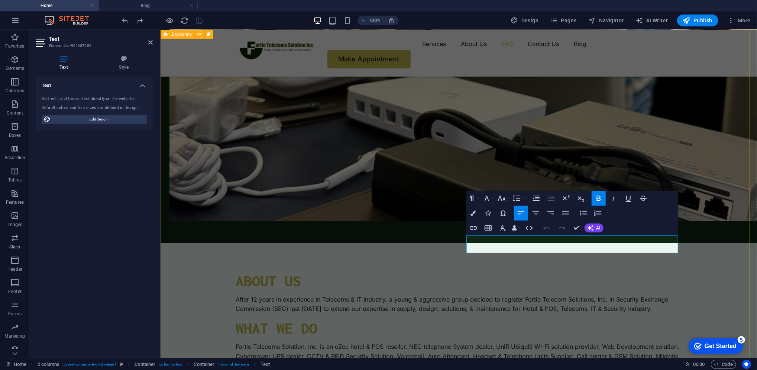
drag, startPoint x: 559, startPoint y: 245, endPoint x: 463, endPoint y: 247, distance: 95.9
click at [471, 213] on icon "button" at bounding box center [473, 212] width 5 height 5
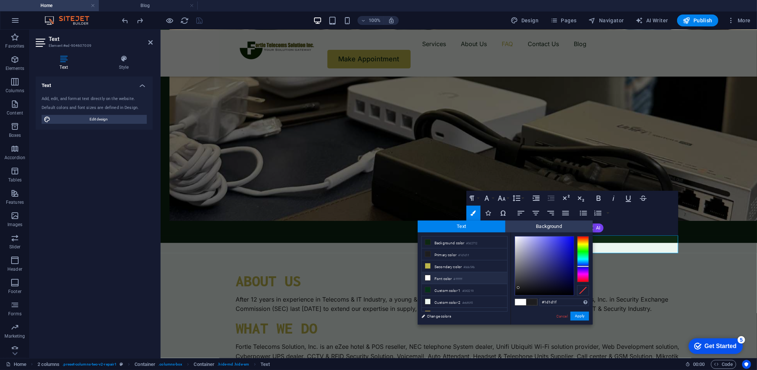
type input "#efeff3"
click at [516, 239] on div at bounding box center [544, 265] width 59 height 59
click at [581, 317] on button "Apply" at bounding box center [580, 316] width 19 height 9
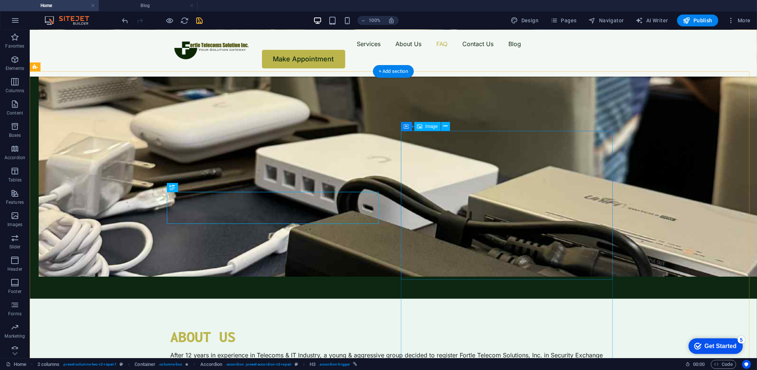
scroll to position [1556, 0]
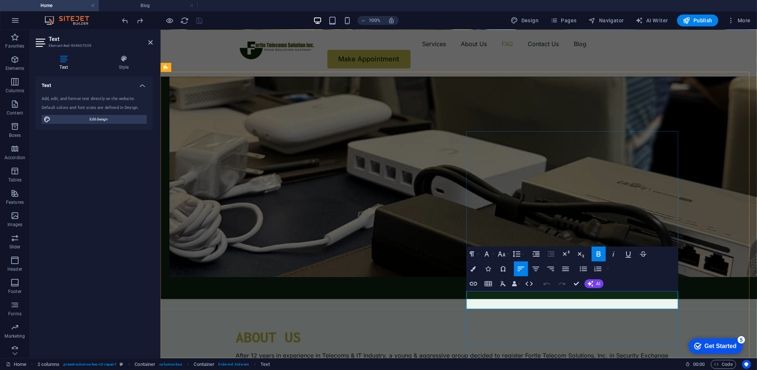
drag, startPoint x: 560, startPoint y: 300, endPoint x: 467, endPoint y: 298, distance: 92.2
click at [474, 271] on icon "button" at bounding box center [473, 268] width 5 height 5
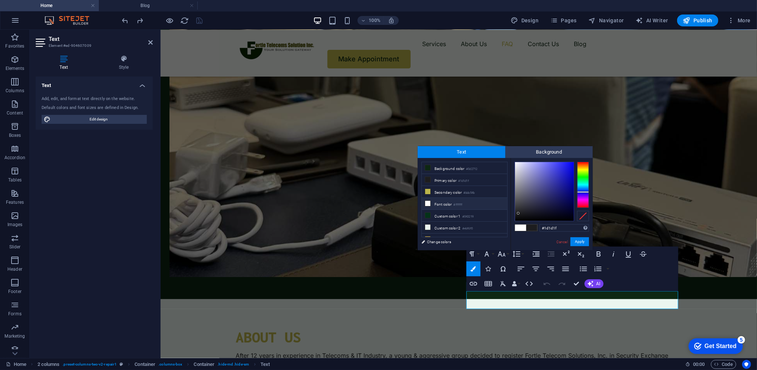
type input "#f4f4fc"
click at [517, 162] on div at bounding box center [544, 191] width 59 height 59
click at [582, 239] on button "Apply" at bounding box center [580, 241] width 19 height 9
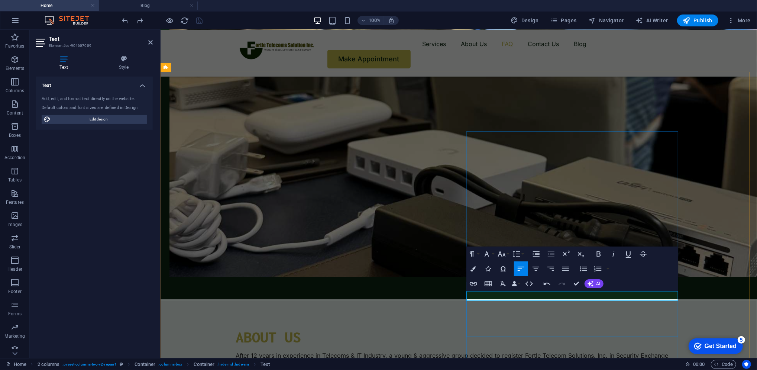
drag, startPoint x: 519, startPoint y: 296, endPoint x: 467, endPoint y: 297, distance: 52.5
click at [531, 284] on icon "button" at bounding box center [529, 283] width 9 height 9
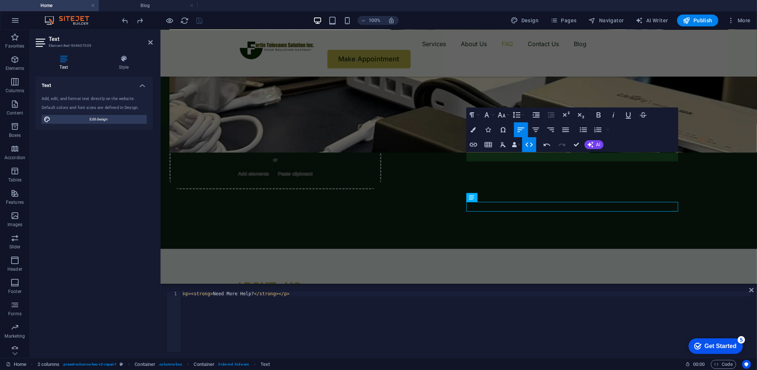
scroll to position [1645, 0]
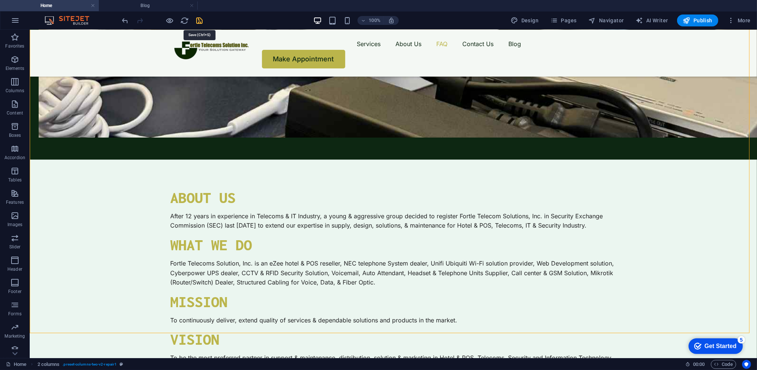
click at [201, 23] on icon "save" at bounding box center [200, 20] width 9 height 9
click at [201, 23] on div at bounding box center [162, 20] width 83 height 12
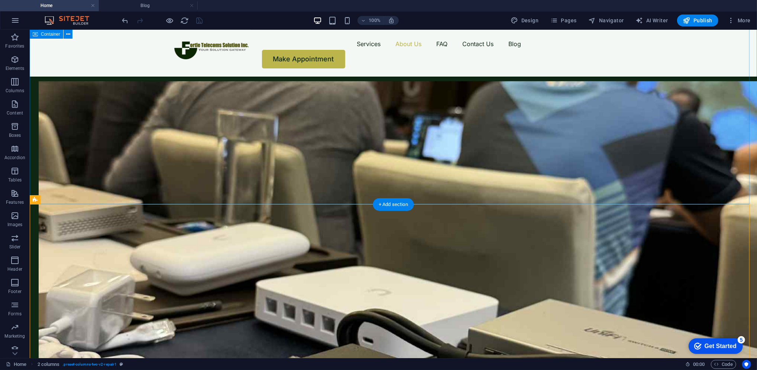
scroll to position [1483, 0]
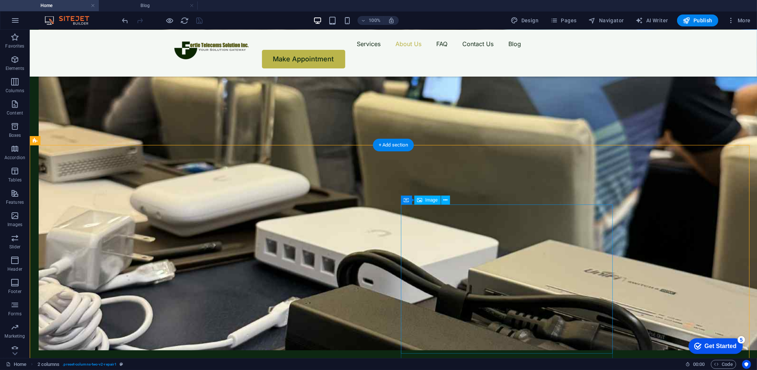
select select "%"
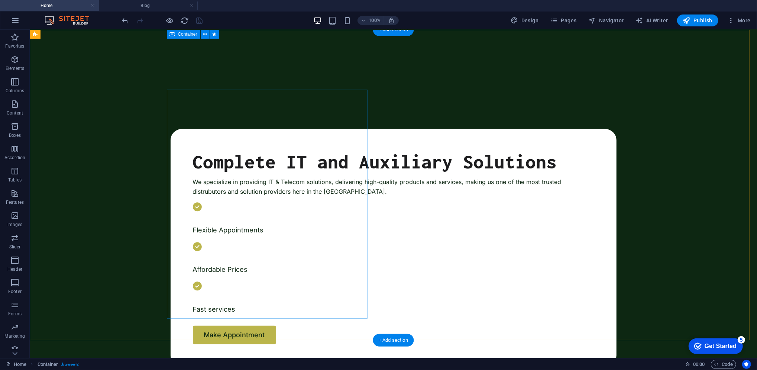
scroll to position [0, 0]
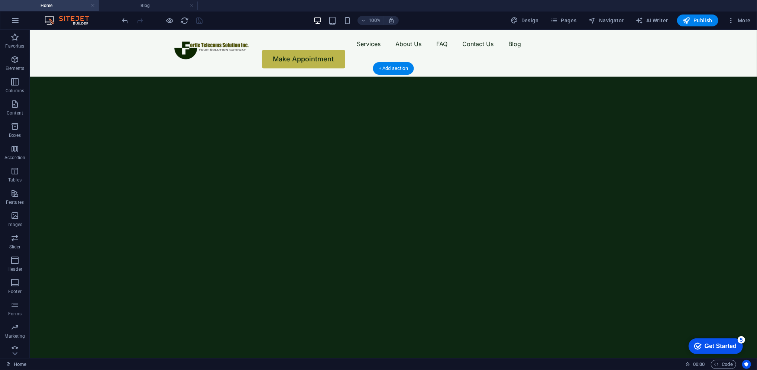
select select "fade"
select select "ms"
select select "s"
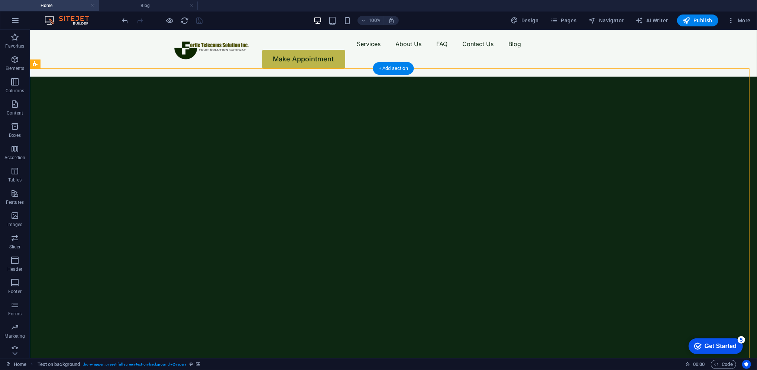
select select "progressive"
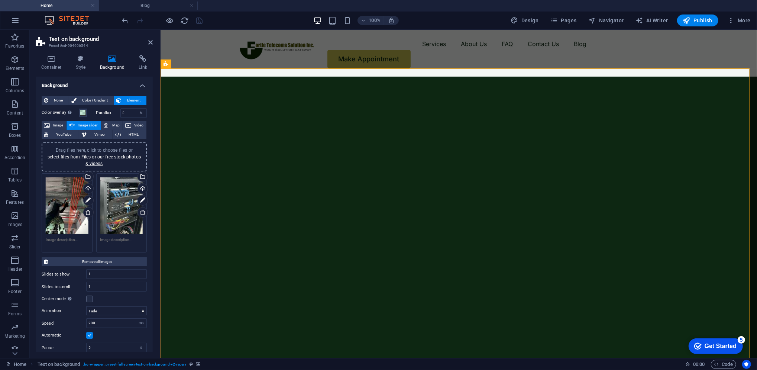
click at [69, 210] on div "Drag files here, click to choose files or select files from Files or our free s…" at bounding box center [67, 205] width 43 height 57
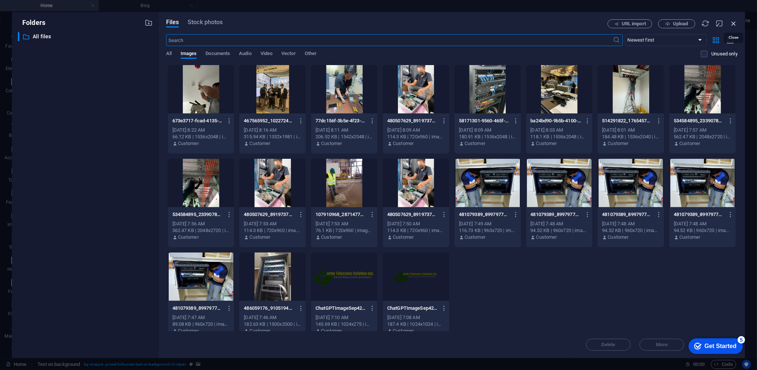
click at [733, 25] on icon "button" at bounding box center [734, 23] width 8 height 8
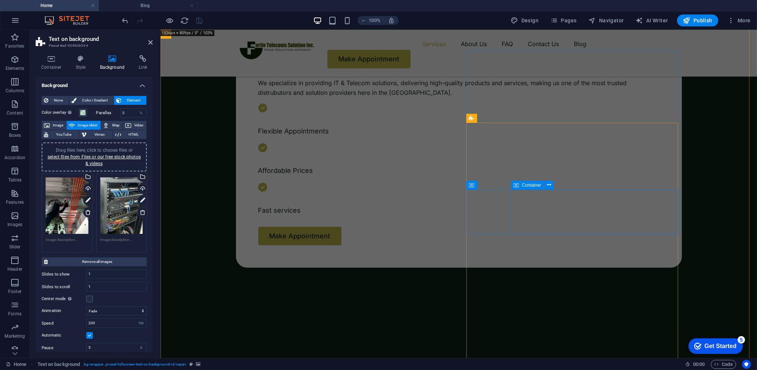
scroll to position [478, 0]
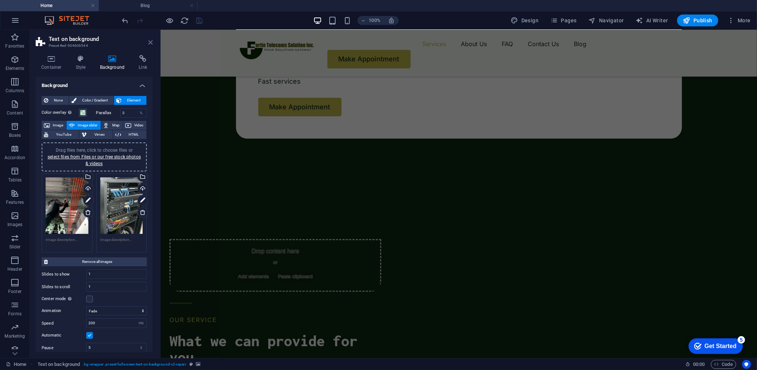
click at [151, 42] on icon at bounding box center [150, 42] width 4 height 6
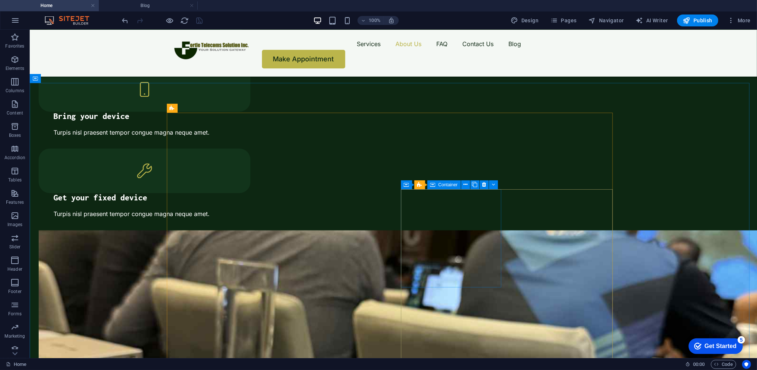
scroll to position [1197, 0]
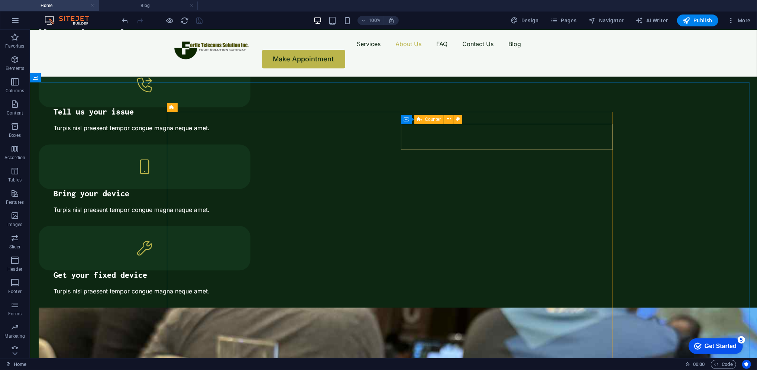
click at [419, 120] on icon at bounding box center [420, 119] width 5 height 9
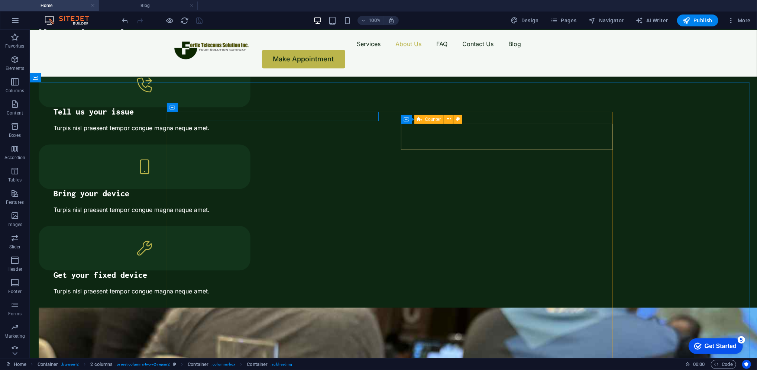
click at [420, 120] on icon at bounding box center [420, 119] width 5 height 9
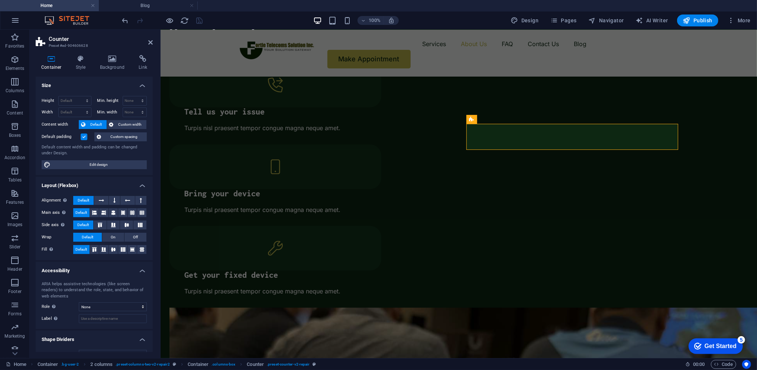
scroll to position [13, 0]
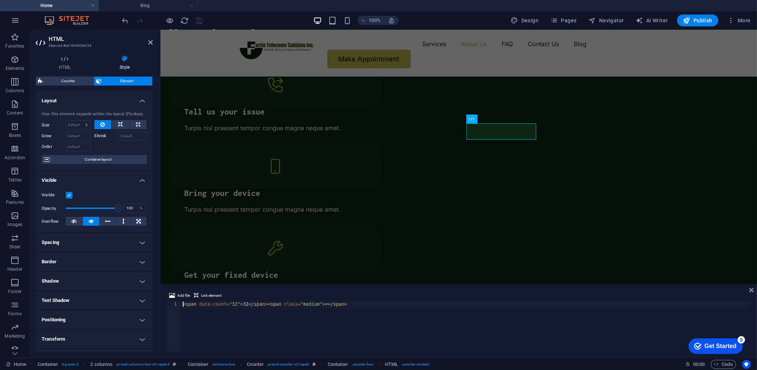
click at [232, 305] on div "< span data-count = "32" > 32 </ span > < span class = "medium" > + </ span >" at bounding box center [466, 332] width 570 height 61
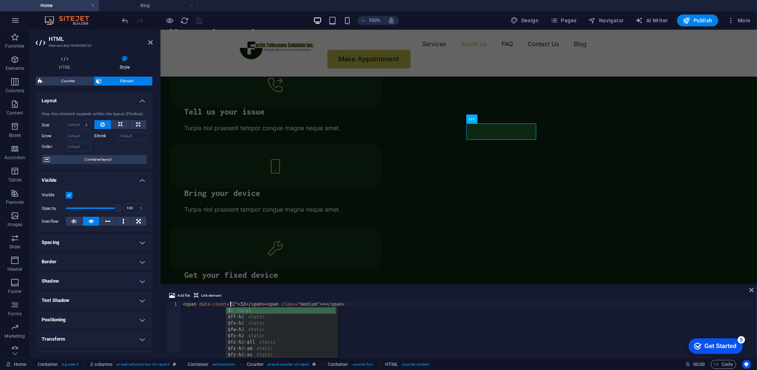
scroll to position [0, 4]
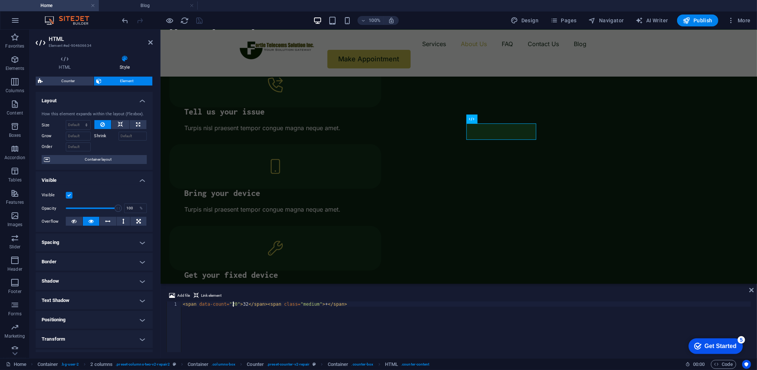
click at [242, 303] on div "< span data-count = "20" > 32 </ span > < span class = "medium" > + </ span >" at bounding box center [466, 332] width 570 height 61
click at [243, 304] on div "< span data-count = "20" > 32 </ span > < span class = "medium" > + </ span >" at bounding box center [466, 327] width 570 height 51
type textarea "<span data-count="20">20</span><span class="medium">+</span>"
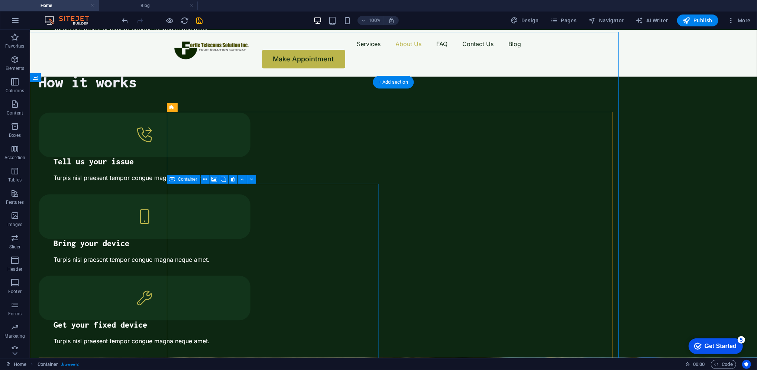
scroll to position [1197, 0]
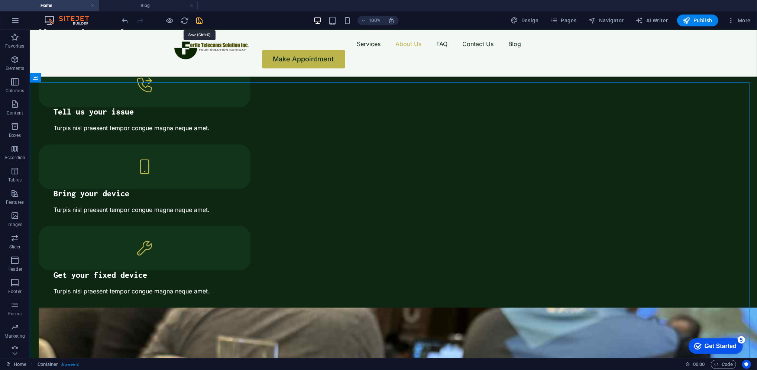
click at [200, 21] on icon "save" at bounding box center [200, 20] width 9 height 9
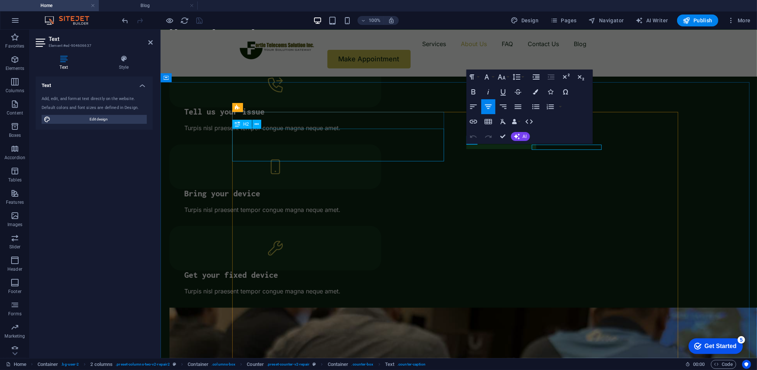
scroll to position [0, 0]
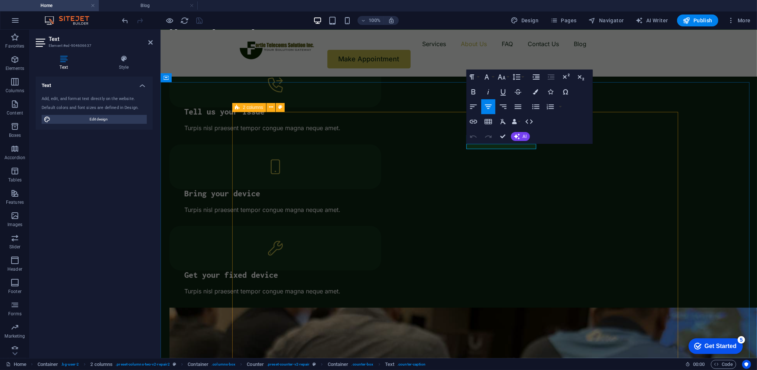
drag, startPoint x: 512, startPoint y: 146, endPoint x: 668, endPoint y: 171, distance: 158.5
drag, startPoint x: 529, startPoint y: 146, endPoint x: 674, endPoint y: 154, distance: 144.5
click at [535, 93] on icon "button" at bounding box center [536, 91] width 5 height 5
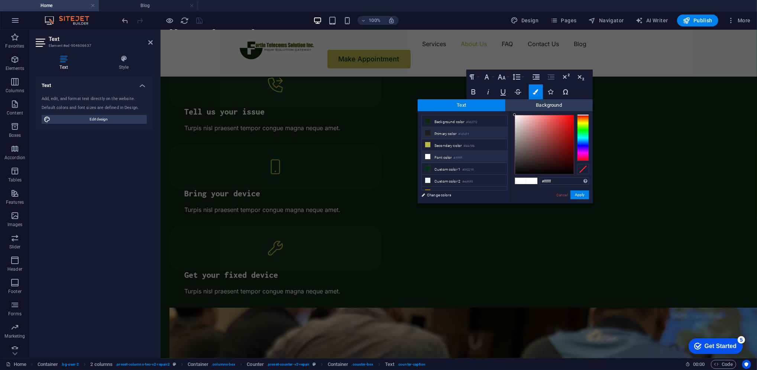
click at [450, 132] on li "Primary color #1d1d1f" at bounding box center [465, 133] width 86 height 12
type input "#1d1d1f"
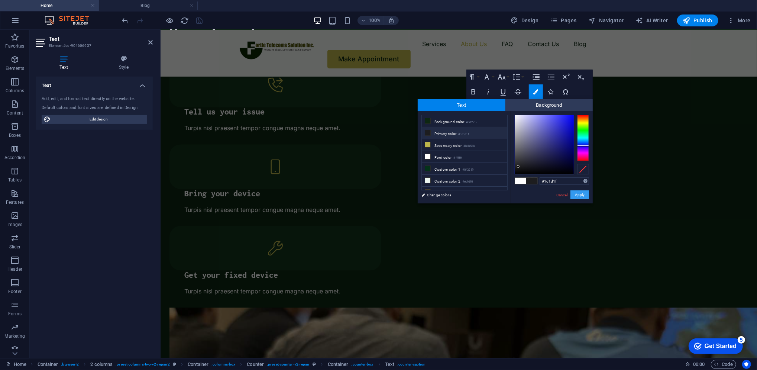
click at [585, 196] on button "Apply" at bounding box center [580, 194] width 19 height 9
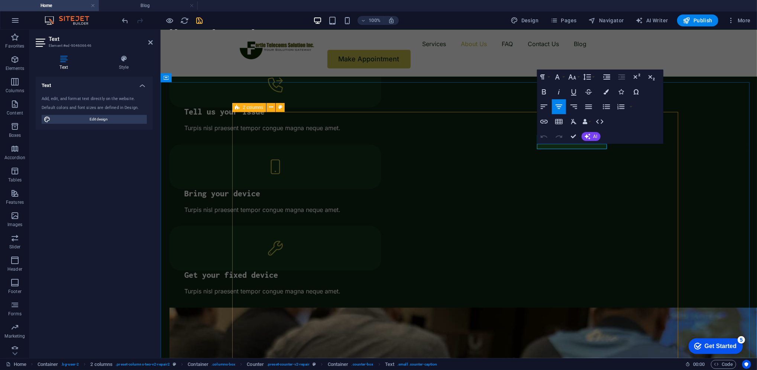
drag, startPoint x: 604, startPoint y: 146, endPoint x: 734, endPoint y: 155, distance: 130.8
click at [603, 93] on button "Colors" at bounding box center [607, 91] width 14 height 15
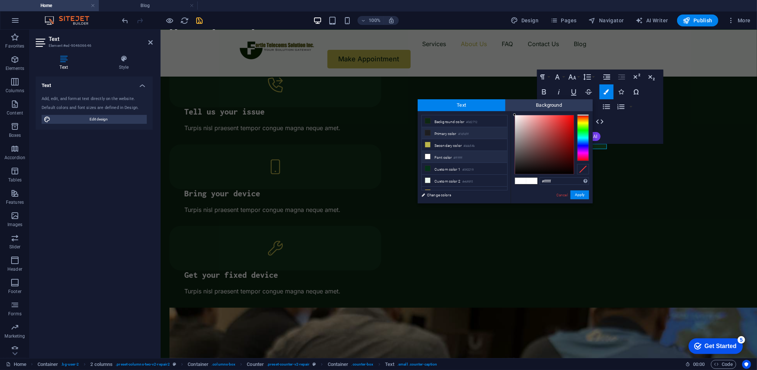
click at [454, 132] on li "Primary color #1d1d1f" at bounding box center [465, 133] width 86 height 12
type input "#1d1d1f"
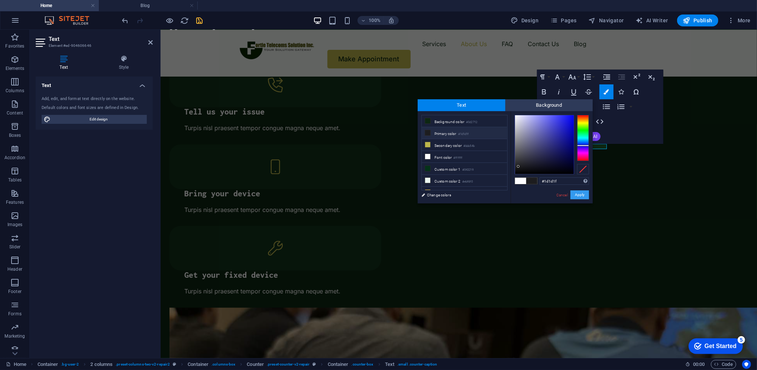
click at [586, 195] on button "Apply" at bounding box center [580, 194] width 19 height 9
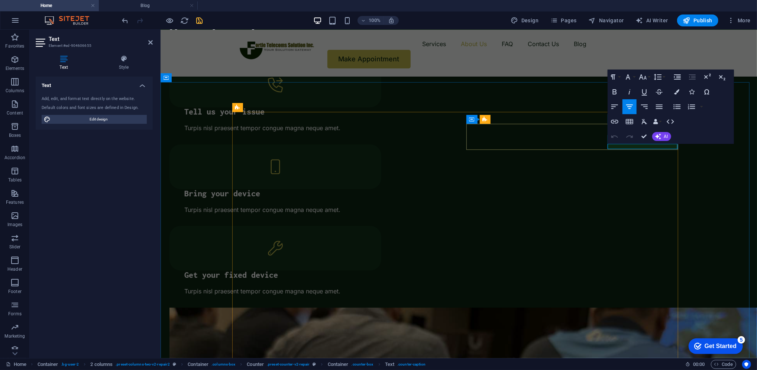
drag, startPoint x: 677, startPoint y: 146, endPoint x: 609, endPoint y: 146, distance: 68.0
click at [678, 94] on icon "button" at bounding box center [677, 91] width 5 height 5
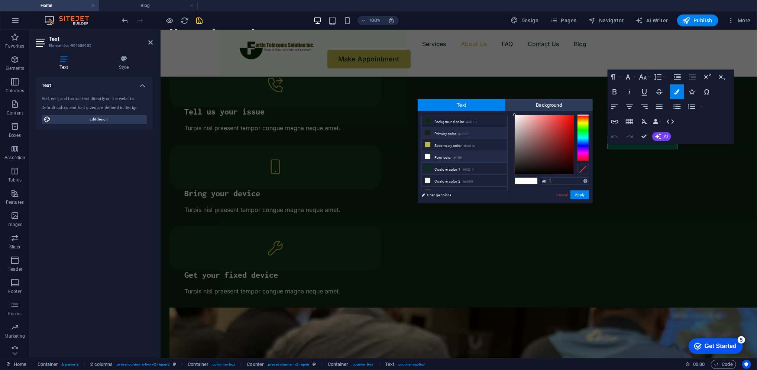
click at [444, 132] on li "Primary color #1d1d1f" at bounding box center [465, 133] width 86 height 12
type input "#1d1d1f"
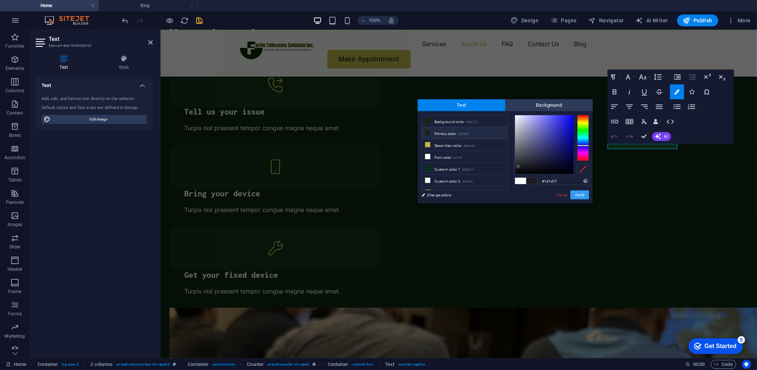
click at [583, 197] on button "Apply" at bounding box center [580, 194] width 19 height 9
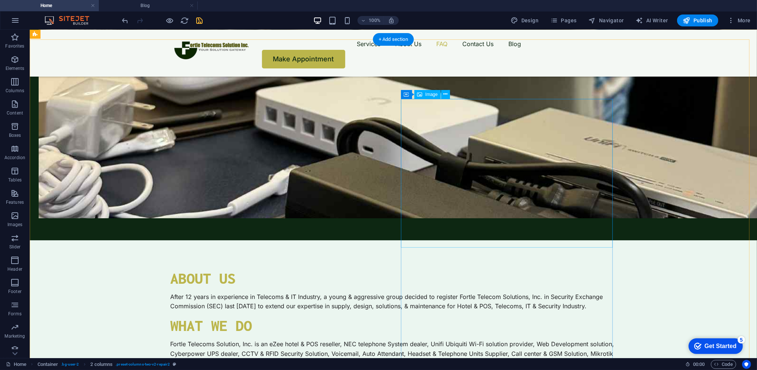
scroll to position [1589, 0]
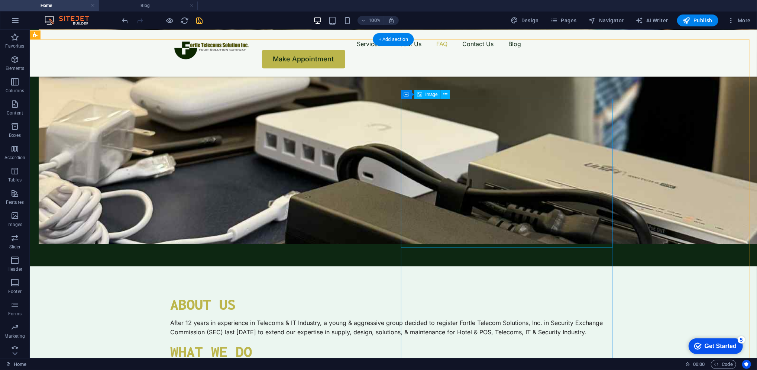
select select "%"
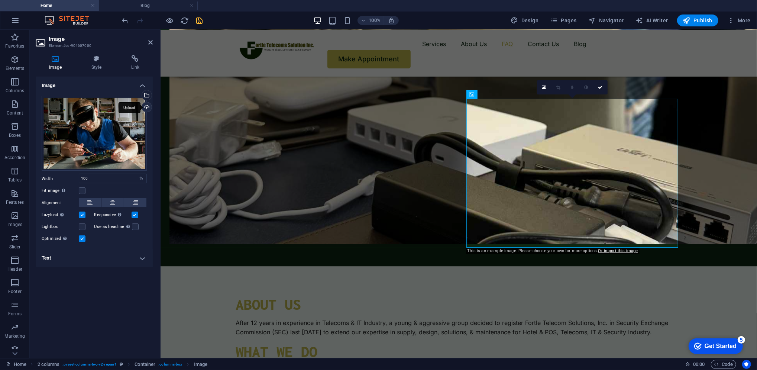
click at [148, 107] on div "Upload" at bounding box center [146, 107] width 11 height 11
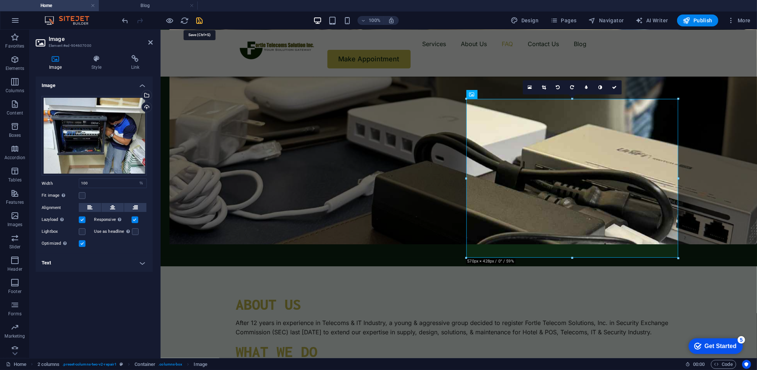
click at [200, 17] on icon "save" at bounding box center [200, 20] width 9 height 9
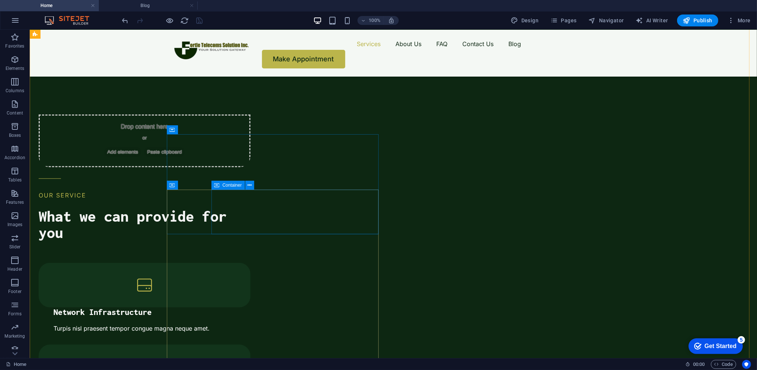
scroll to position [602, 0]
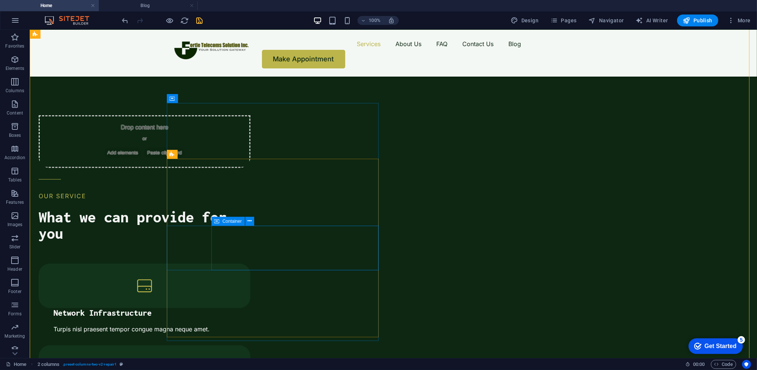
scroll to position [647, 0]
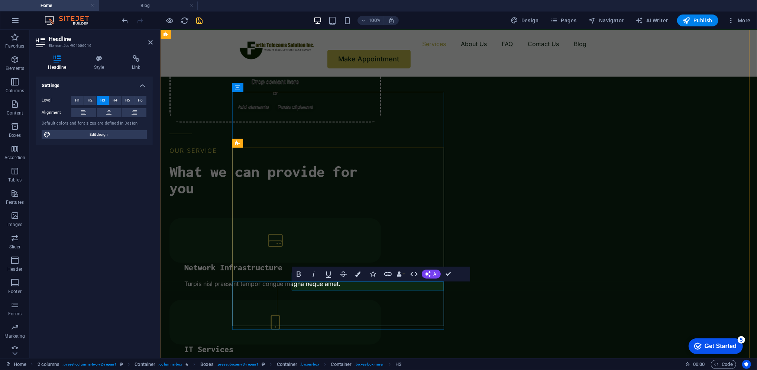
drag, startPoint x: 344, startPoint y: 285, endPoint x: 282, endPoint y: 286, distance: 61.7
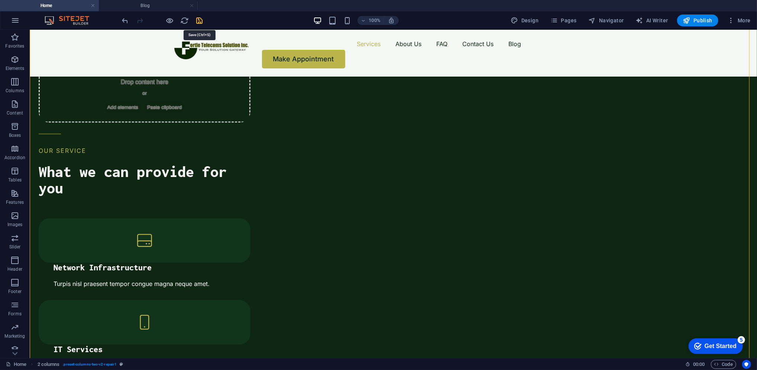
click at [199, 23] on icon "save" at bounding box center [200, 20] width 9 height 9
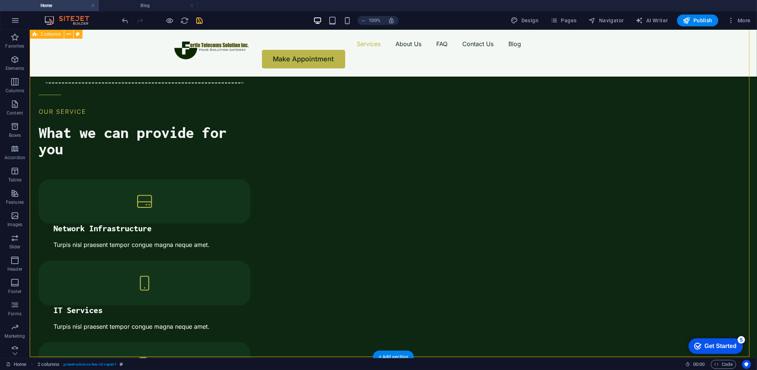
scroll to position [680, 0]
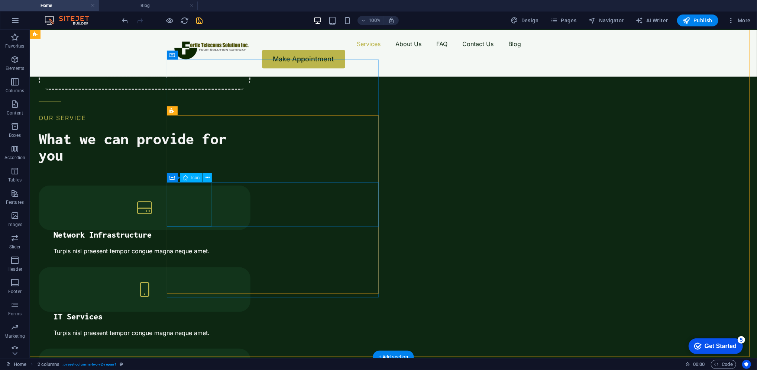
select select "xMidYMid"
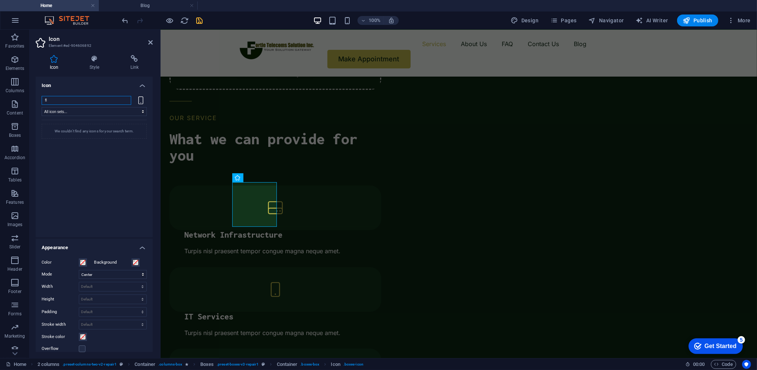
type input "f"
type input "m"
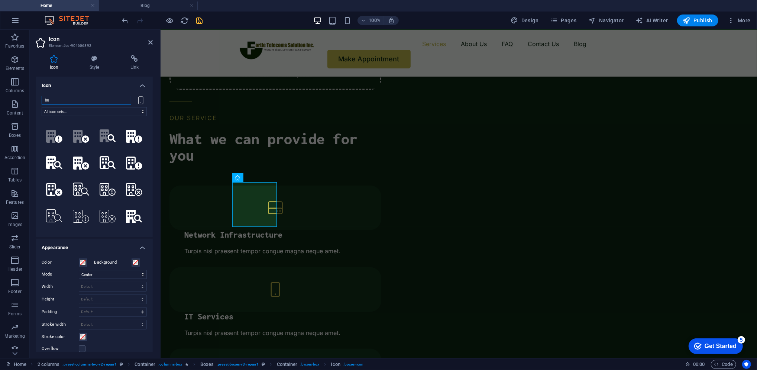
type input "b"
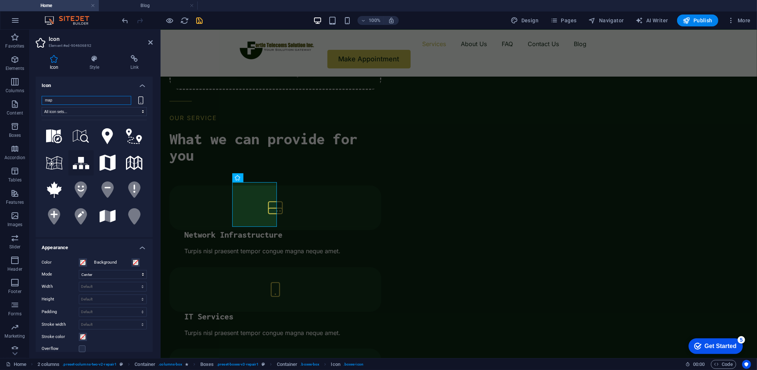
type input "map"
click at [84, 164] on icon at bounding box center [81, 163] width 16 height 12
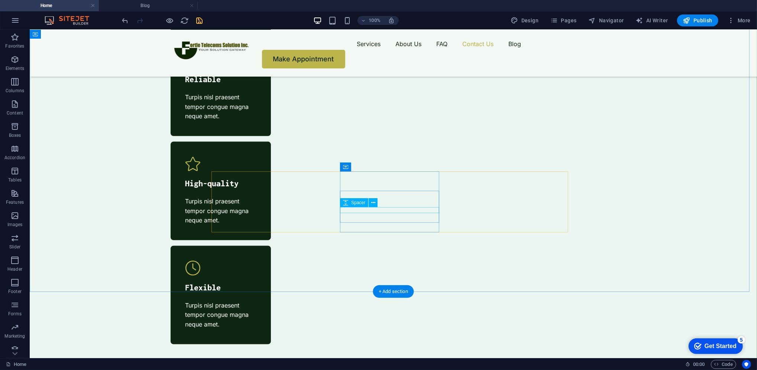
scroll to position [2771, 0]
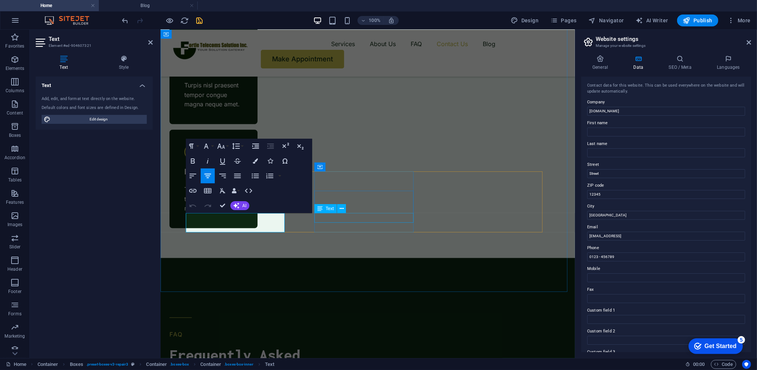
scroll to position [2791, 0]
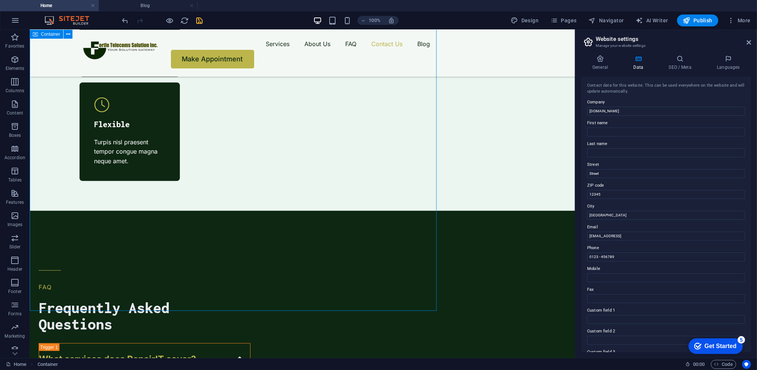
scroll to position [2771, 0]
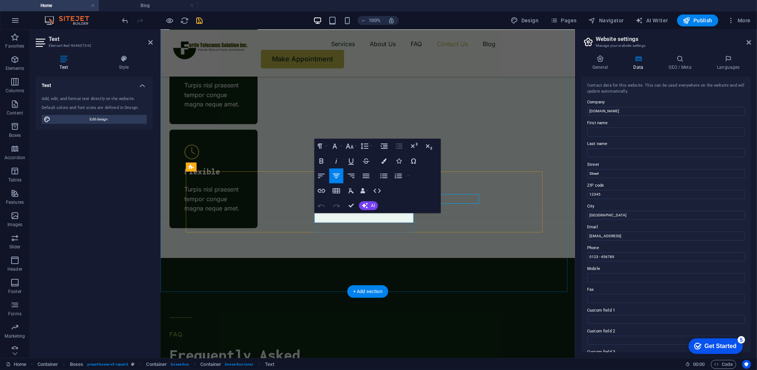
scroll to position [2791, 0]
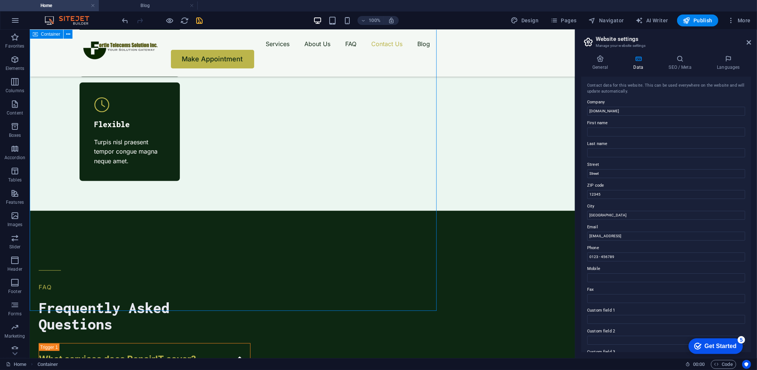
scroll to position [2771, 0]
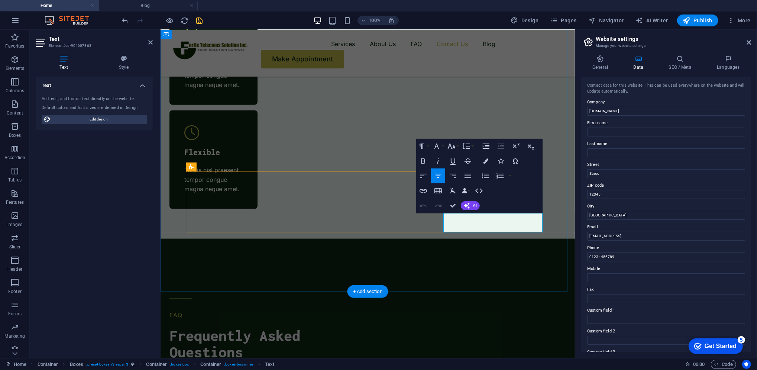
drag, startPoint x: 525, startPoint y: 225, endPoint x: 451, endPoint y: 217, distance: 74.4
drag, startPoint x: 522, startPoint y: 225, endPoint x: 459, endPoint y: 223, distance: 63.2
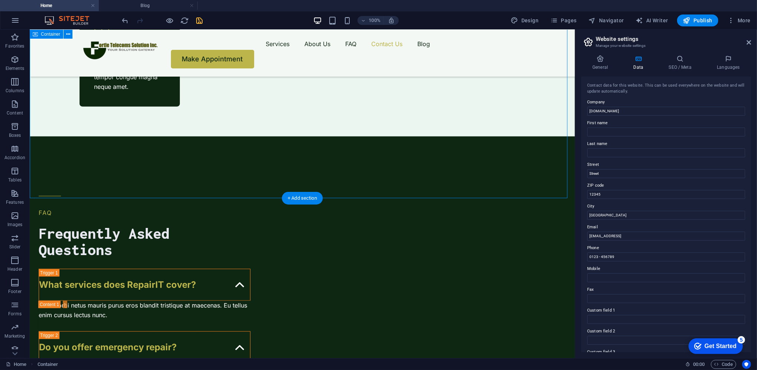
scroll to position [2865, 0]
click at [199, 24] on icon "save" at bounding box center [200, 20] width 9 height 9
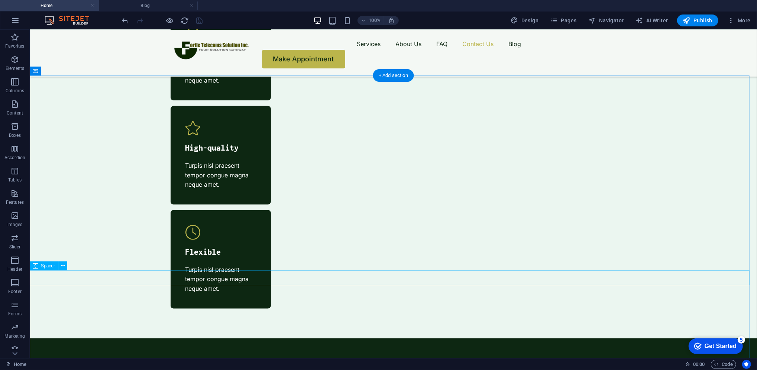
scroll to position [2658, 0]
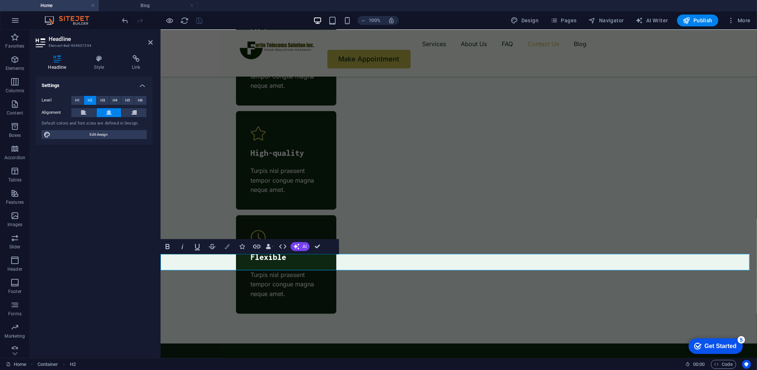
click at [230, 246] on button "Colors" at bounding box center [227, 246] width 14 height 15
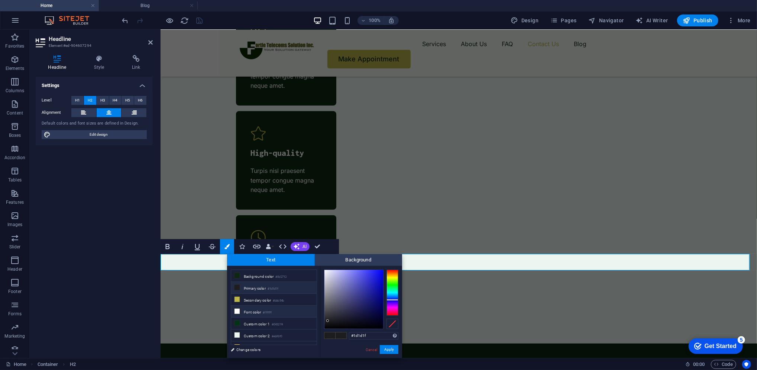
click at [264, 310] on li "Font color #ffffff" at bounding box center [274, 312] width 86 height 12
type input "#ffffff"
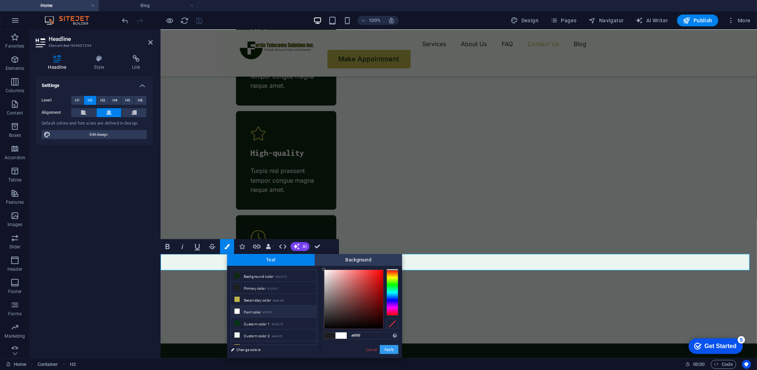
click at [394, 345] on button "Apply" at bounding box center [389, 349] width 19 height 9
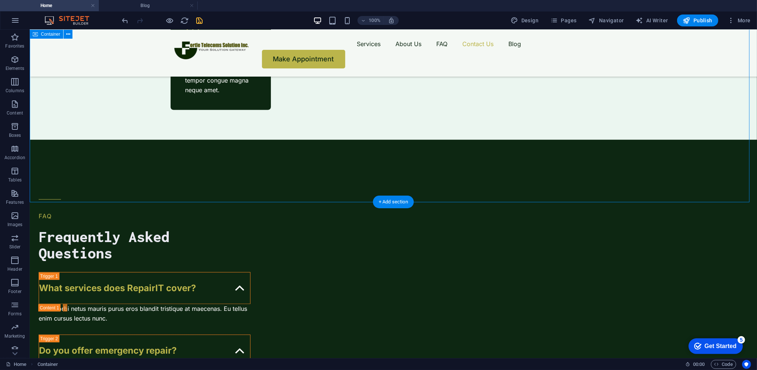
scroll to position [2861, 0]
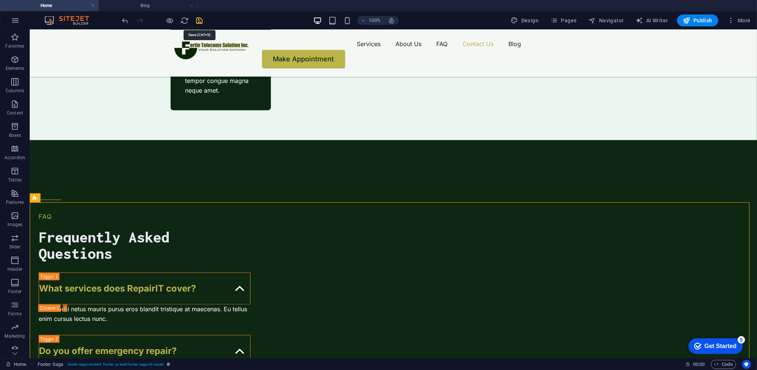
click at [202, 20] on icon "save" at bounding box center [200, 20] width 9 height 9
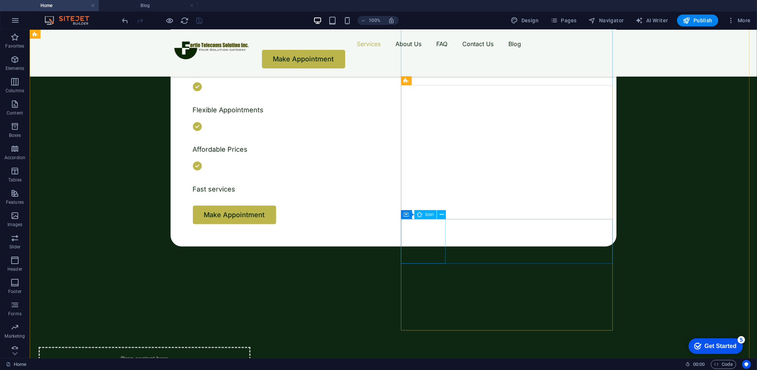
scroll to position [394, 0]
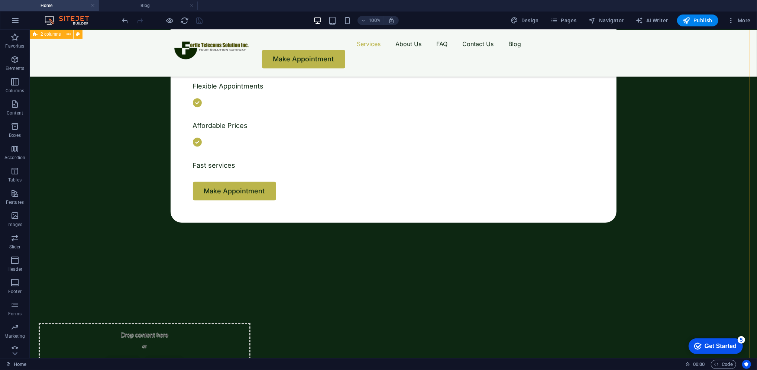
click at [38, 12] on button "button" at bounding box center [38, 12] width 0 height 0
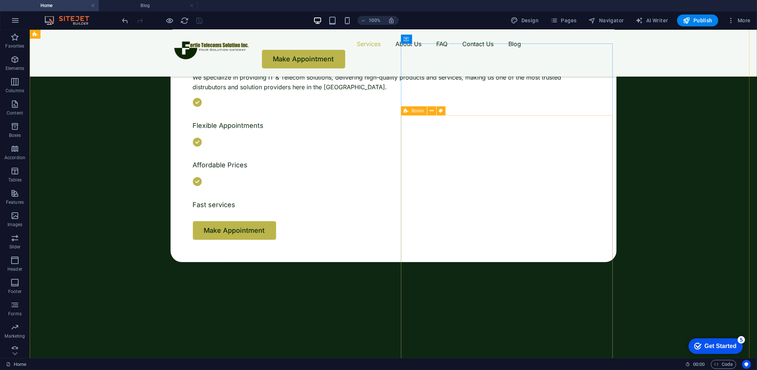
scroll to position [356, 0]
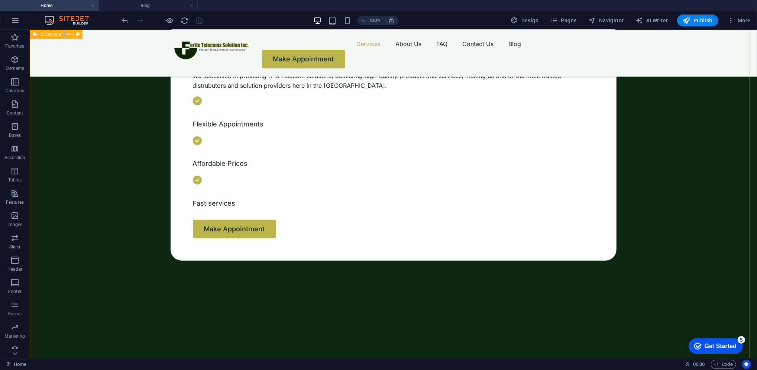
click at [38, 59] on button "button" at bounding box center [38, 59] width 0 height 0
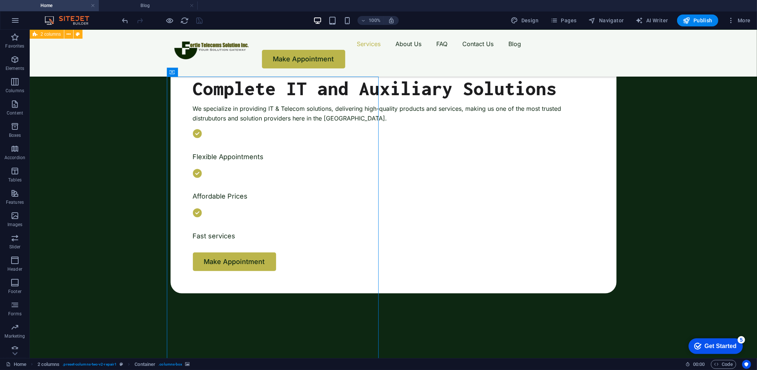
scroll to position [323, 0]
click at [38, 93] on button "button" at bounding box center [38, 93] width 0 height 0
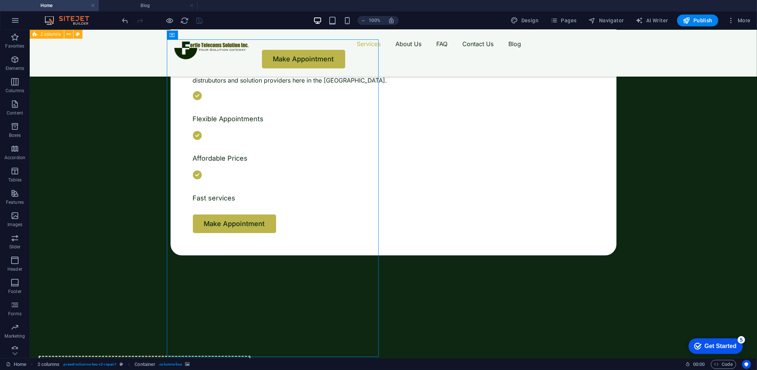
scroll to position [372, 0]
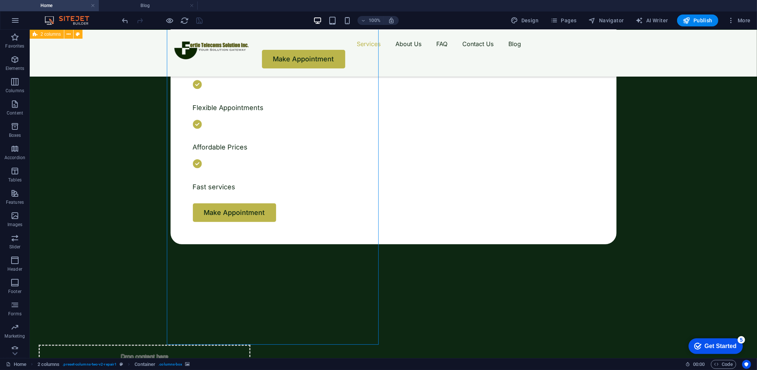
click at [38, 43] on button "button" at bounding box center [38, 43] width 0 height 0
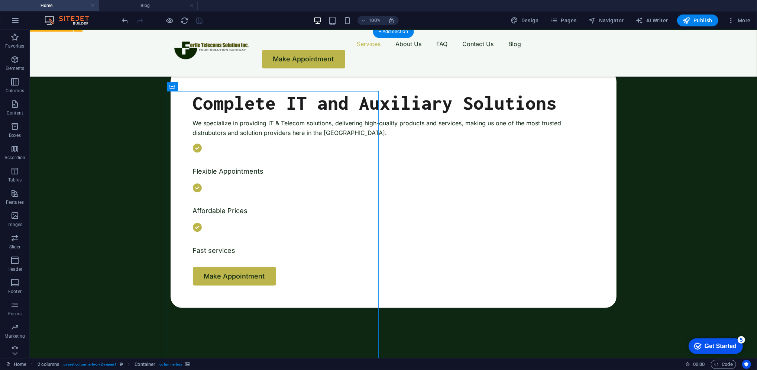
scroll to position [307, 0]
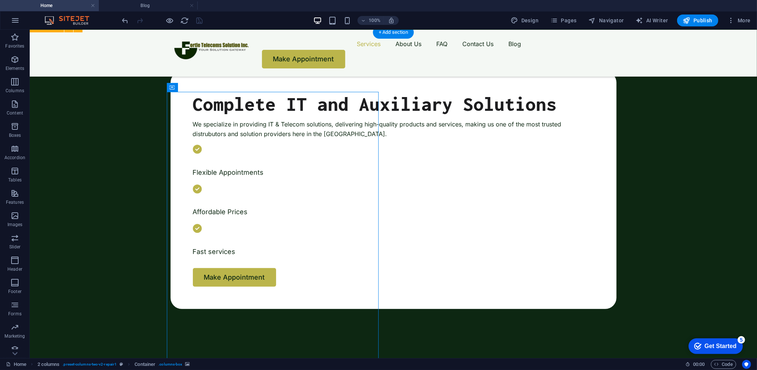
click at [38, 108] on button "button" at bounding box center [38, 108] width 0 height 0
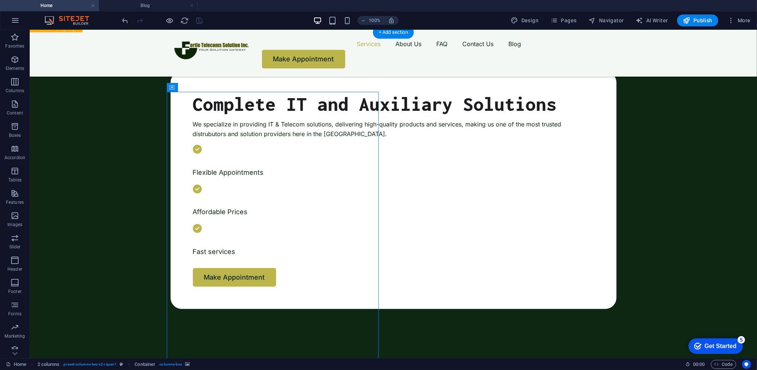
click at [38, 108] on button "button" at bounding box center [38, 108] width 0 height 0
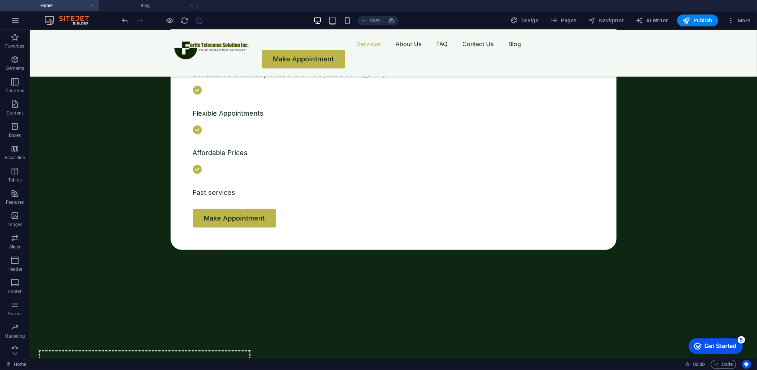
scroll to position [337, 0]
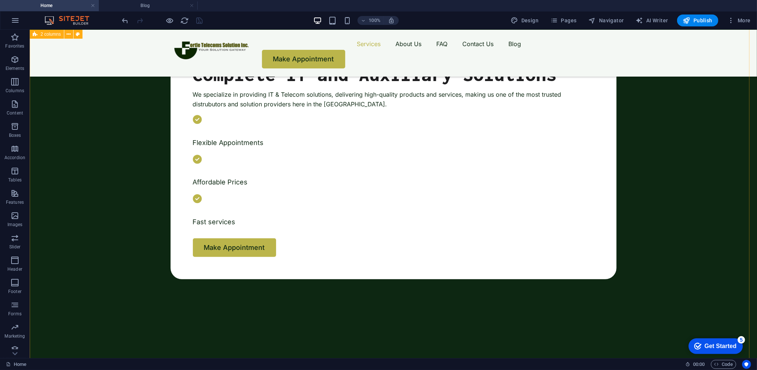
click at [38, 78] on button "button" at bounding box center [38, 78] width 0 height 0
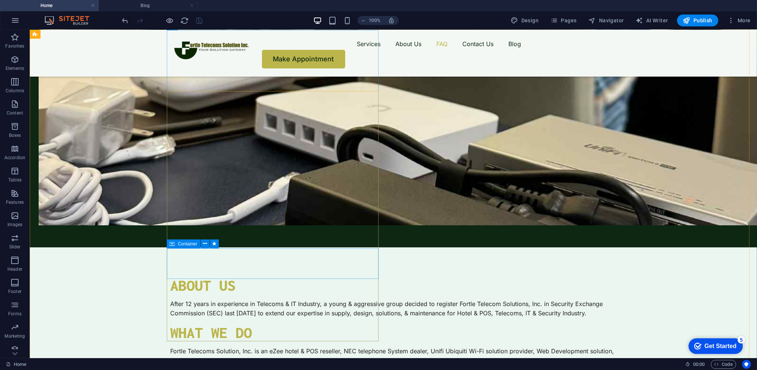
scroll to position [1657, 0]
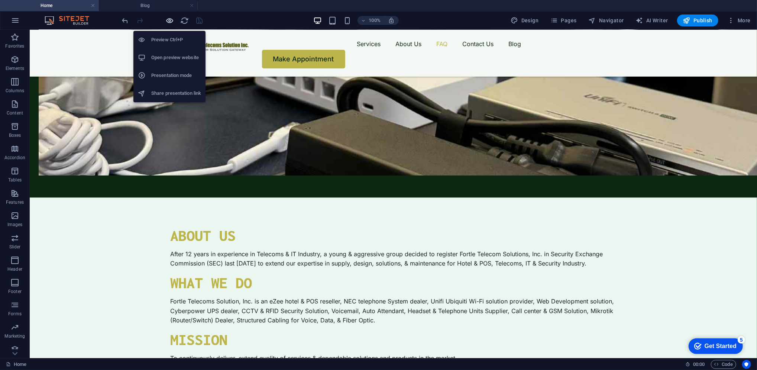
click at [172, 24] on icon "button" at bounding box center [170, 20] width 9 height 9
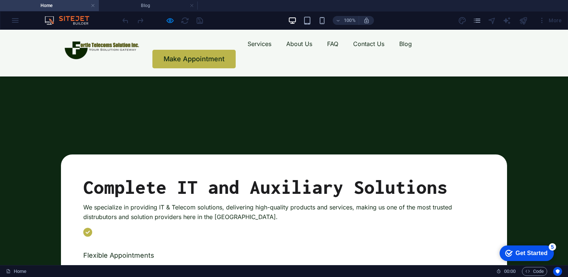
scroll to position [175, 0]
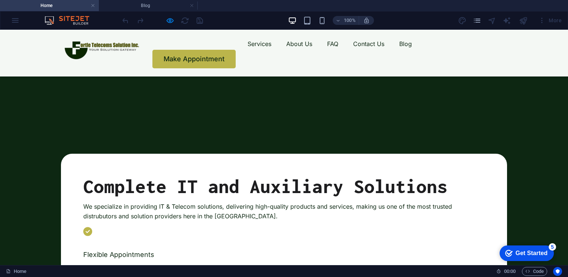
drag, startPoint x: 554, startPoint y: 42, endPoint x: 274, endPoint y: 139, distance: 296.0
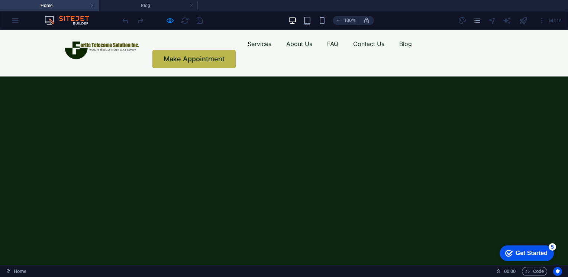
scroll to position [103, 0]
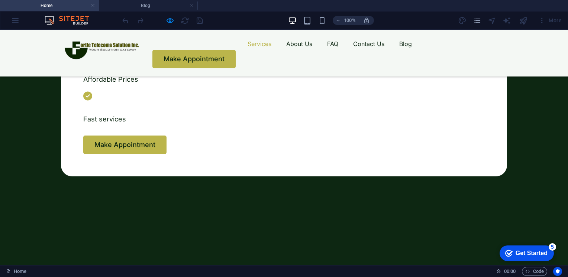
scroll to position [387, 0]
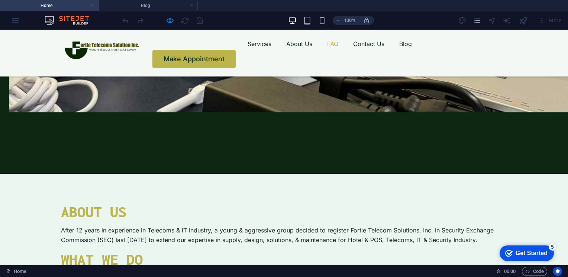
scroll to position [1574, 0]
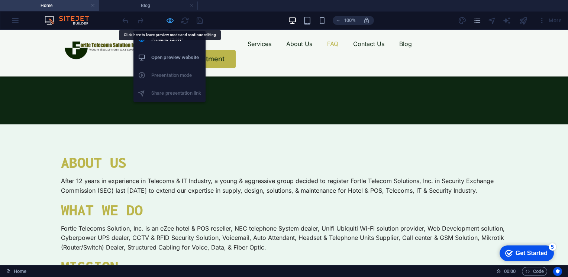
click at [169, 20] on icon "button" at bounding box center [170, 20] width 9 height 9
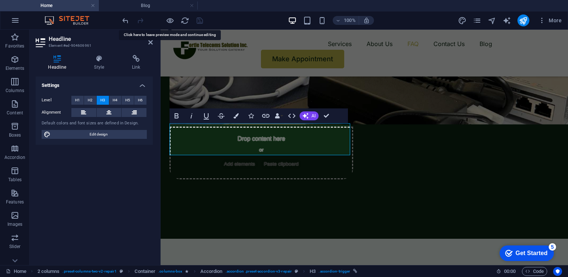
scroll to position [1594, 0]
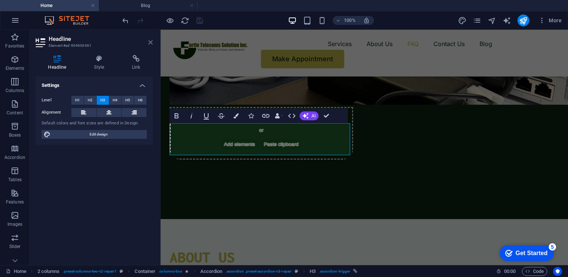
click at [151, 40] on icon at bounding box center [150, 42] width 4 height 6
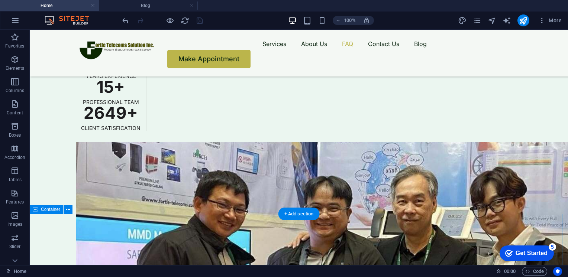
scroll to position [2089, 0]
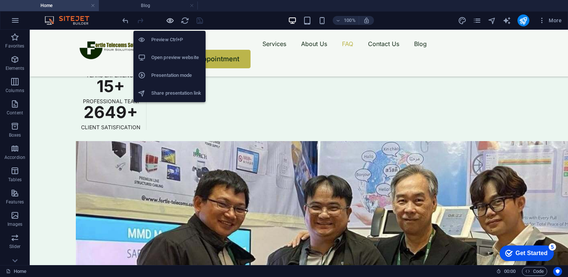
click at [172, 22] on icon "button" at bounding box center [170, 20] width 9 height 9
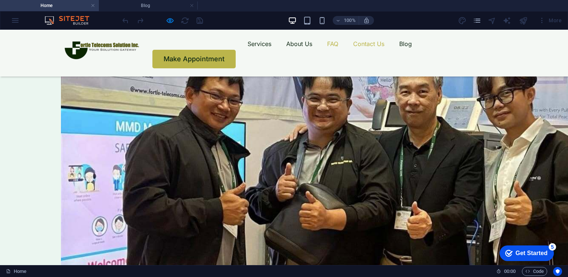
click at [353, 50] on link "Contact Us" at bounding box center [368, 44] width 31 height 12
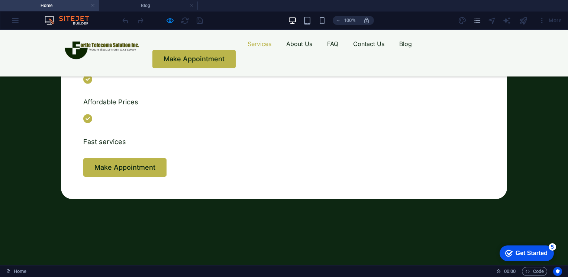
scroll to position [351, 0]
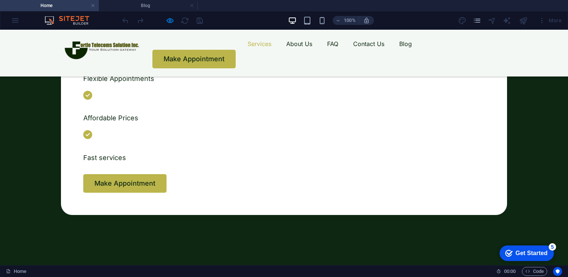
click at [9, 15] on button "button" at bounding box center [9, 15] width 0 height 0
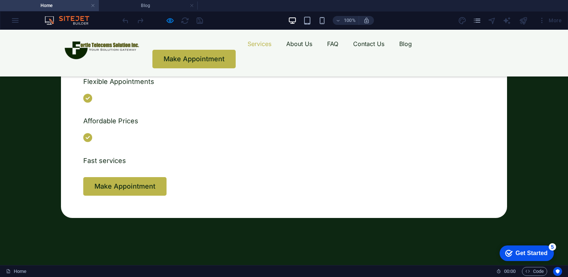
scroll to position [348, 0]
click at [9, 18] on button "button" at bounding box center [9, 18] width 0 height 0
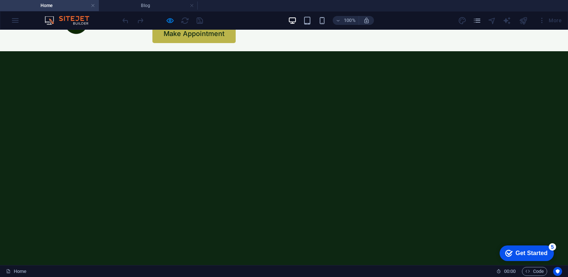
scroll to position [22, 0]
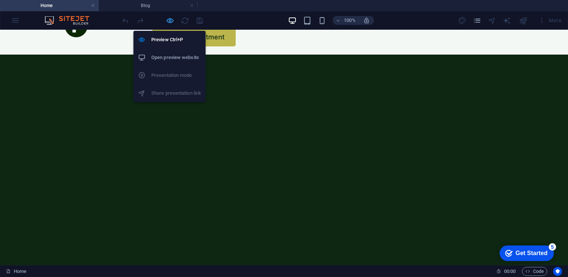
click at [171, 19] on icon "button" at bounding box center [170, 20] width 9 height 9
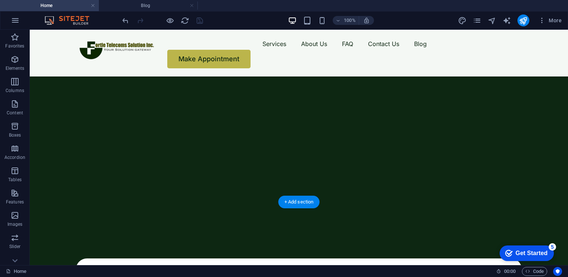
scroll to position [48, 0]
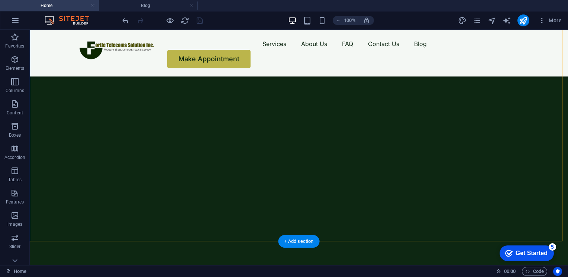
select select "px"
select select "vh"
select select "fade"
select select "ms"
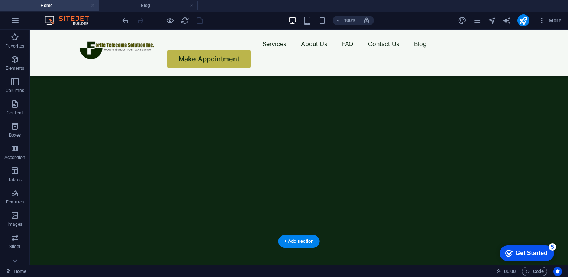
select select "s"
select select "progressive"
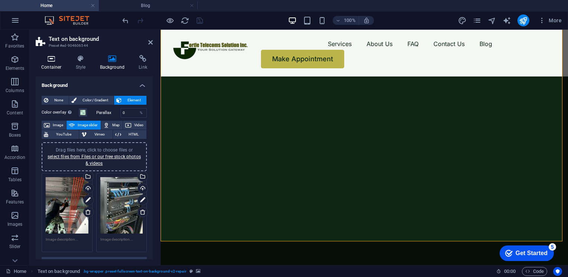
click at [55, 65] on h4 "Container" at bounding box center [53, 63] width 35 height 16
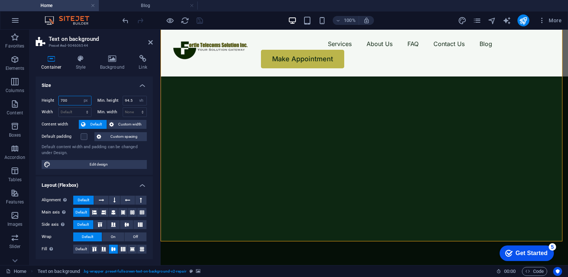
click at [73, 103] on input "700" at bounding box center [75, 100] width 32 height 9
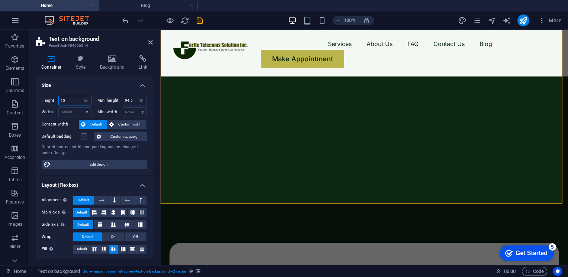
type input "1"
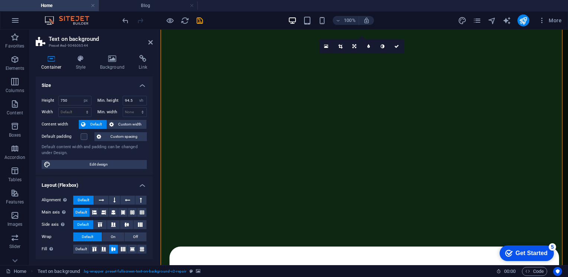
scroll to position [0, 0]
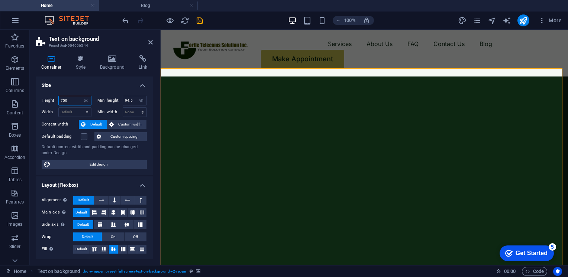
click at [78, 100] on input "750" at bounding box center [75, 100] width 32 height 9
type input "7"
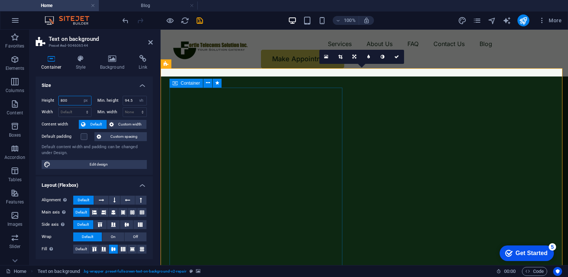
type input "800"
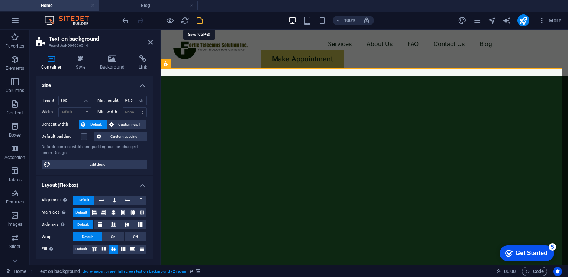
click at [200, 20] on icon "save" at bounding box center [200, 20] width 9 height 9
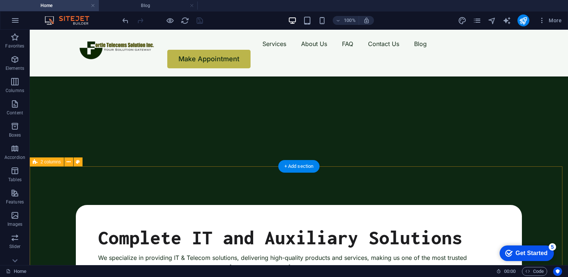
scroll to position [161, 0]
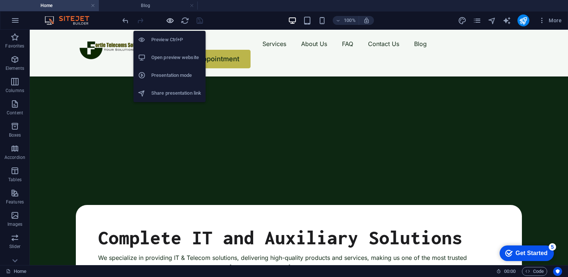
click at [170, 16] on icon "button" at bounding box center [170, 20] width 9 height 9
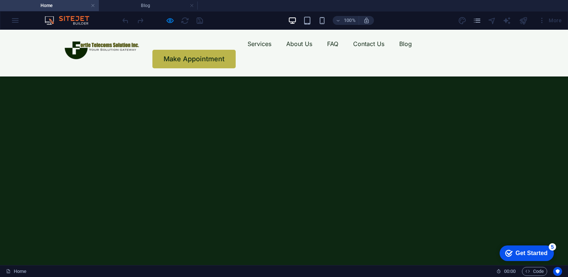
scroll to position [0, 0]
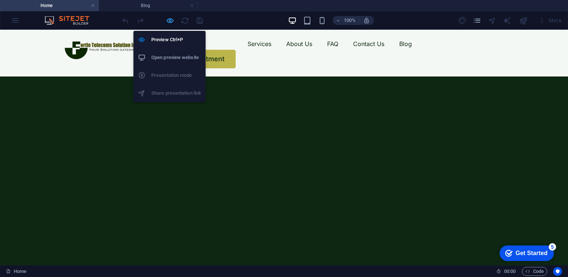
click at [171, 19] on icon "button" at bounding box center [170, 20] width 9 height 9
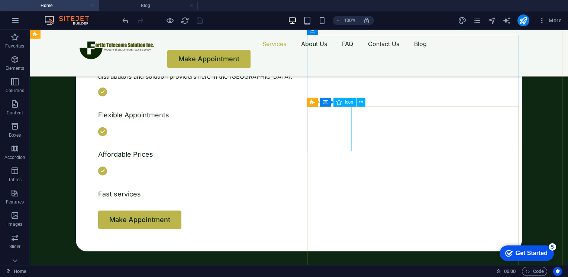
scroll to position [357, 0]
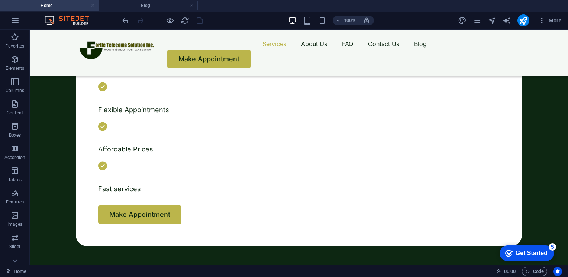
click at [39, 36] on button "button" at bounding box center [39, 36] width 0 height 0
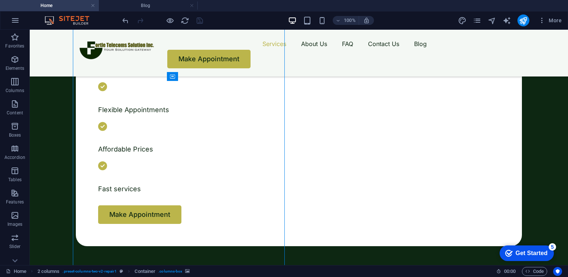
click at [39, 36] on button "button" at bounding box center [39, 36] width 0 height 0
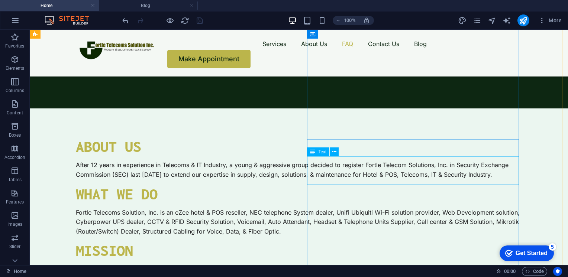
scroll to position [1704, 0]
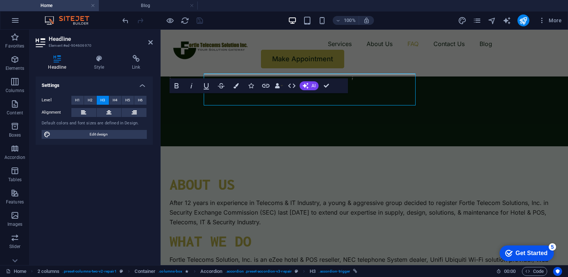
scroll to position [1724, 0]
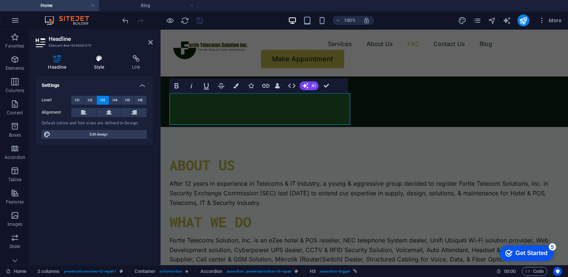
click at [102, 63] on h4 "Style" at bounding box center [101, 63] width 38 height 16
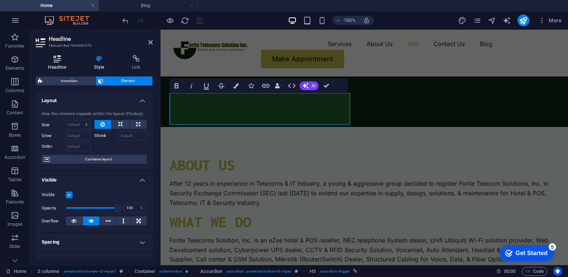
click at [63, 66] on h4 "Headline" at bounding box center [59, 63] width 46 height 16
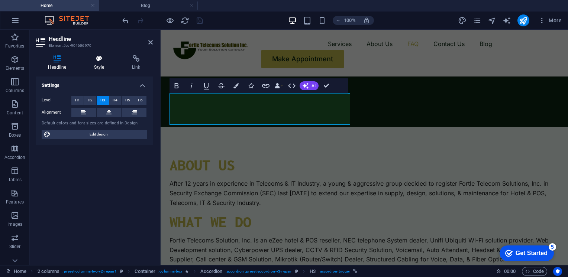
click at [96, 62] on h4 "Style" at bounding box center [101, 63] width 38 height 16
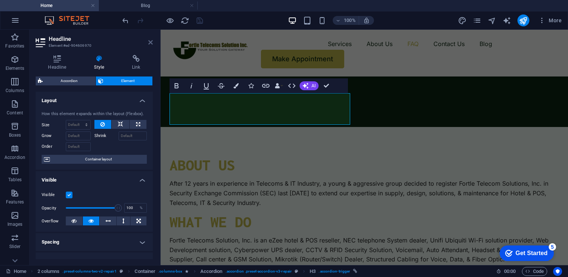
click at [150, 43] on icon at bounding box center [150, 42] width 4 height 6
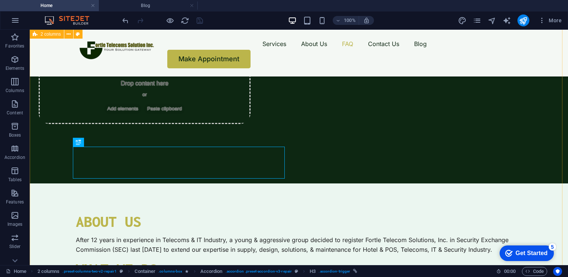
scroll to position [1648, 0]
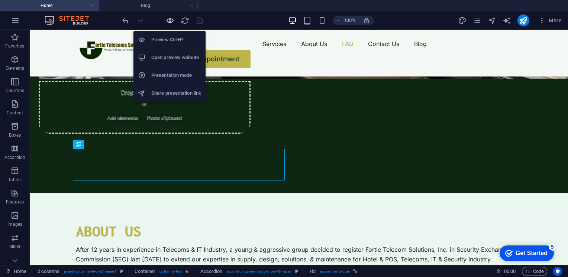
click at [172, 21] on icon "button" at bounding box center [170, 20] width 9 height 9
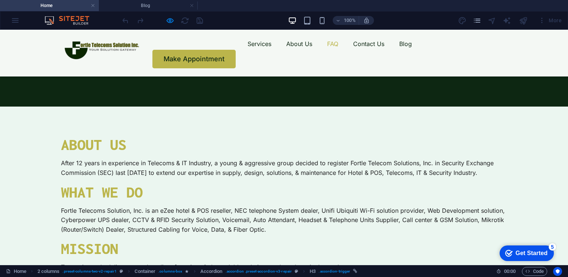
scroll to position [1633, 0]
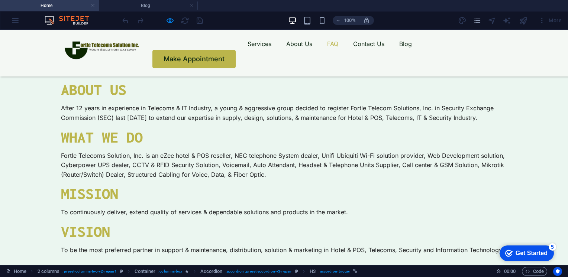
scroll to position [1686, 0]
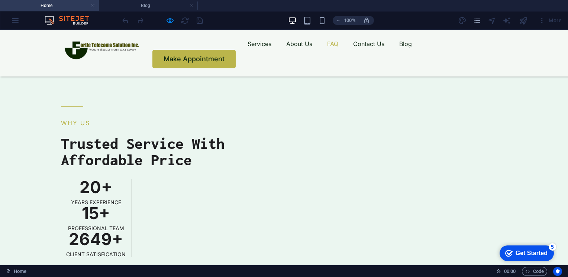
scroll to position [1893, 0]
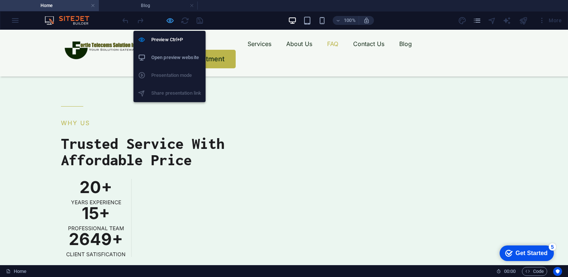
click at [168, 23] on icon "button" at bounding box center [170, 20] width 9 height 9
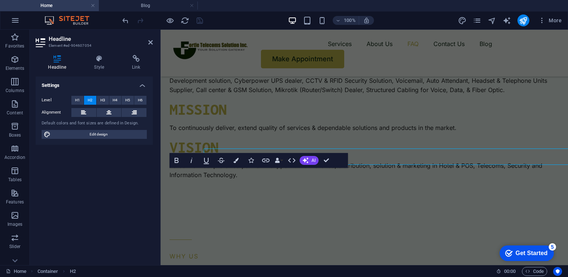
scroll to position [1912, 0]
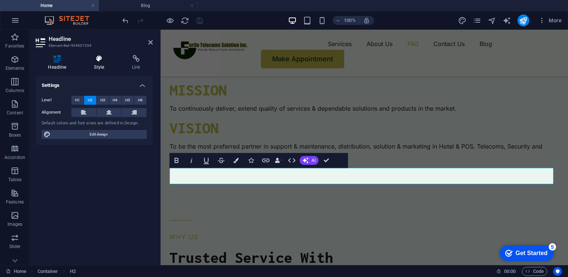
click at [100, 65] on h4 "Style" at bounding box center [101, 63] width 38 height 16
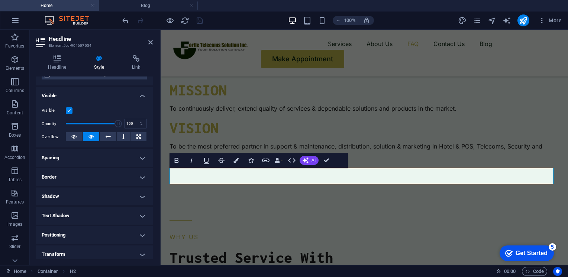
scroll to position [0, 0]
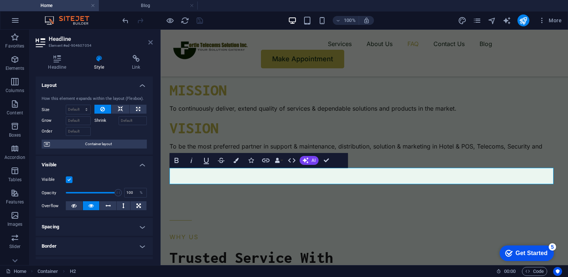
click at [149, 42] on icon at bounding box center [150, 42] width 4 height 6
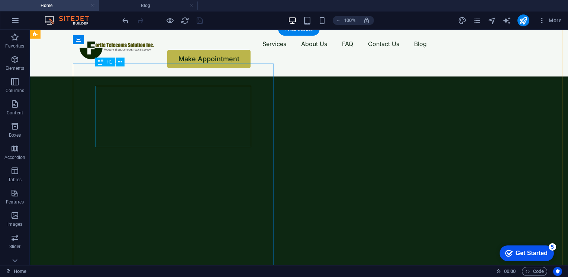
scroll to position [40, 0]
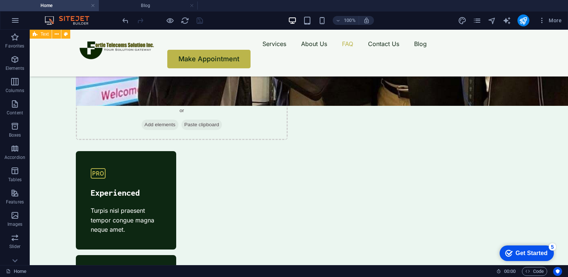
scroll to position [2397, 0]
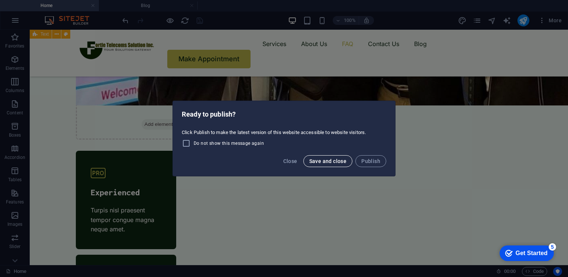
click at [327, 160] on span "Save and close" at bounding box center [328, 161] width 38 height 6
